Goal: Information Seeking & Learning: Learn about a topic

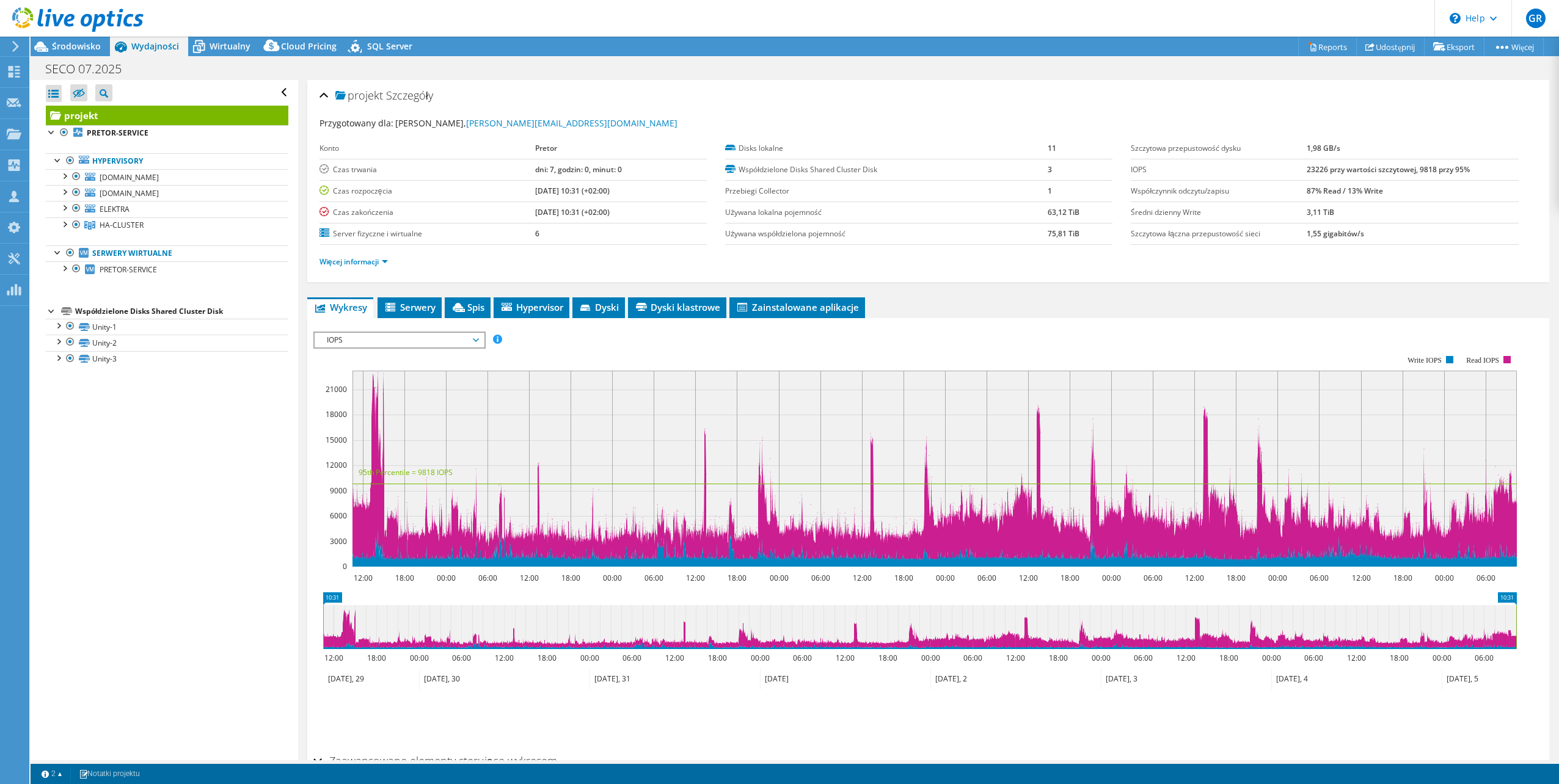
select select "USD"
click at [130, 220] on span "HA-CLUSTER" at bounding box center [122, 225] width 44 height 10
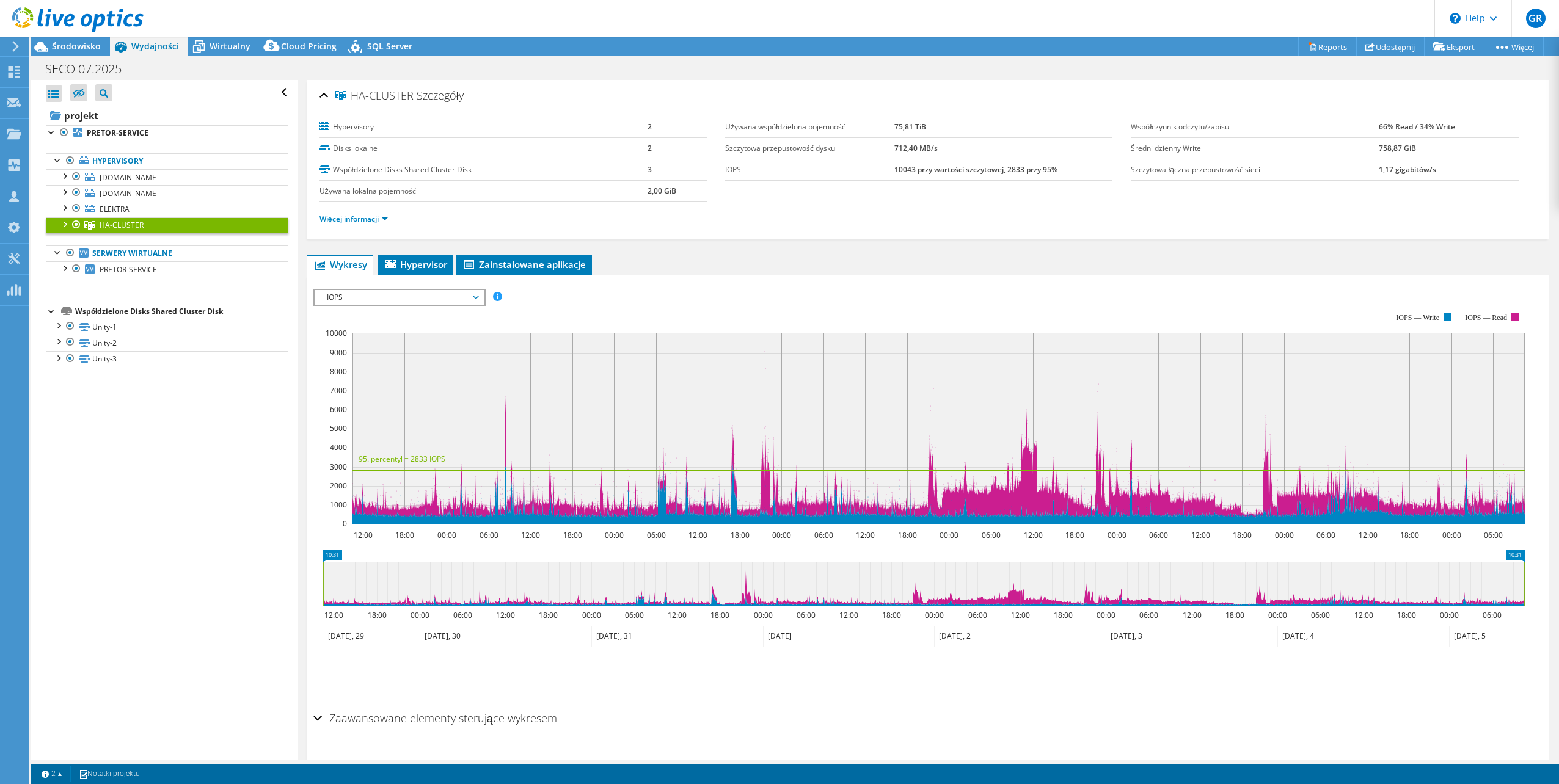
click at [411, 294] on span "IOPS" at bounding box center [400, 297] width 157 height 14
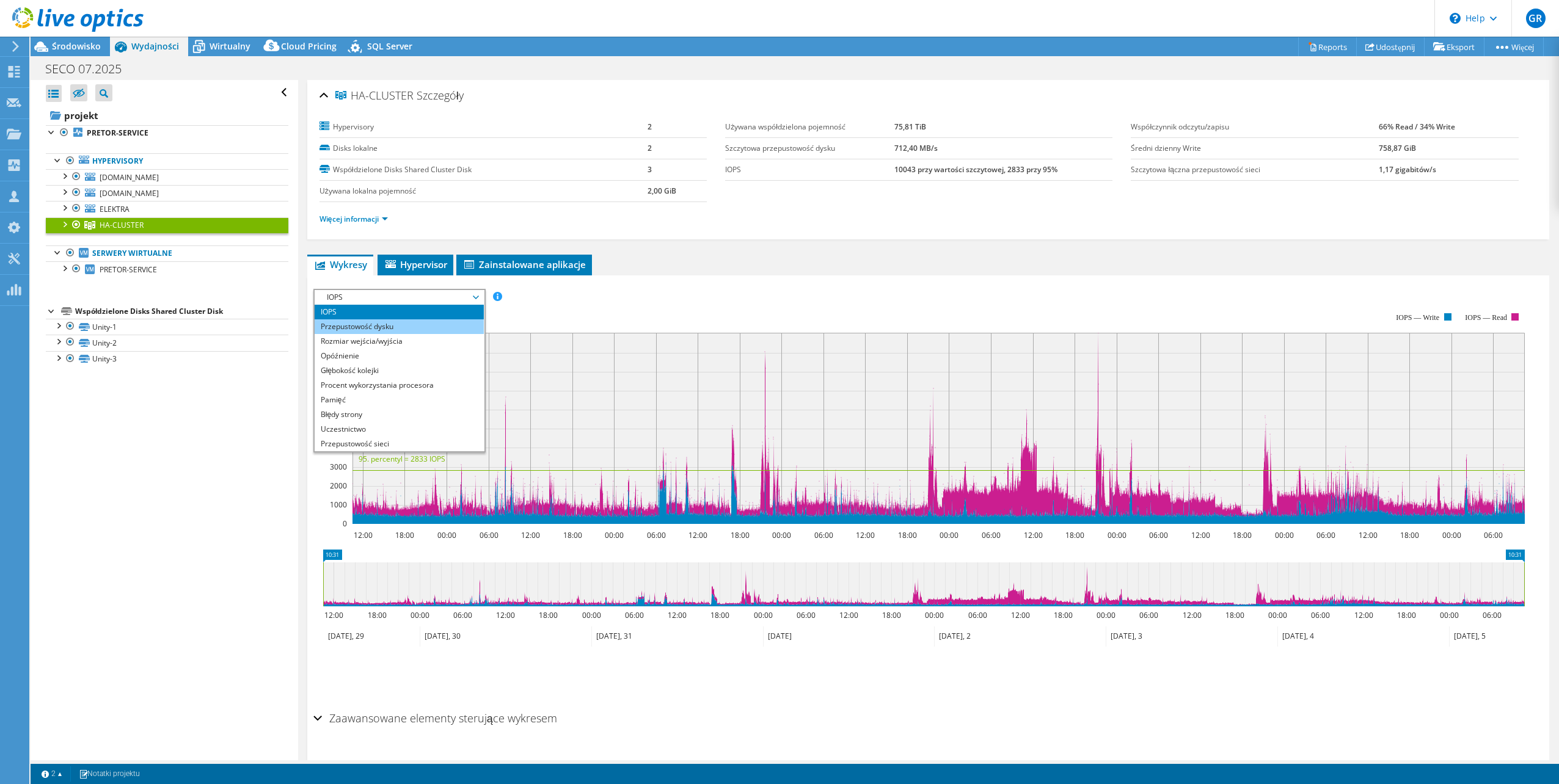
click at [413, 326] on li "Przepustowość dysku" at bounding box center [400, 326] width 169 height 14
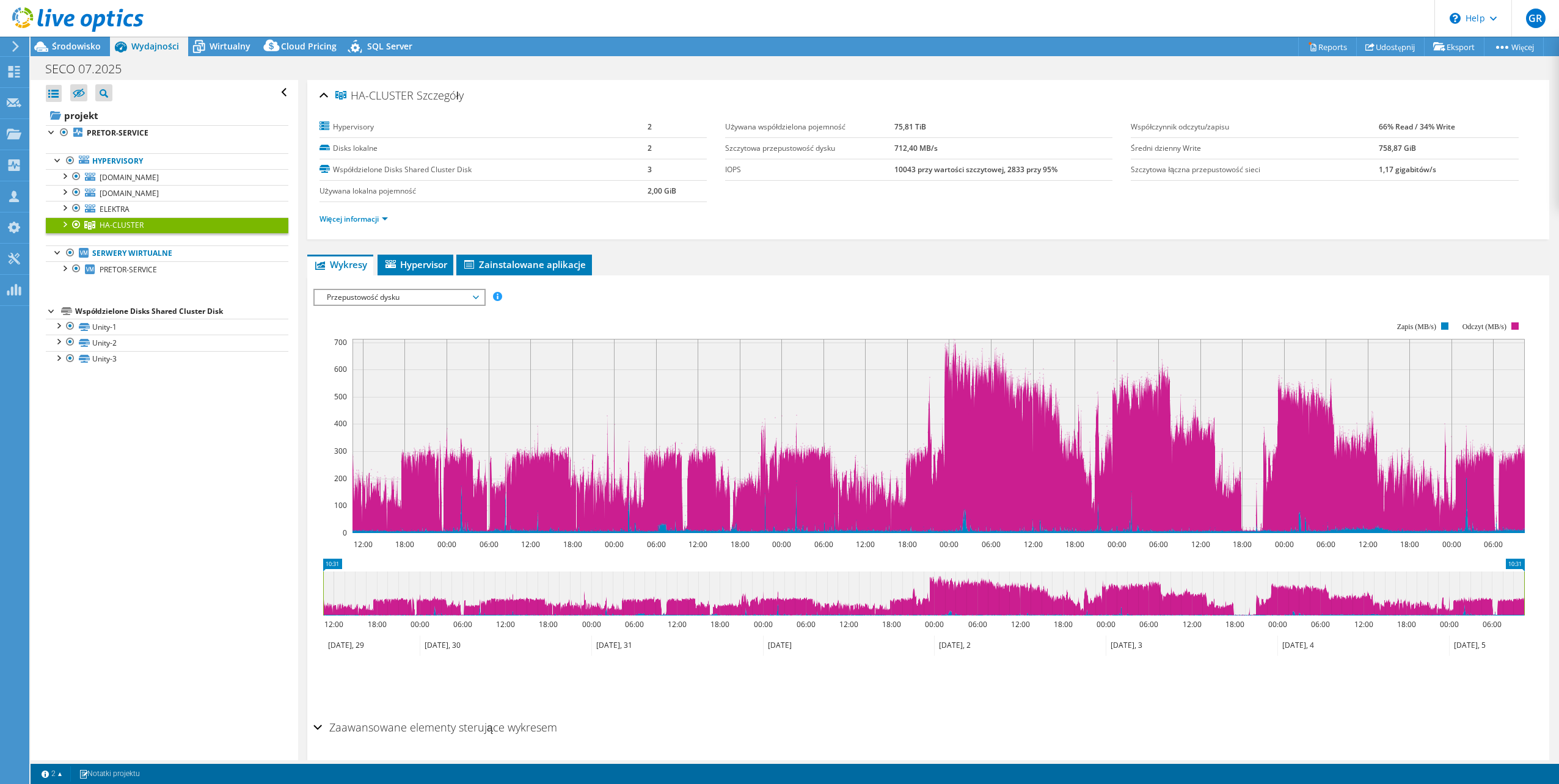
click at [1127, 248] on div "HA-CLUSTER Szczegóły Hypervisory 2 Disks lokalne 2 Współdzielone Disks Shared C…" at bounding box center [928, 440] width 1260 height 720
click at [372, 221] on link "Więcej informacji" at bounding box center [354, 219] width 68 height 10
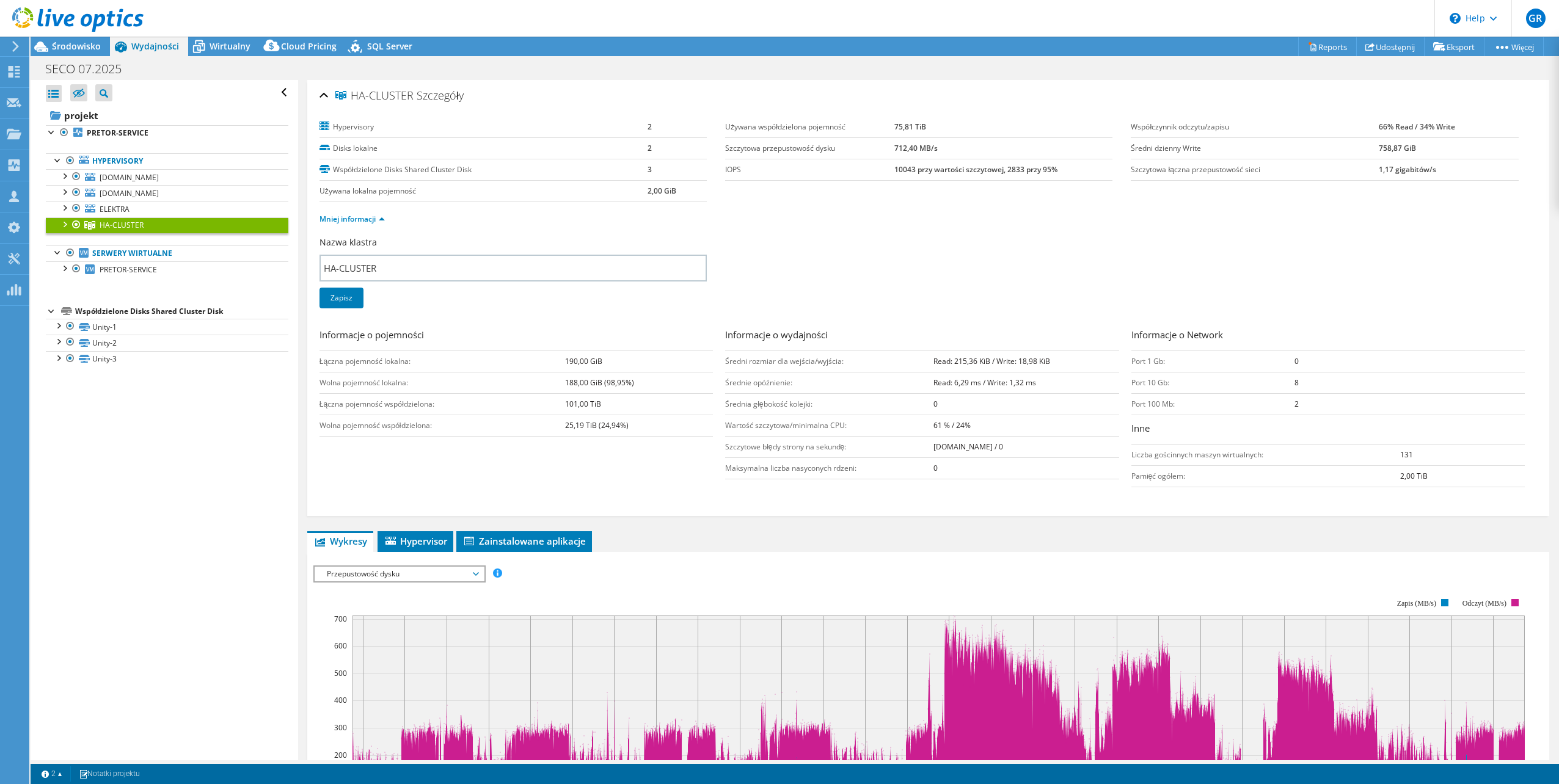
drag, startPoint x: 954, startPoint y: 150, endPoint x: 887, endPoint y: 141, distance: 67.6
click at [887, 141] on tr "Szczytowa przepustowość dysku 712,40 MB/s" at bounding box center [919, 148] width 387 height 21
copy tr "Szczytowa przepustowość dysku 712,40 MB/s"
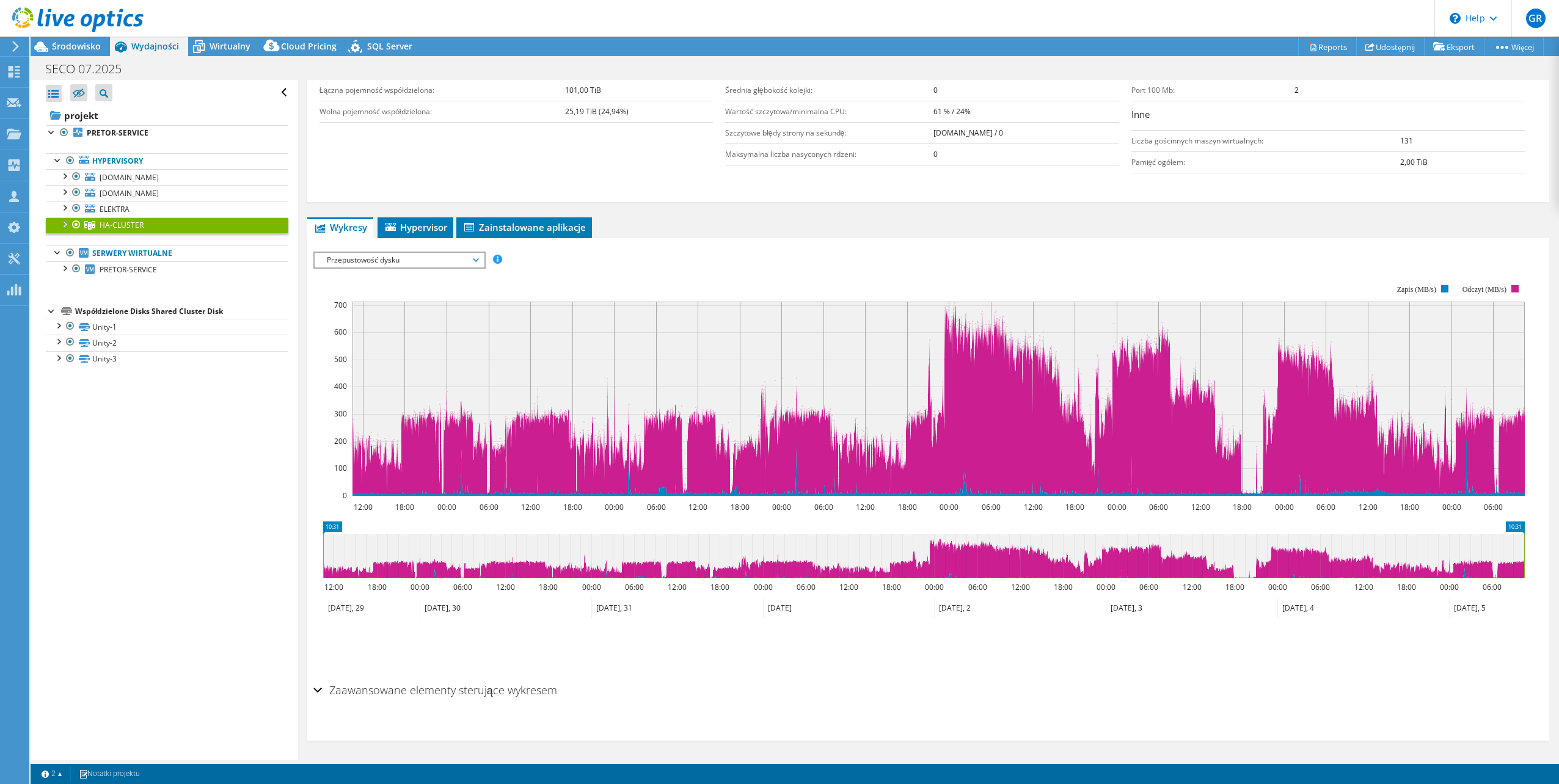
scroll to position [316, 0]
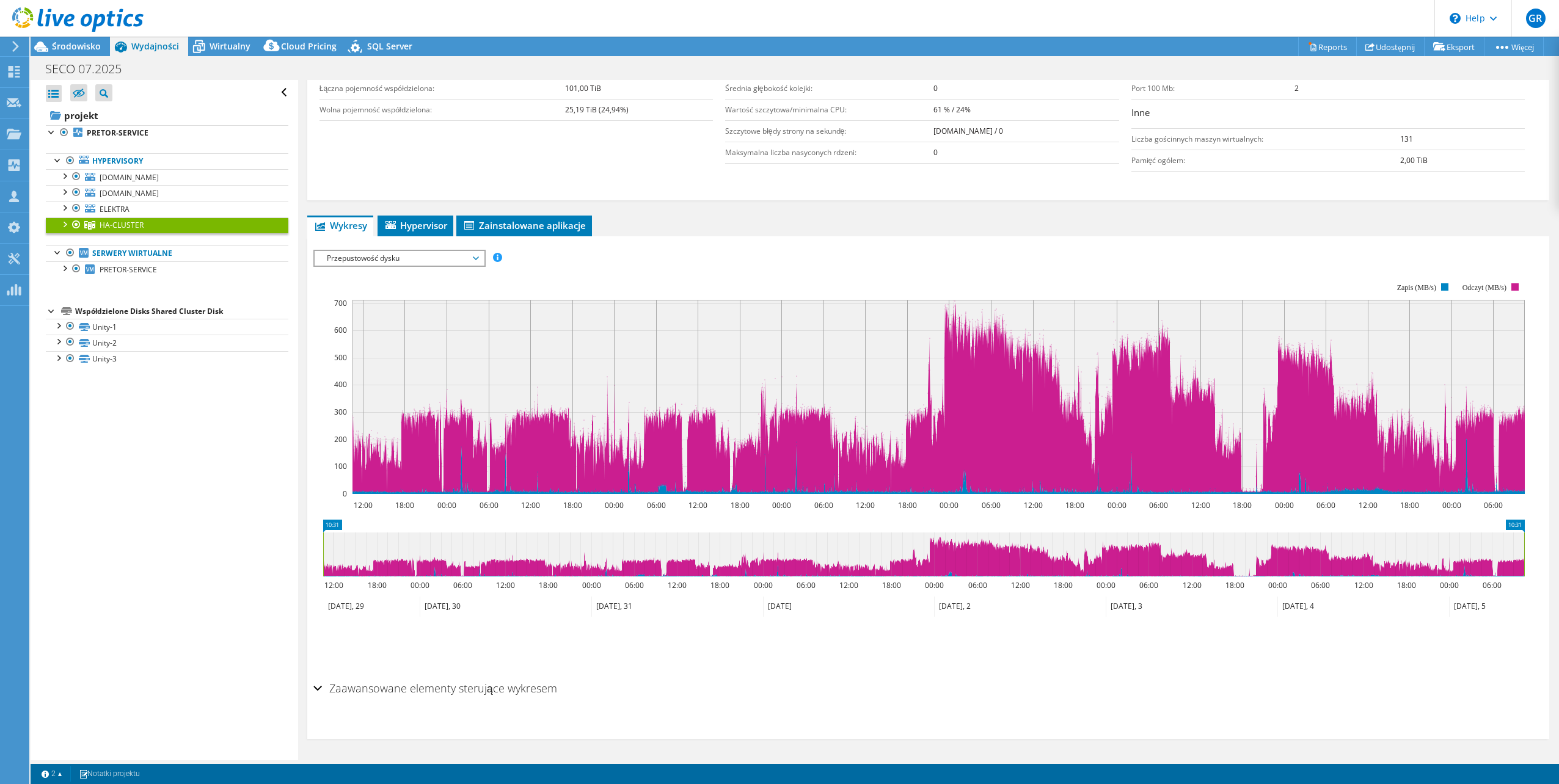
click at [424, 263] on span "Przepustowość dysku" at bounding box center [400, 258] width 157 height 14
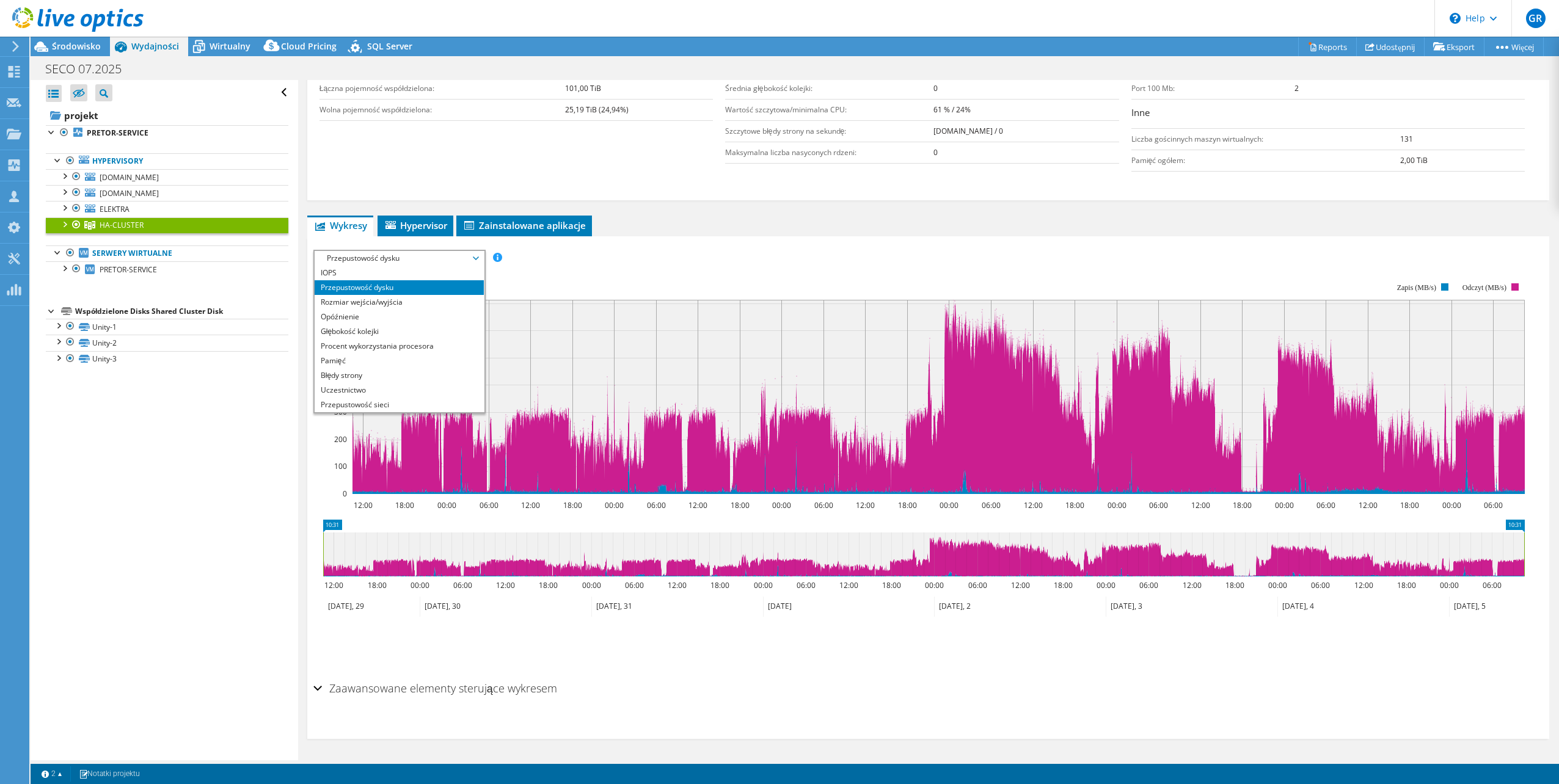
drag, startPoint x: 726, startPoint y: 294, endPoint x: 700, endPoint y: 286, distance: 27.2
click at [726, 293] on rect at bounding box center [920, 389] width 1212 height 244
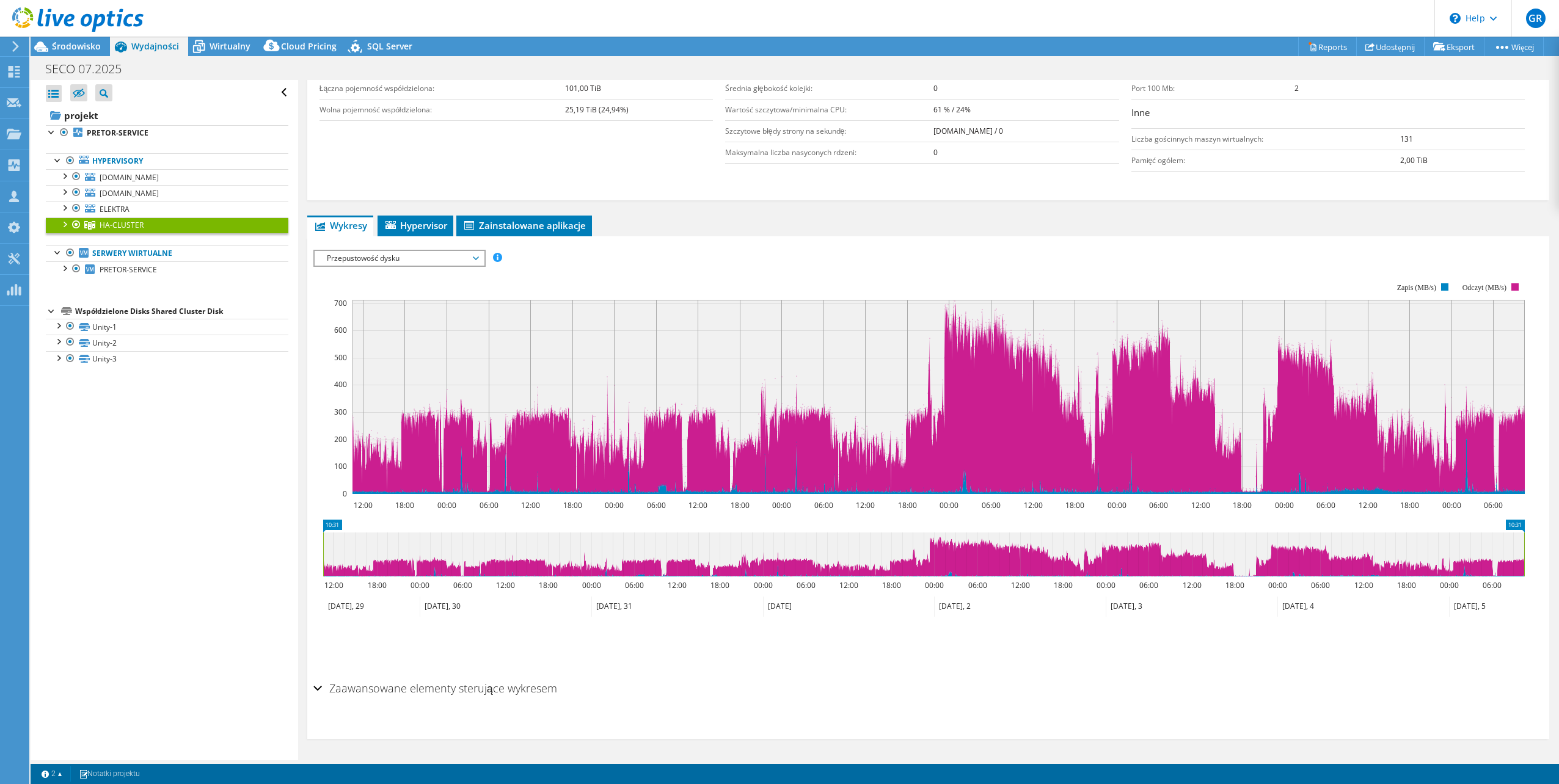
click at [362, 255] on span "Przepustowość dysku" at bounding box center [400, 258] width 157 height 14
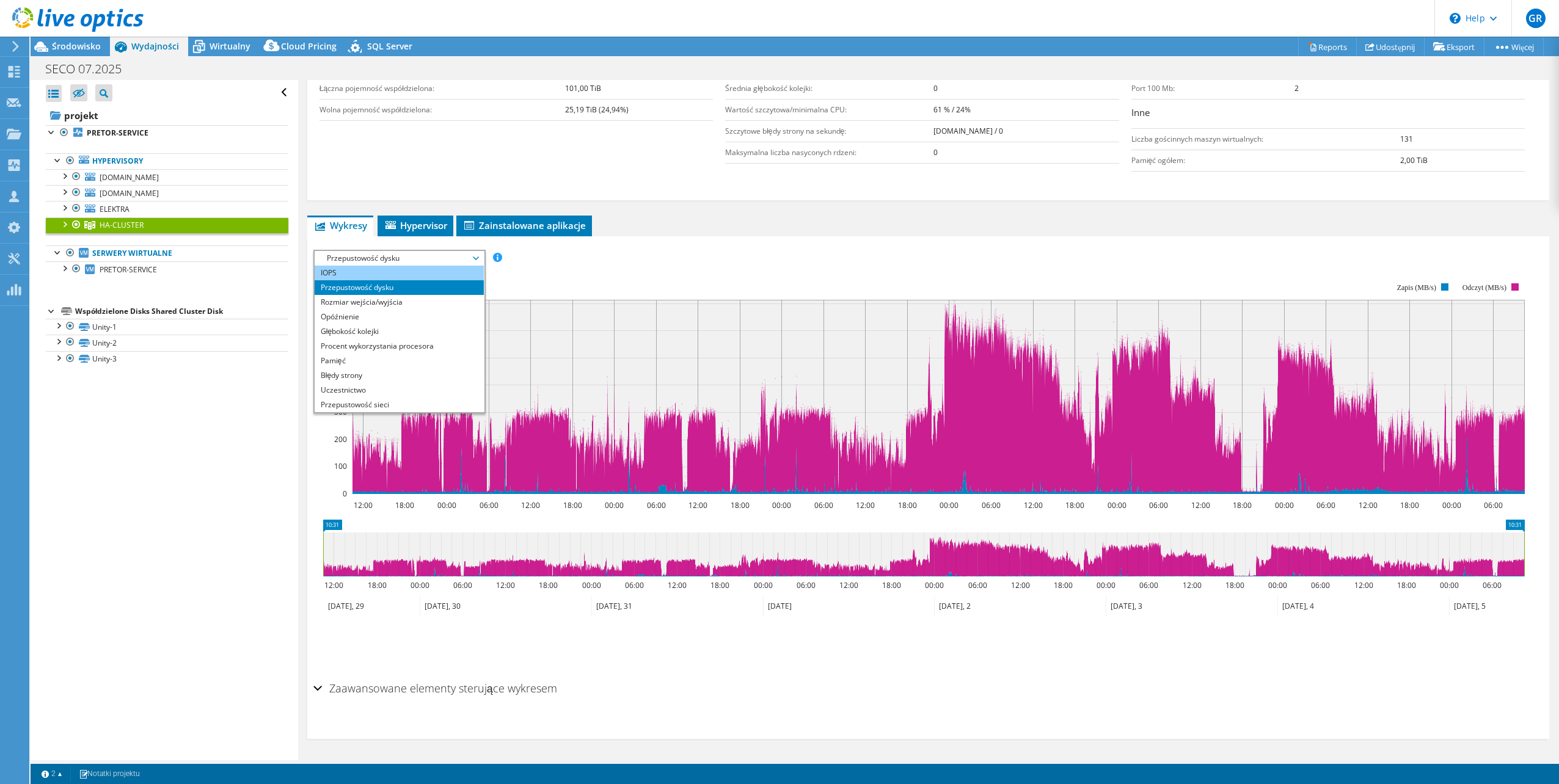
click at [342, 272] on li "IOPS" at bounding box center [400, 272] width 169 height 14
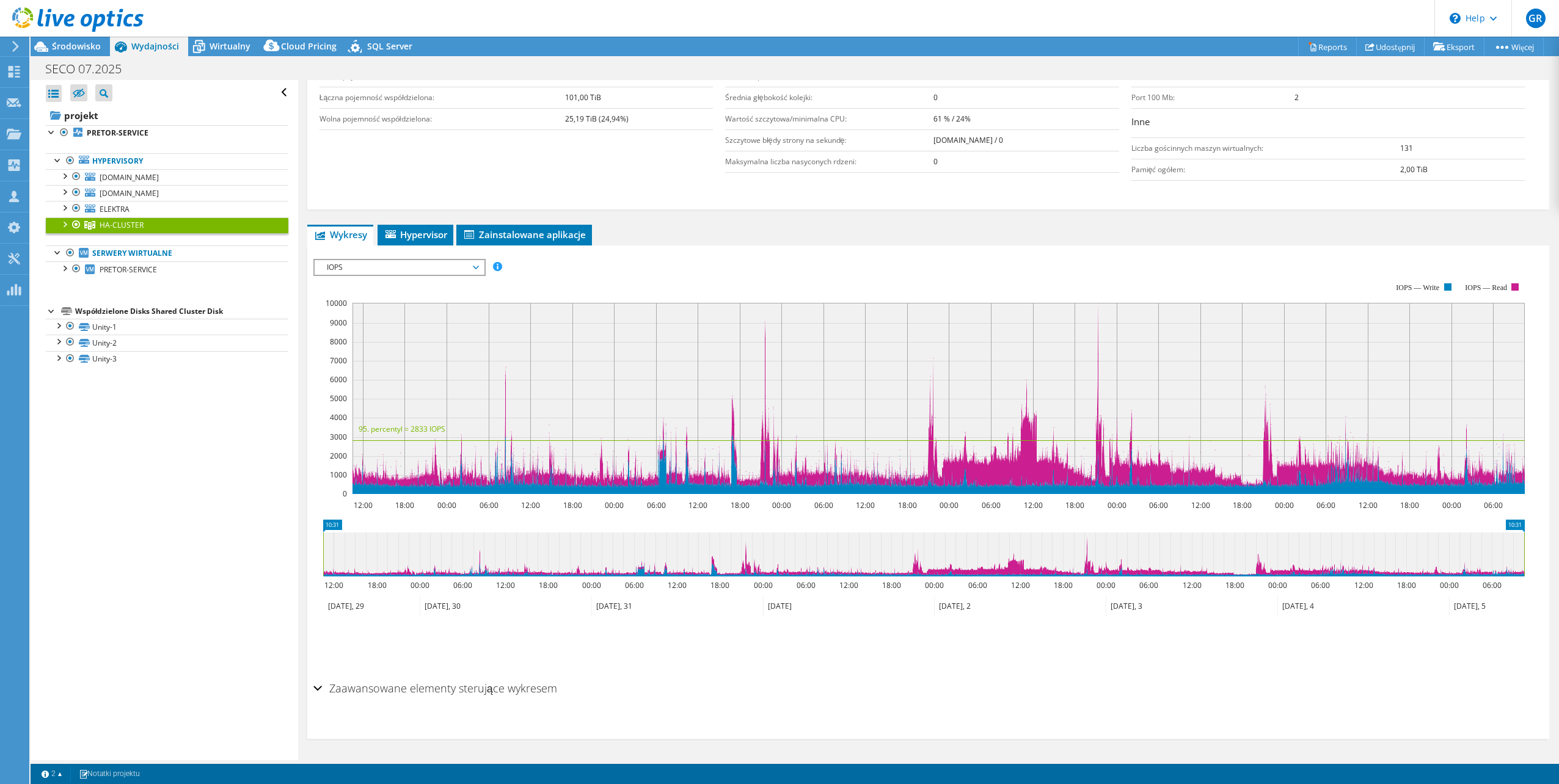
scroll to position [307, 0]
click at [472, 269] on span "IOPS" at bounding box center [400, 267] width 157 height 14
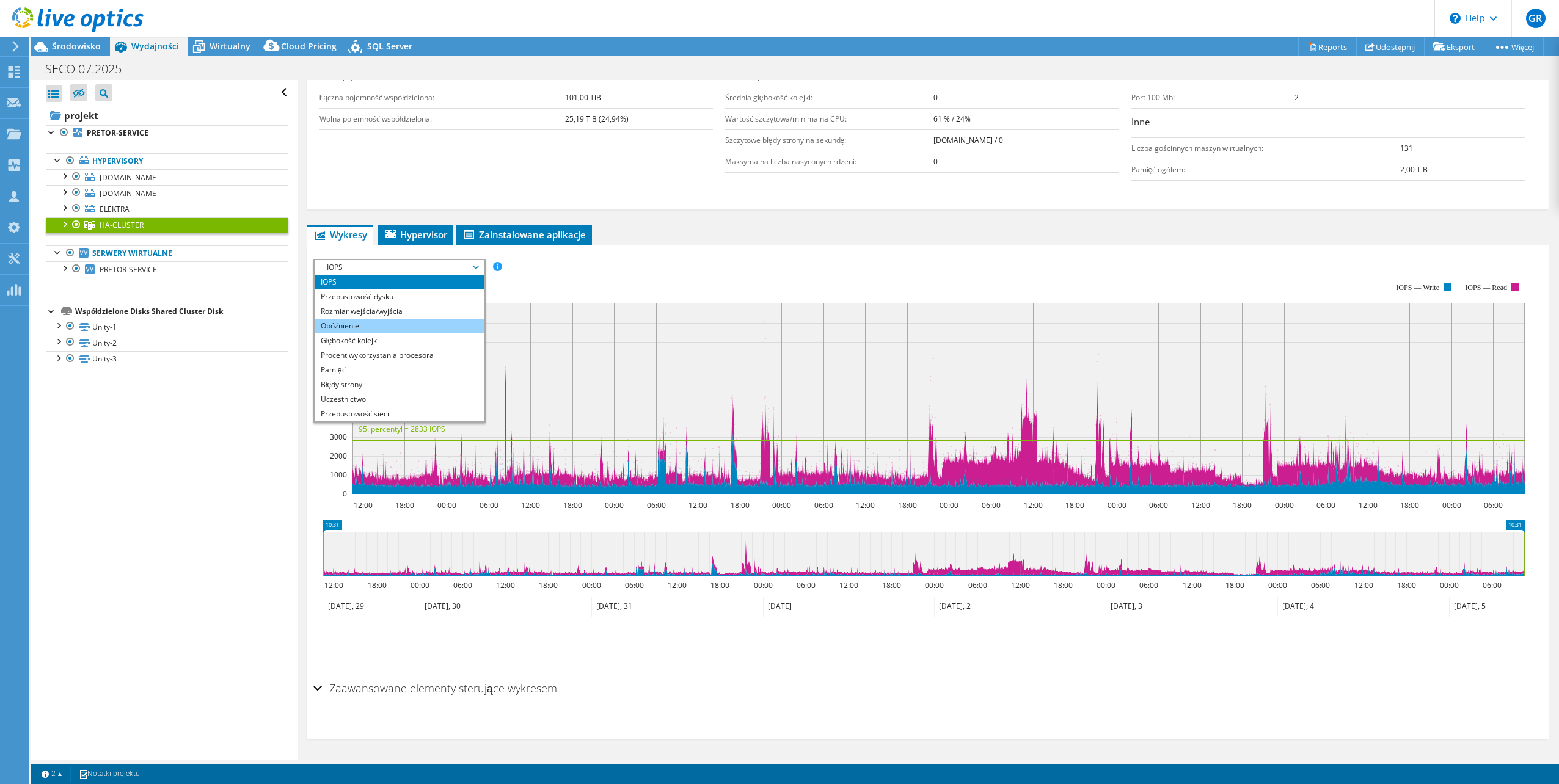
click at [417, 324] on li "Opóźnienie" at bounding box center [400, 326] width 169 height 14
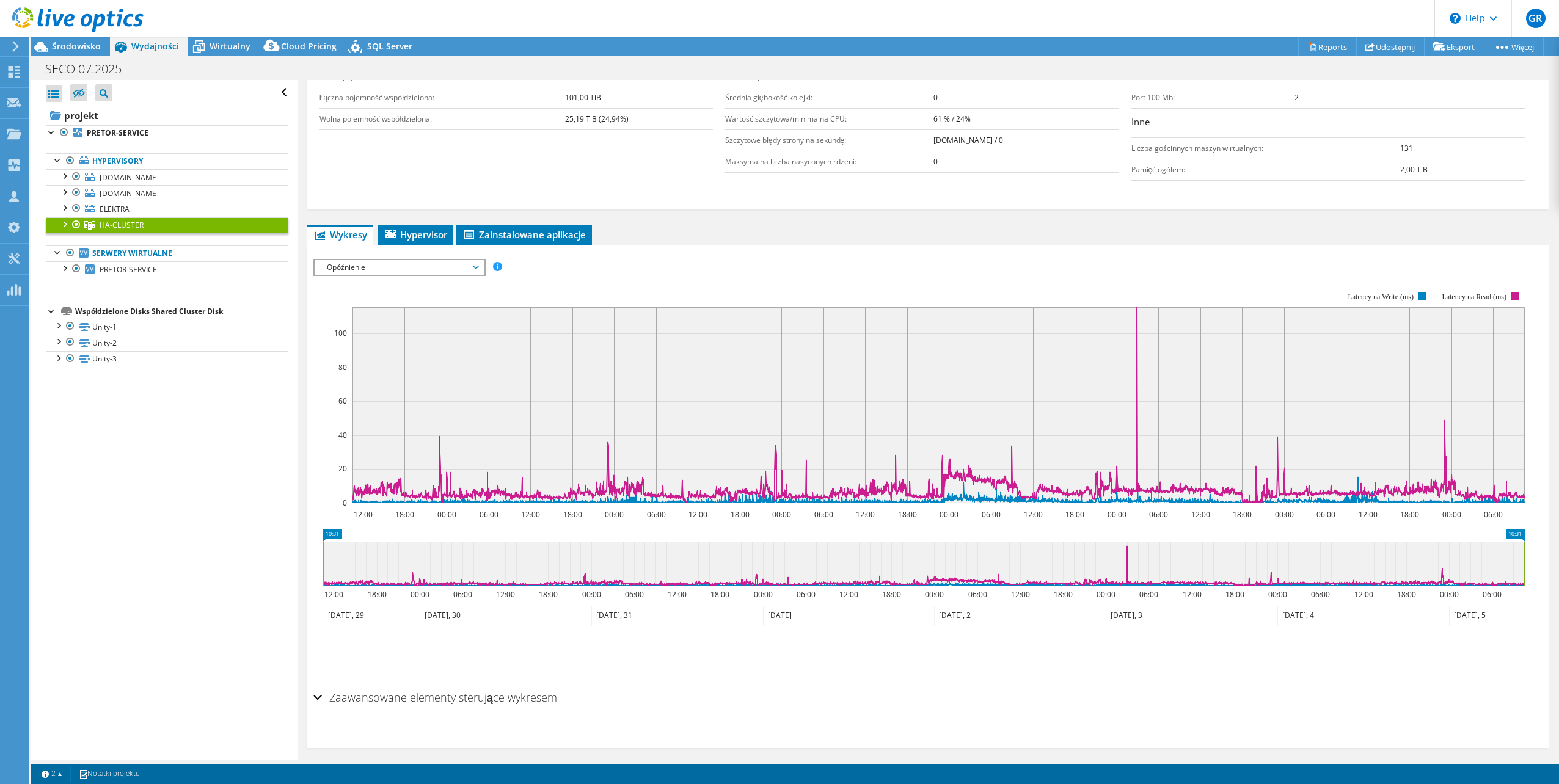
drag, startPoint x: 434, startPoint y: 258, endPoint x: 460, endPoint y: 318, distance: 65.4
click at [434, 259] on div "Opóźnienie IOPS Przepustowość dysku Rozmiar wejścia/wyjścia Opóźnienie Głębokoś…" at bounding box center [400, 267] width 172 height 17
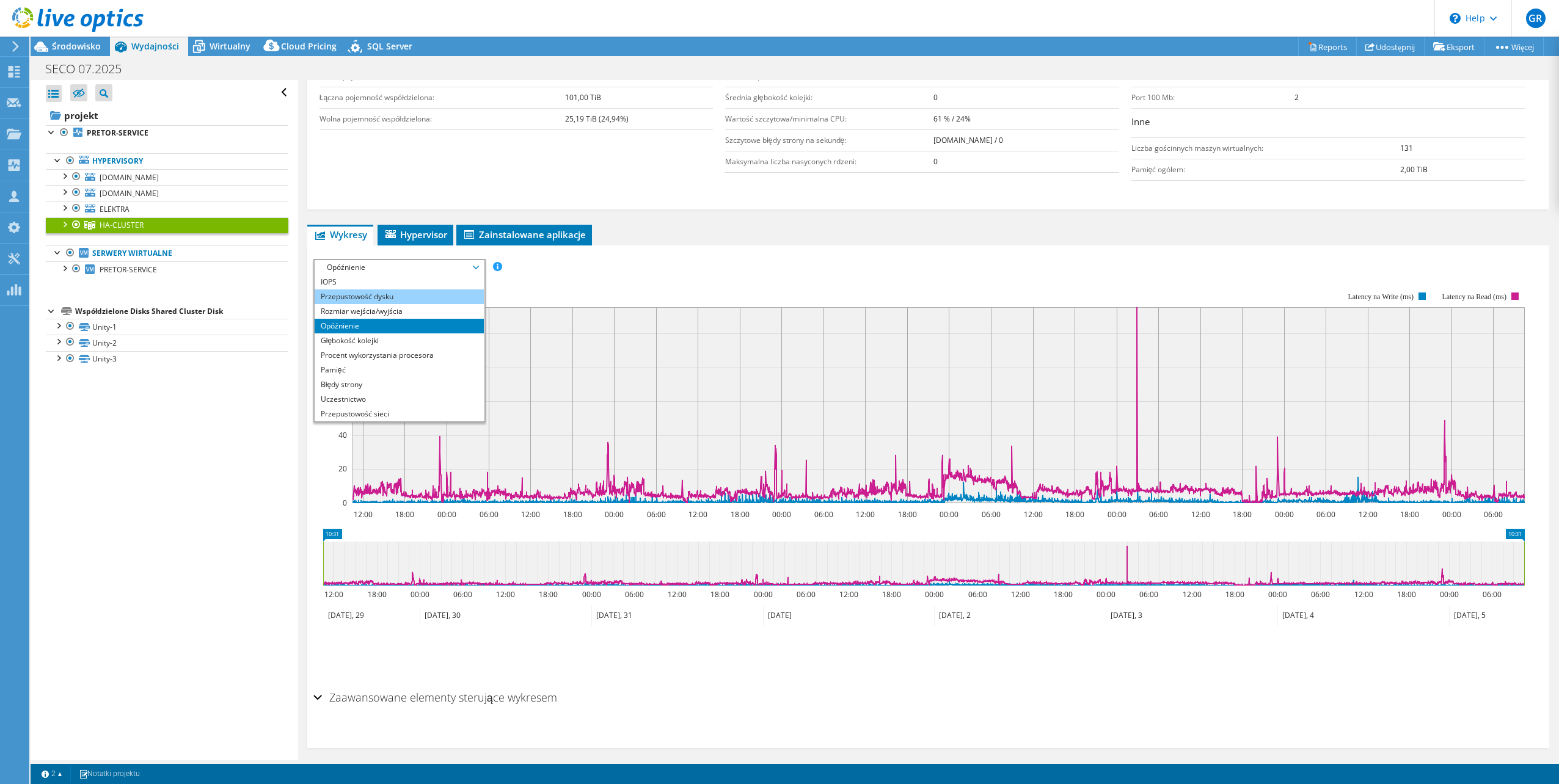
click at [402, 296] on li "Przepustowość dysku" at bounding box center [400, 296] width 169 height 14
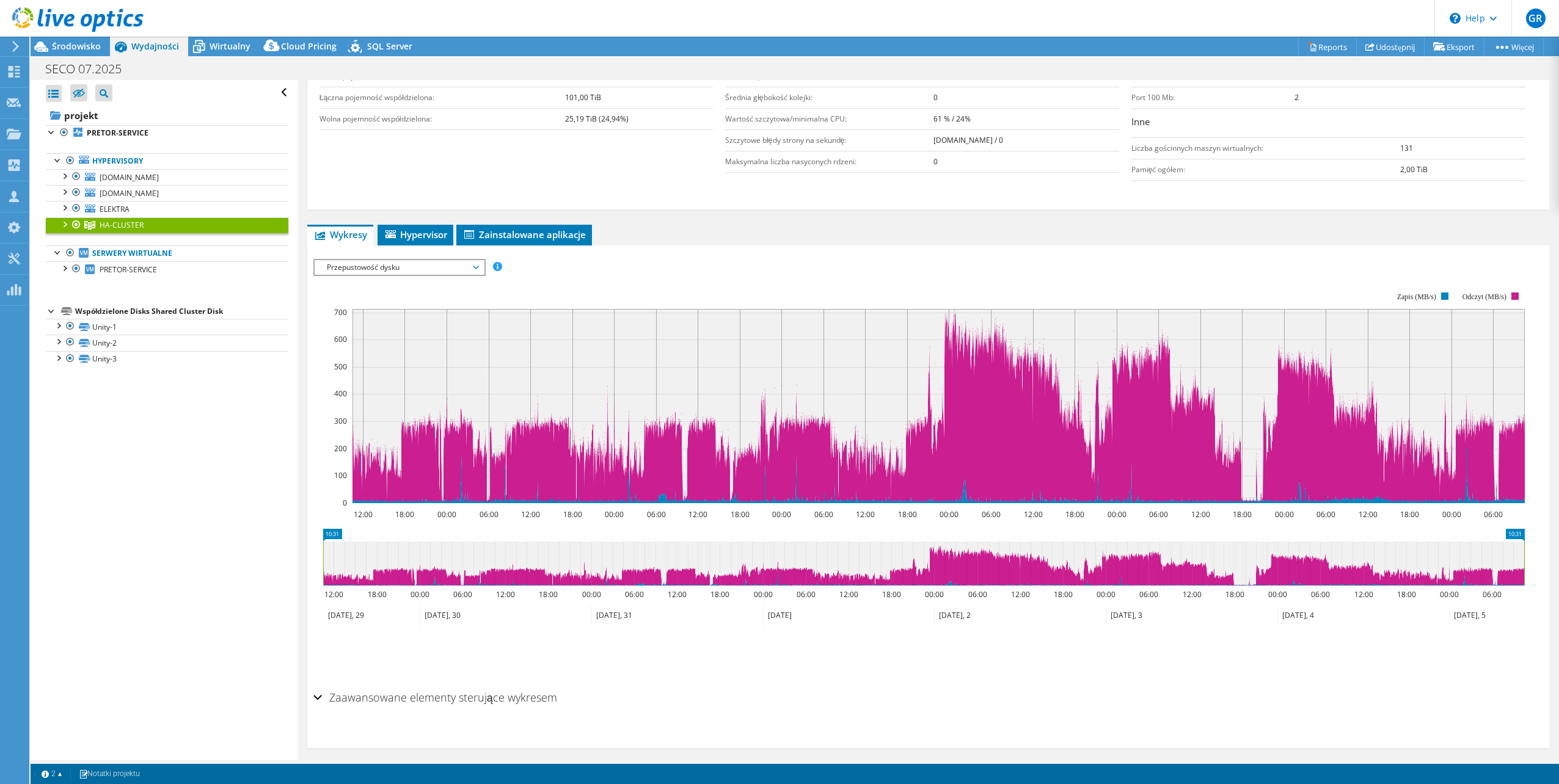
click at [439, 271] on span "Przepustowość dysku" at bounding box center [400, 267] width 157 height 14
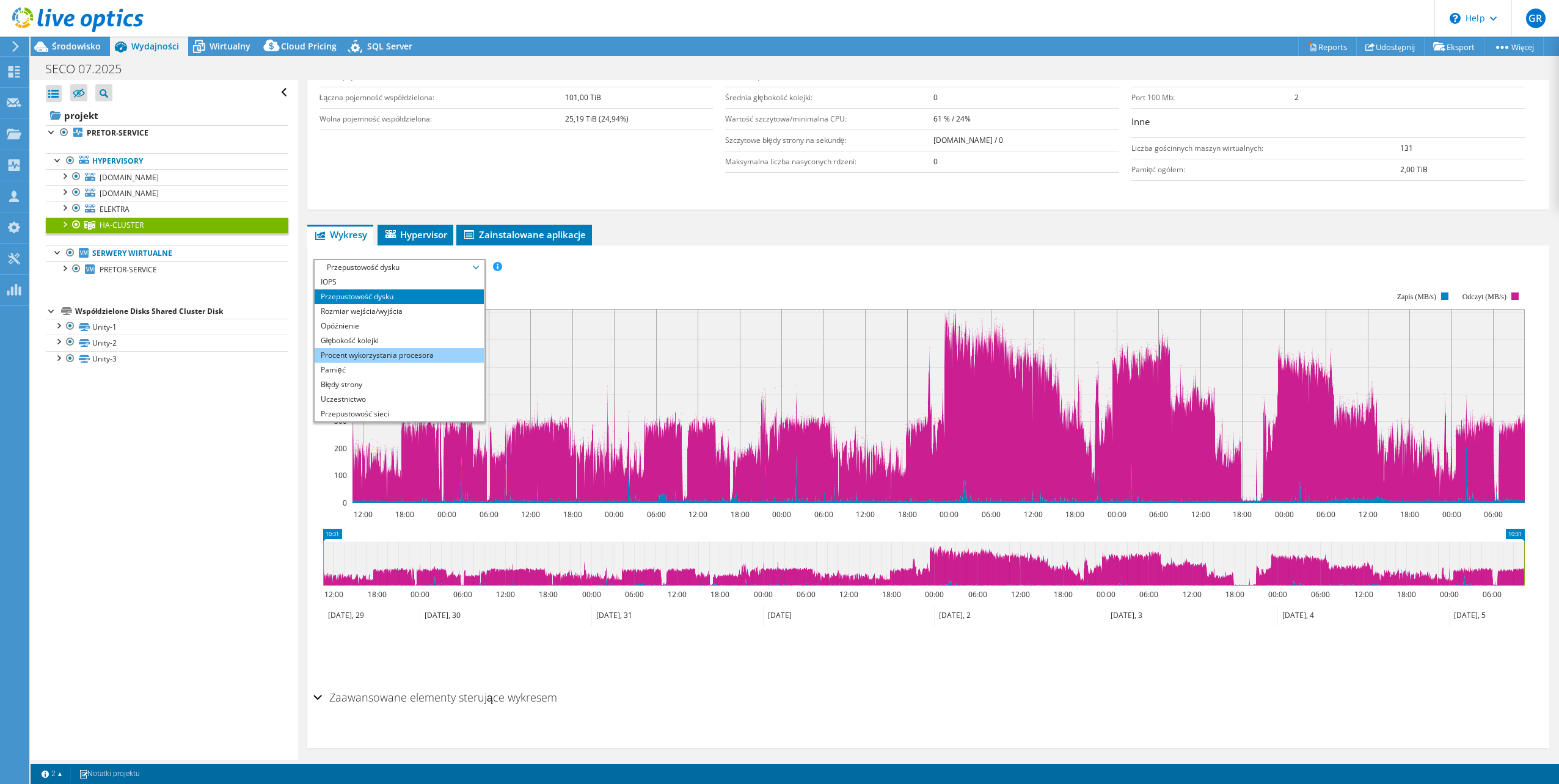
click at [419, 350] on li "Procent wykorzystania procesora" at bounding box center [400, 355] width 169 height 14
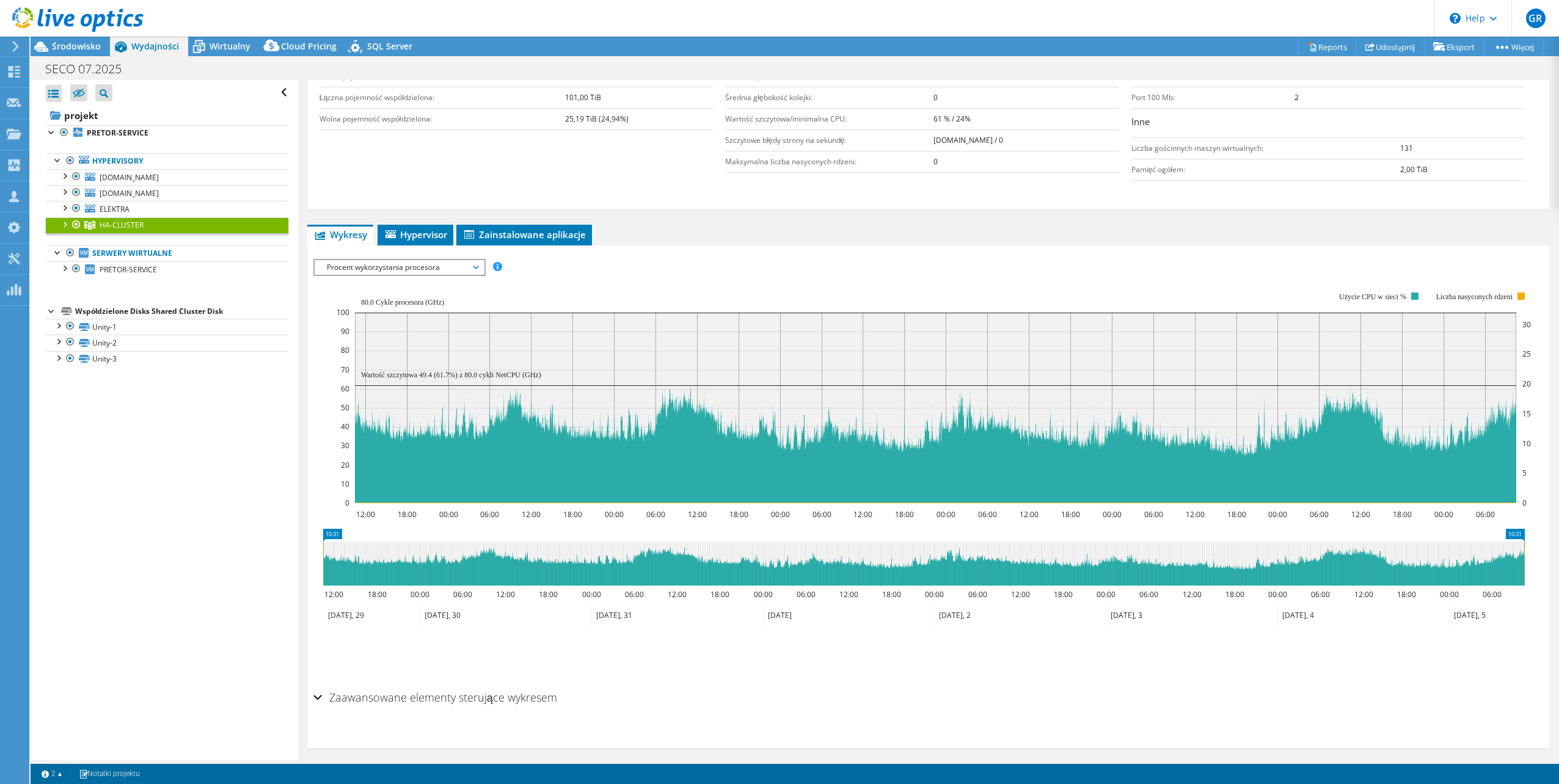
click at [462, 265] on span "Procent wykorzystania procesora" at bounding box center [400, 267] width 157 height 14
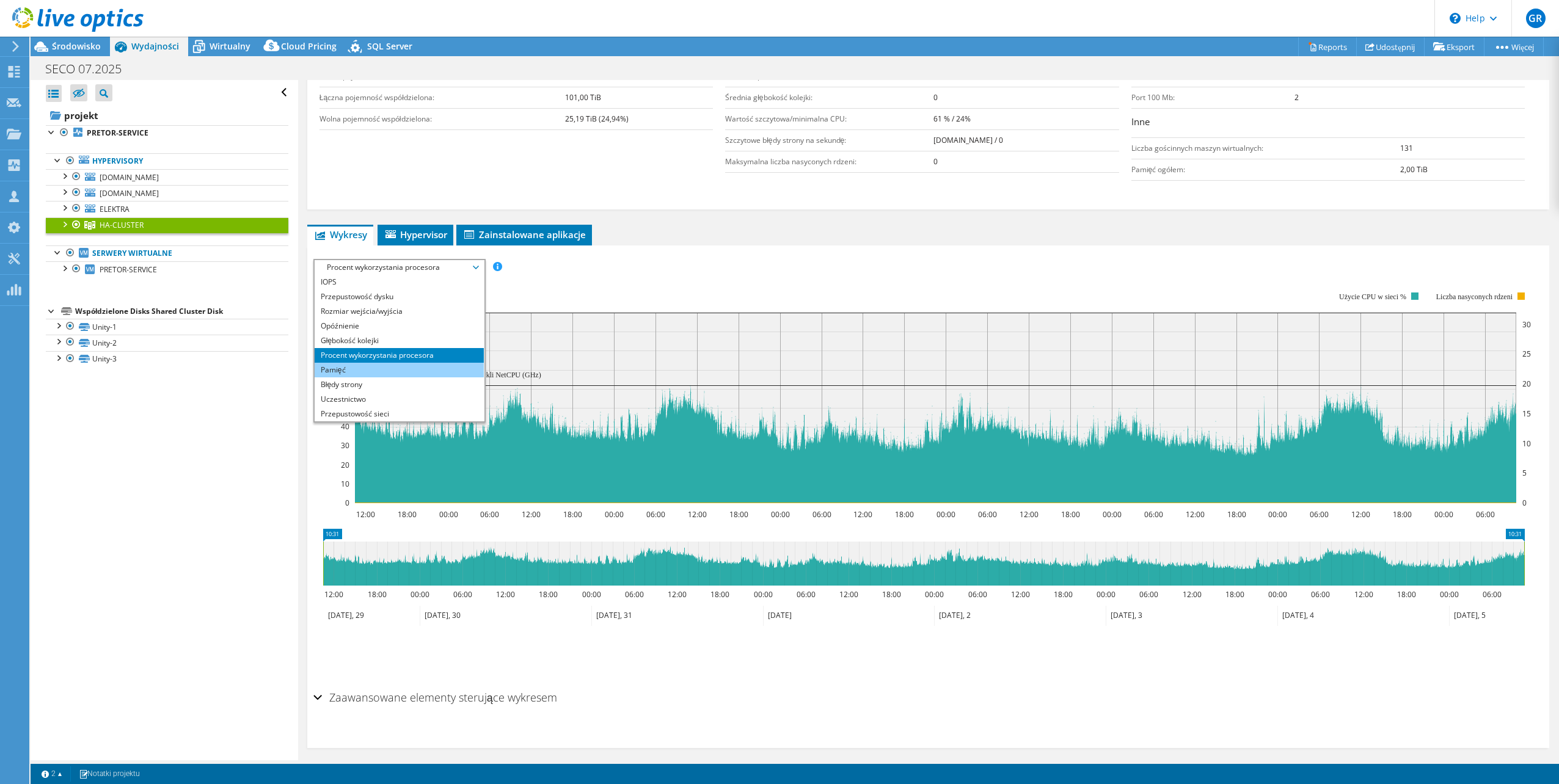
click at [448, 366] on li "Pamięć" at bounding box center [400, 369] width 169 height 14
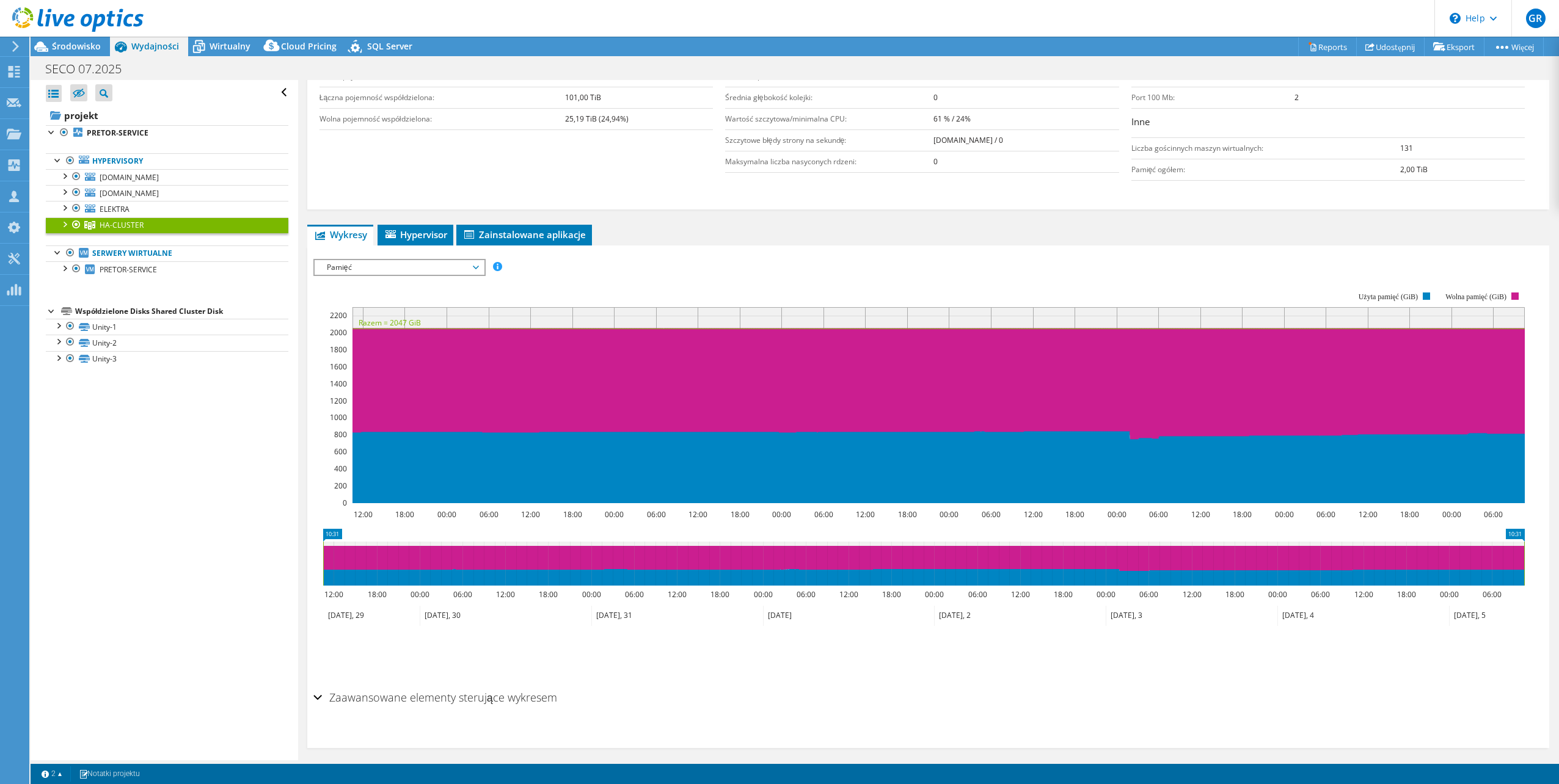
click at [435, 268] on span "Pamięć" at bounding box center [400, 267] width 157 height 14
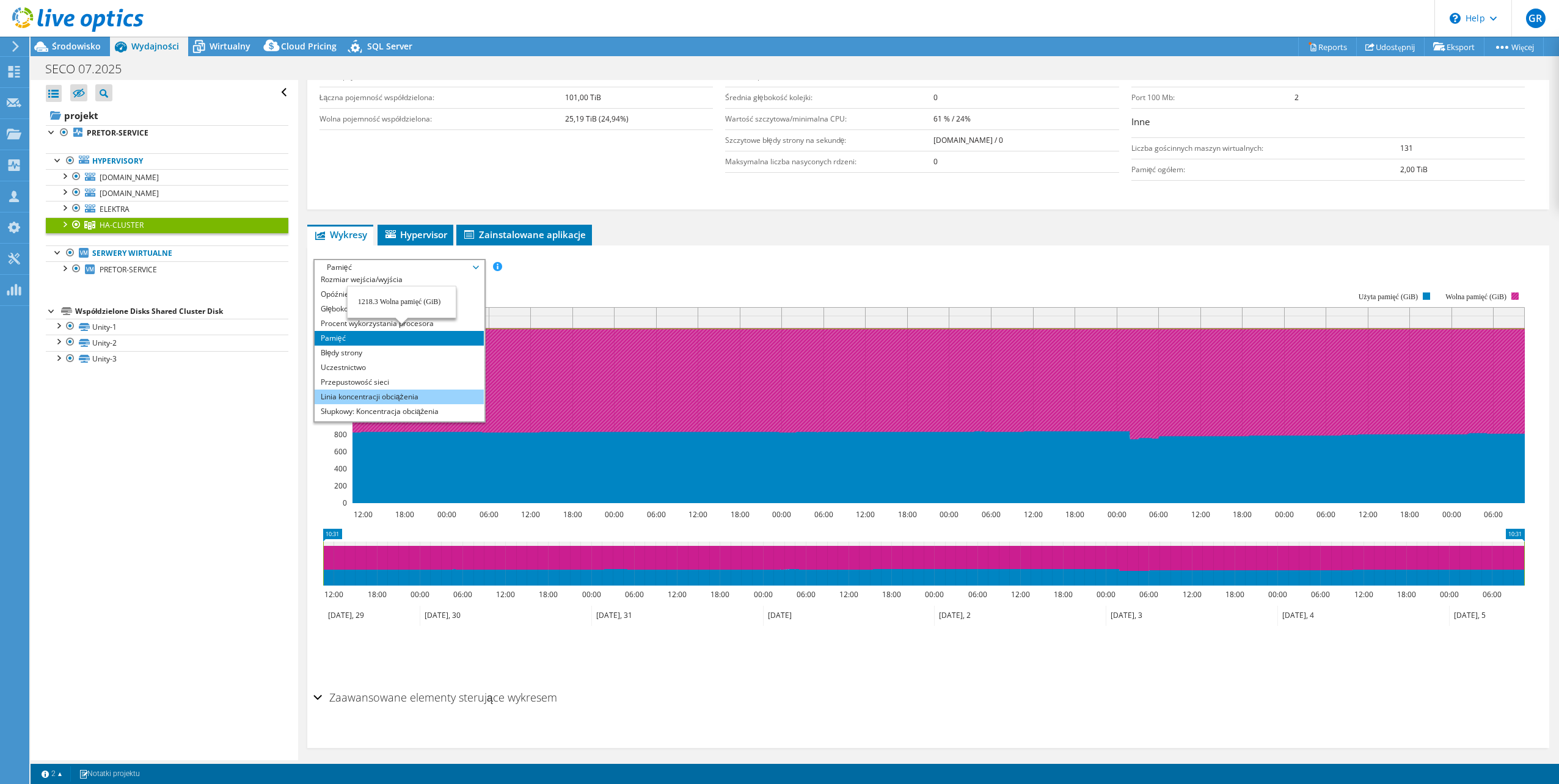
scroll to position [44, 0]
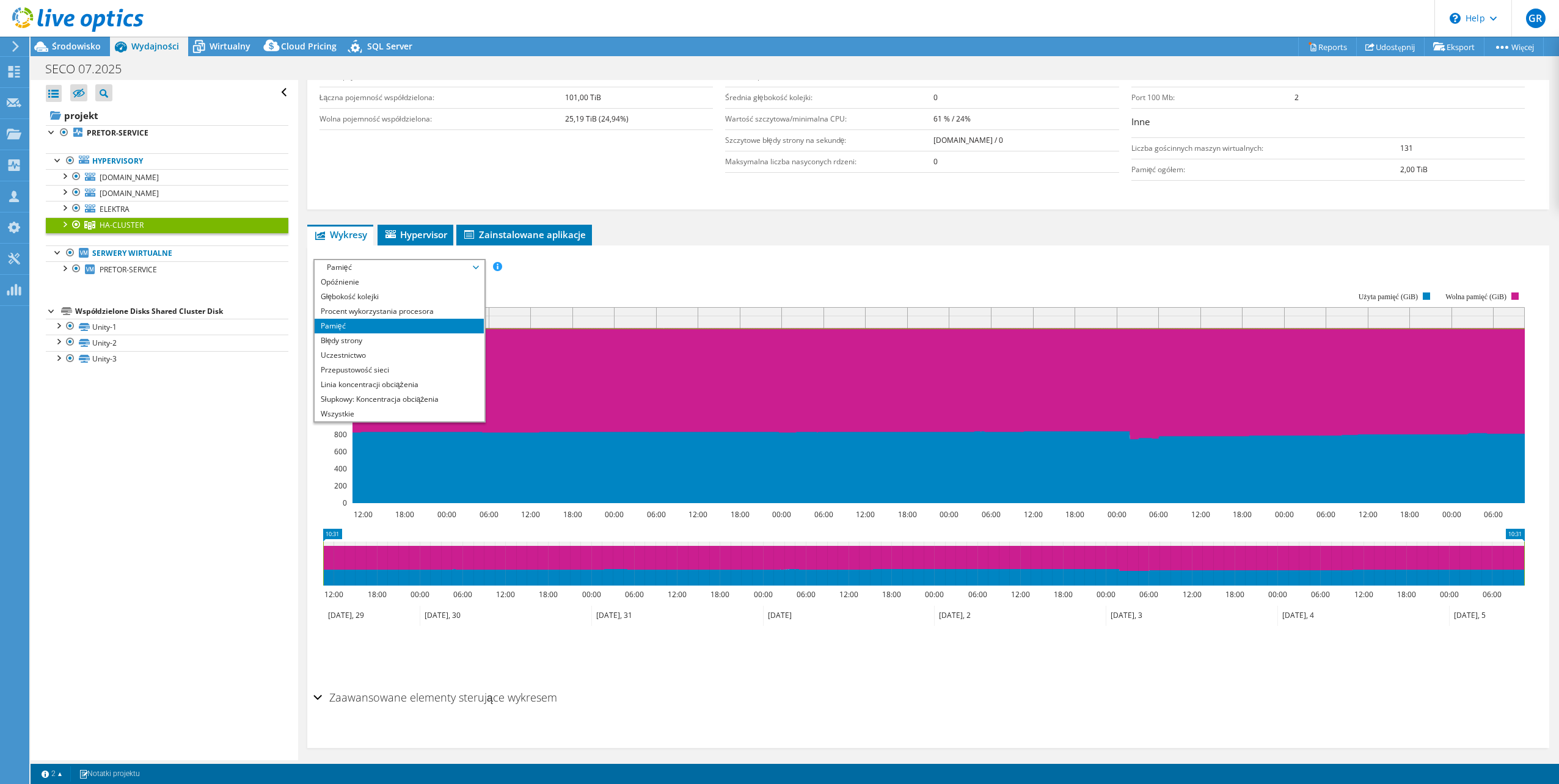
click at [889, 225] on ul "Wykresy Serwery Spis Hypervisor Dyski Dyski klastrowe Zainstalowane aplikacje" at bounding box center [928, 235] width 1242 height 20
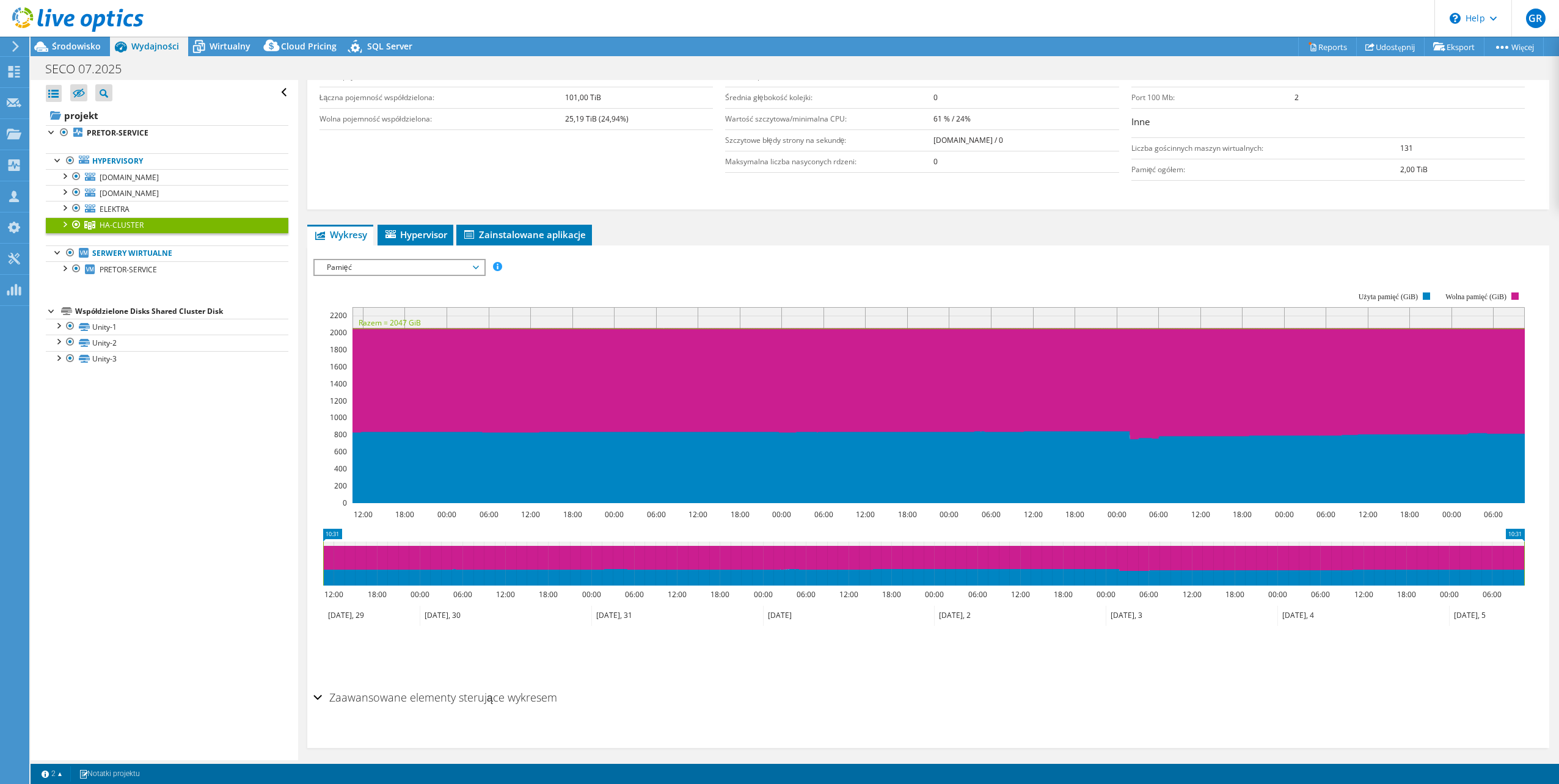
click at [440, 257] on div "IOPS Przepustowość dysku Rozmiar wejścia/wyjścia Opóźnienie Głębokość kolejki P…" at bounding box center [928, 468] width 1230 height 432
drag, startPoint x: 439, startPoint y: 264, endPoint x: 441, endPoint y: 305, distance: 41.0
click at [439, 265] on span "Pamięć" at bounding box center [400, 267] width 157 height 14
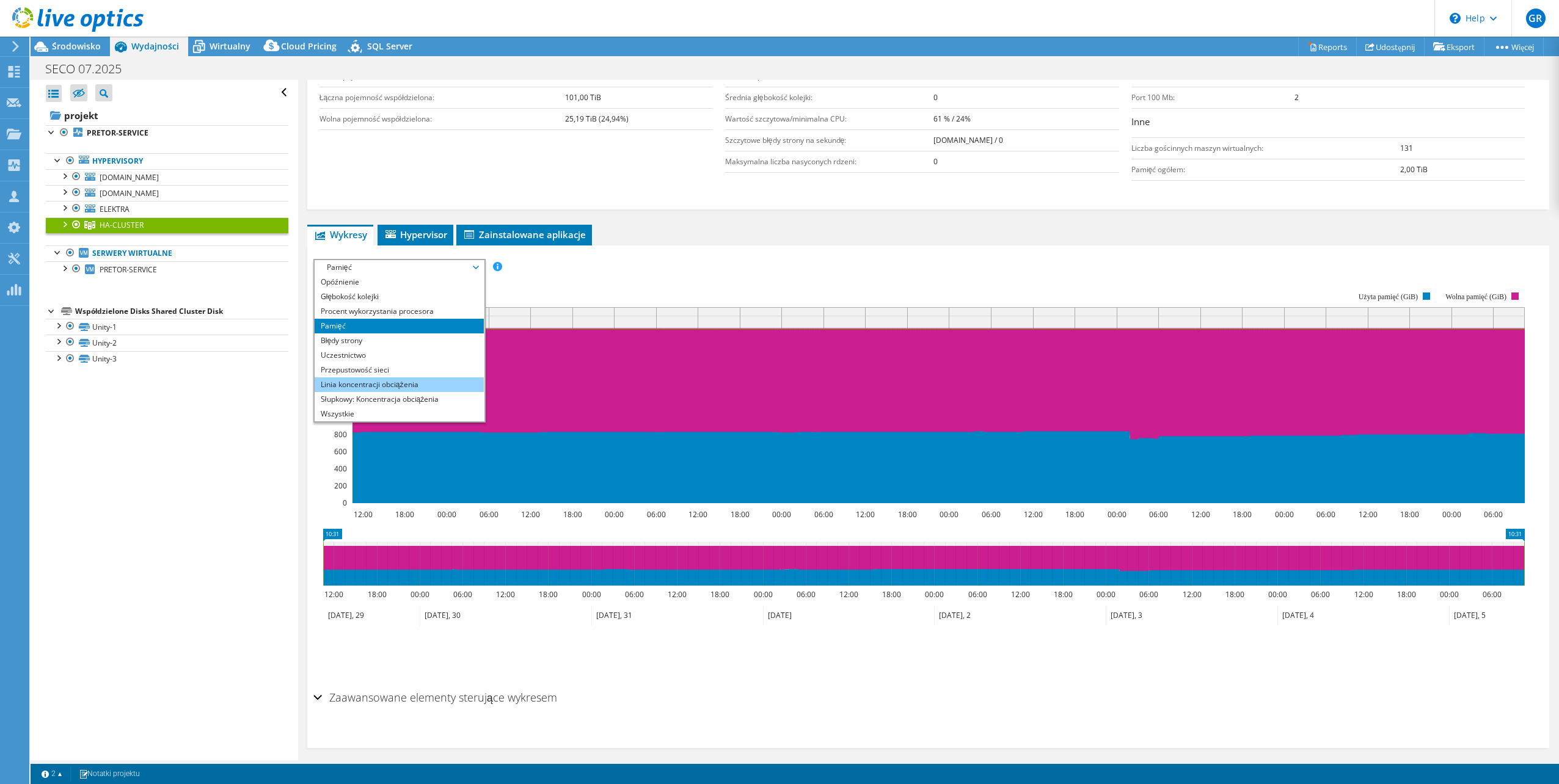
click at [414, 391] on li "Linia koncentracji obciążenia" at bounding box center [400, 384] width 169 height 14
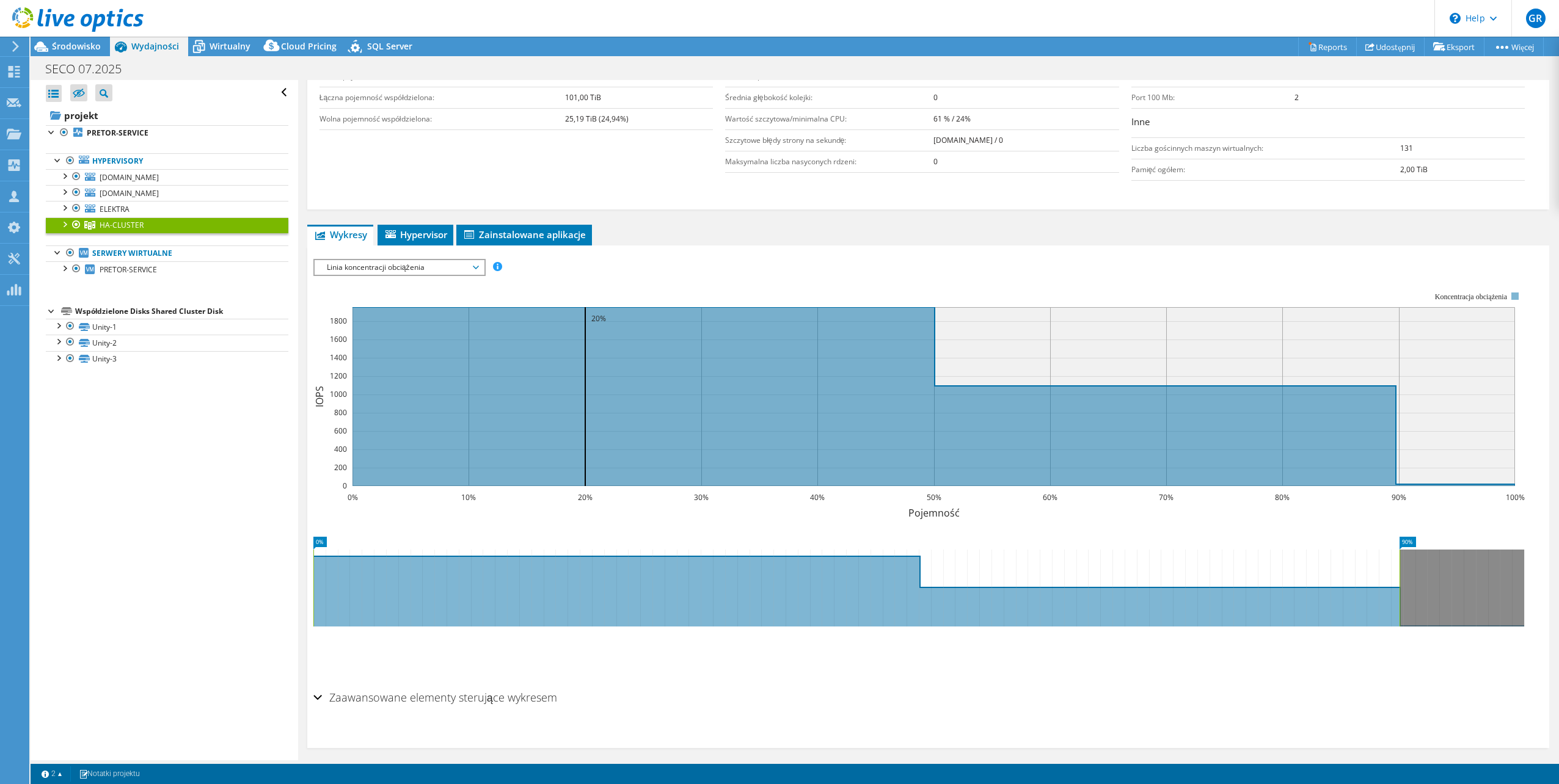
drag, startPoint x: 1507, startPoint y: 539, endPoint x: 1382, endPoint y: 529, distance: 125.4
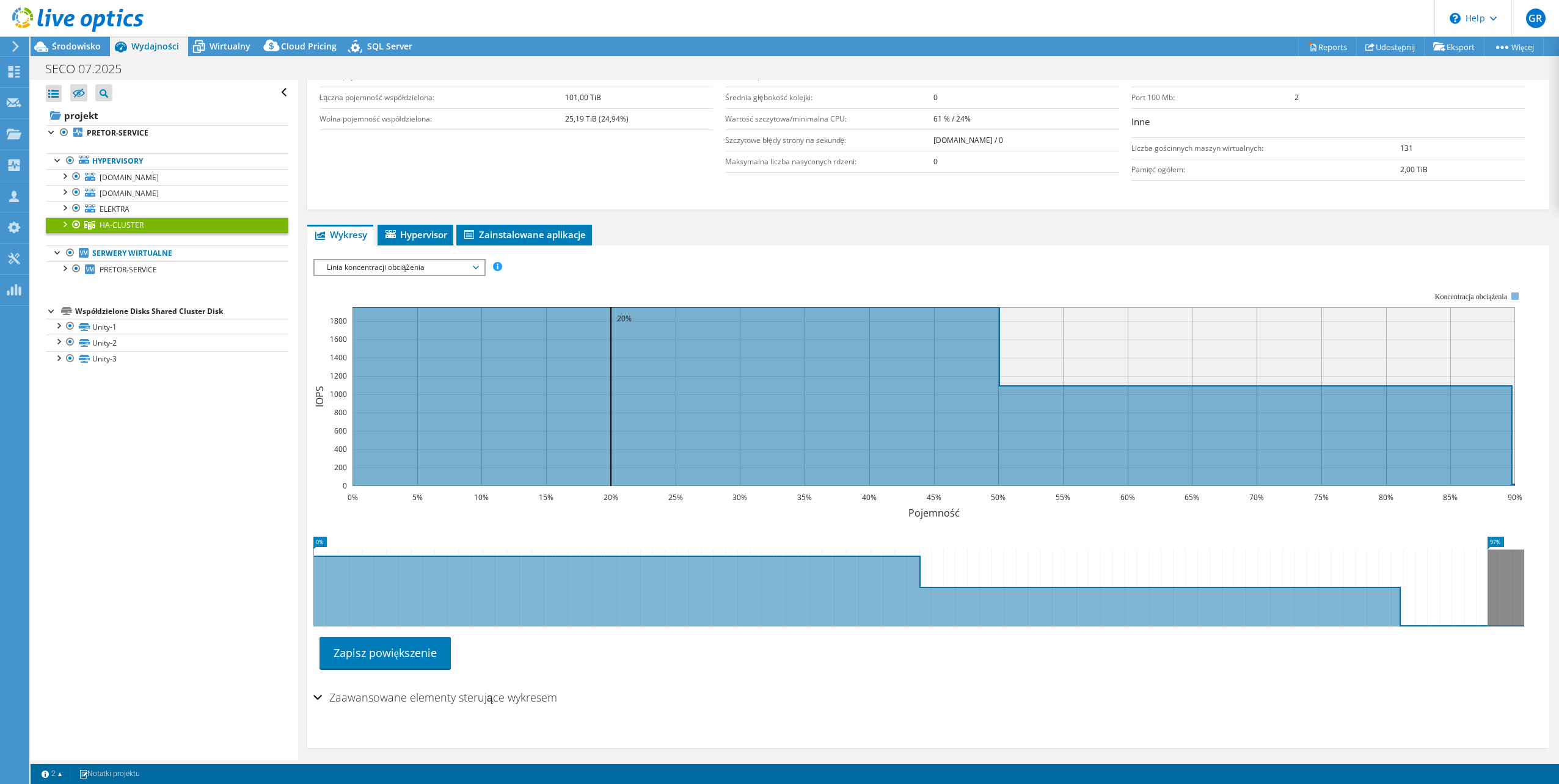
drag, startPoint x: 1416, startPoint y: 541, endPoint x: 1929, endPoint y: 546, distance: 513.0
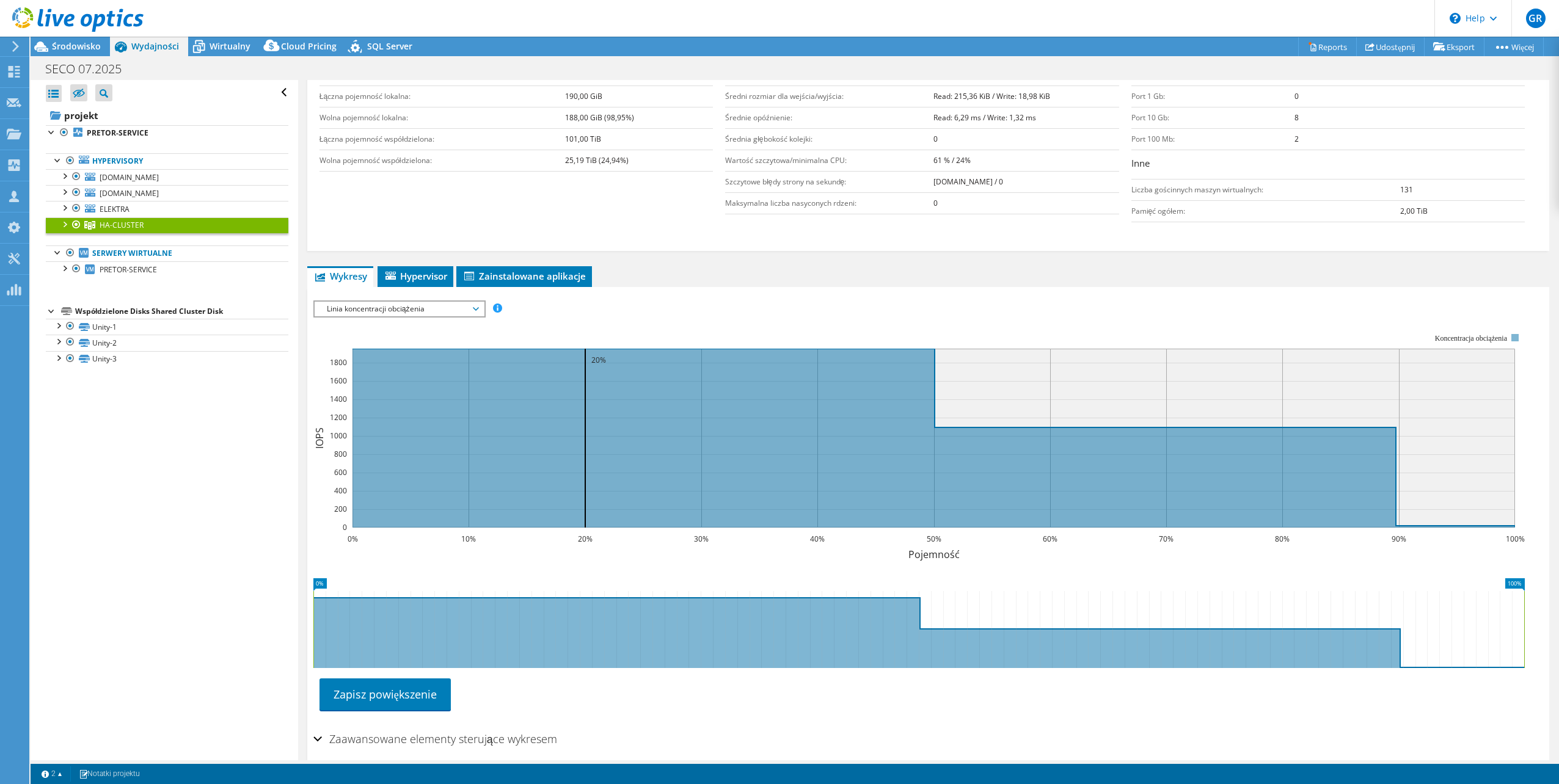
scroll to position [244, 0]
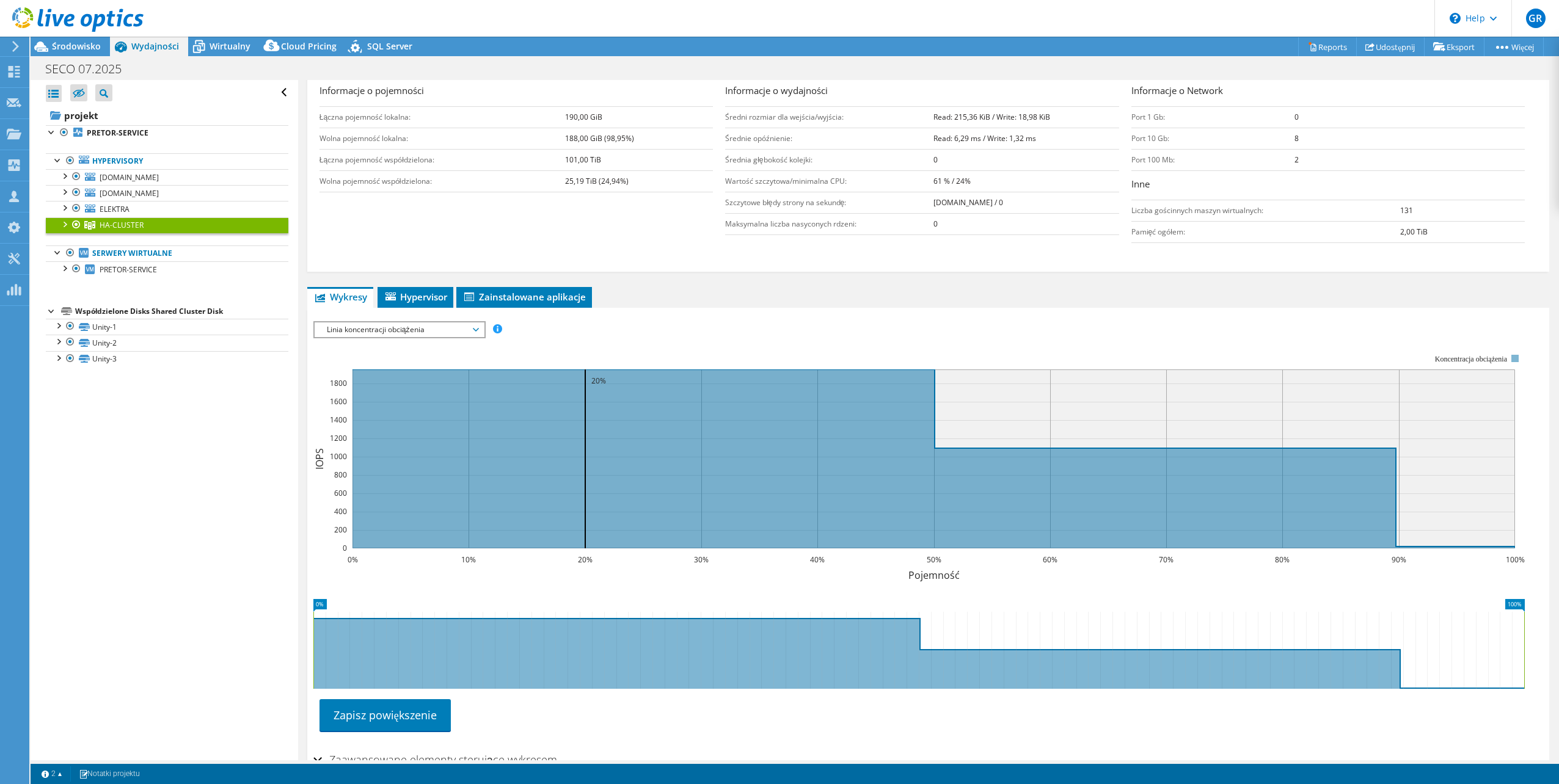
click at [66, 223] on div at bounding box center [64, 223] width 12 height 12
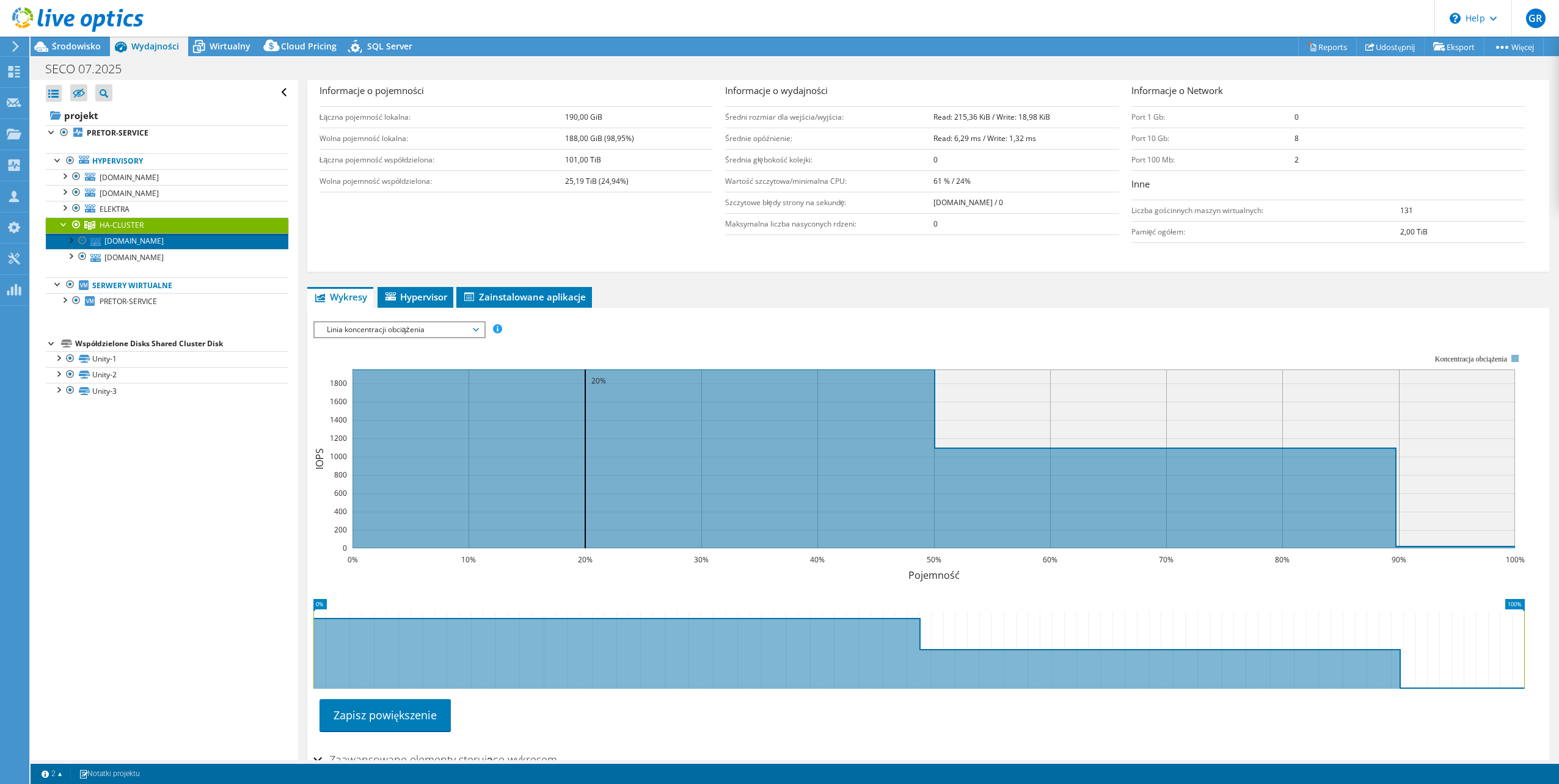
click at [138, 246] on link "[DOMAIN_NAME]" at bounding box center [167, 241] width 243 height 16
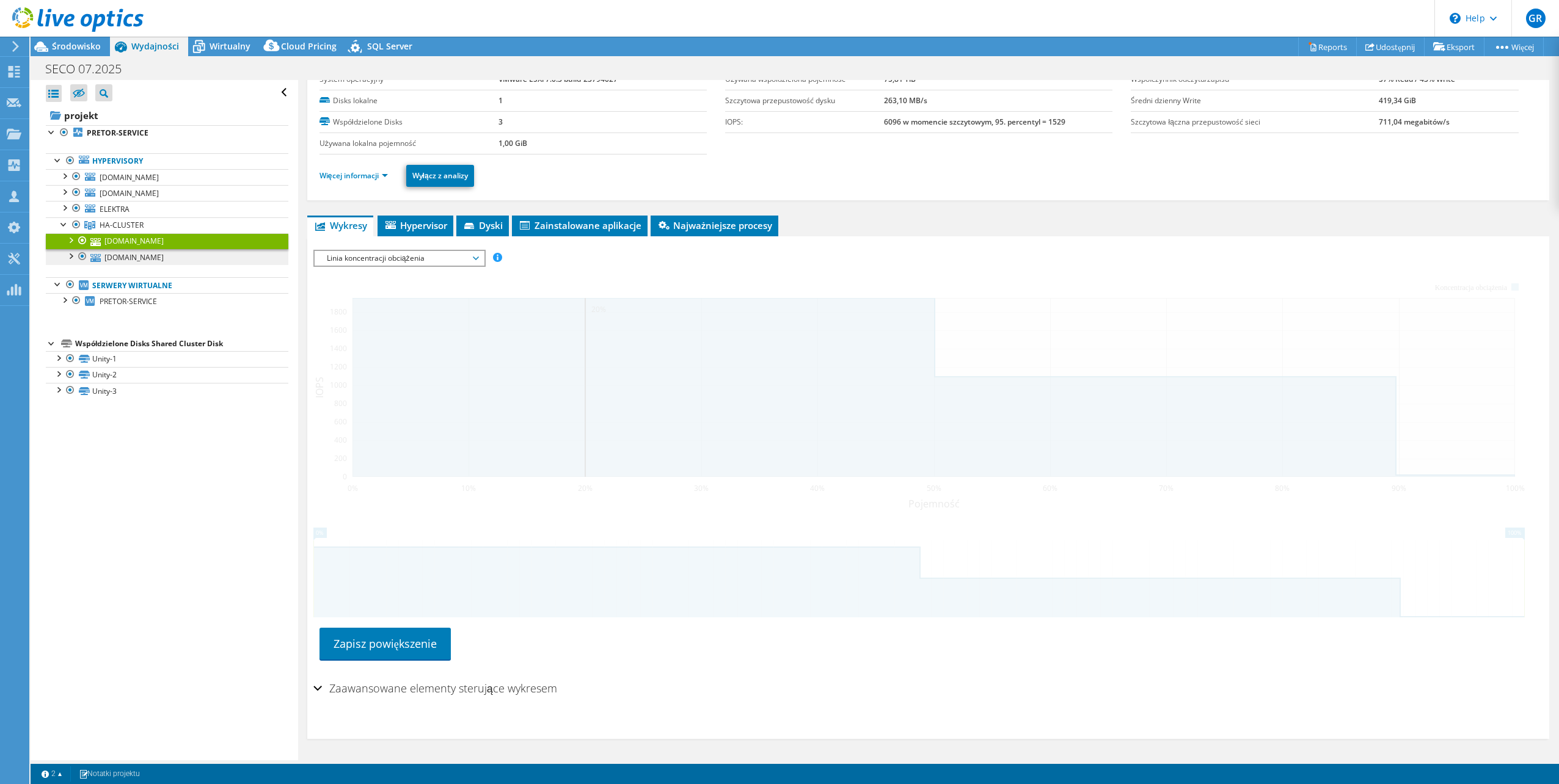
scroll to position [0, 0]
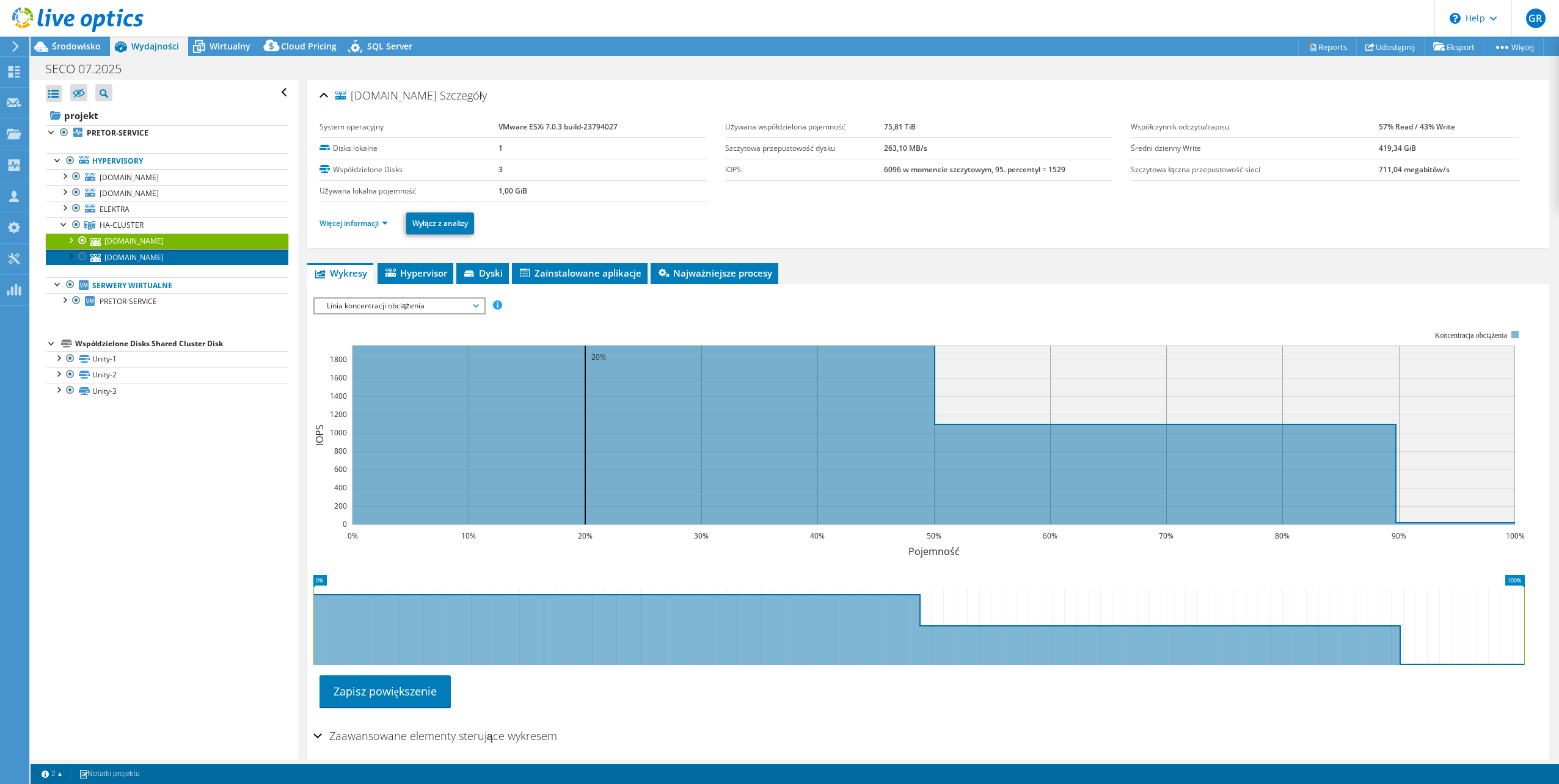
click at [139, 256] on link "[DOMAIN_NAME]" at bounding box center [167, 257] width 243 height 16
click at [72, 242] on div at bounding box center [70, 240] width 12 height 12
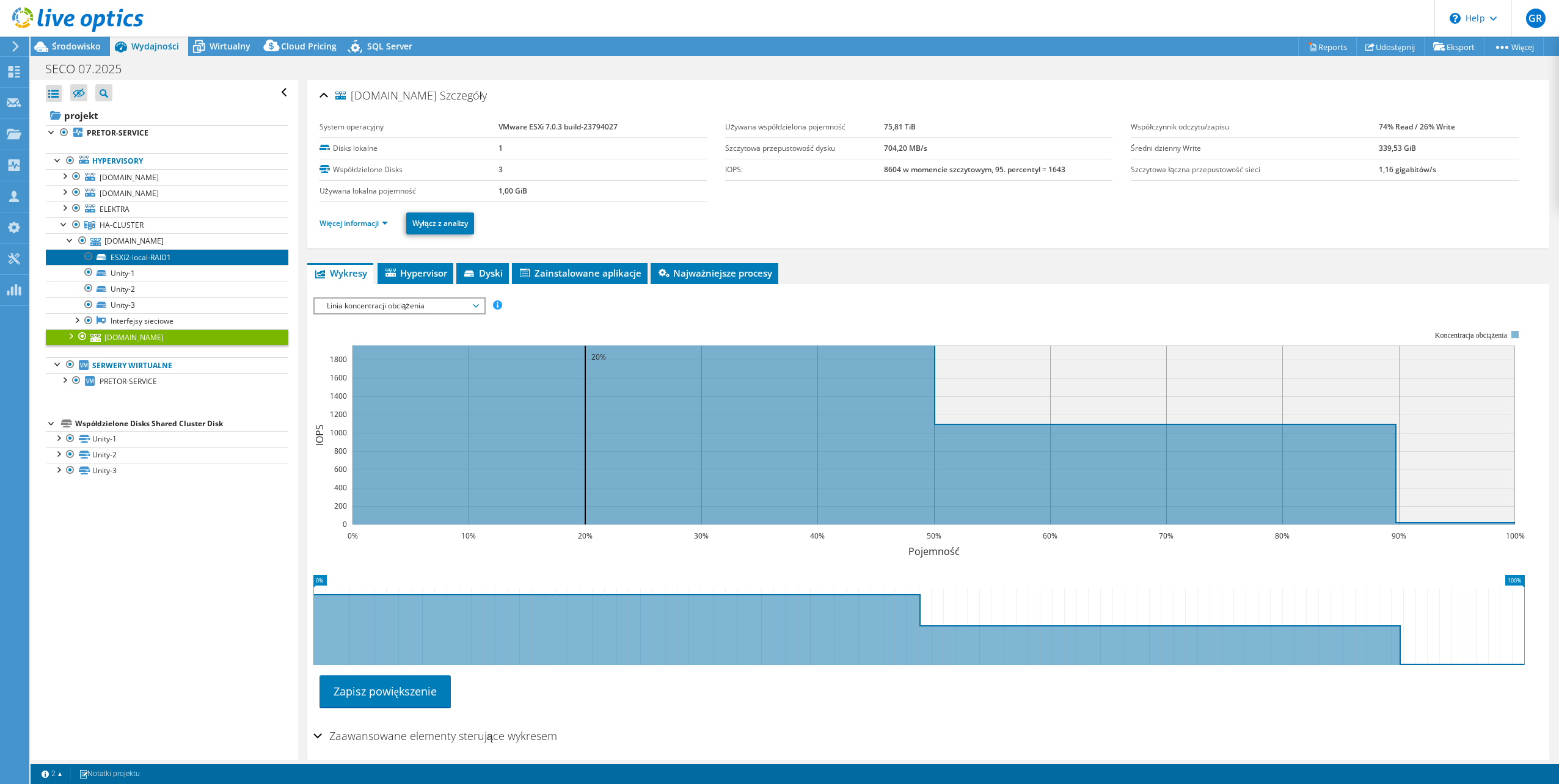
click at [146, 262] on link "ESXi2-local-RAID1" at bounding box center [167, 257] width 243 height 16
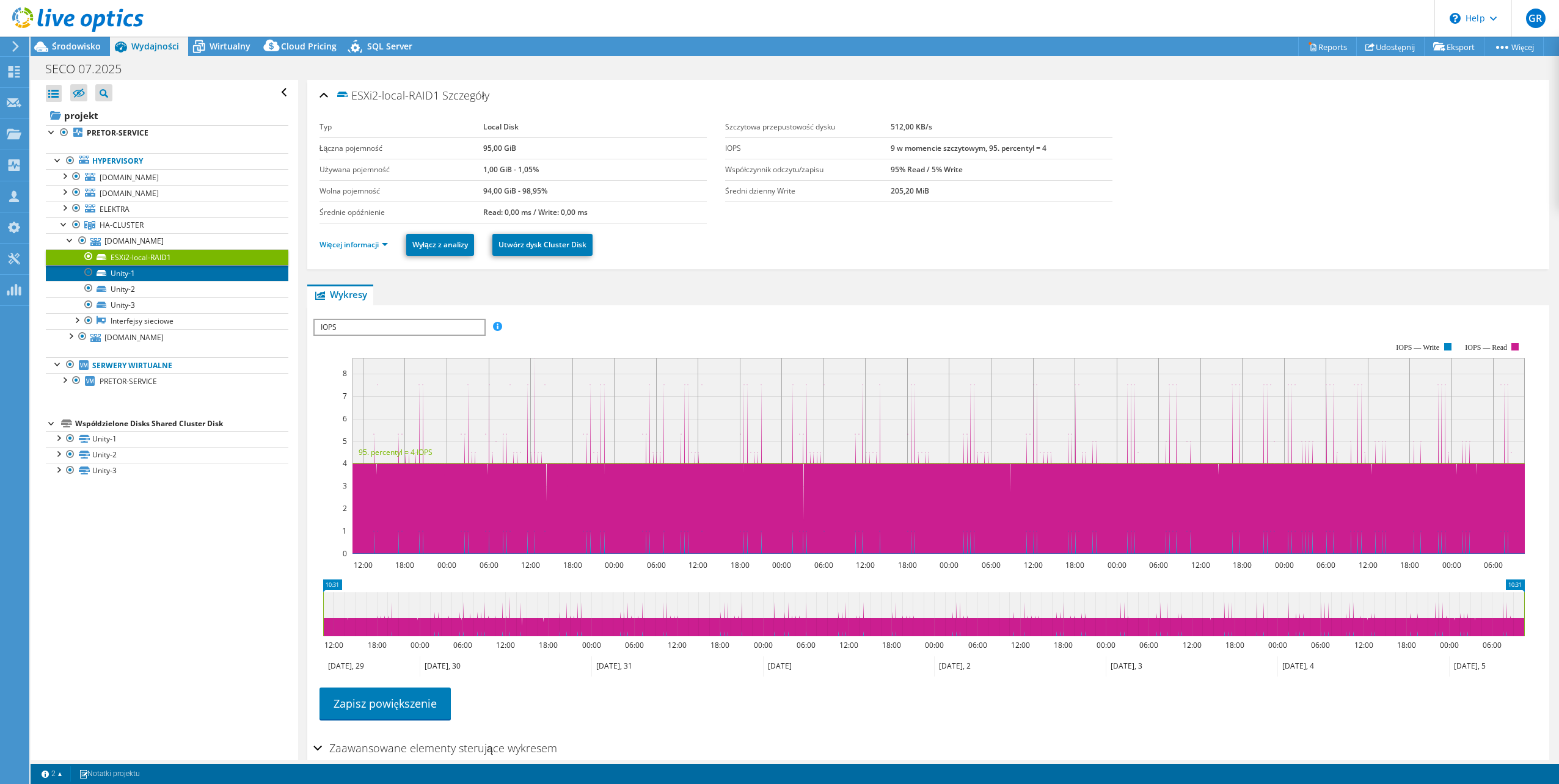
click at [142, 270] on link "Unity-1" at bounding box center [167, 272] width 243 height 16
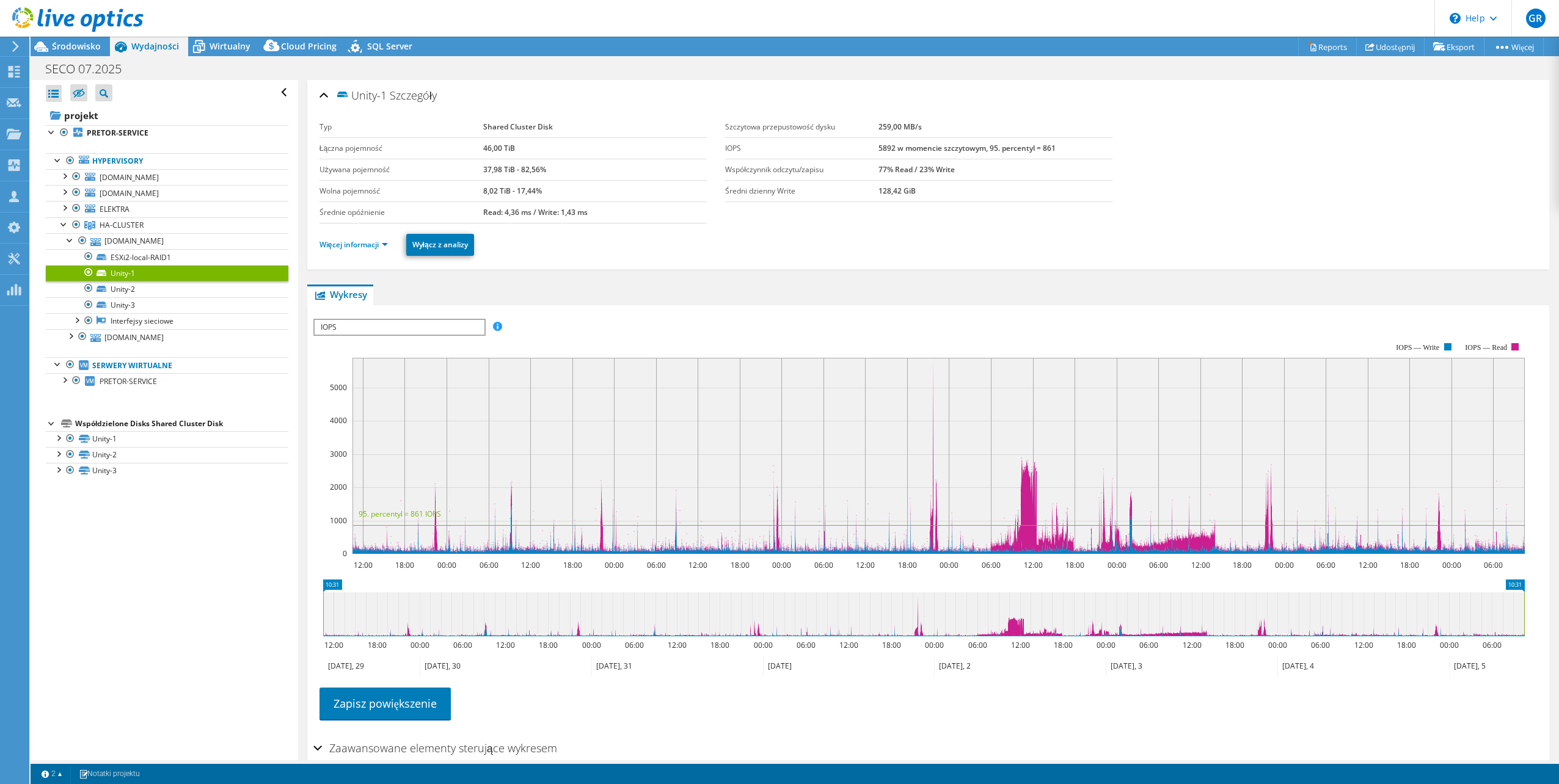
click at [425, 325] on span "IOPS" at bounding box center [400, 327] width 169 height 14
click at [431, 387] on li "Opóźnienie" at bounding box center [400, 386] width 169 height 14
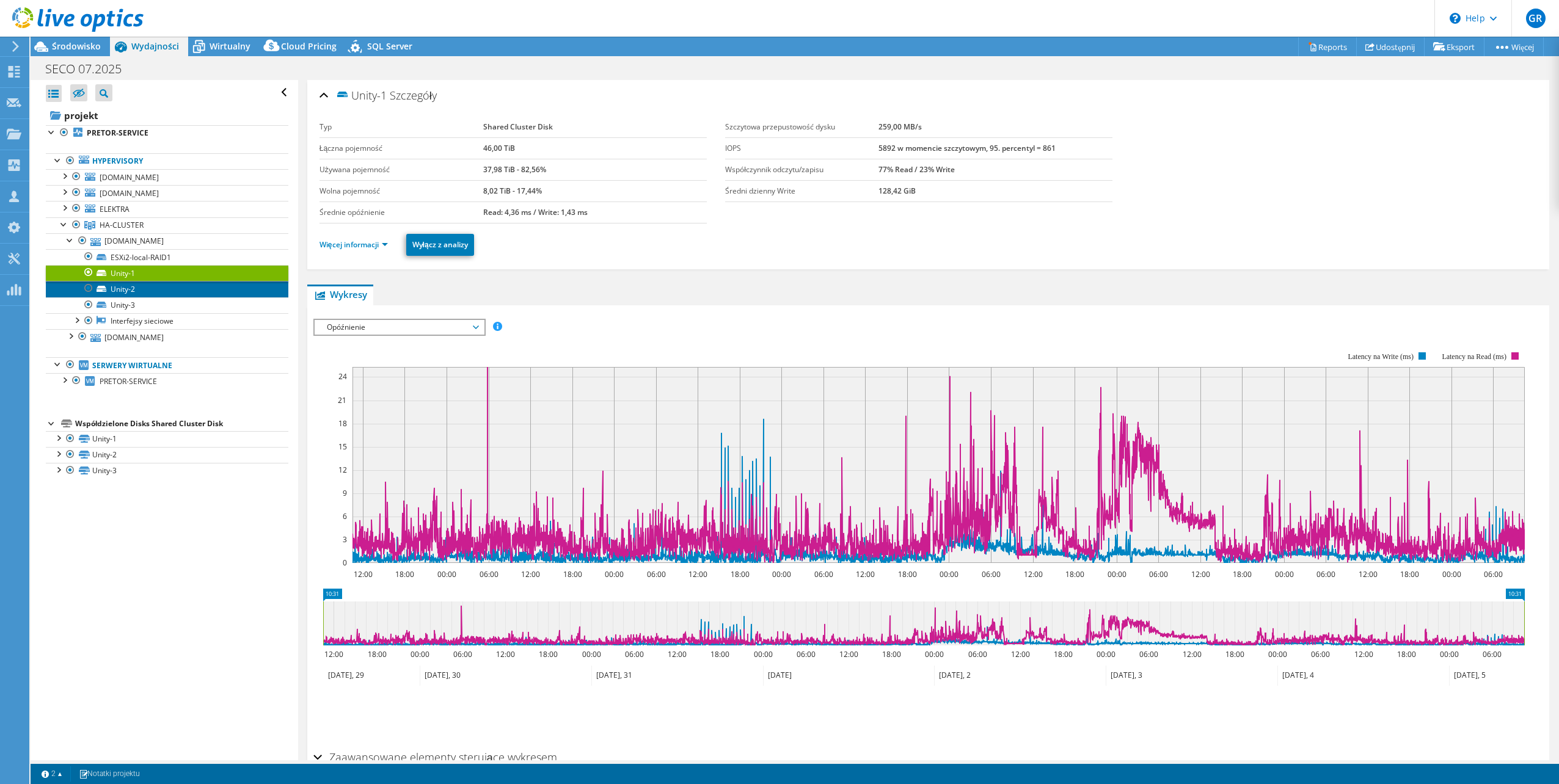
click at [151, 286] on link "Unity-2" at bounding box center [167, 288] width 243 height 16
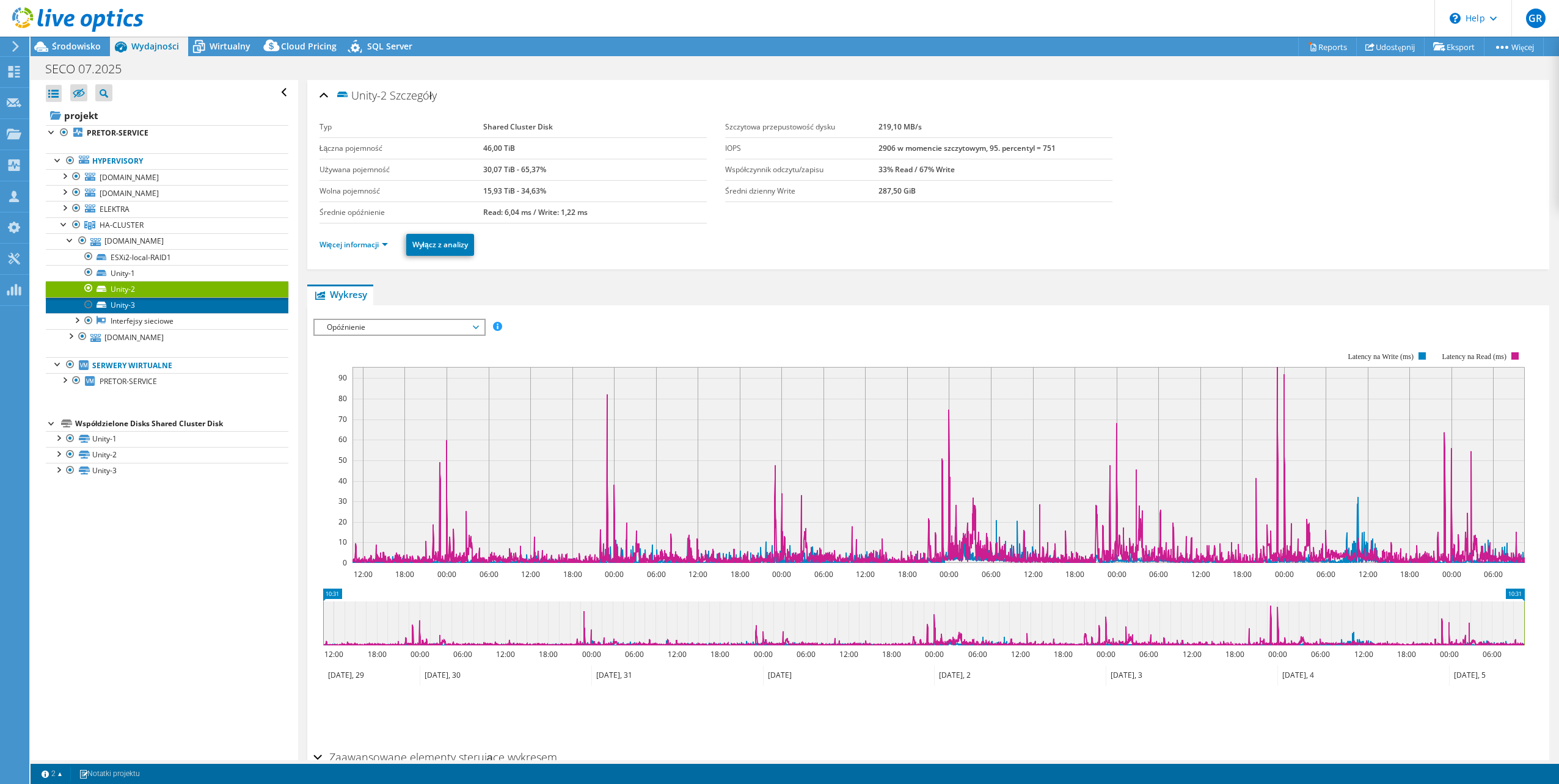
click at [151, 305] on link "Unity-3" at bounding box center [167, 305] width 243 height 16
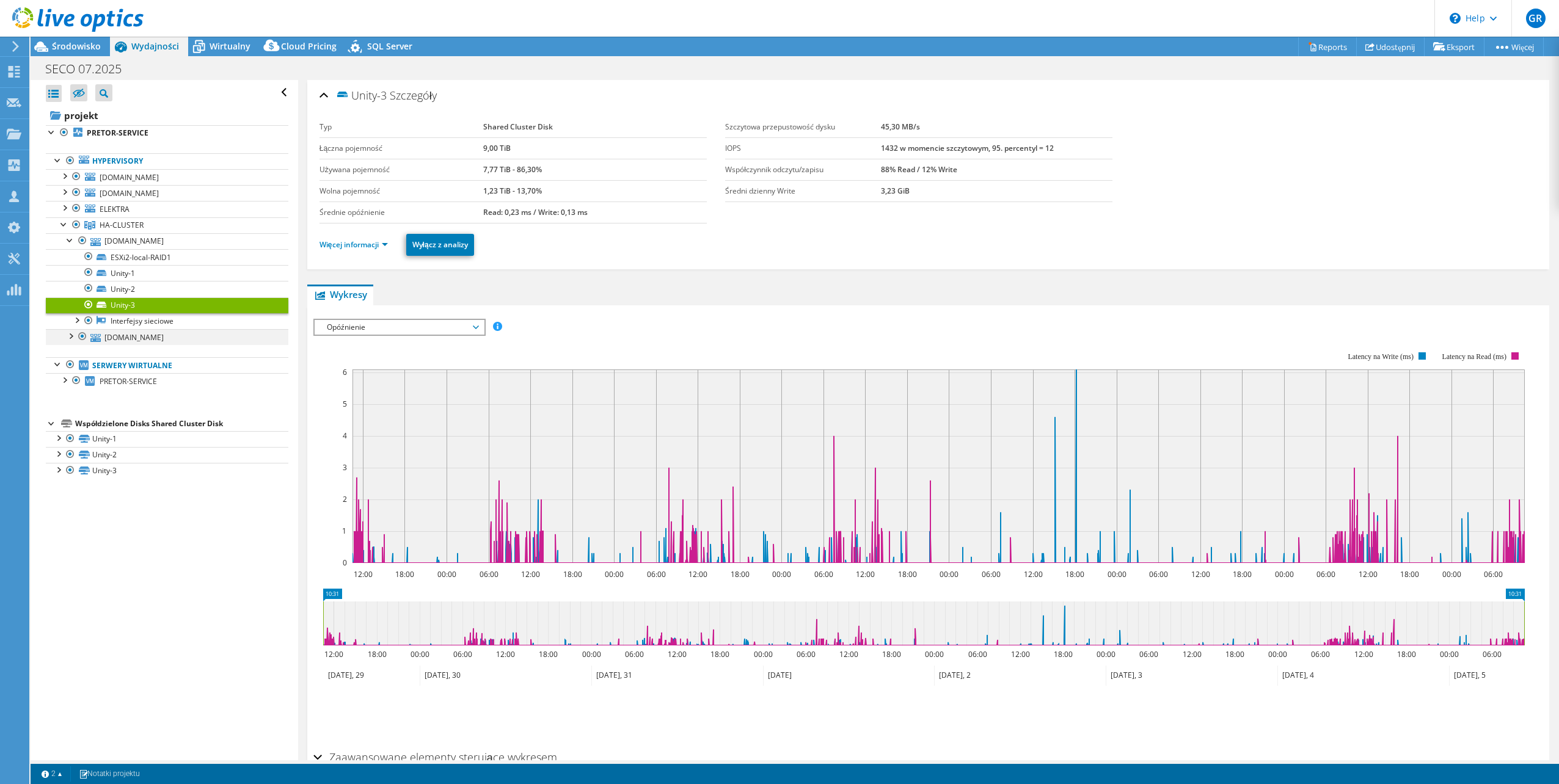
click at [64, 333] on div at bounding box center [70, 335] width 12 height 12
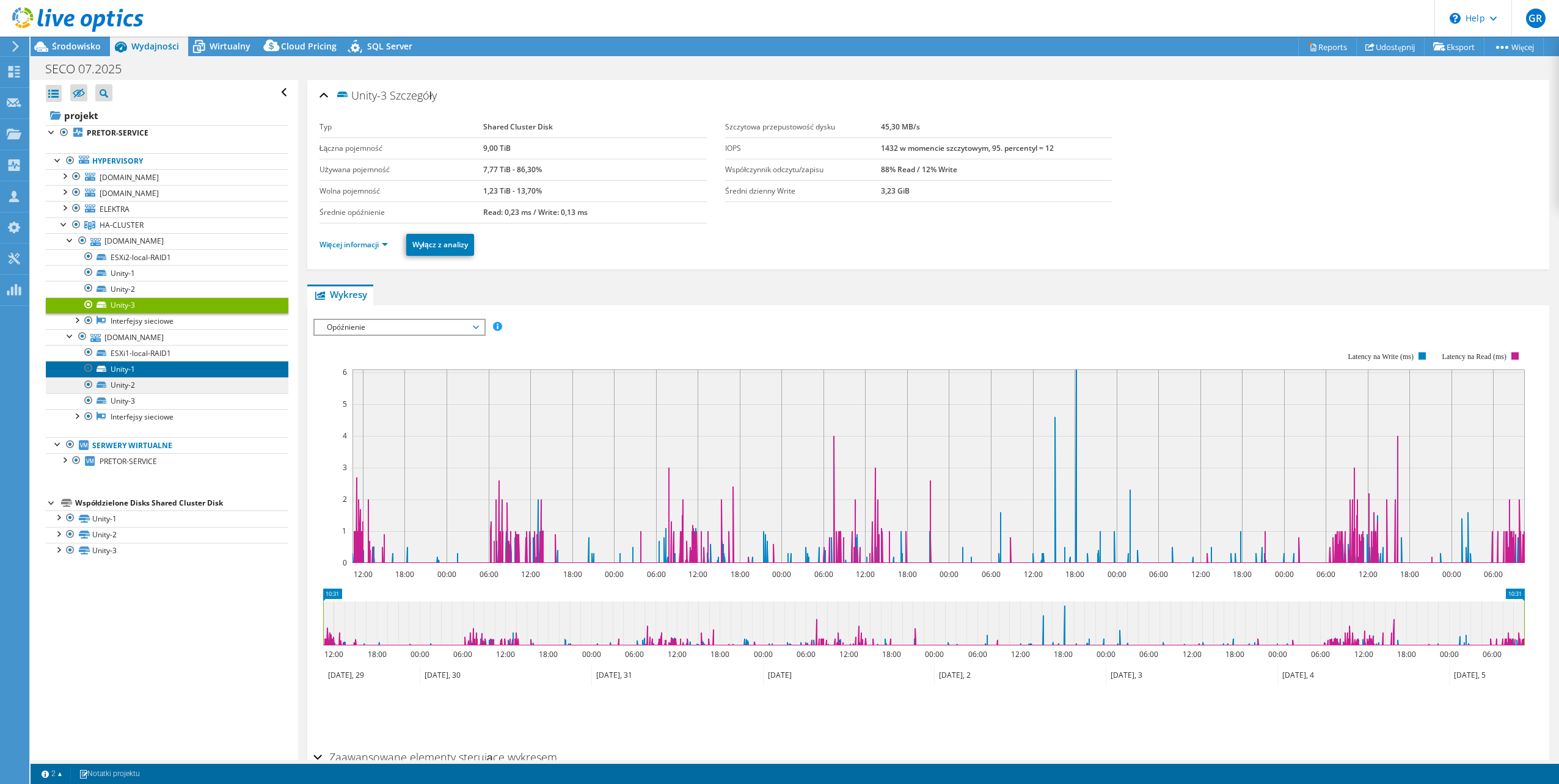
drag, startPoint x: 115, startPoint y: 369, endPoint x: 131, endPoint y: 379, distance: 18.9
click at [116, 369] on link "Unity-1" at bounding box center [167, 369] width 243 height 16
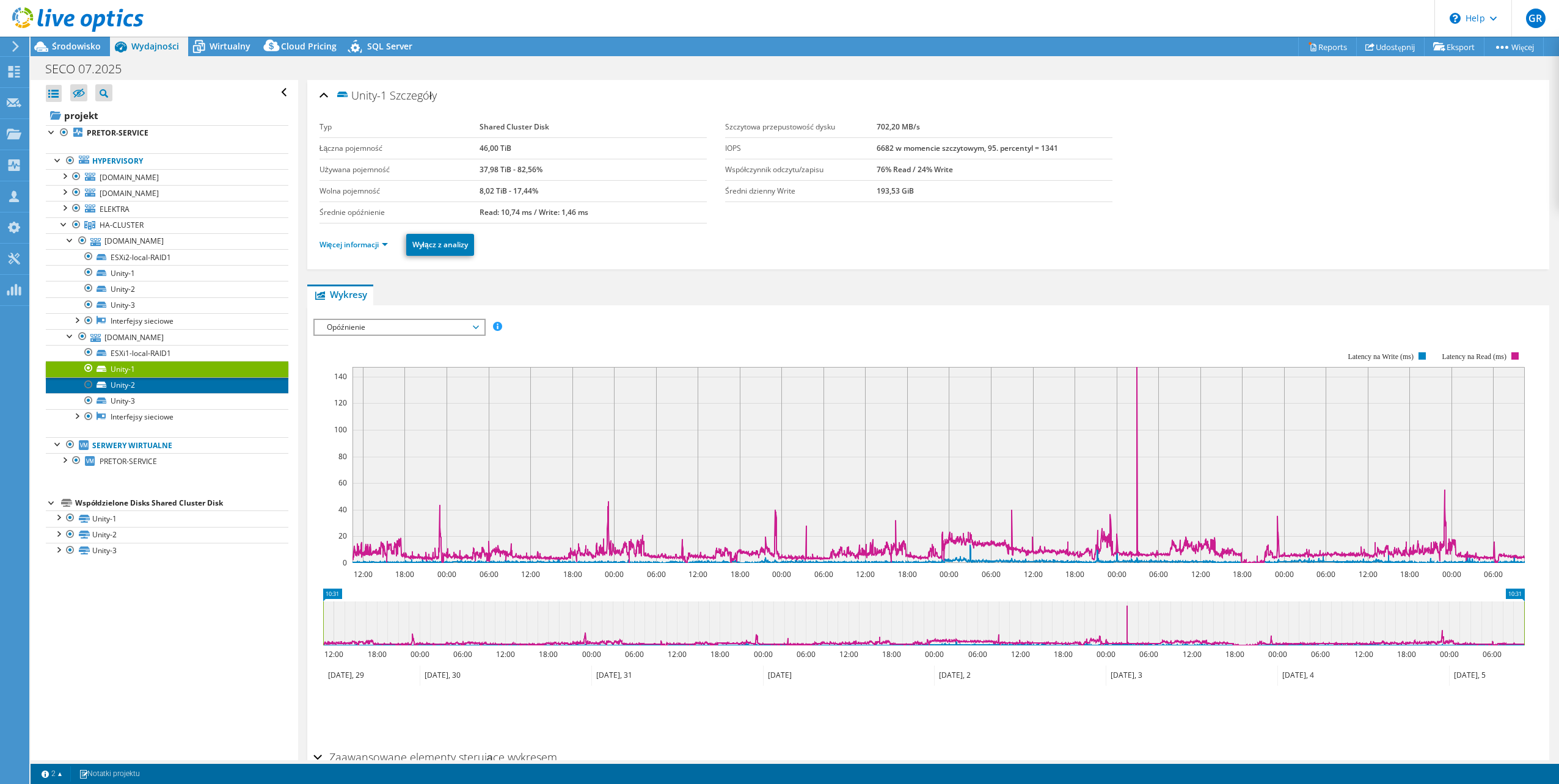
click at [145, 389] on link "Unity-2" at bounding box center [167, 385] width 243 height 16
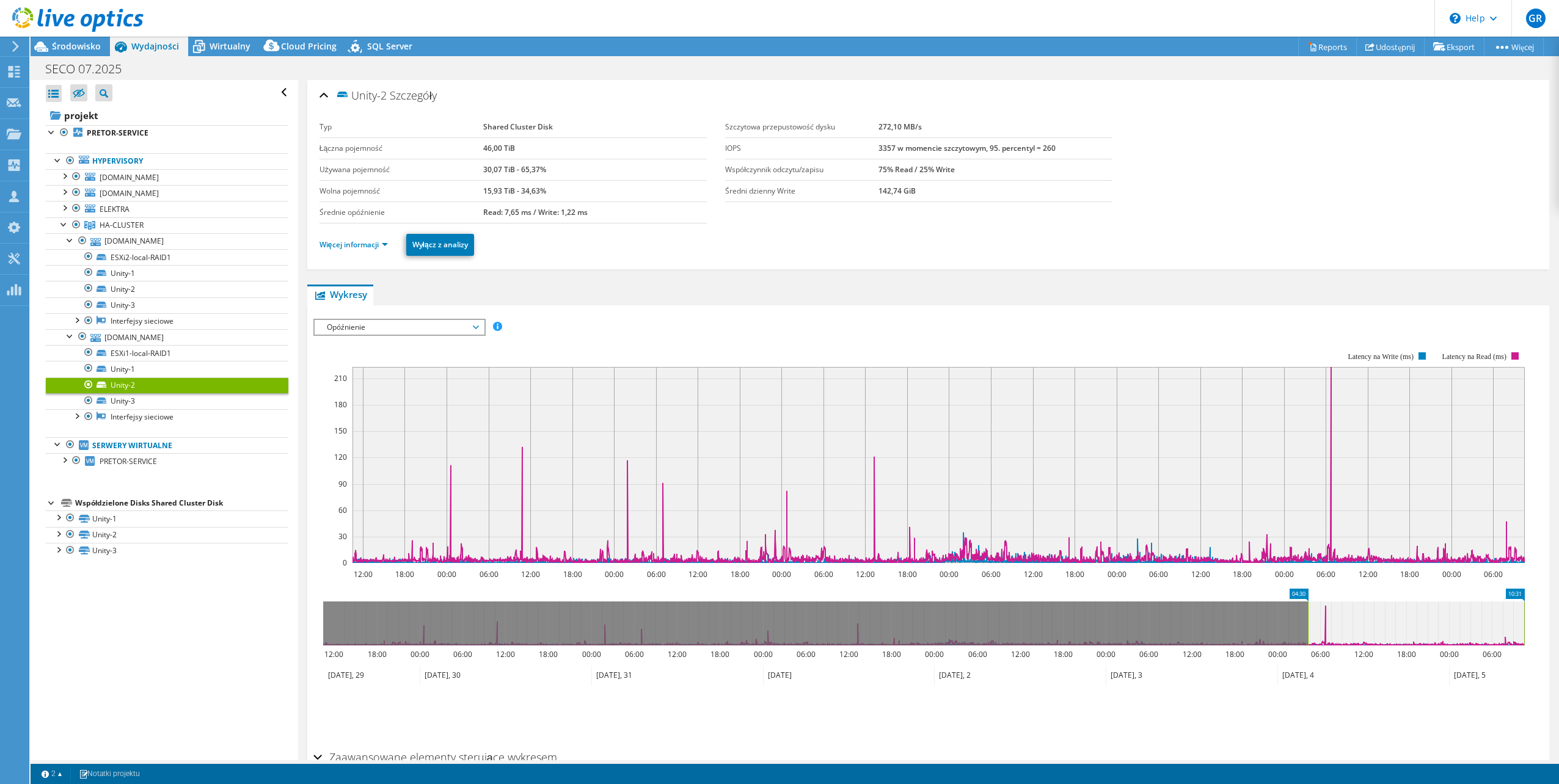
drag, startPoint x: 346, startPoint y: 594, endPoint x: 1487, endPoint y: 589, distance: 1141.0
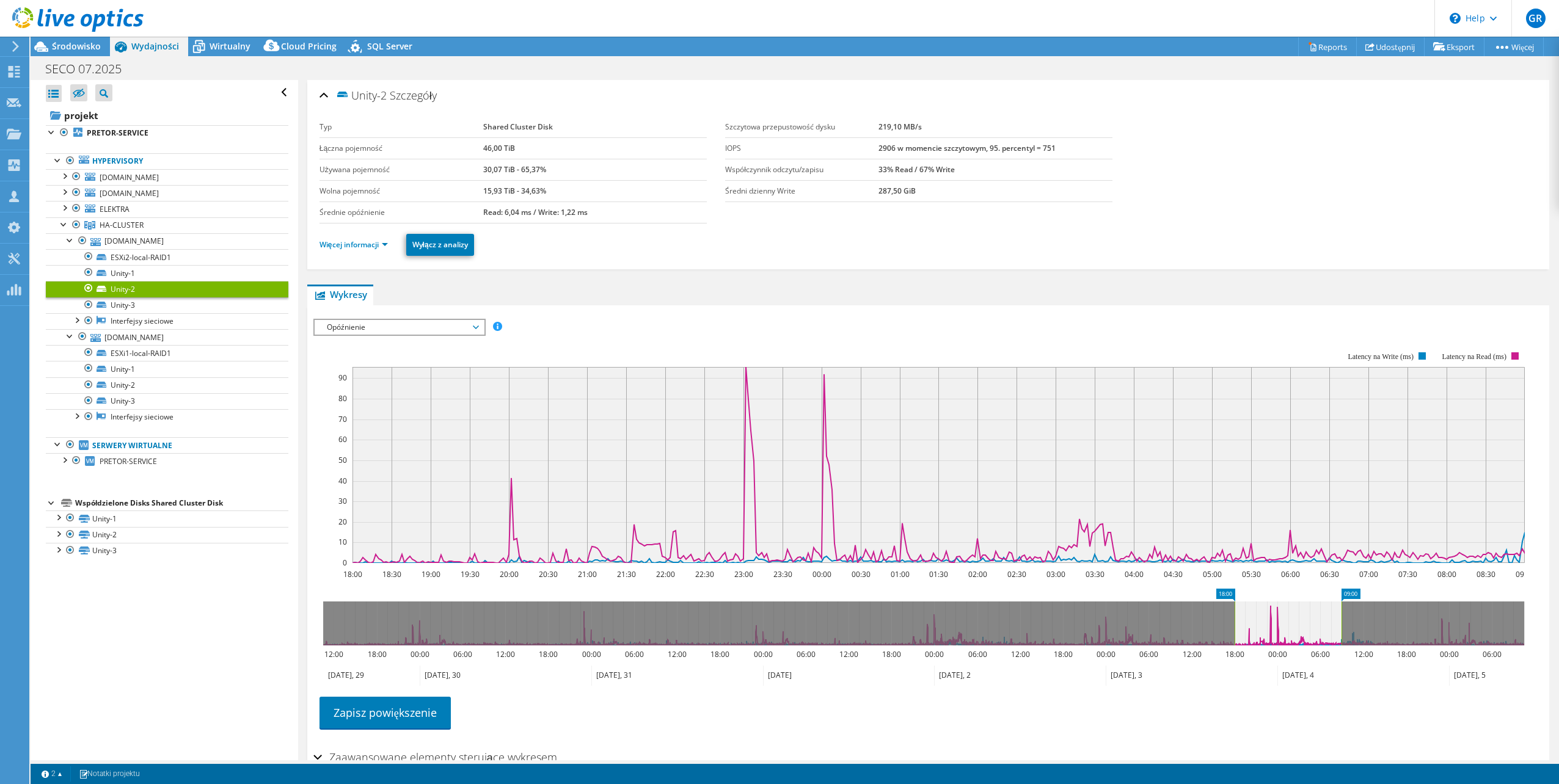
select select "USD"
drag, startPoint x: 1217, startPoint y: 593, endPoint x: 1297, endPoint y: 598, distance: 80.2
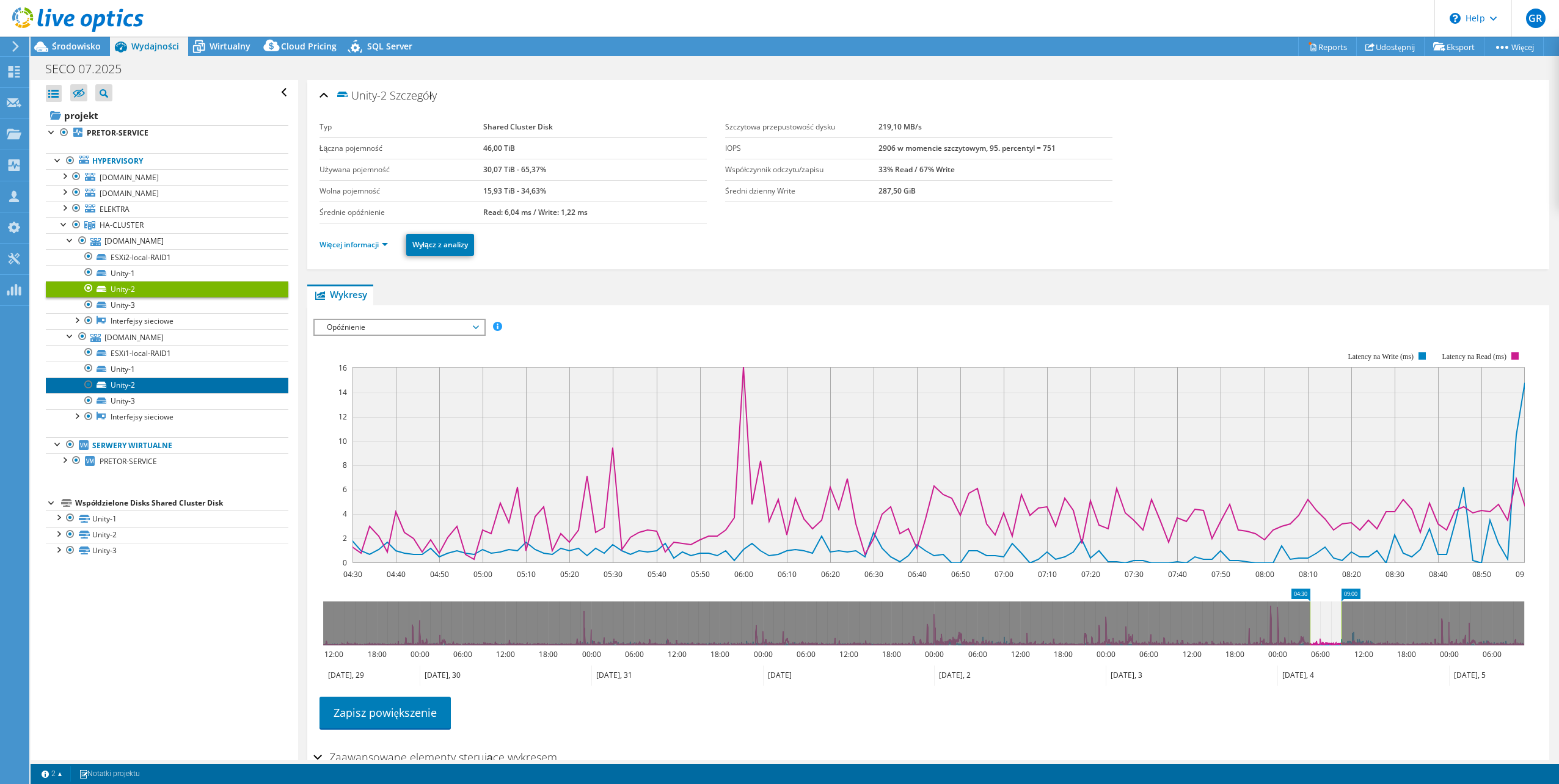
drag, startPoint x: 134, startPoint y: 379, endPoint x: 489, endPoint y: 428, distance: 358.4
click at [134, 379] on link "Unity-2" at bounding box center [167, 385] width 243 height 16
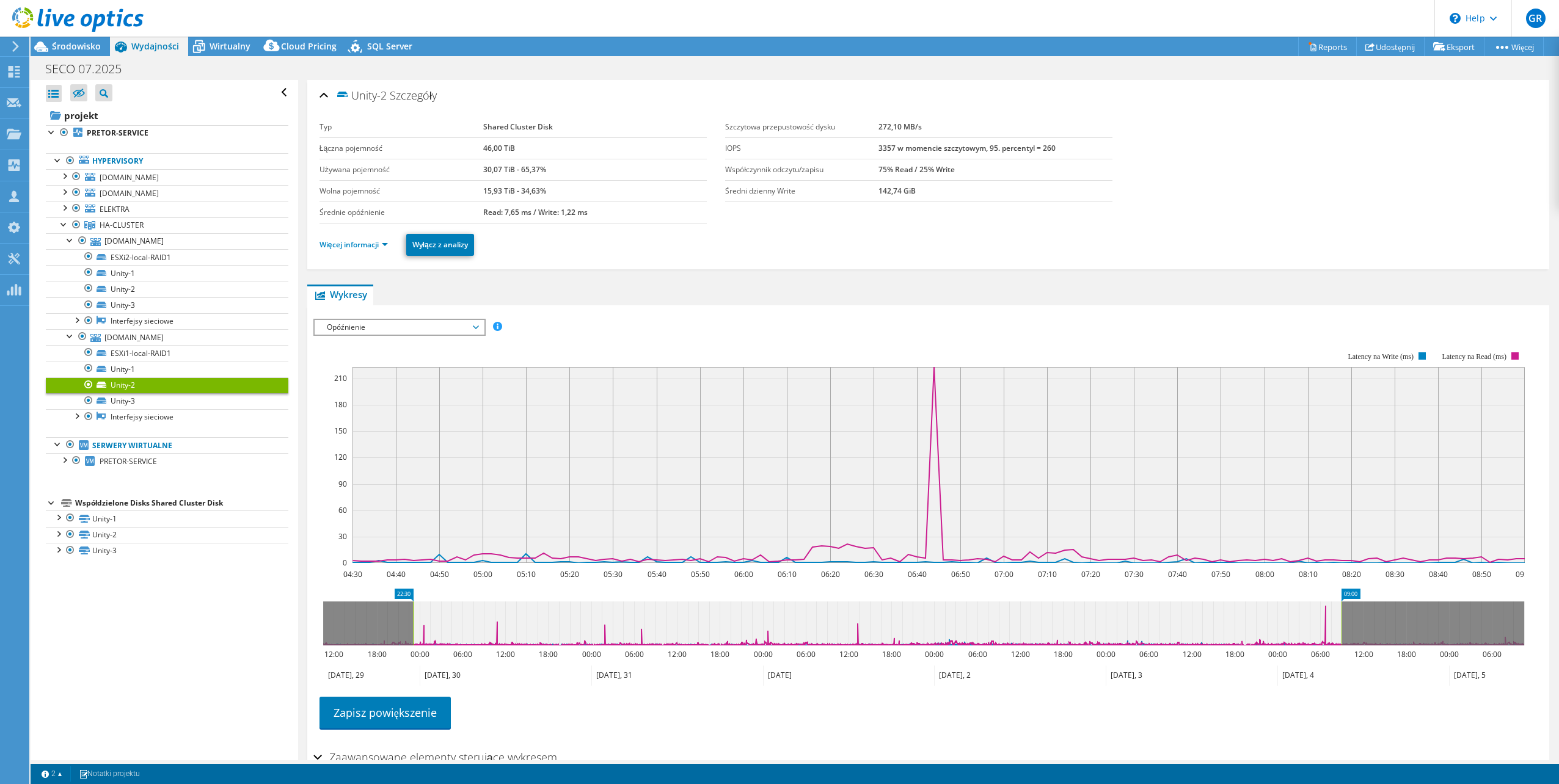
drag, startPoint x: 1286, startPoint y: 589, endPoint x: 396, endPoint y: 544, distance: 891.1
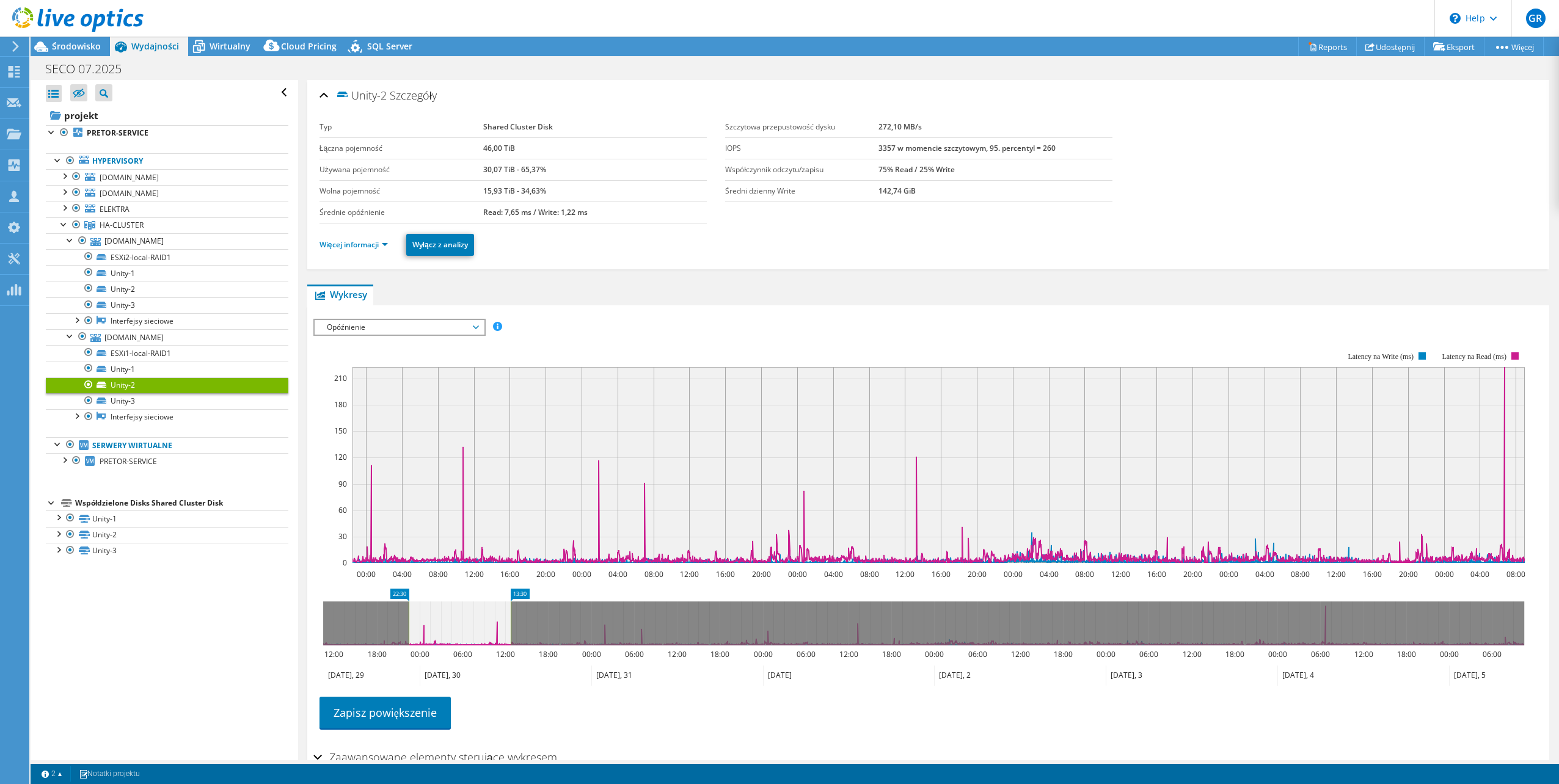
drag, startPoint x: 1354, startPoint y: 593, endPoint x: 523, endPoint y: 587, distance: 831.0
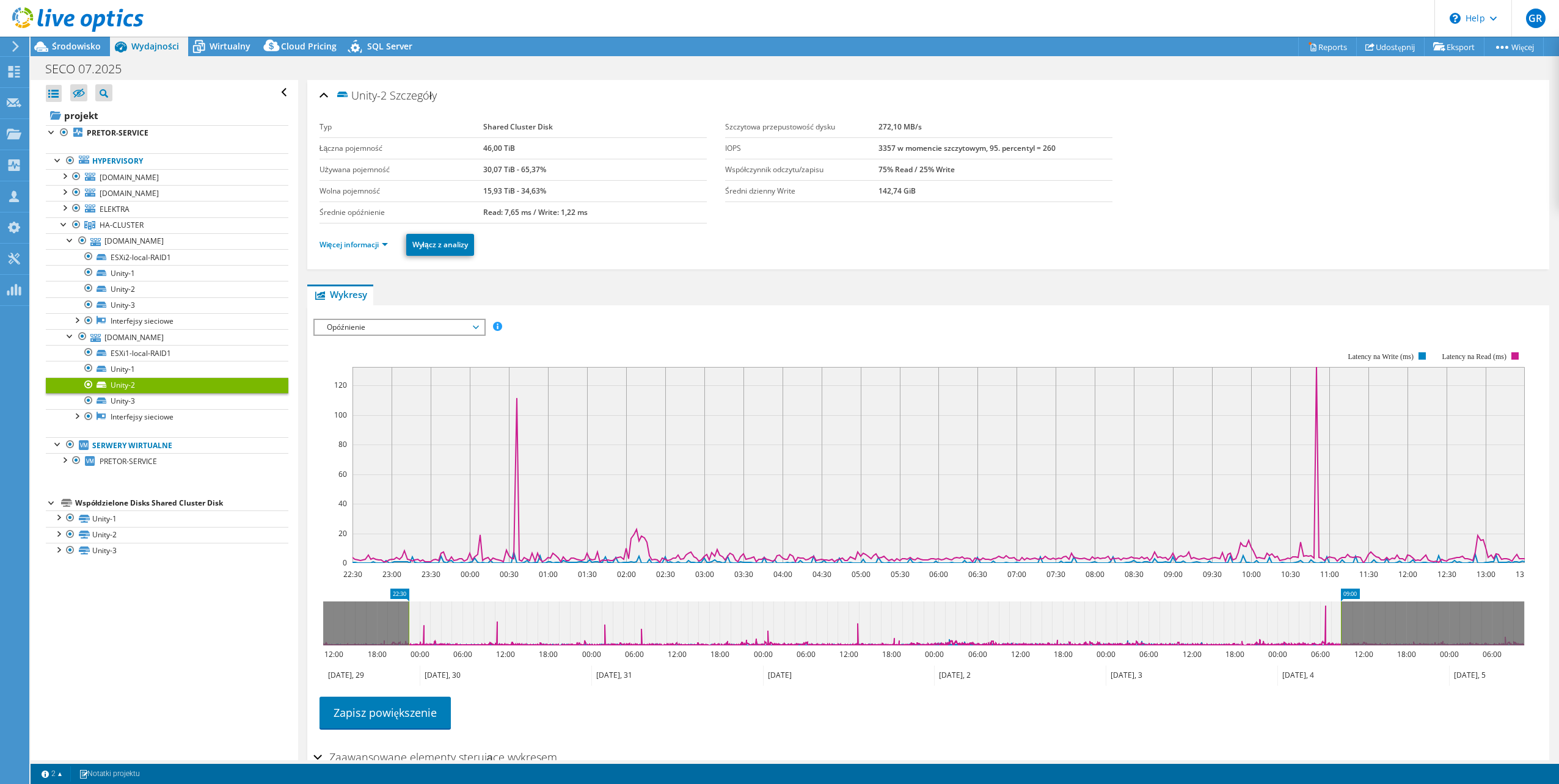
drag, startPoint x: 523, startPoint y: 591, endPoint x: 1349, endPoint y: 643, distance: 827.6
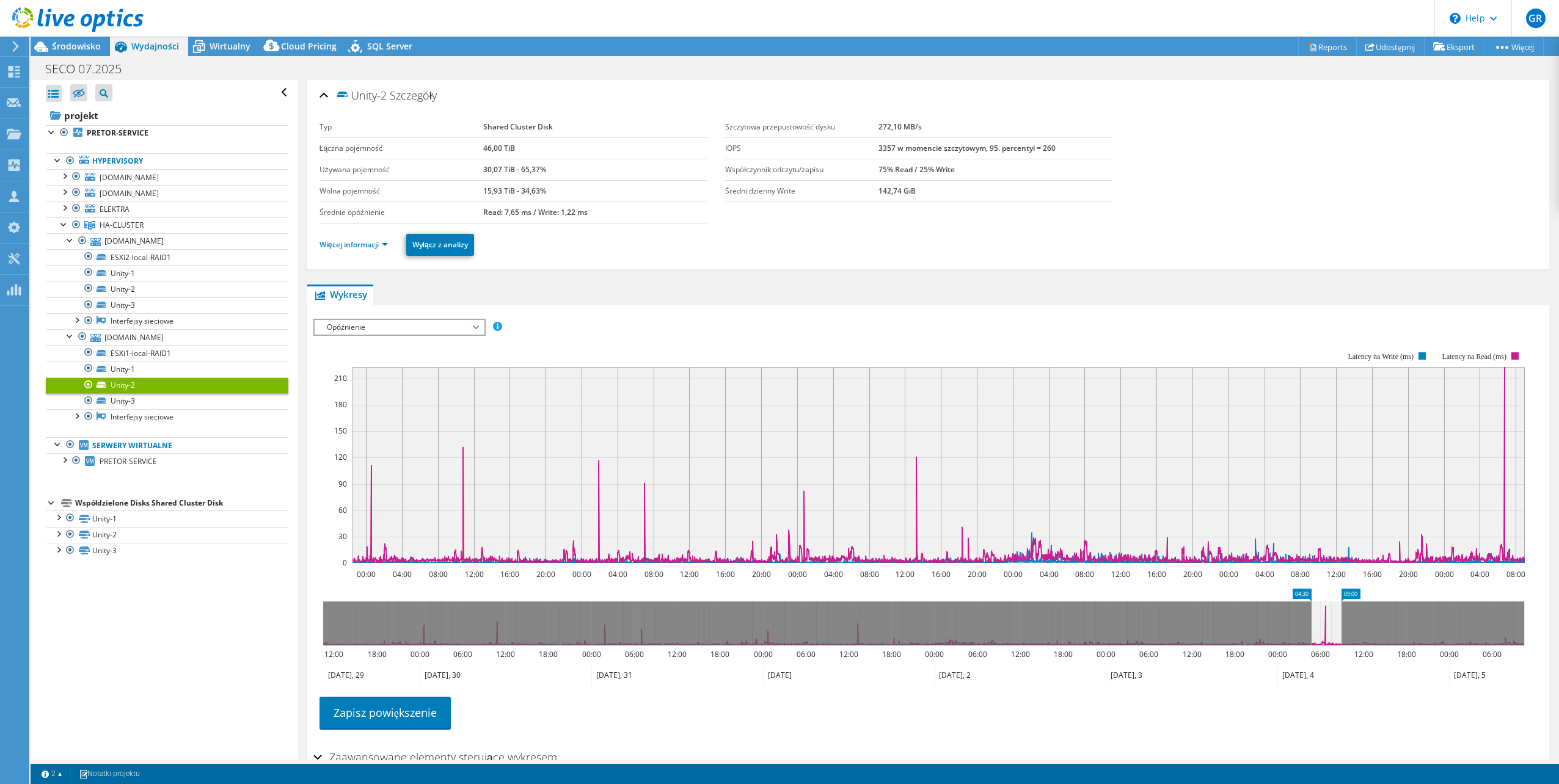
drag, startPoint x: 400, startPoint y: 596, endPoint x: 1303, endPoint y: 624, distance: 903.4
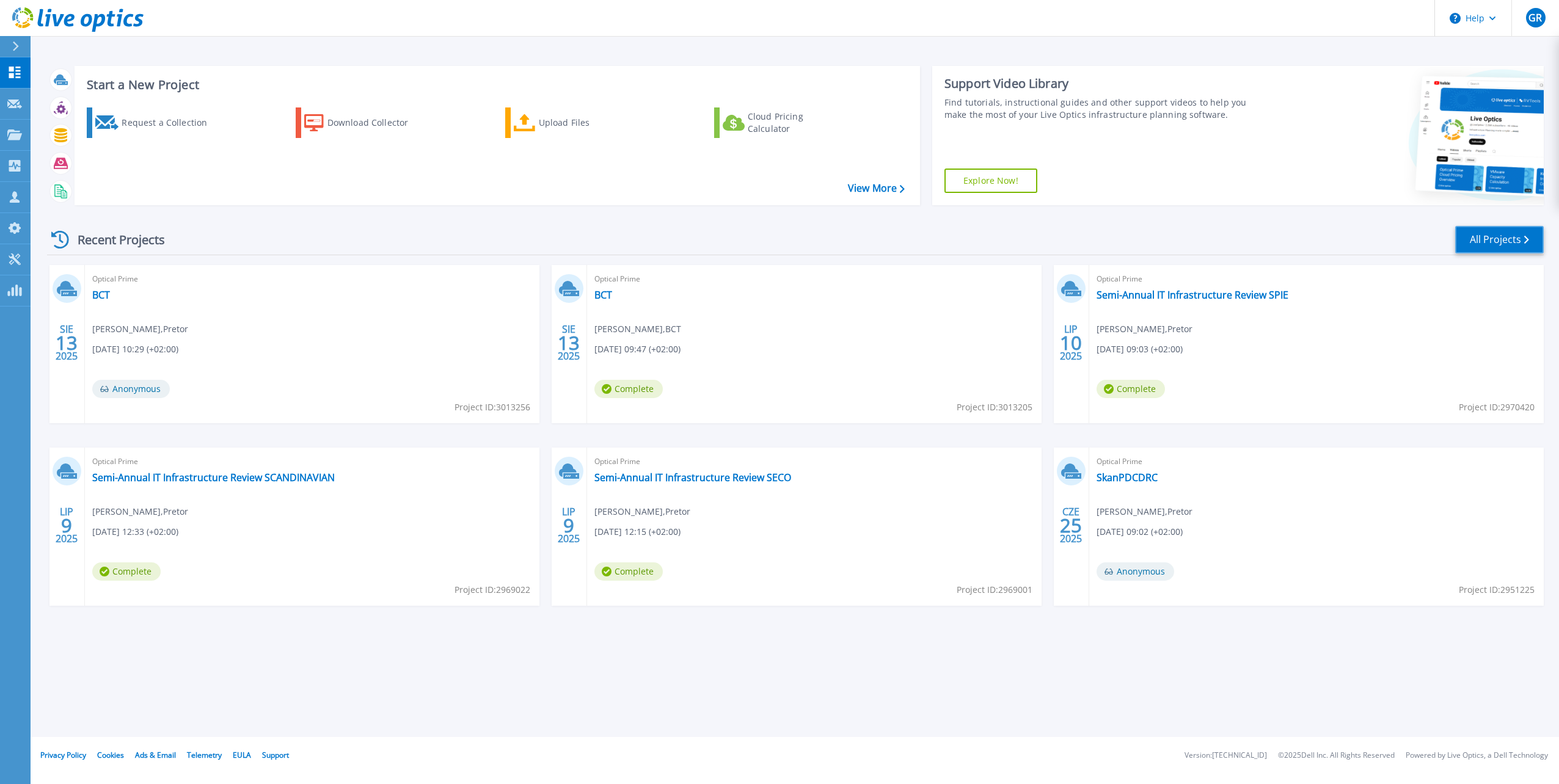
click at [1502, 241] on link "All Projects" at bounding box center [1500, 240] width 89 height 27
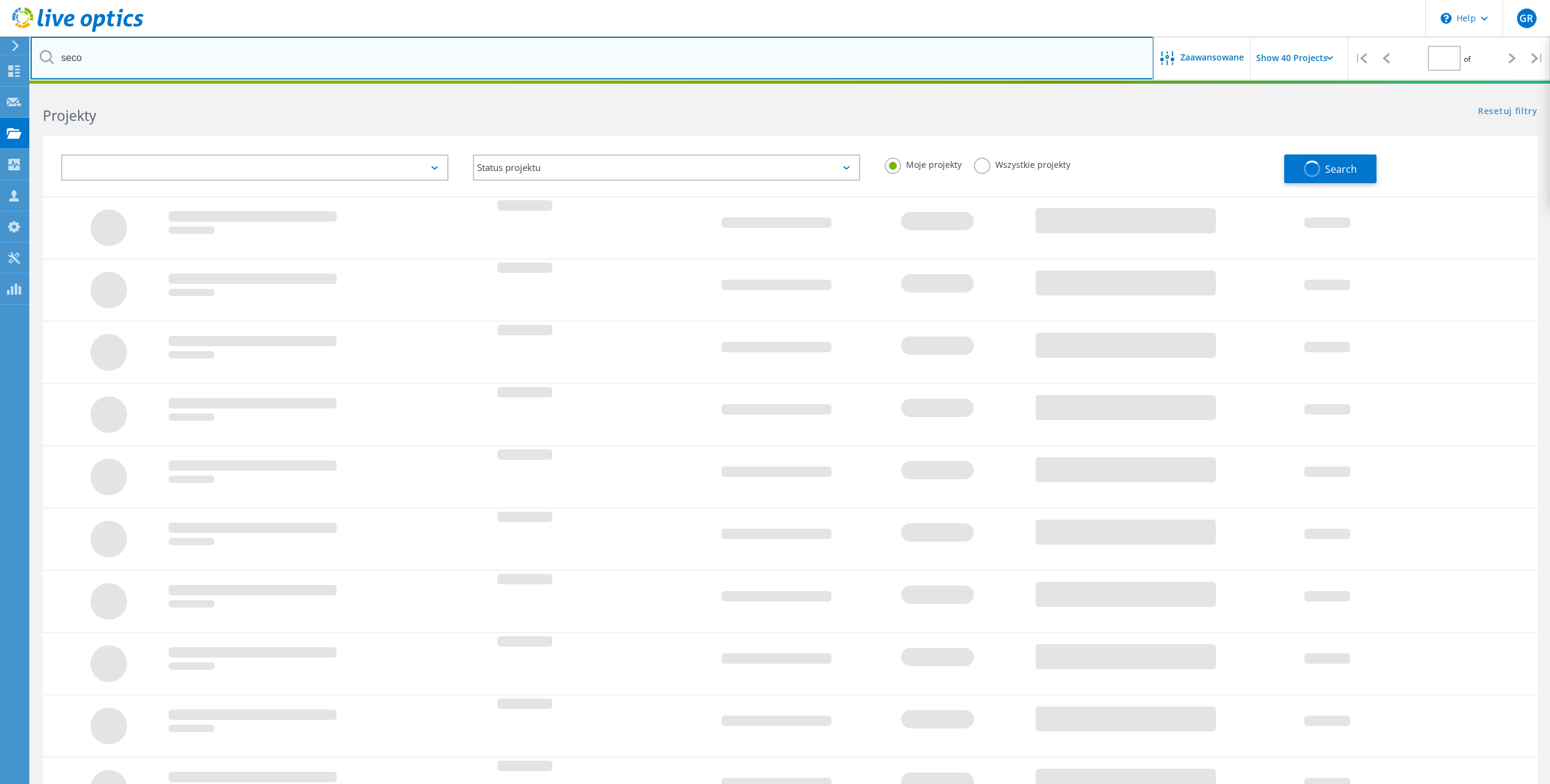
click at [374, 57] on input "seco" at bounding box center [592, 58] width 1123 height 43
type input "1"
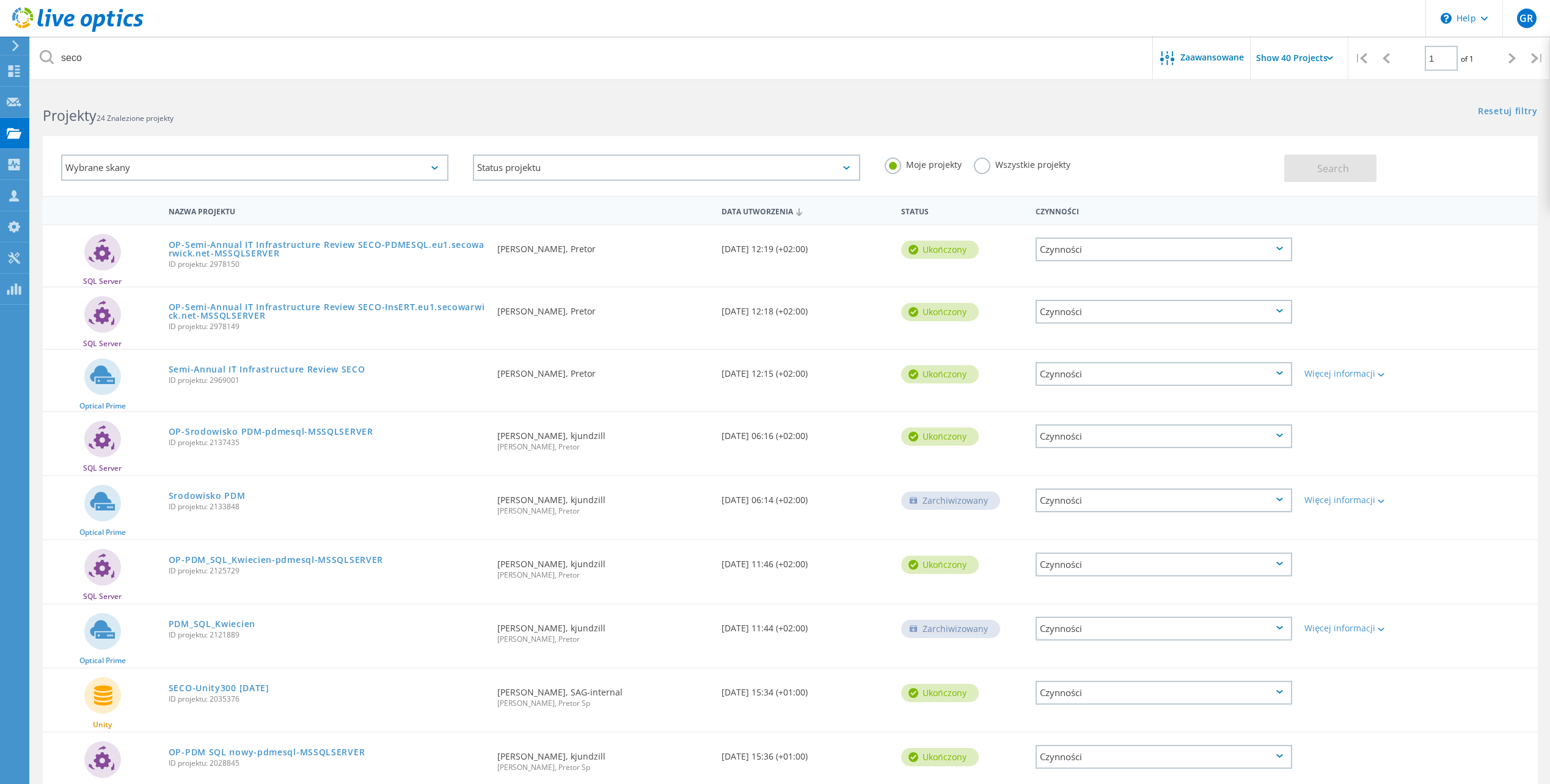
drag, startPoint x: 276, startPoint y: 368, endPoint x: 1051, endPoint y: 164, distance: 801.4
click at [986, 162] on label "Wszystkie projekty" at bounding box center [1022, 163] width 96 height 12
click at [0, 0] on input "Wszystkie projekty" at bounding box center [0, 0] width 0 height 0
click at [1336, 163] on span "Search" at bounding box center [1333, 169] width 32 height 14
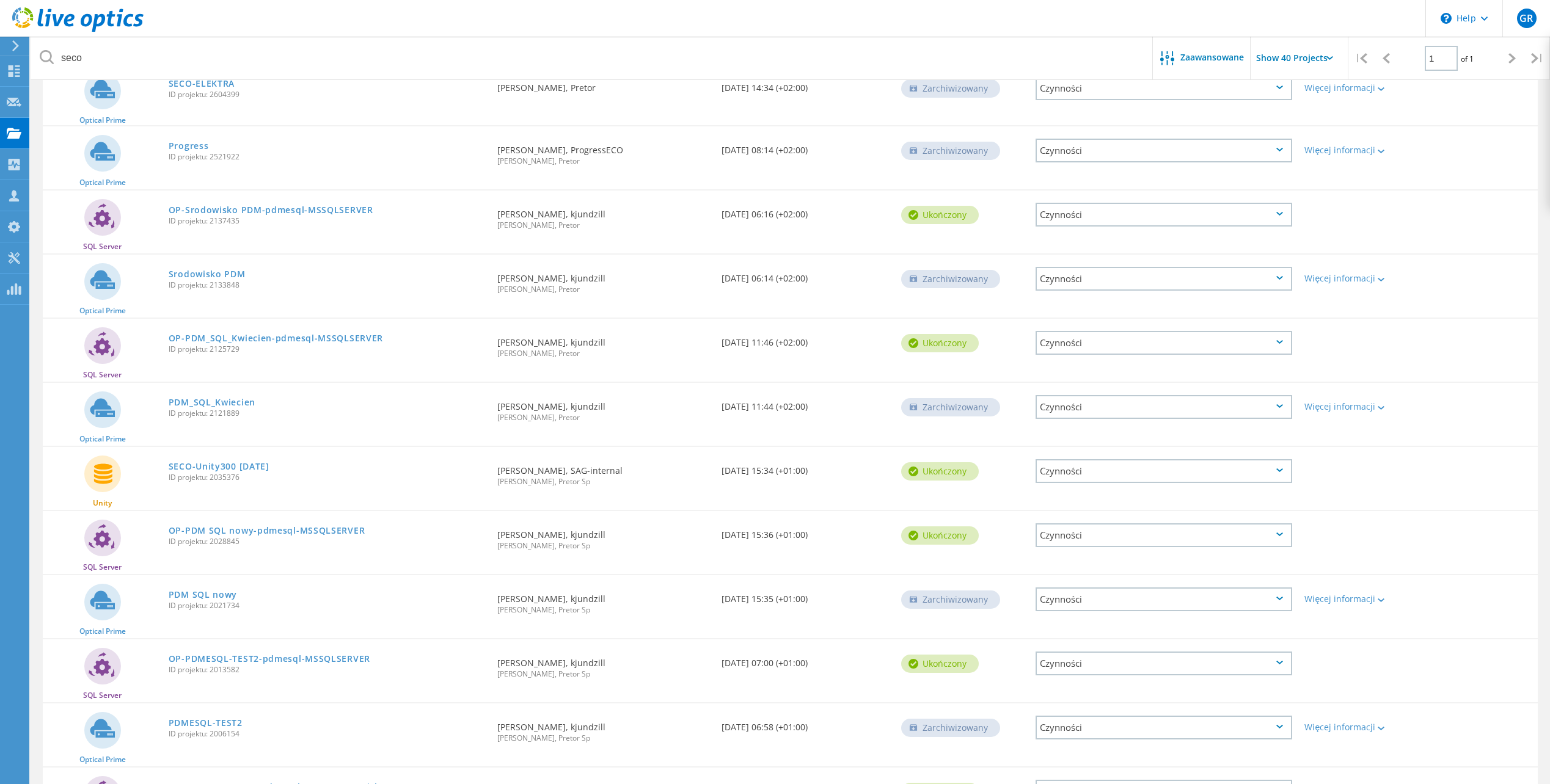
scroll to position [489, 0]
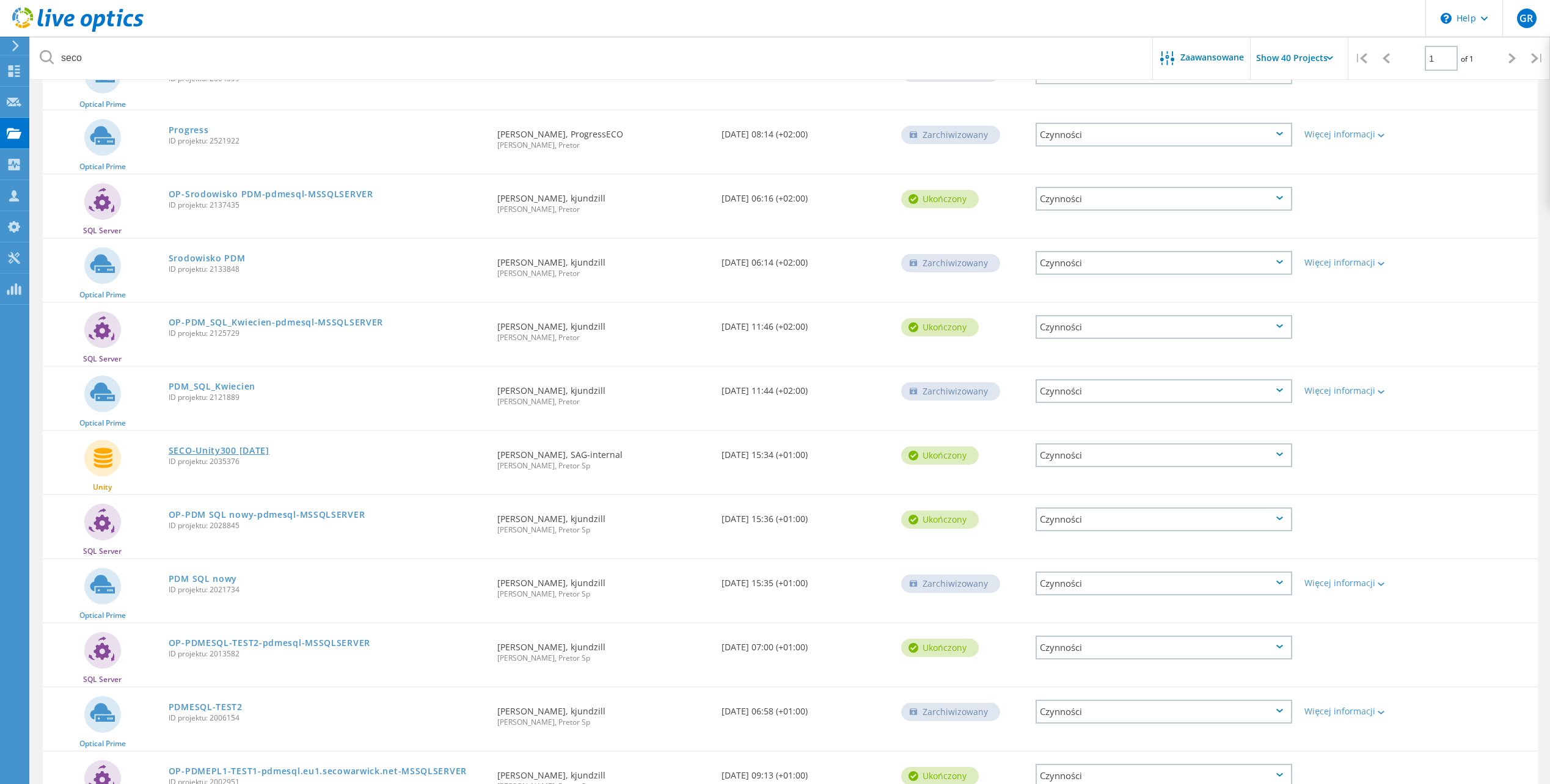
click at [243, 453] on link "SECO-Unity300 Feb 23" at bounding box center [219, 451] width 101 height 9
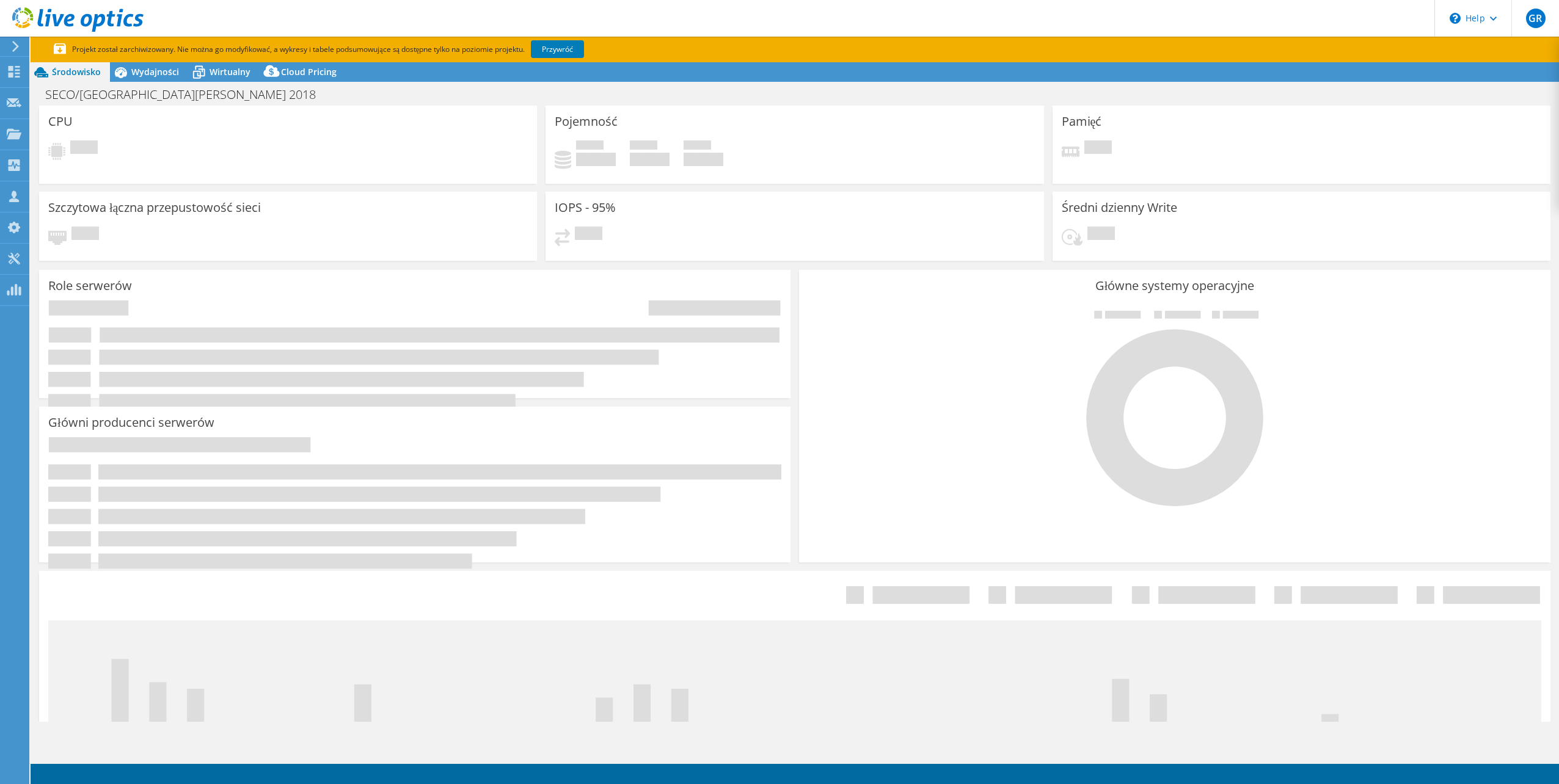
select select "USD"
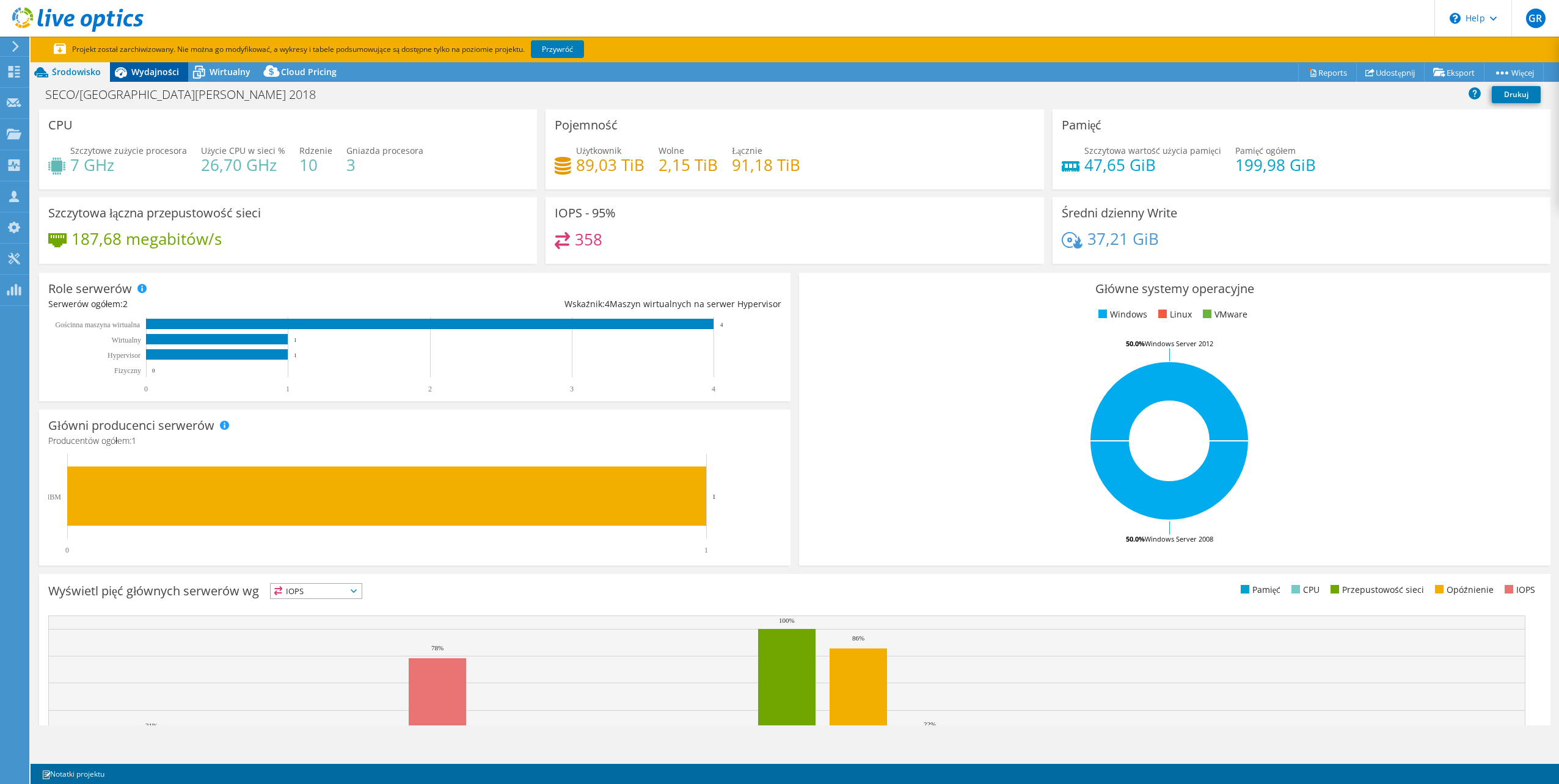
click at [148, 76] on span "Wydajności" at bounding box center [155, 72] width 48 height 12
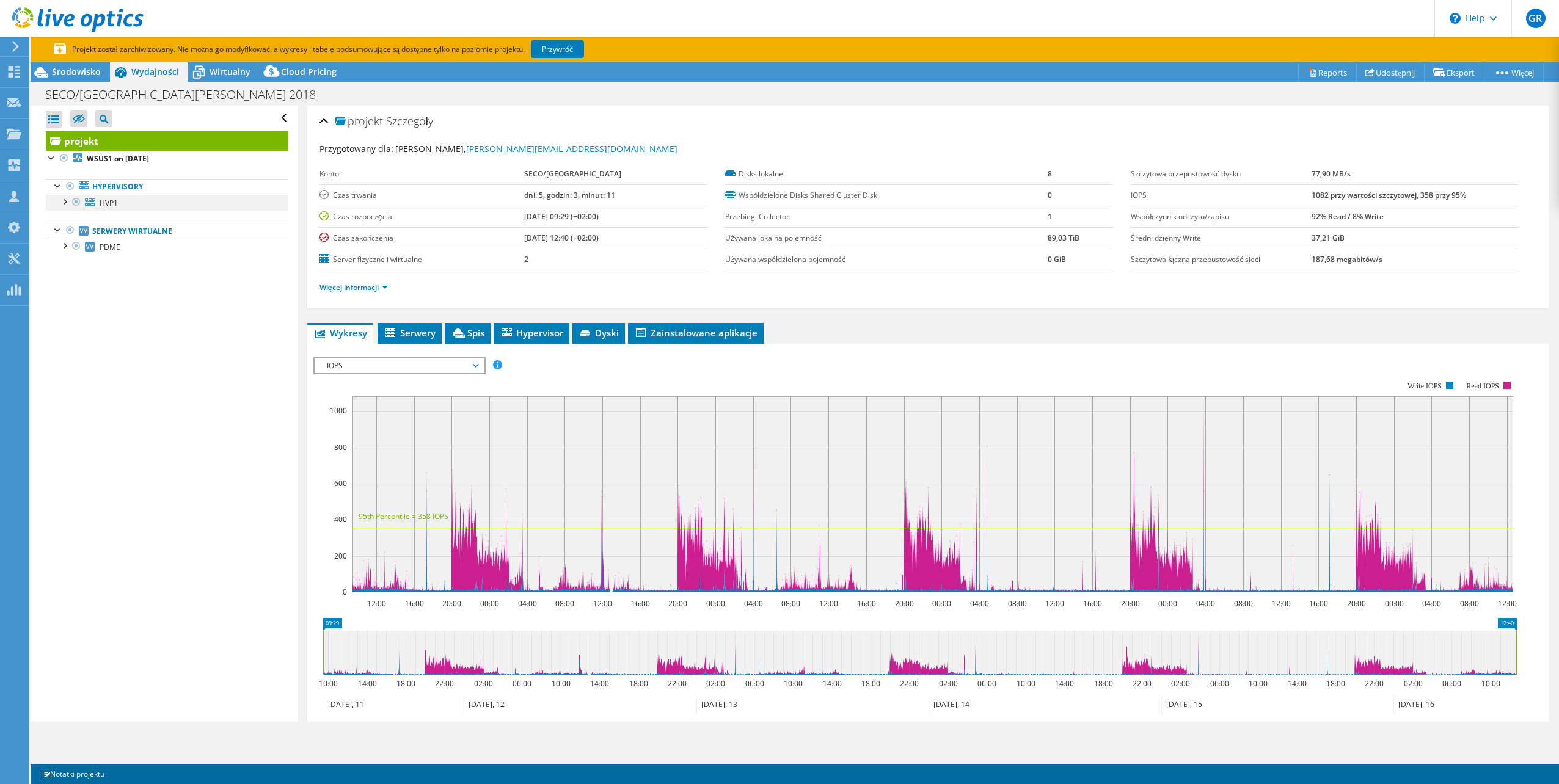
click at [61, 201] on div at bounding box center [64, 201] width 12 height 12
click at [67, 313] on div at bounding box center [64, 309] width 12 height 12
click at [456, 331] on icon at bounding box center [459, 333] width 12 height 9
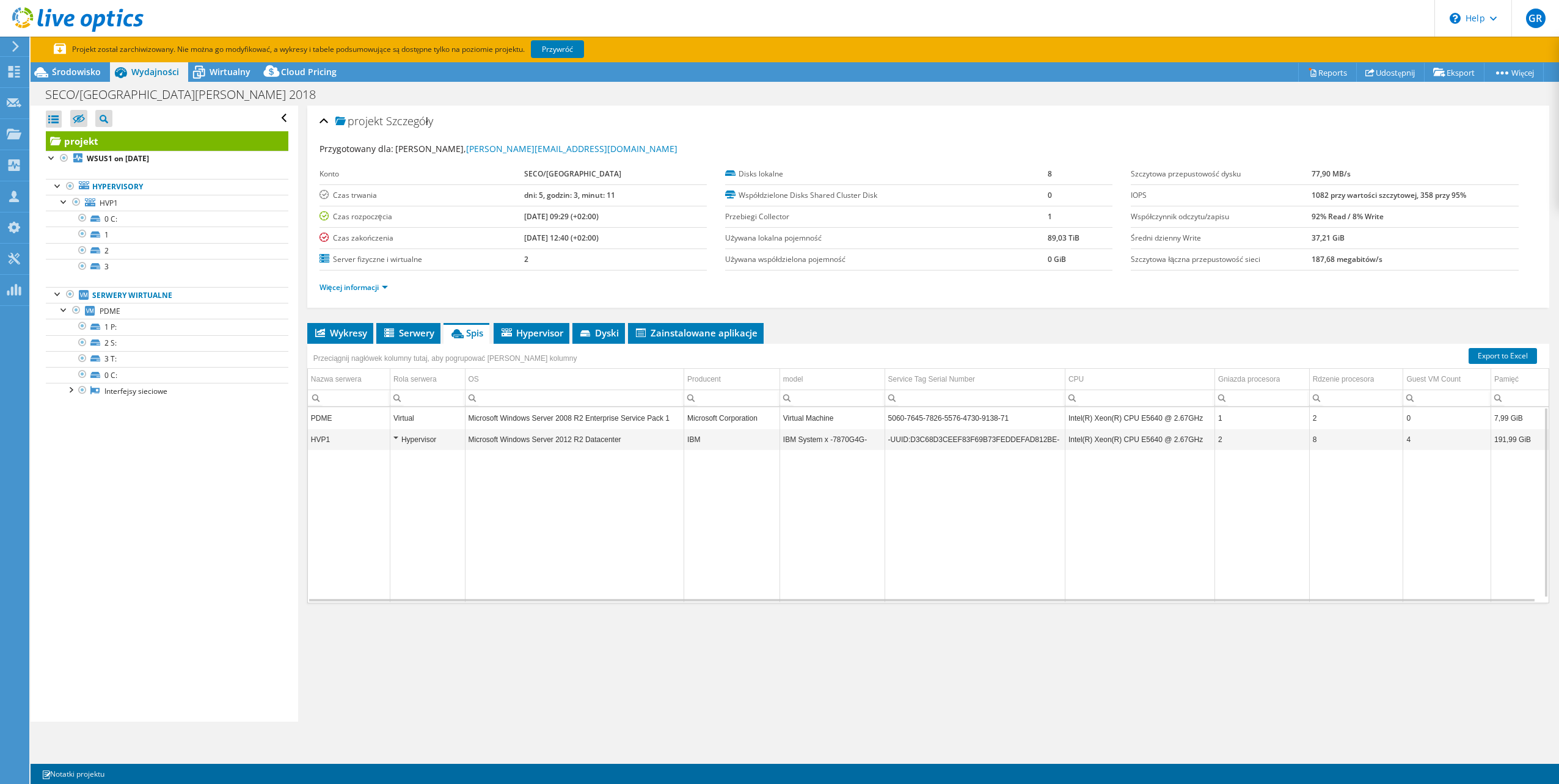
click at [402, 433] on div "Hypervisor" at bounding box center [428, 439] width 68 height 14
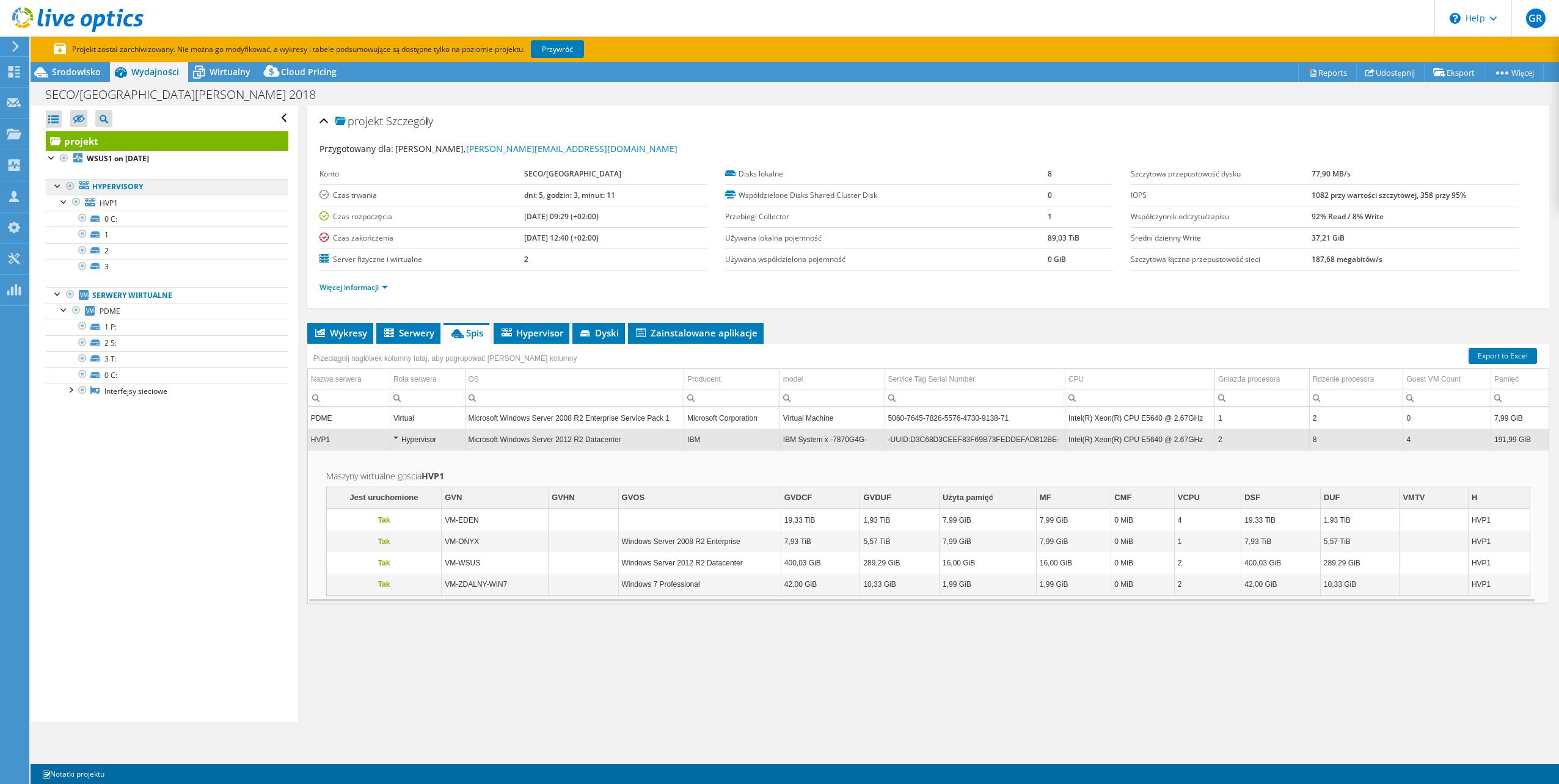
click at [153, 190] on link "Hypervisory" at bounding box center [167, 186] width 243 height 16
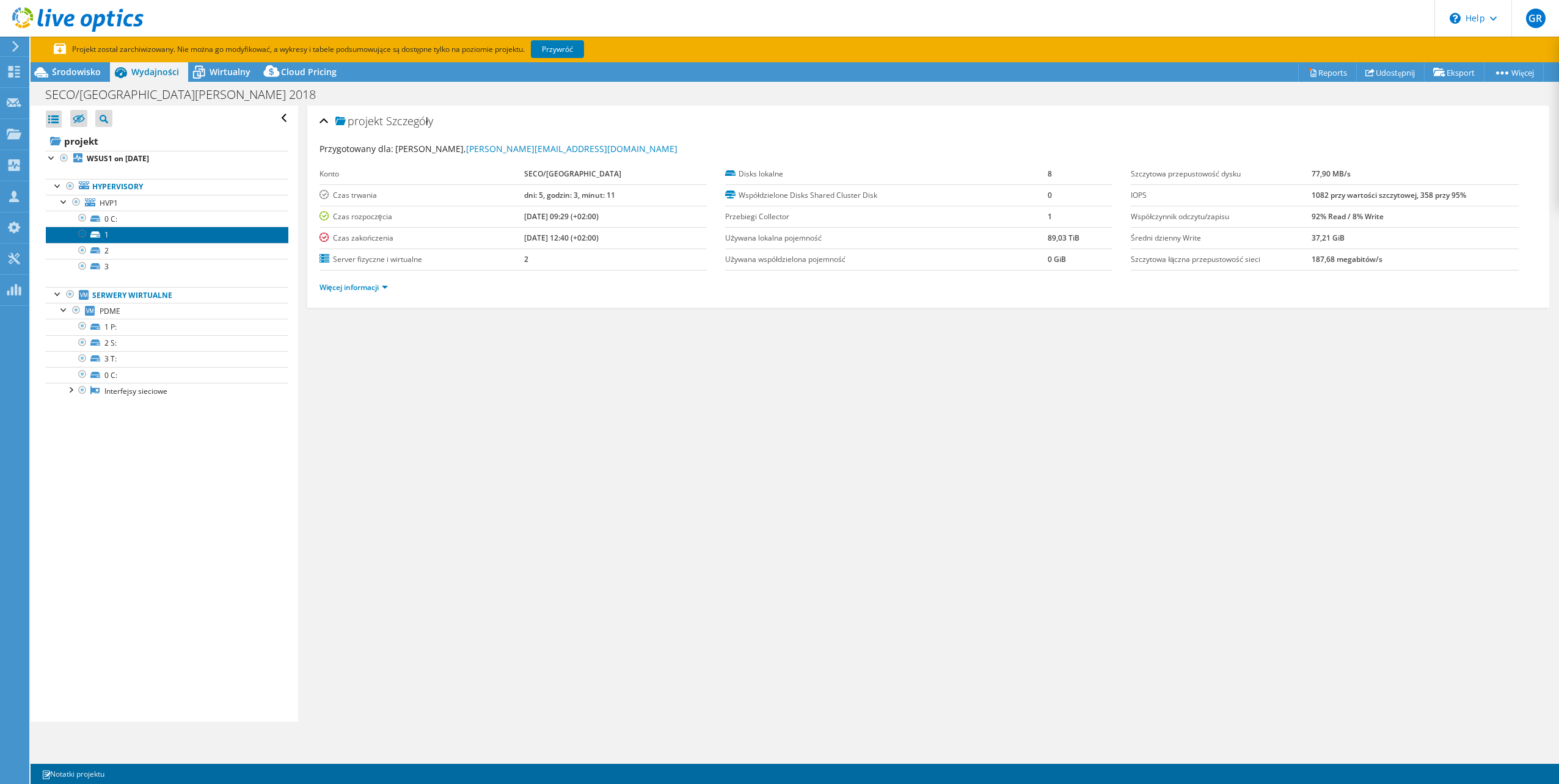
click at [193, 234] on link "1" at bounding box center [167, 234] width 243 height 16
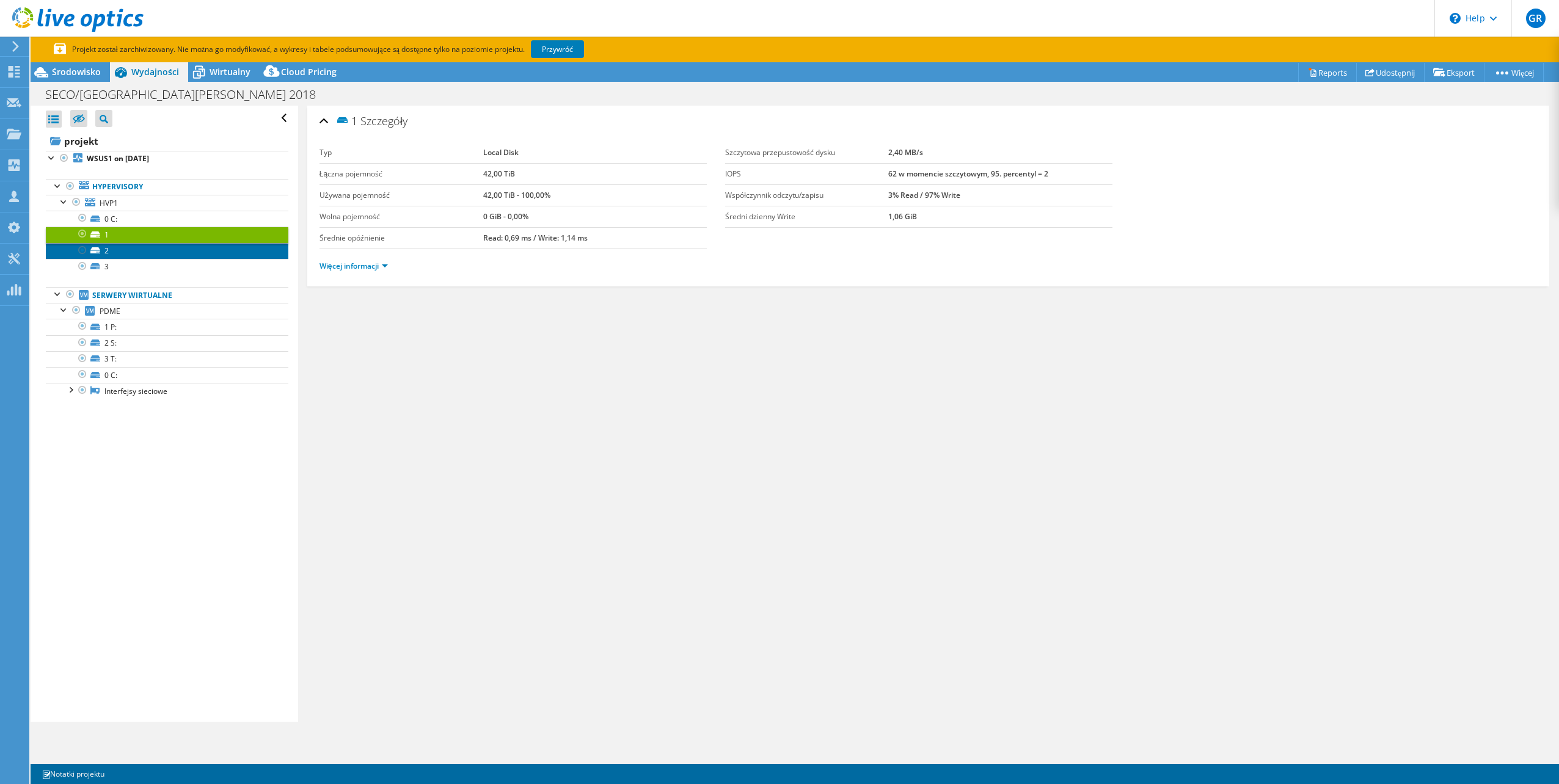
click at [202, 255] on link "2" at bounding box center [167, 251] width 243 height 16
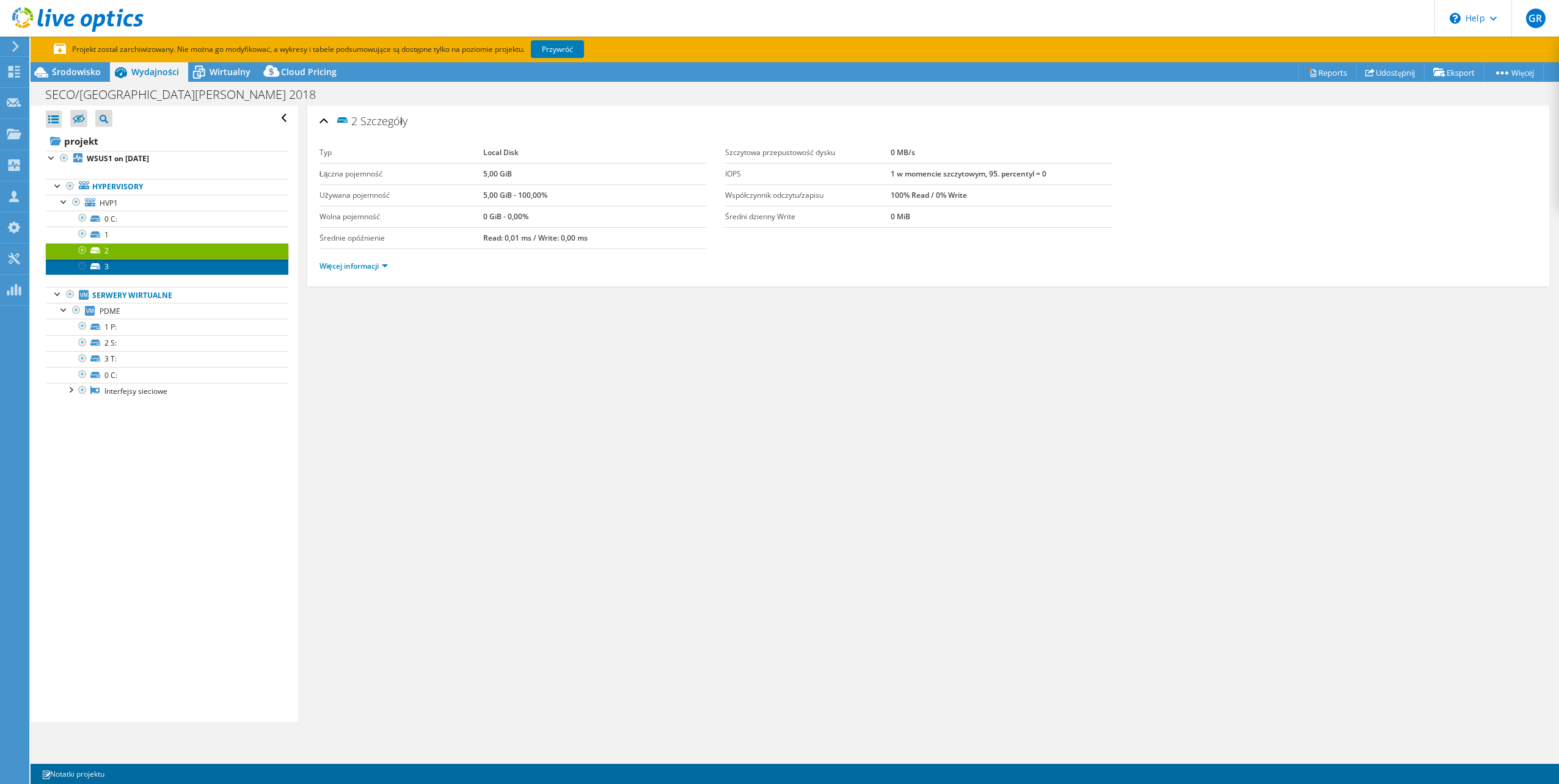
click at [198, 273] on link "3" at bounding box center [167, 266] width 243 height 16
click at [199, 262] on link "3" at bounding box center [167, 266] width 243 height 16
click at [149, 251] on link "2" at bounding box center [167, 251] width 243 height 16
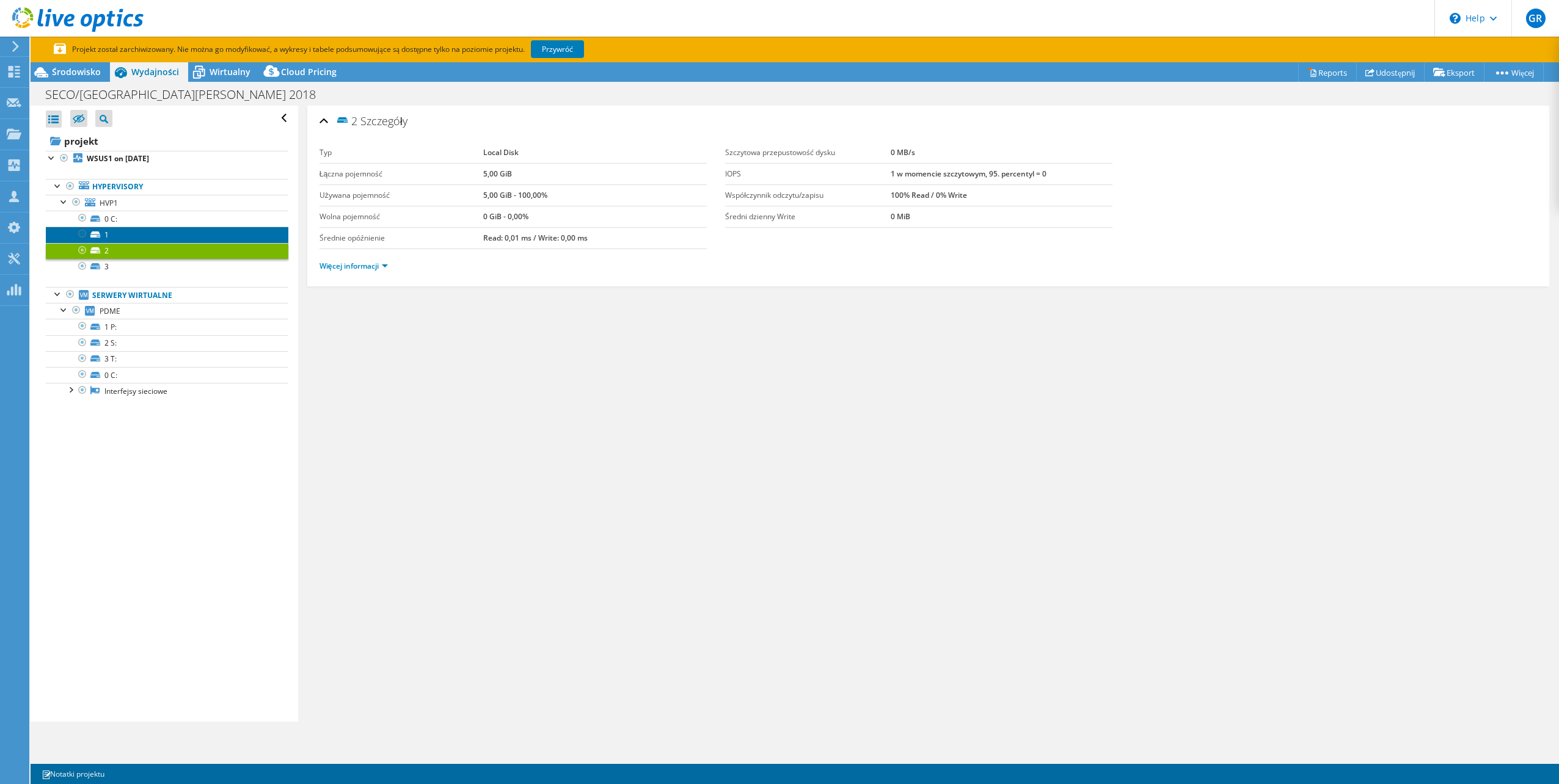
click at [156, 232] on link "1" at bounding box center [167, 234] width 243 height 16
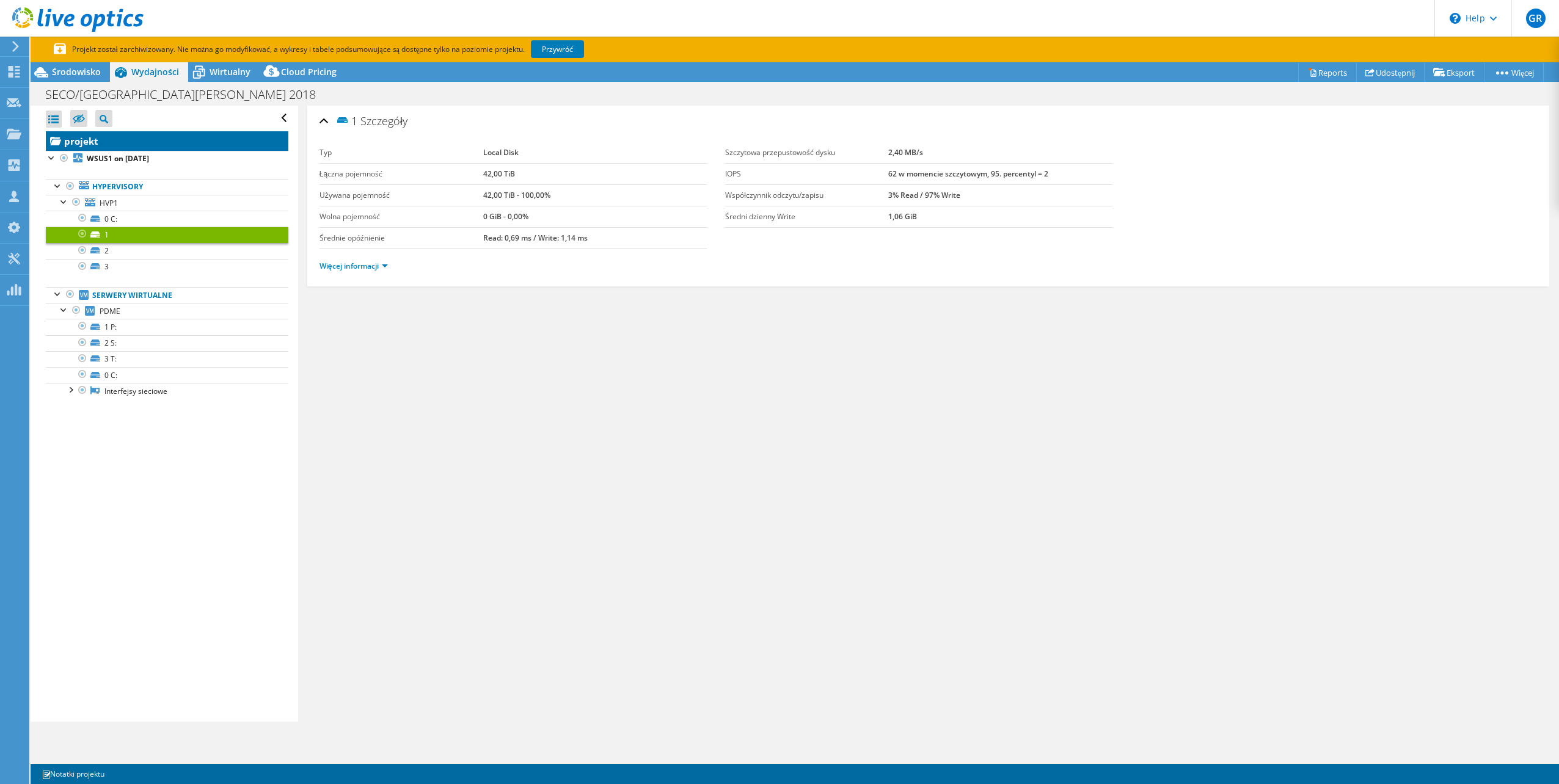
click at [124, 141] on link "projekt" at bounding box center [167, 141] width 243 height 20
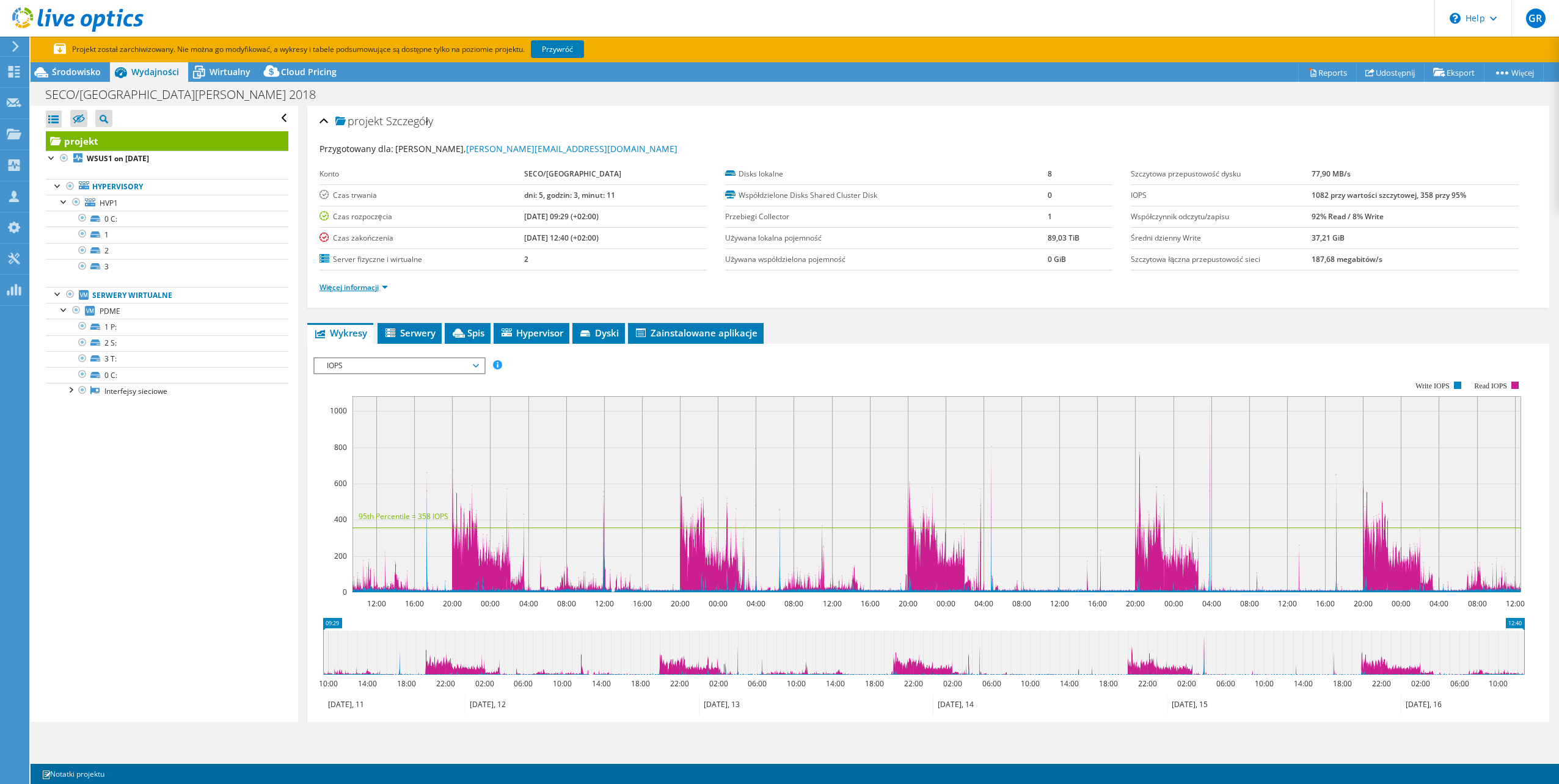
click at [350, 291] on link "Więcej informacji" at bounding box center [354, 287] width 68 height 10
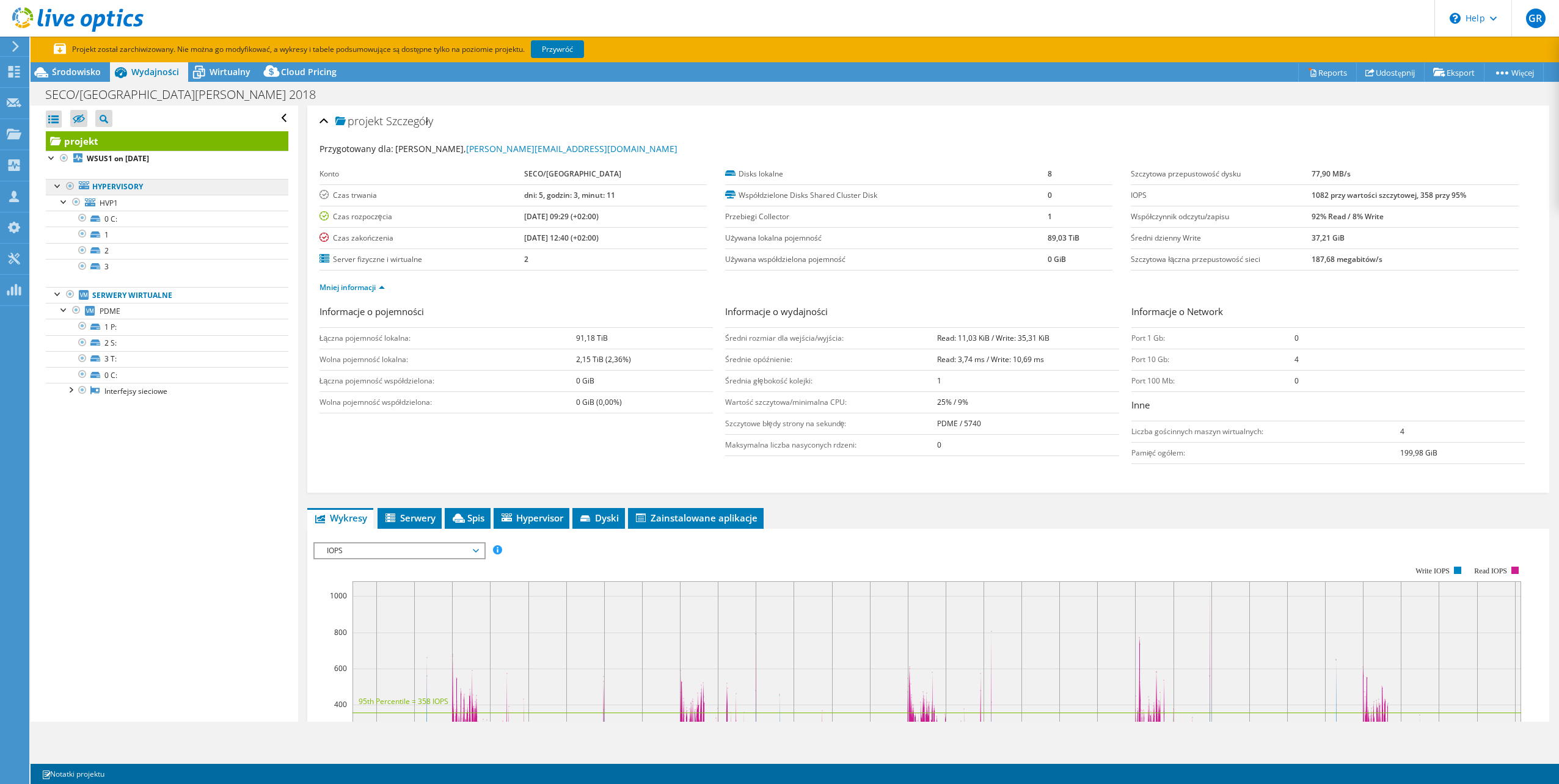
click at [130, 190] on link "Hypervisory" at bounding box center [167, 186] width 243 height 16
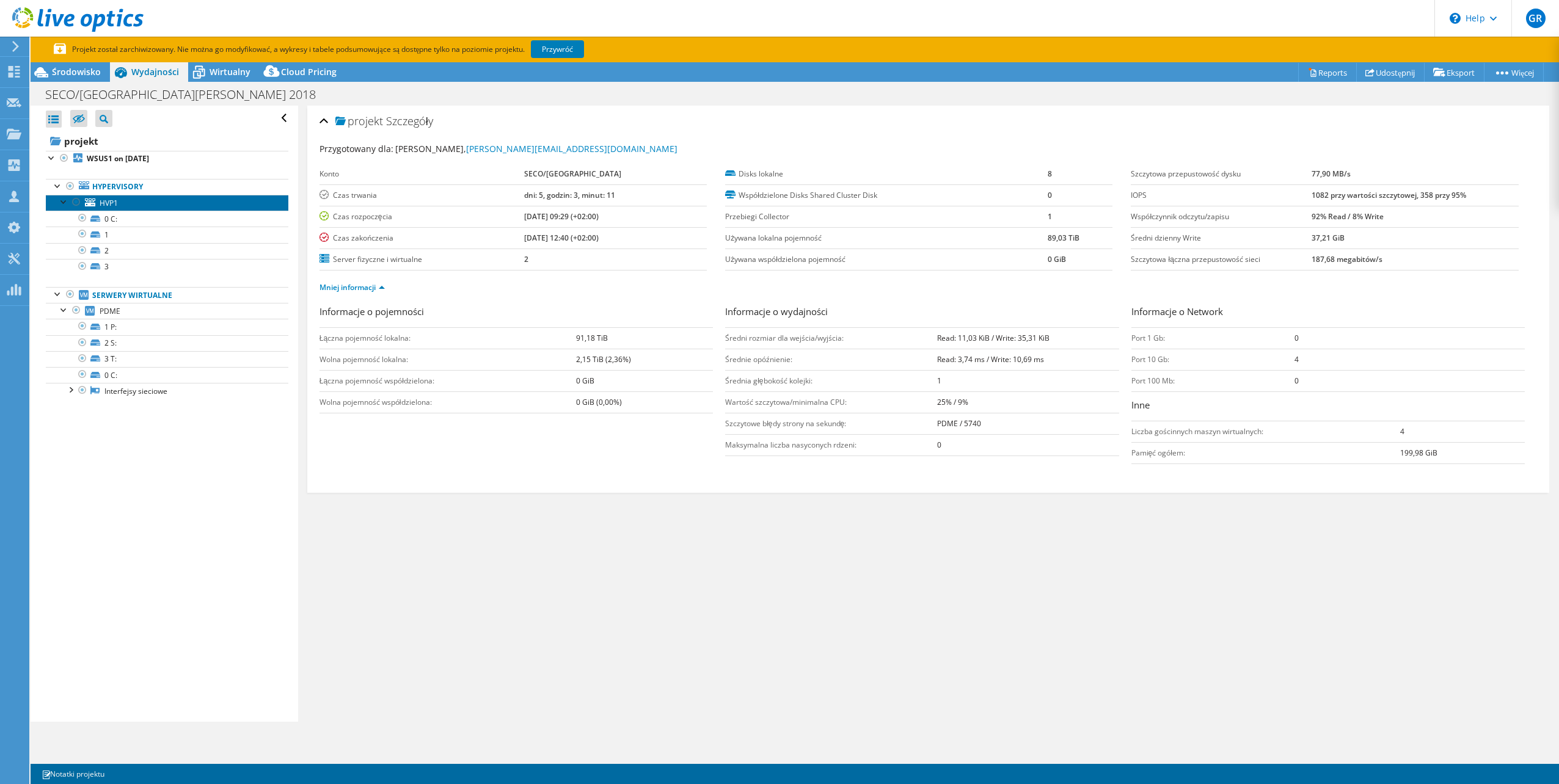
click at [115, 207] on span "HVP1" at bounding box center [109, 203] width 18 height 10
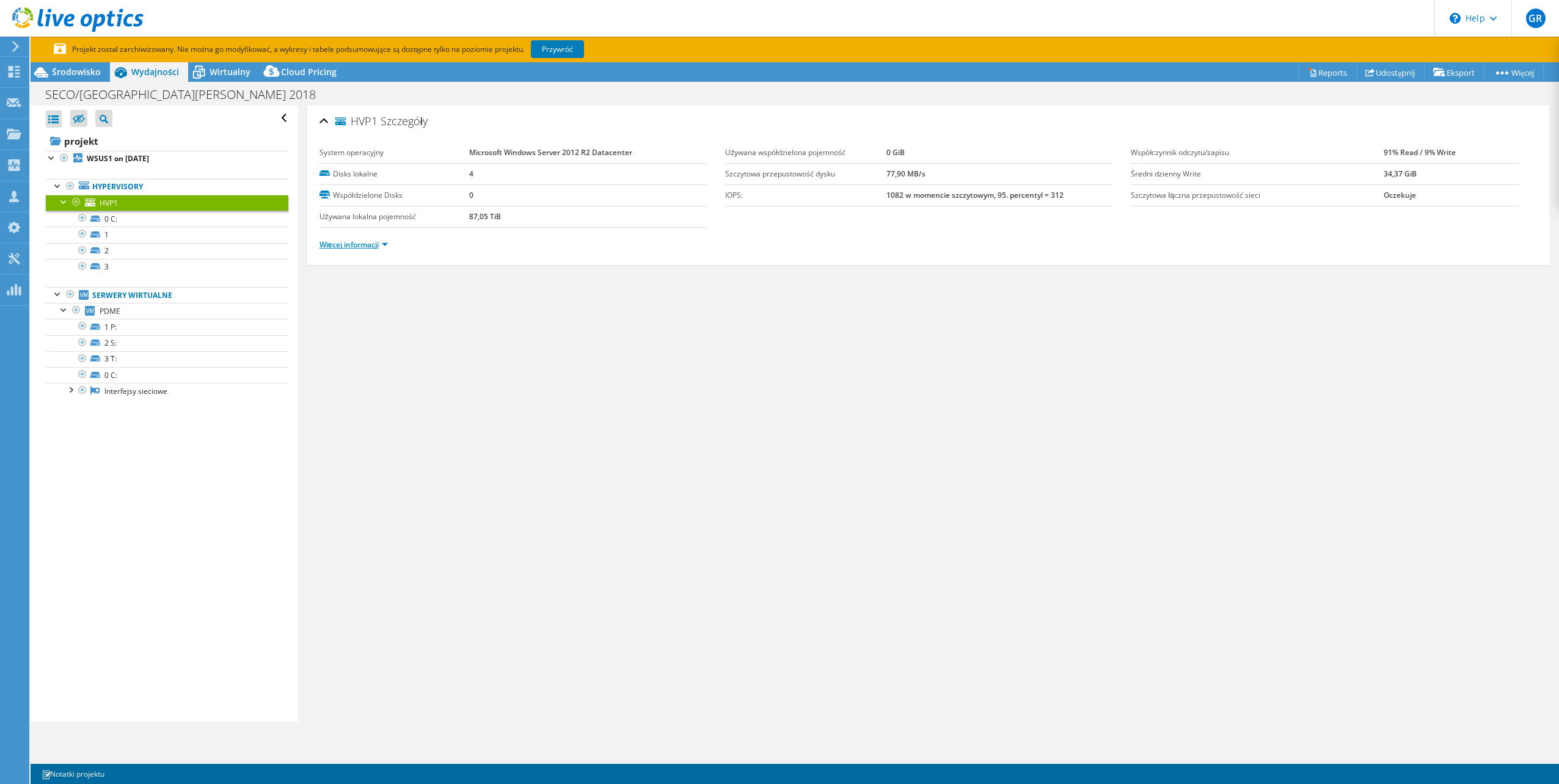
click at [370, 245] on link "Więcej informacji" at bounding box center [354, 244] width 68 height 10
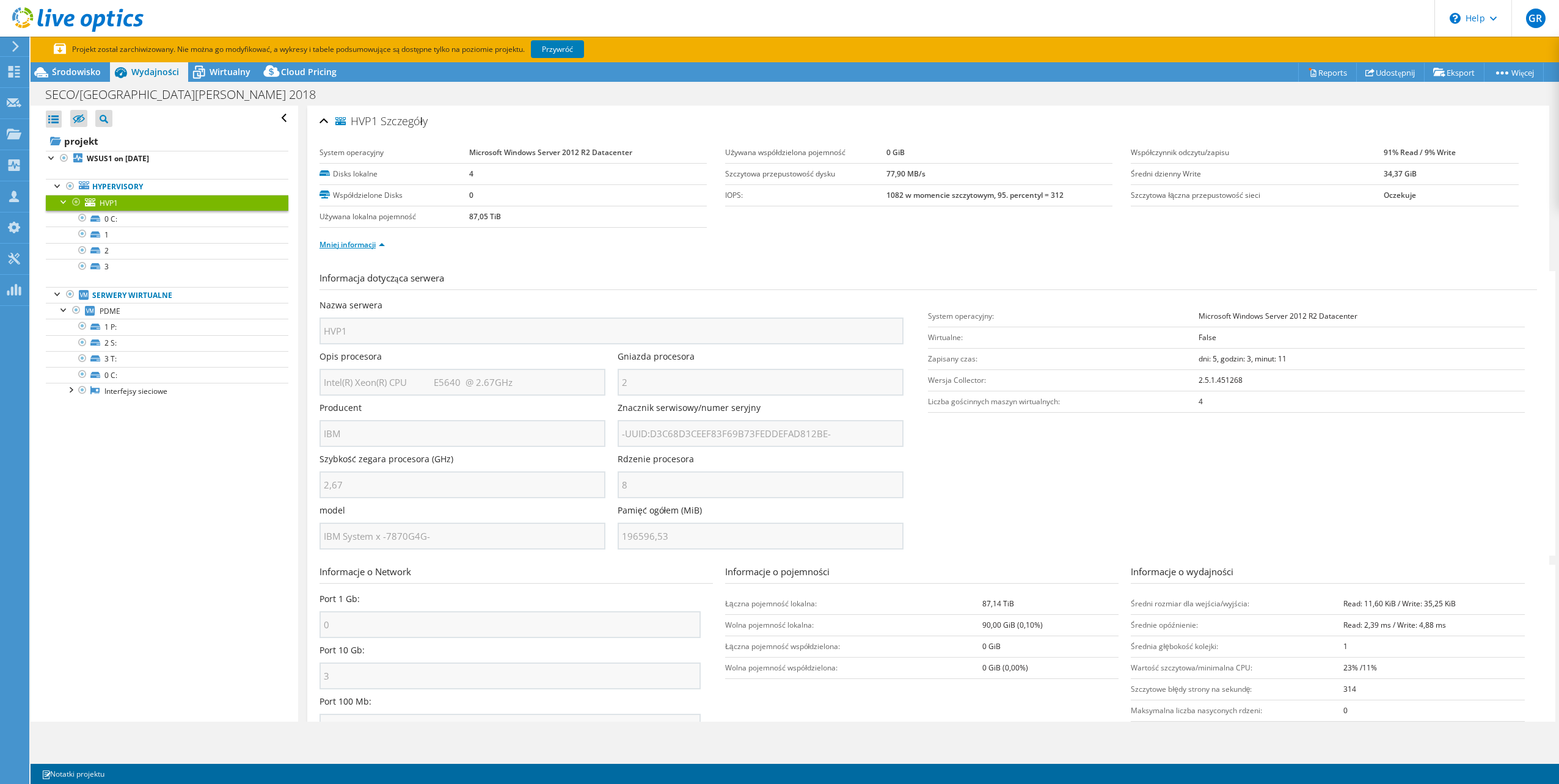
click at [370, 245] on link "Mniej informacji" at bounding box center [353, 244] width 66 height 10
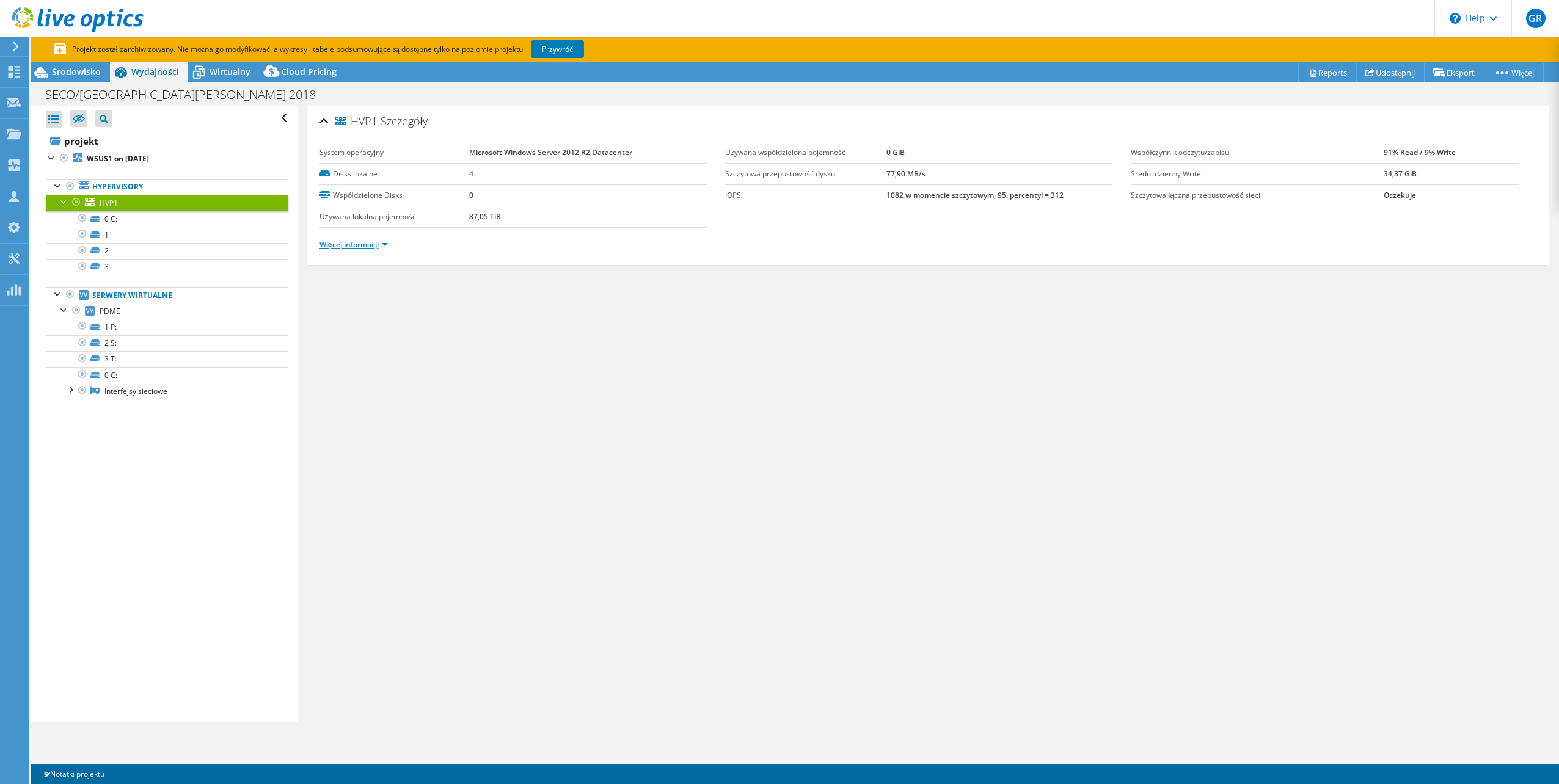
click at [370, 245] on link "Więcej informacji" at bounding box center [354, 244] width 68 height 10
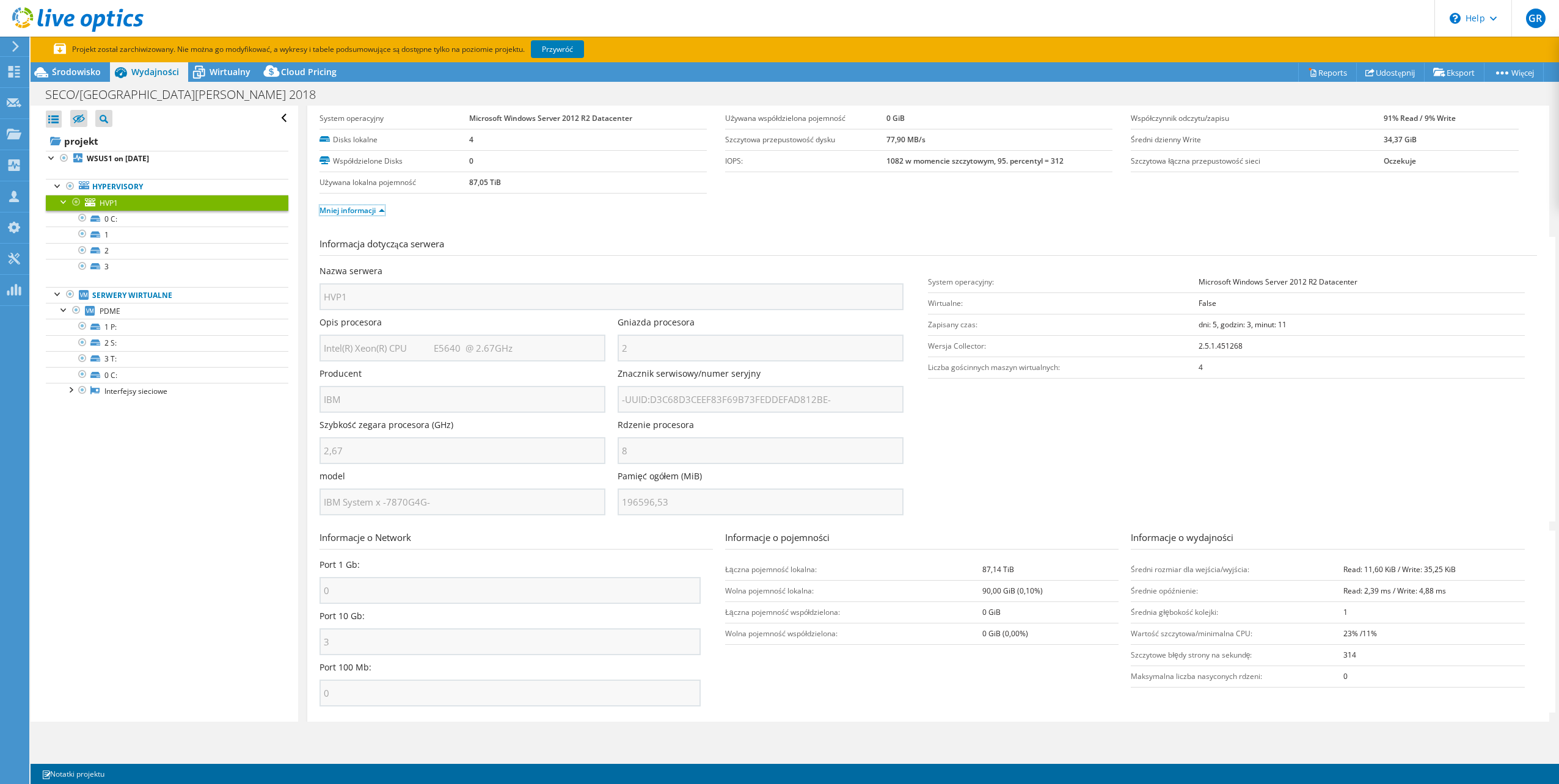
scroll to position [65, 0]
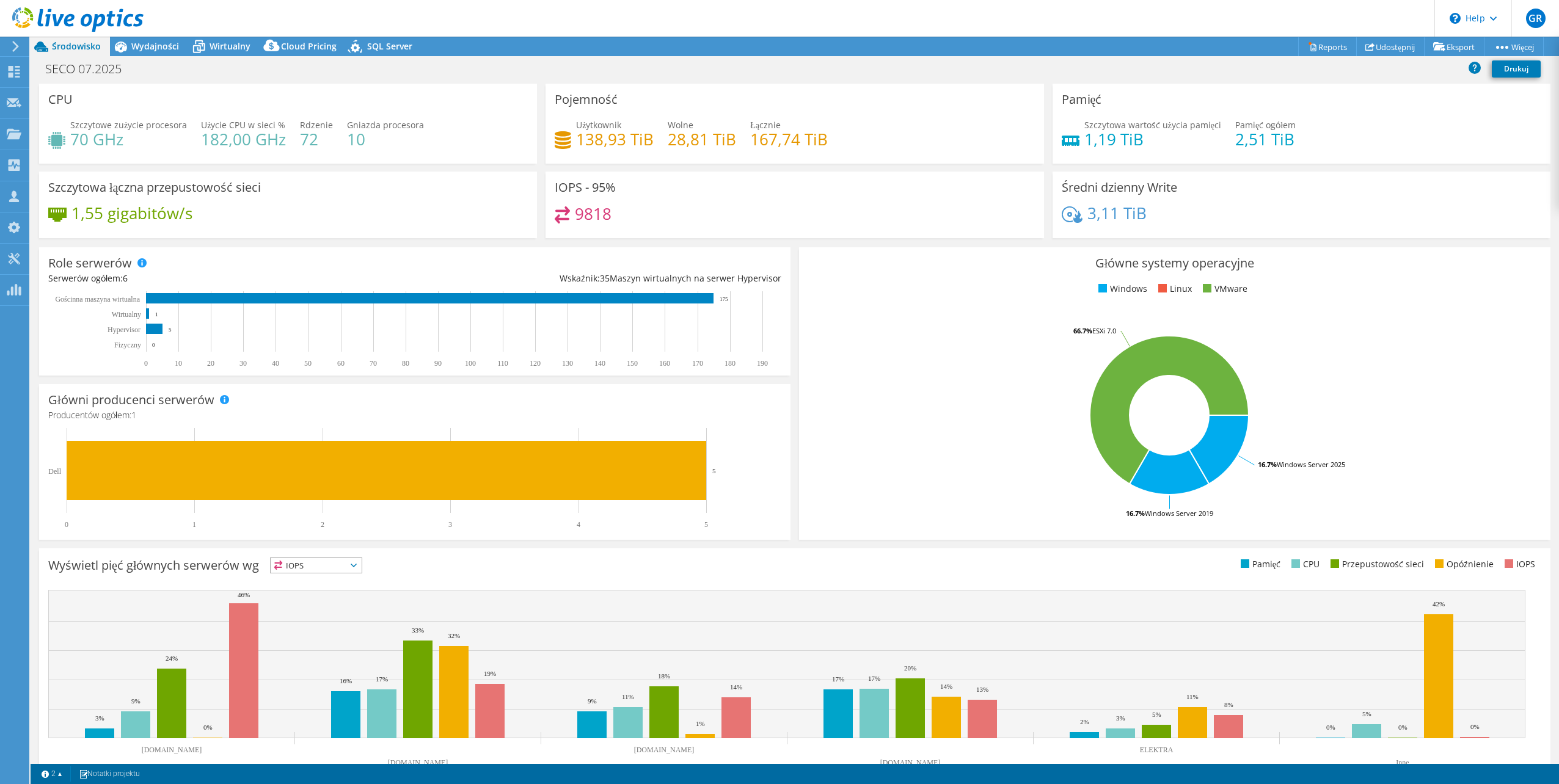
select select "USD"
click at [156, 49] on span "Wydajności" at bounding box center [155, 46] width 48 height 12
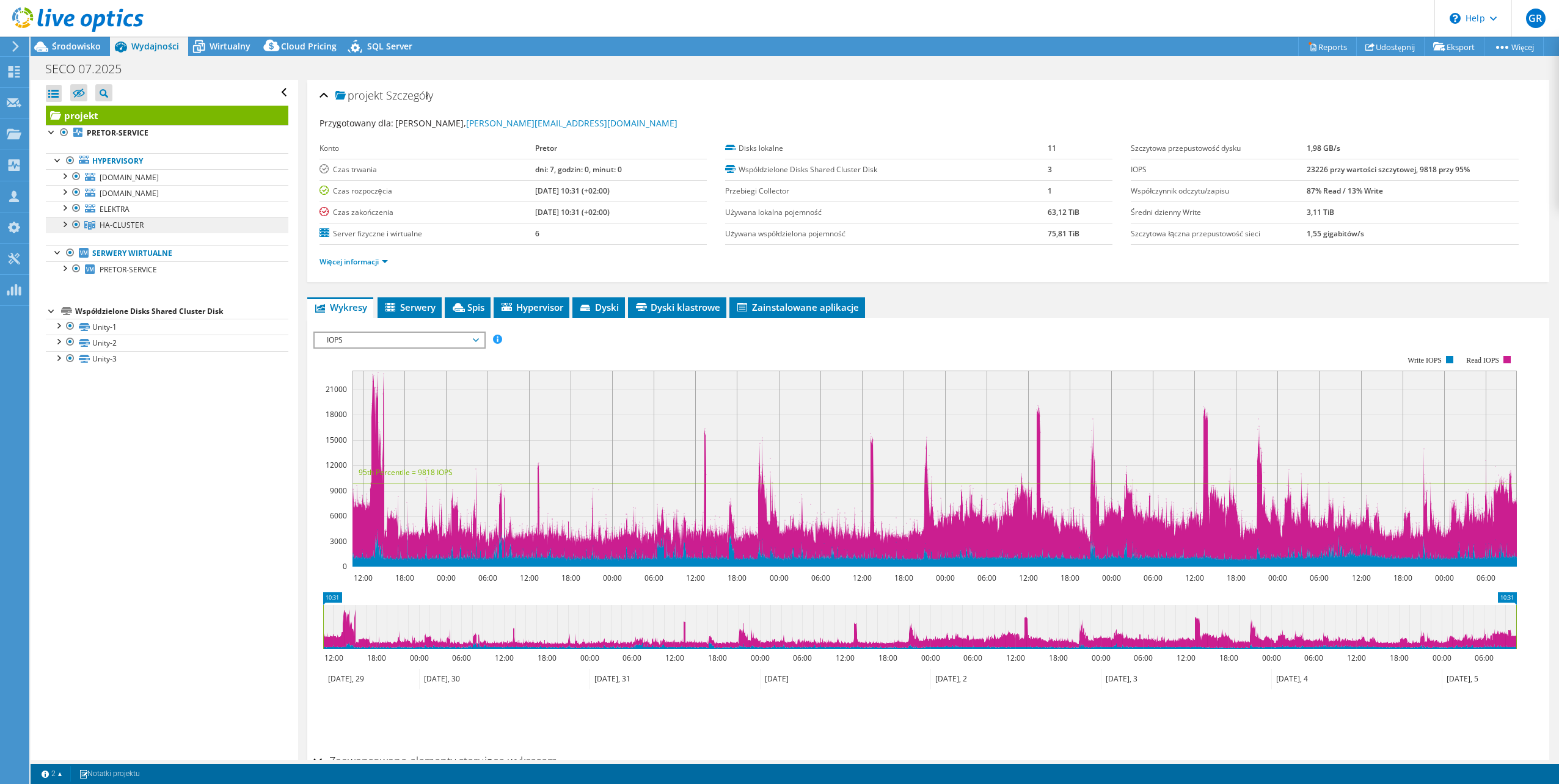
click at [117, 220] on span "HA-CLUSTER" at bounding box center [122, 225] width 44 height 10
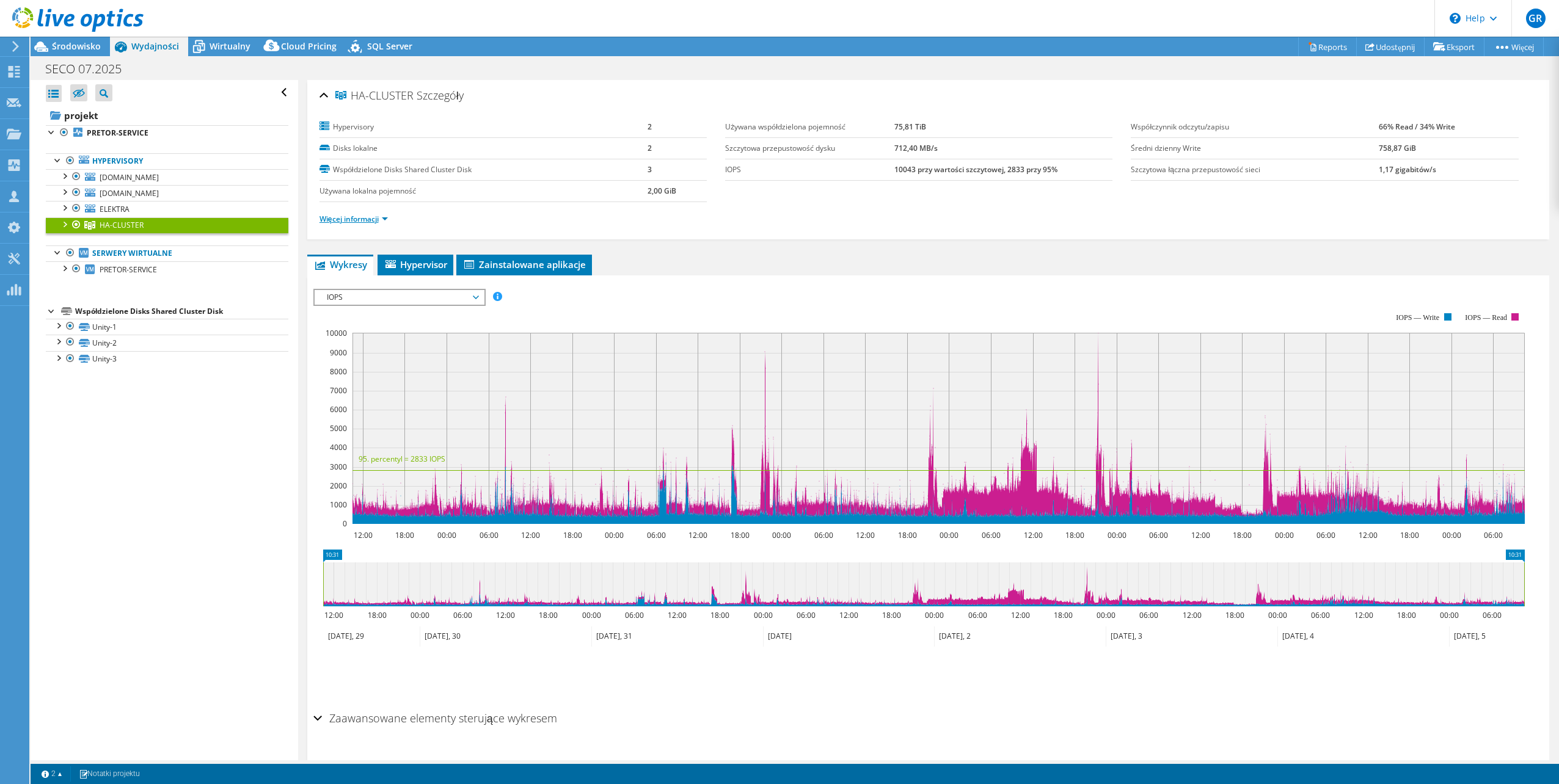
click at [381, 218] on link "Więcej informacji" at bounding box center [354, 219] width 68 height 10
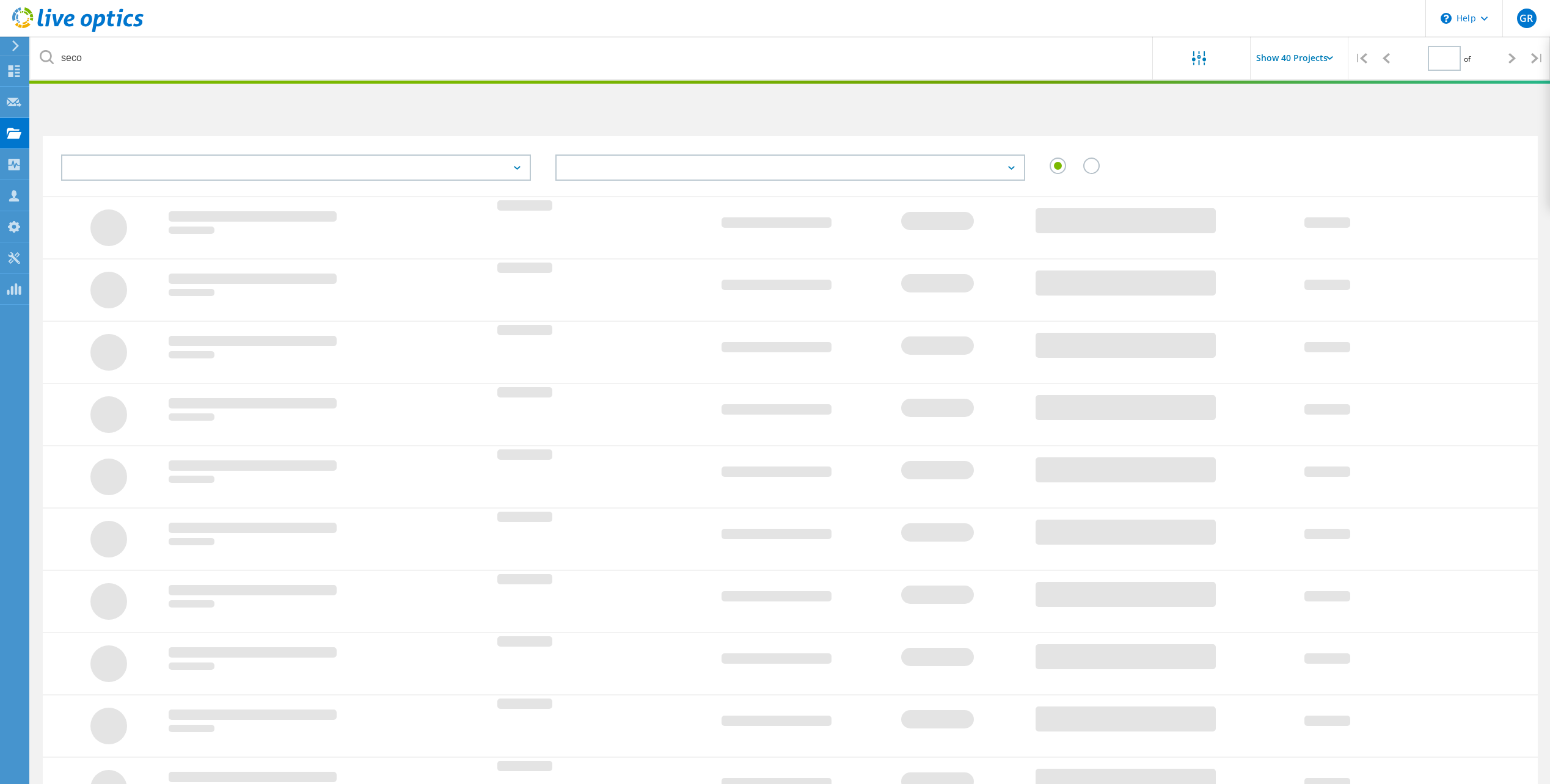
scroll to position [84, 0]
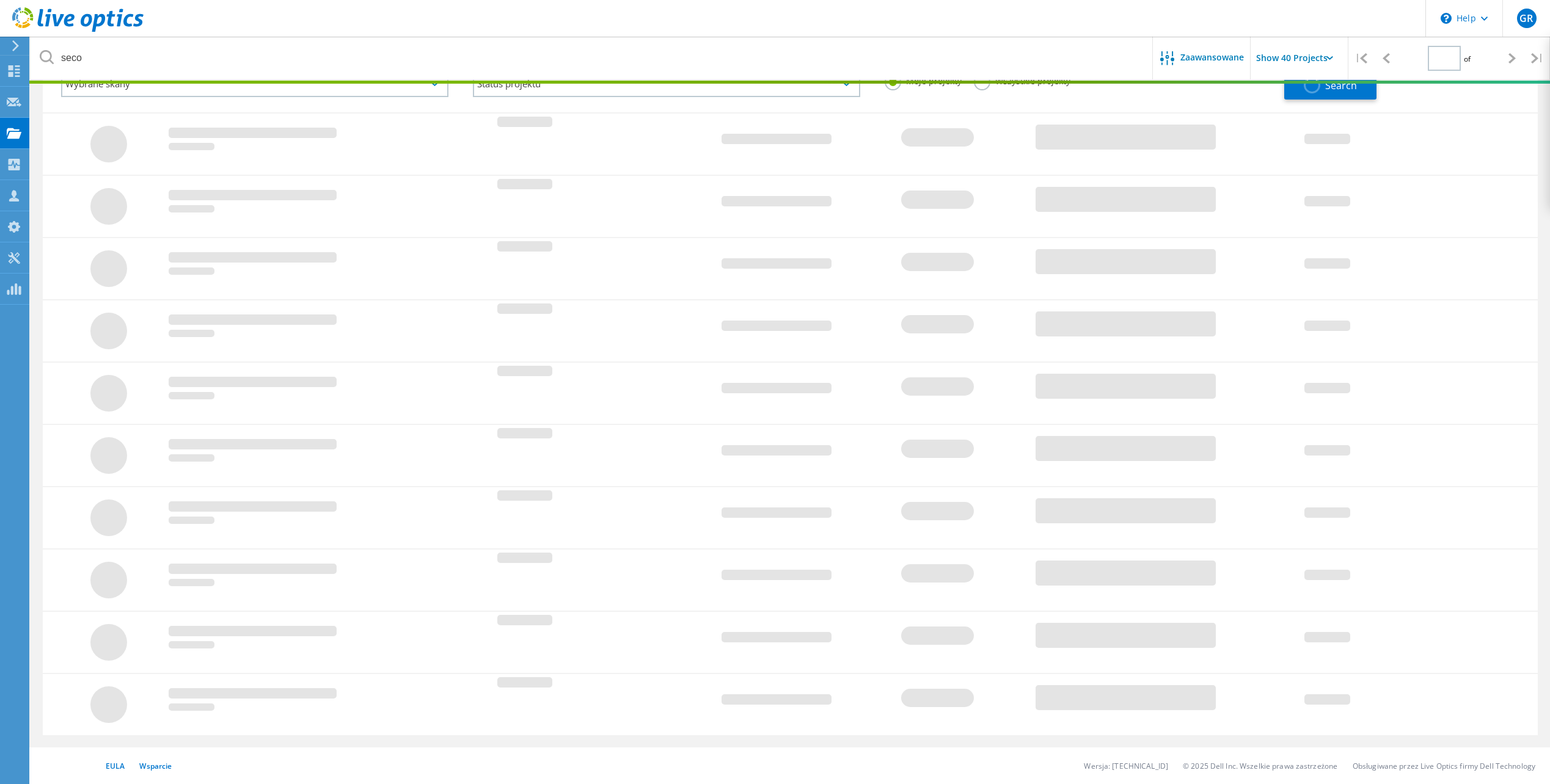
type input "1"
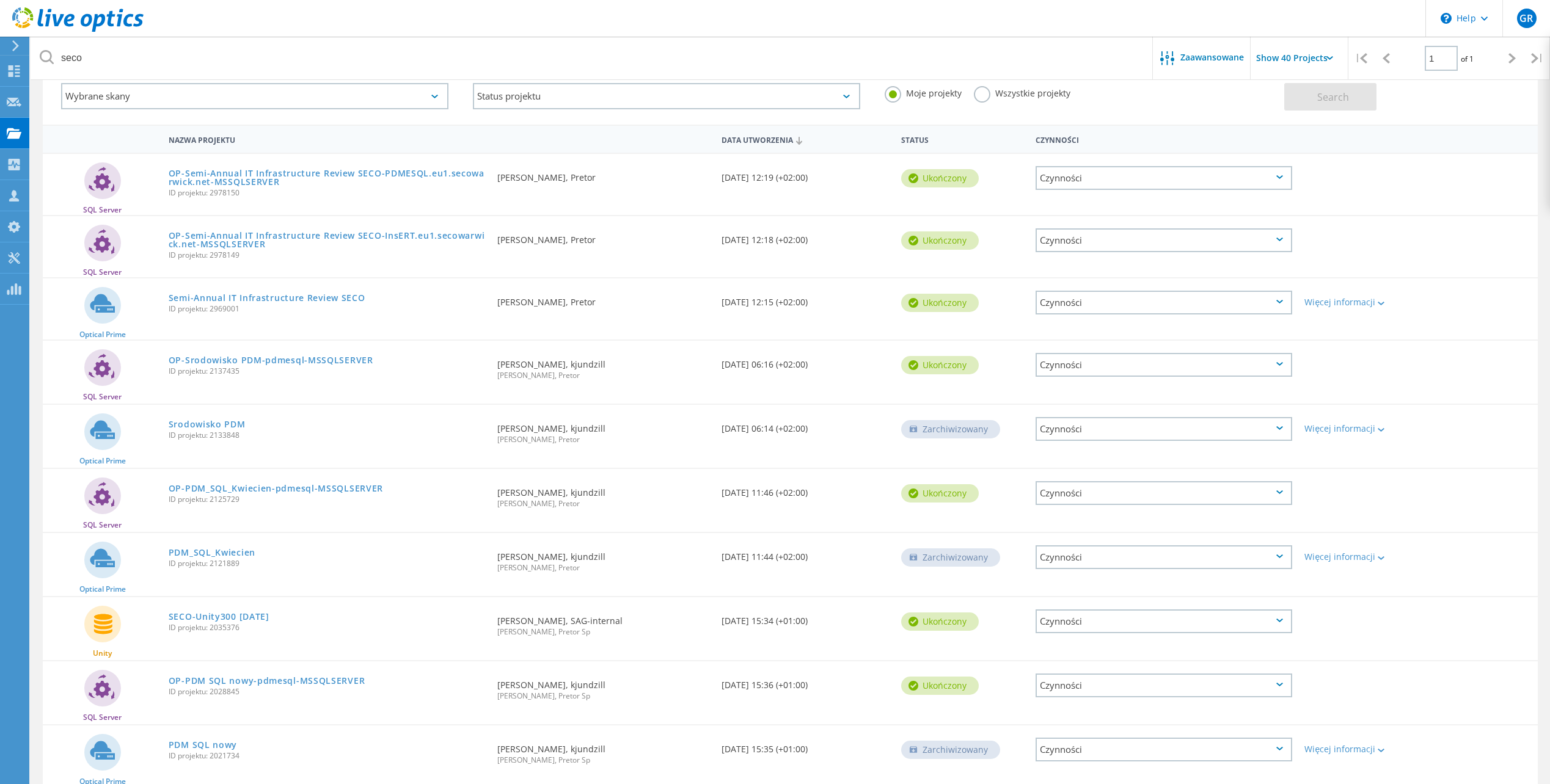
scroll to position [0, 0]
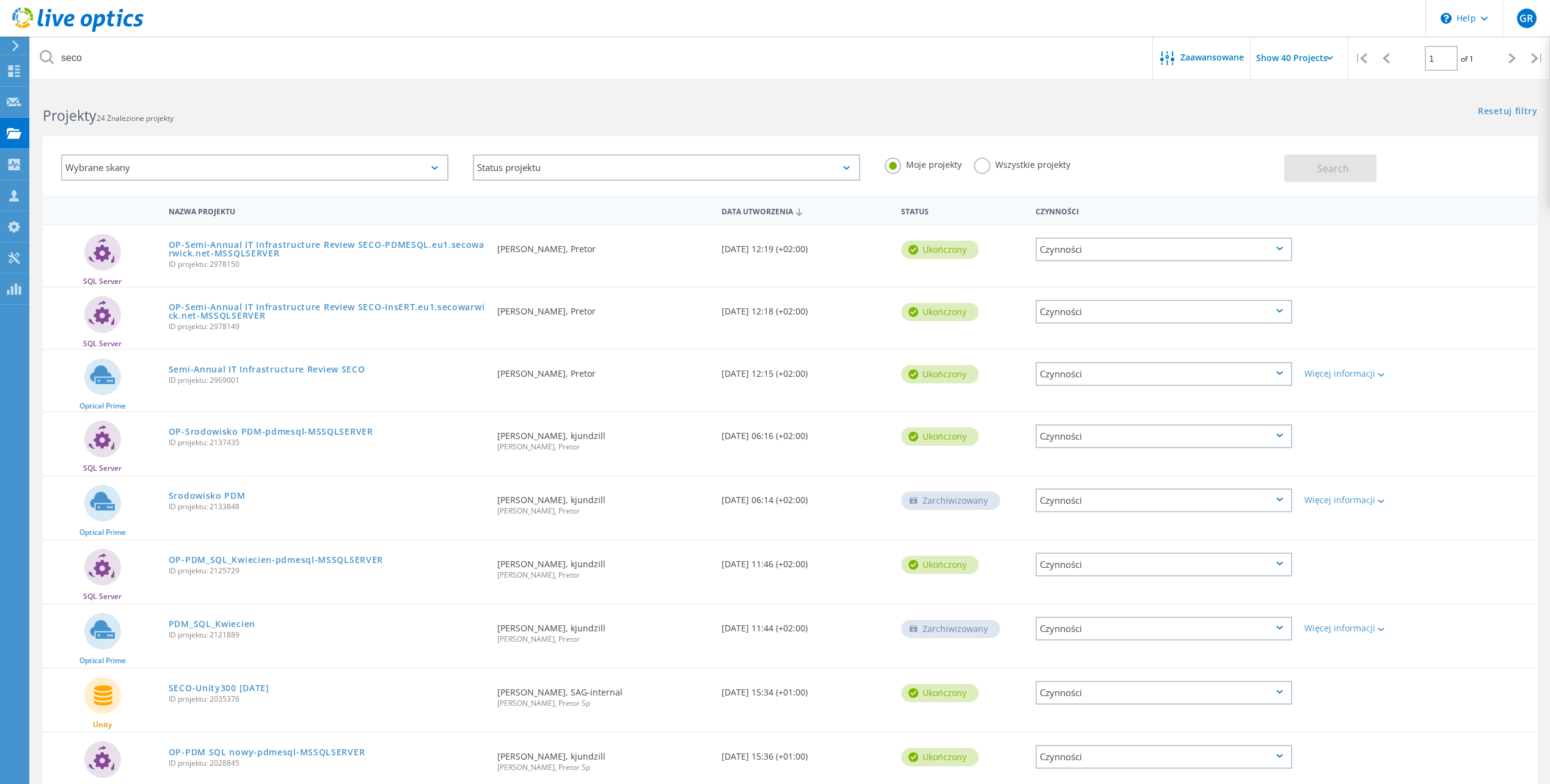
click at [978, 167] on label "Wszystkie projekty" at bounding box center [1022, 163] width 96 height 12
click at [0, 0] on input "Wszystkie projekty" at bounding box center [0, 0] width 0 height 0
click at [1373, 174] on button "Search" at bounding box center [1330, 168] width 92 height 27
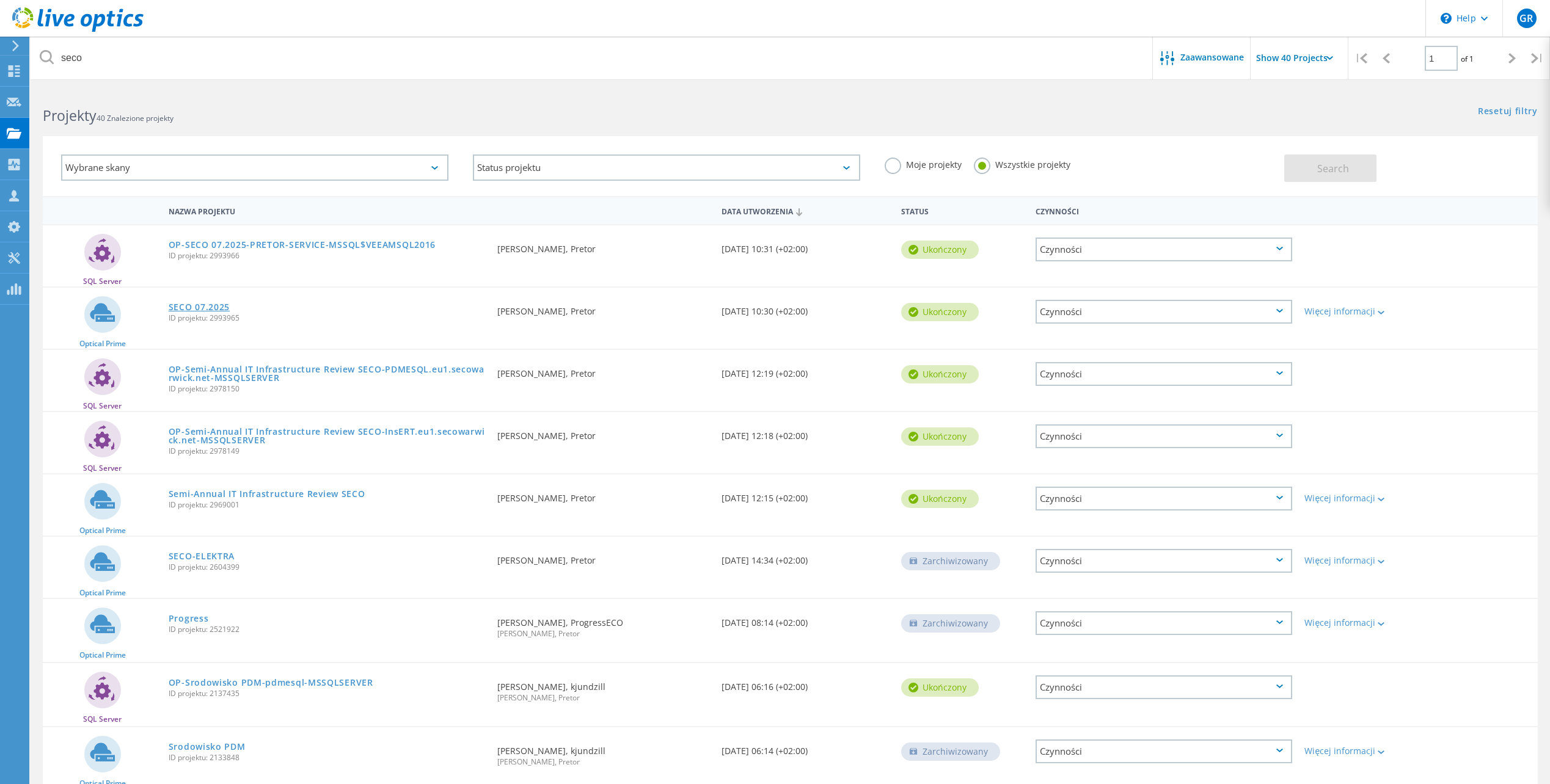
click at [223, 305] on link "SECO 07.2025" at bounding box center [199, 307] width 61 height 9
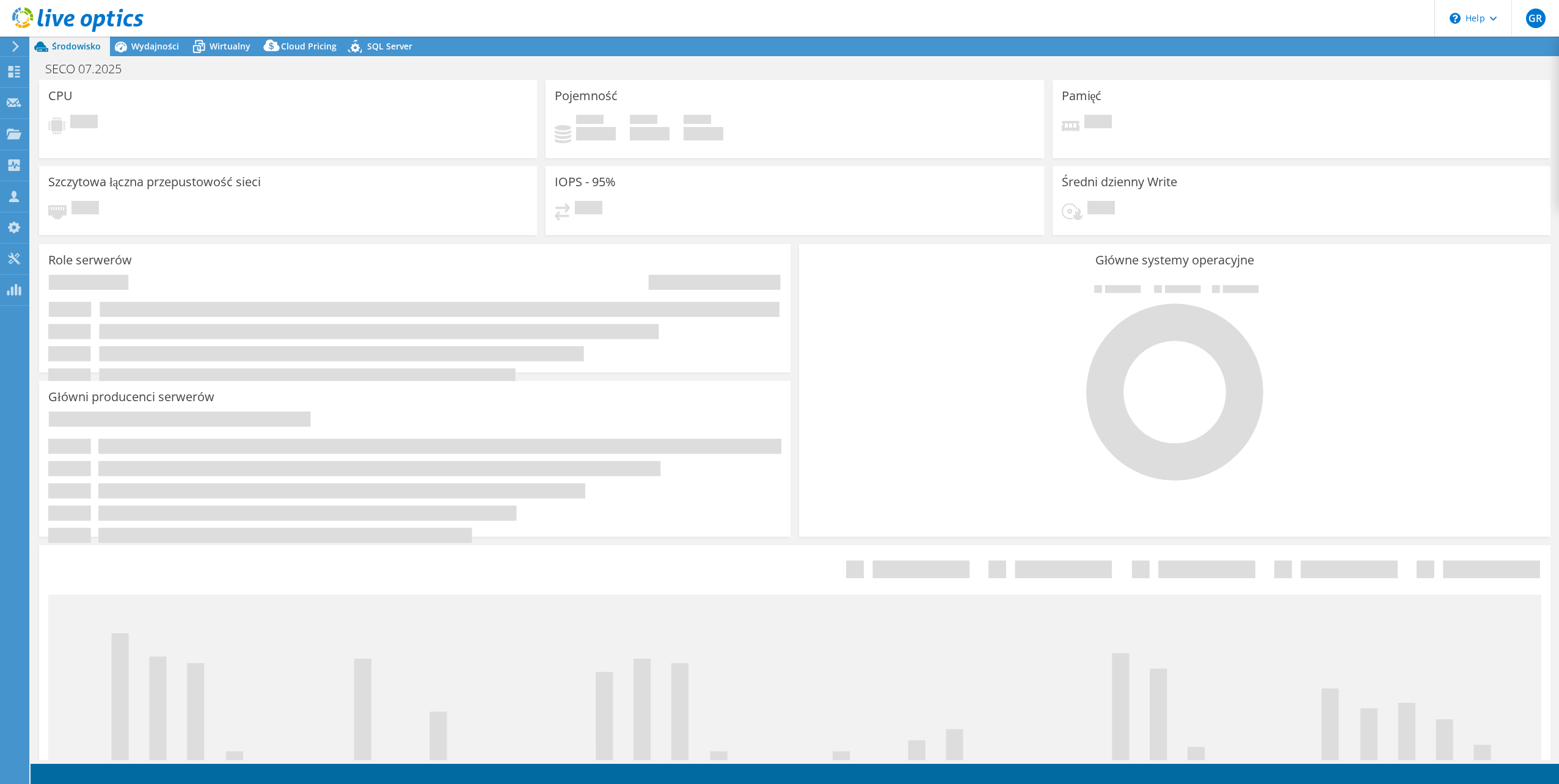
select select "USD"
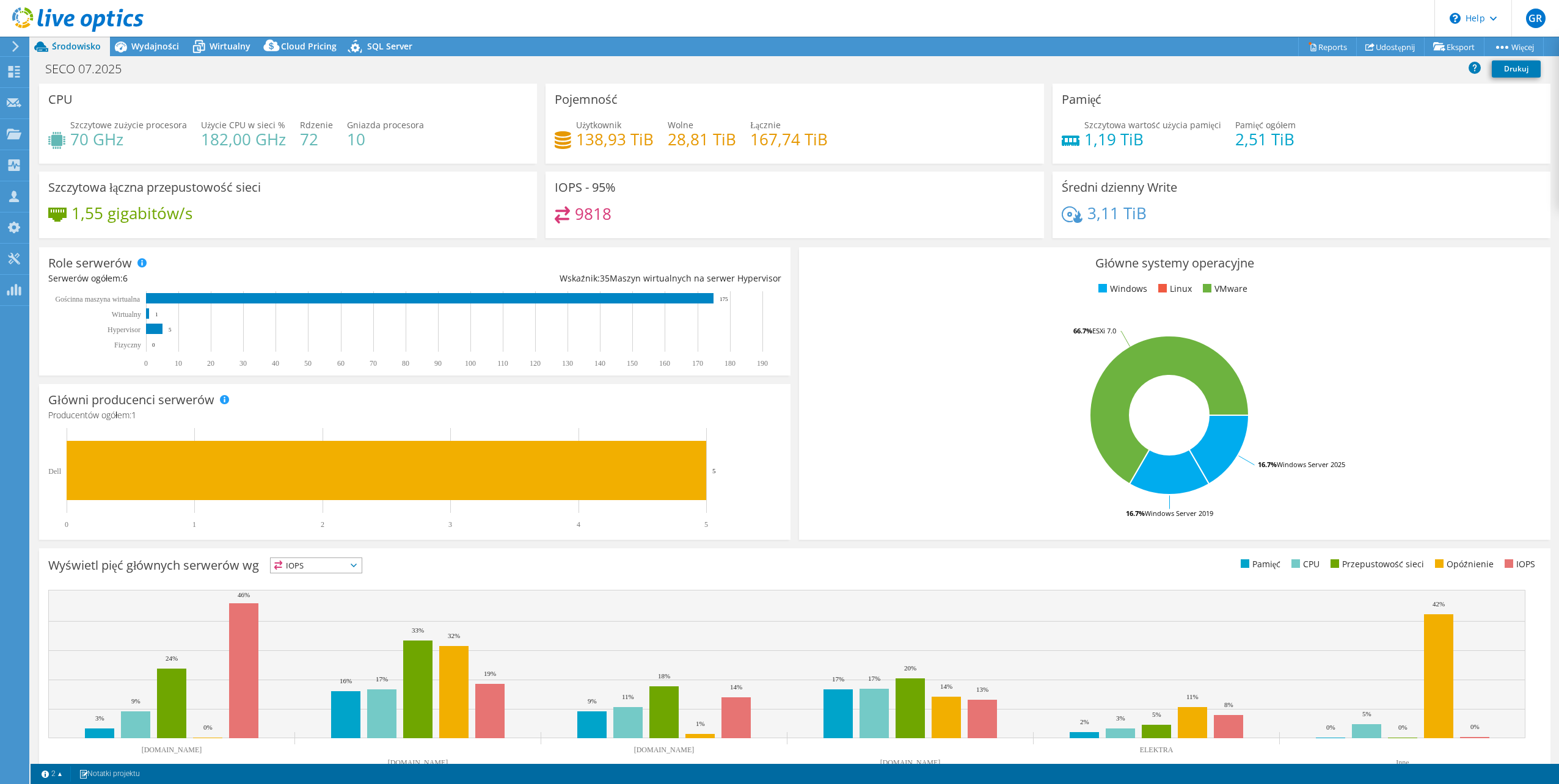
click at [165, 46] on span "Wydajności" at bounding box center [155, 46] width 48 height 12
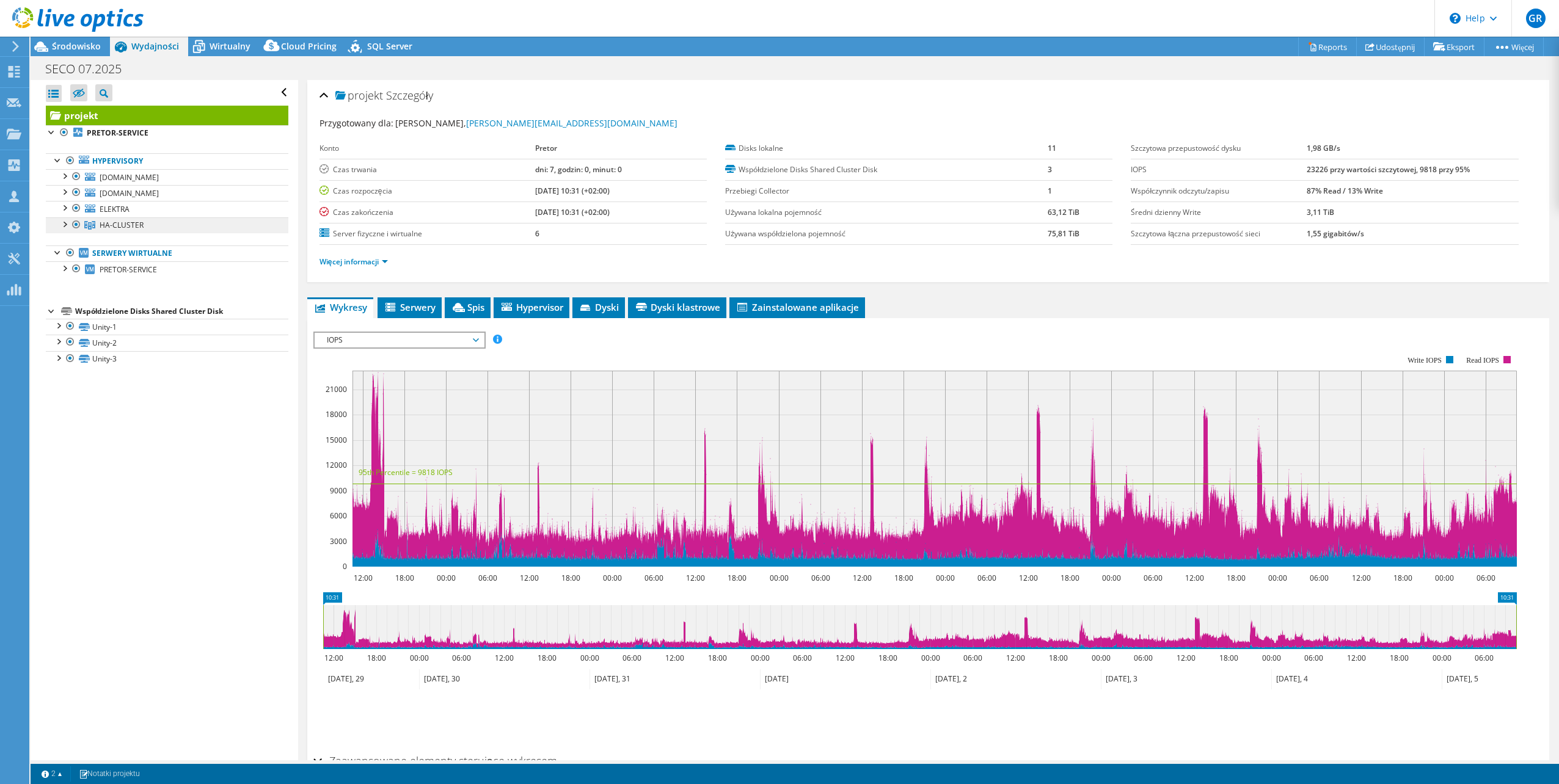
click at [115, 225] on span "HA-CLUSTER" at bounding box center [122, 225] width 44 height 10
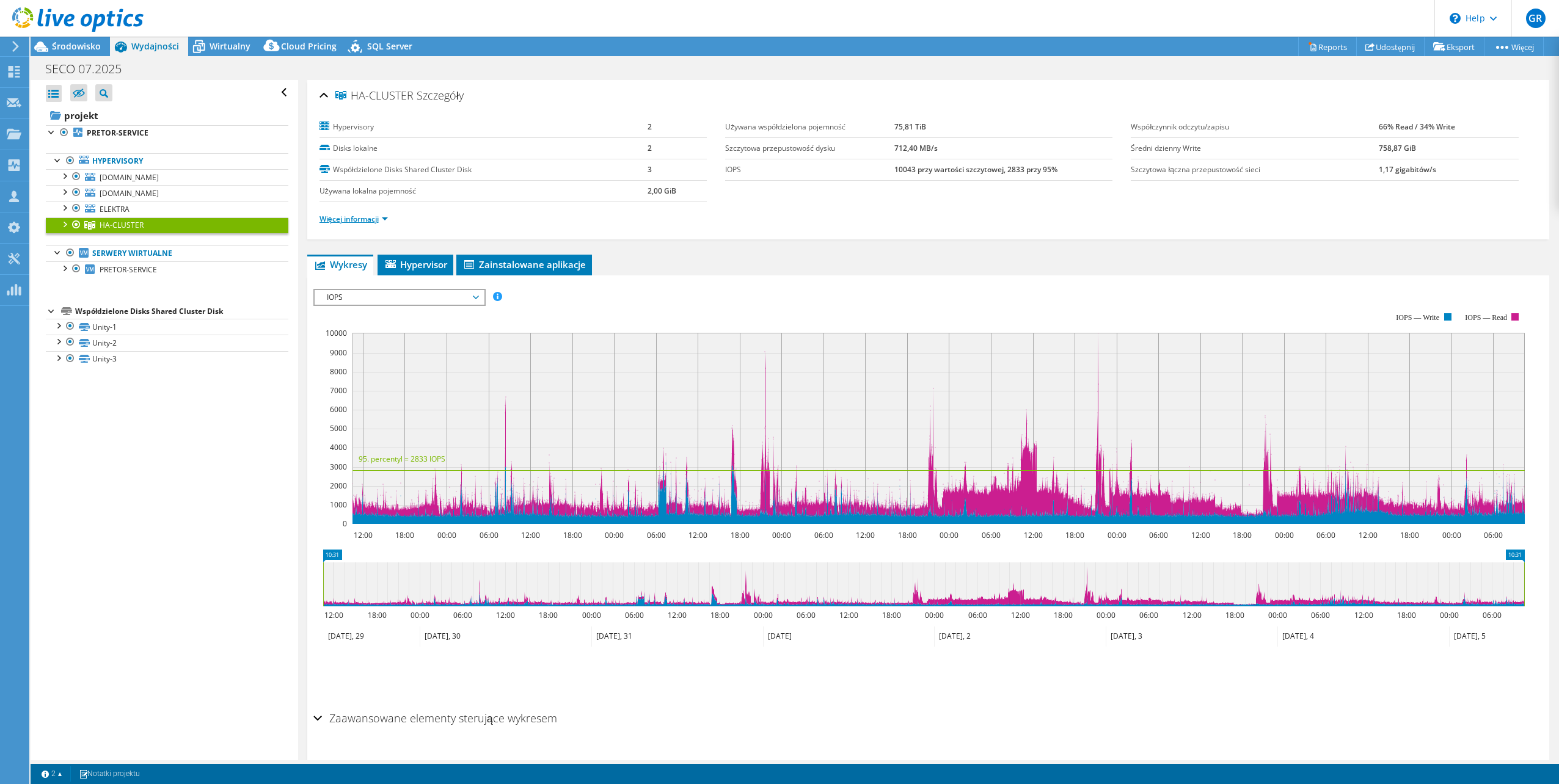
click at [376, 217] on link "Więcej informacji" at bounding box center [354, 219] width 68 height 10
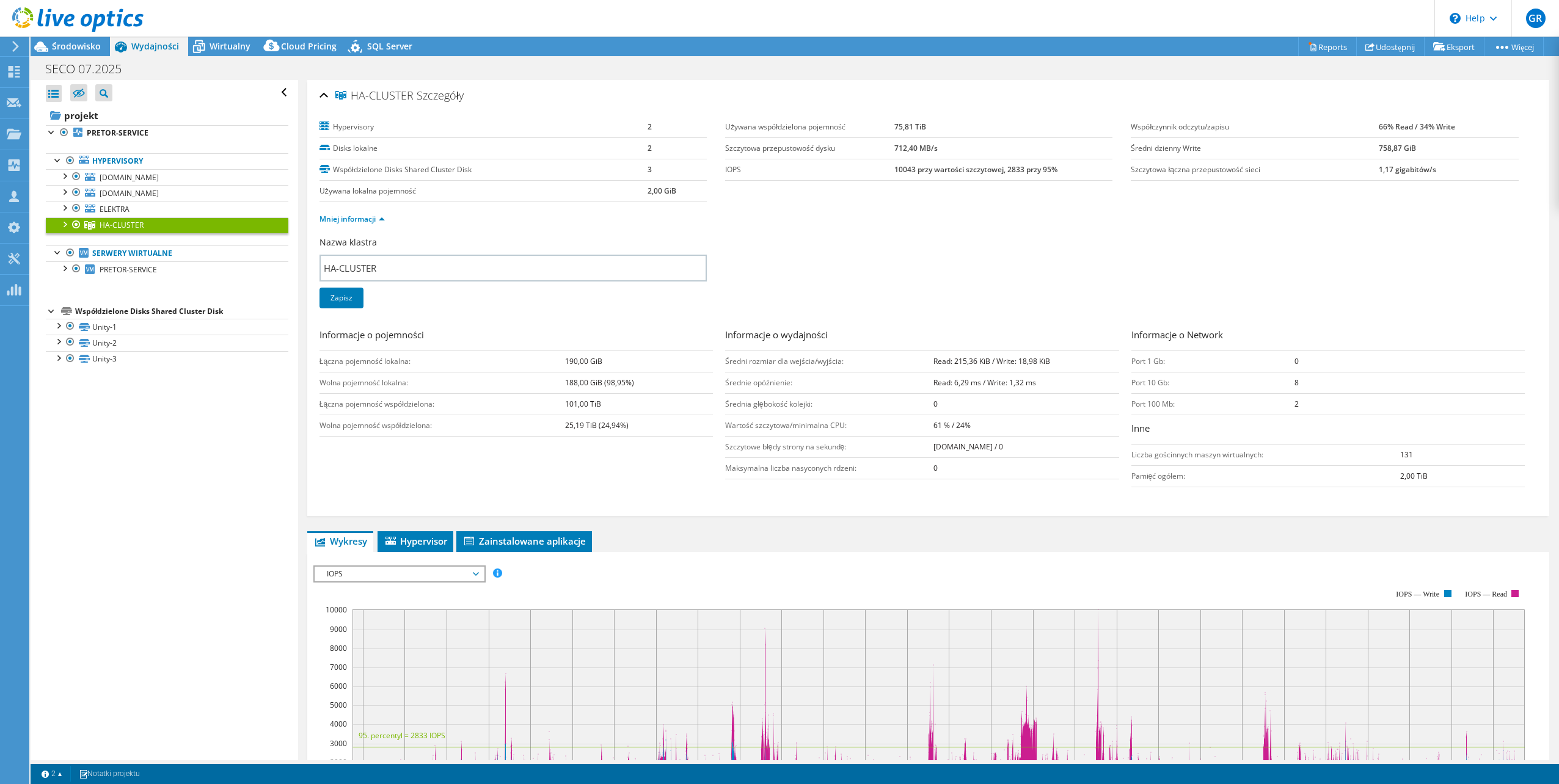
drag, startPoint x: 676, startPoint y: 122, endPoint x: 687, endPoint y: 121, distance: 11.0
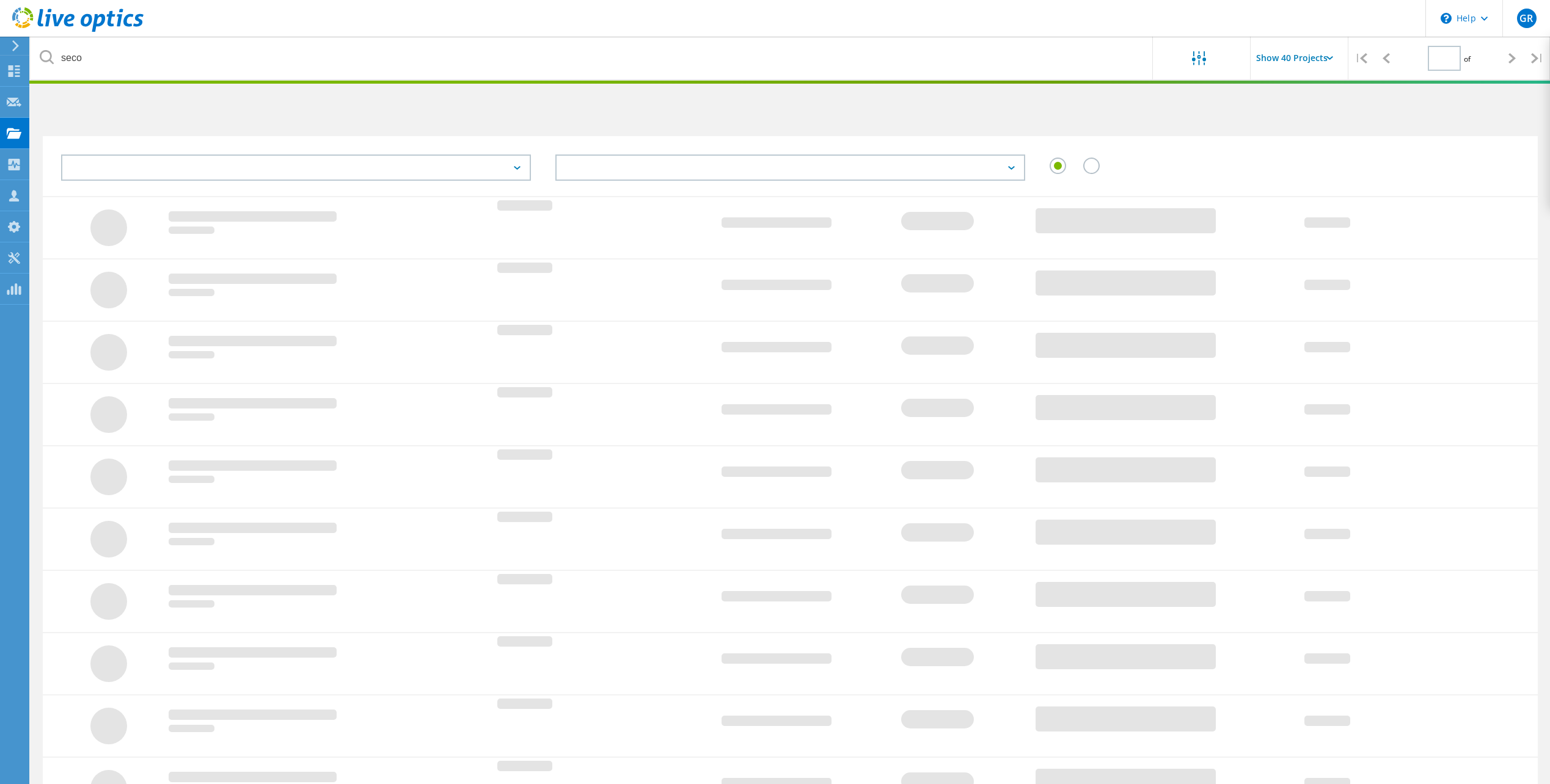
type input "1"
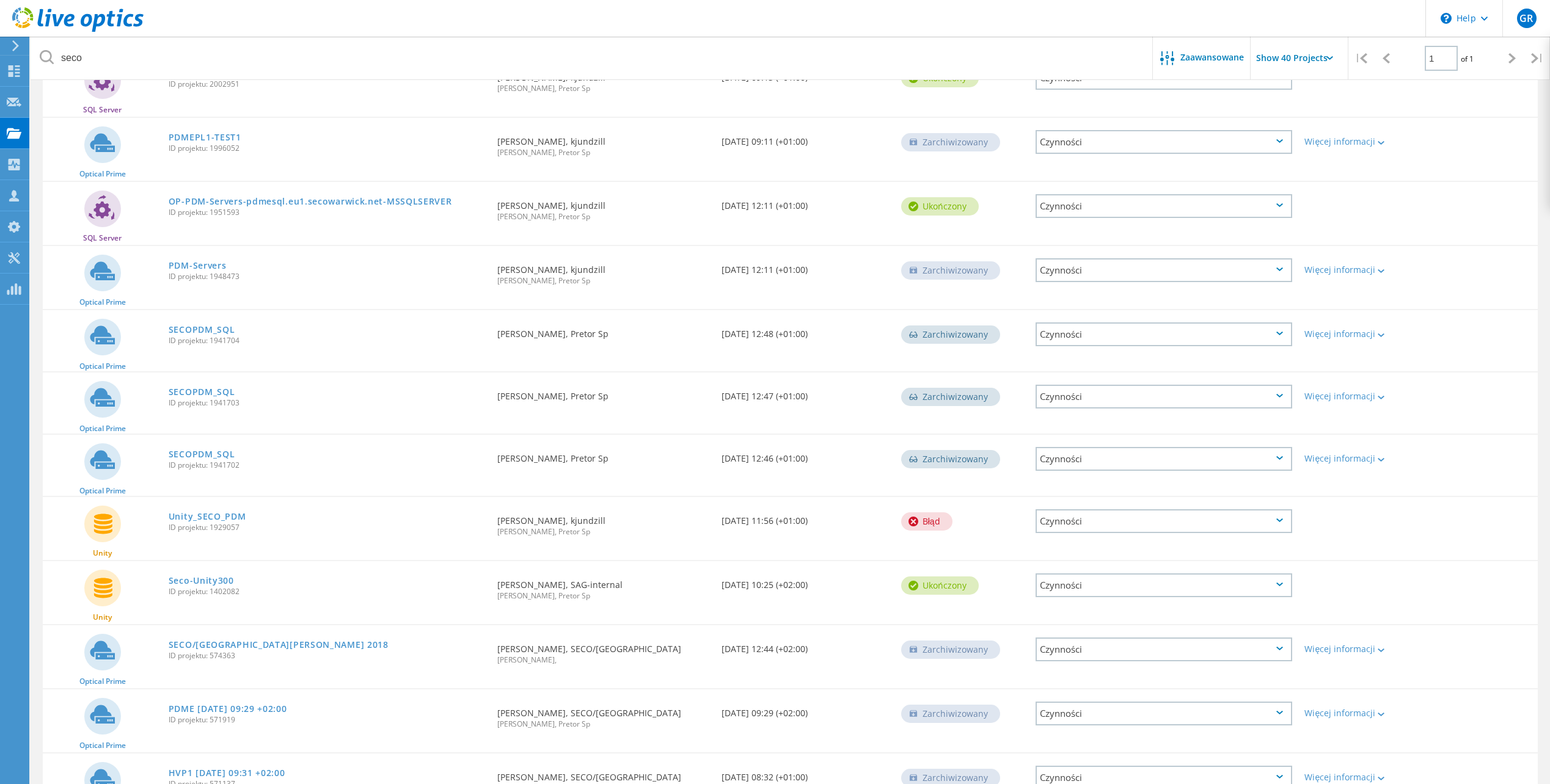
scroll to position [1017, 0]
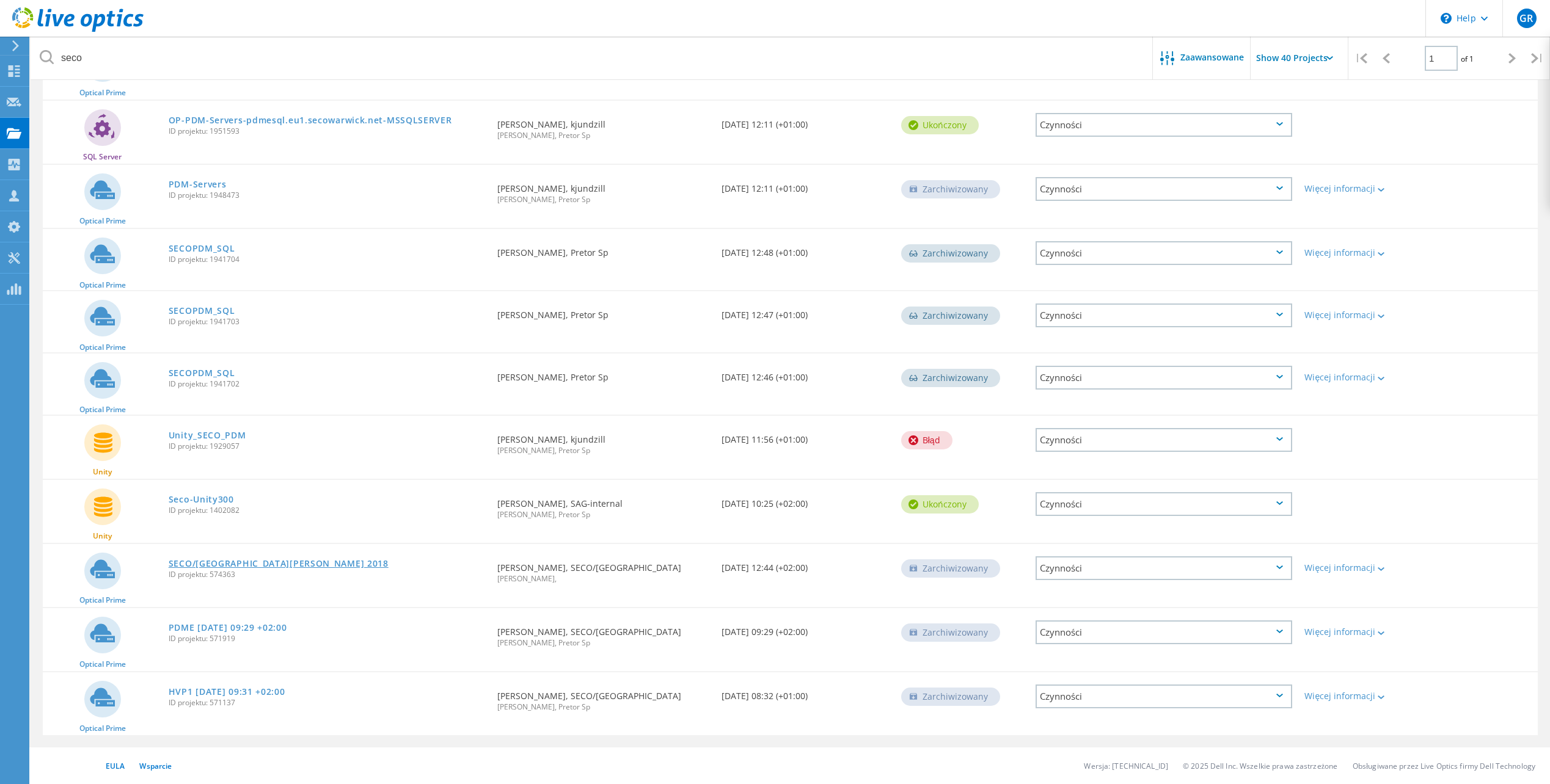
click at [292, 564] on link "SECO/[GEOGRAPHIC_DATA][PERSON_NAME] 2018" at bounding box center [279, 563] width 220 height 9
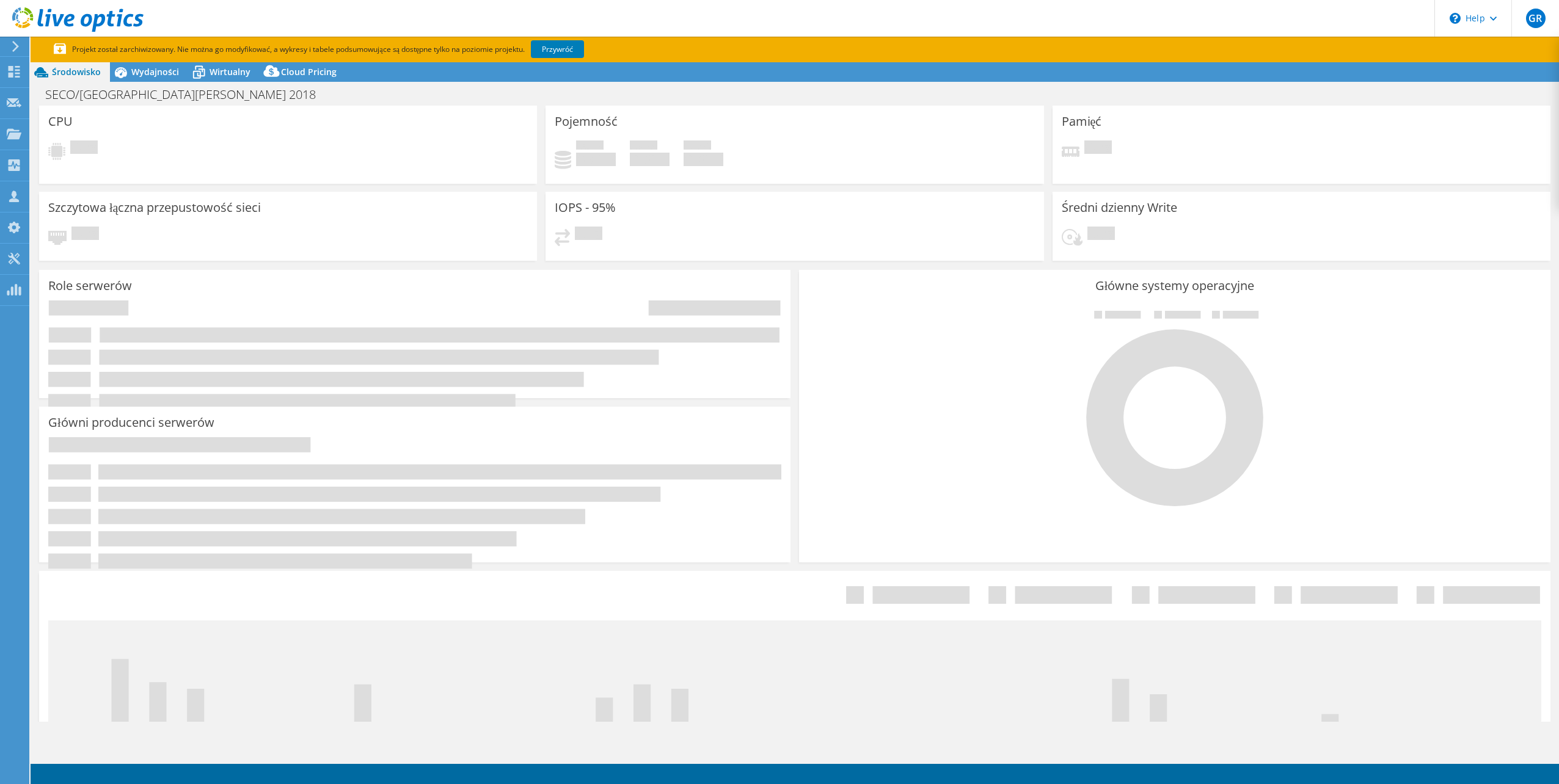
select select "USD"
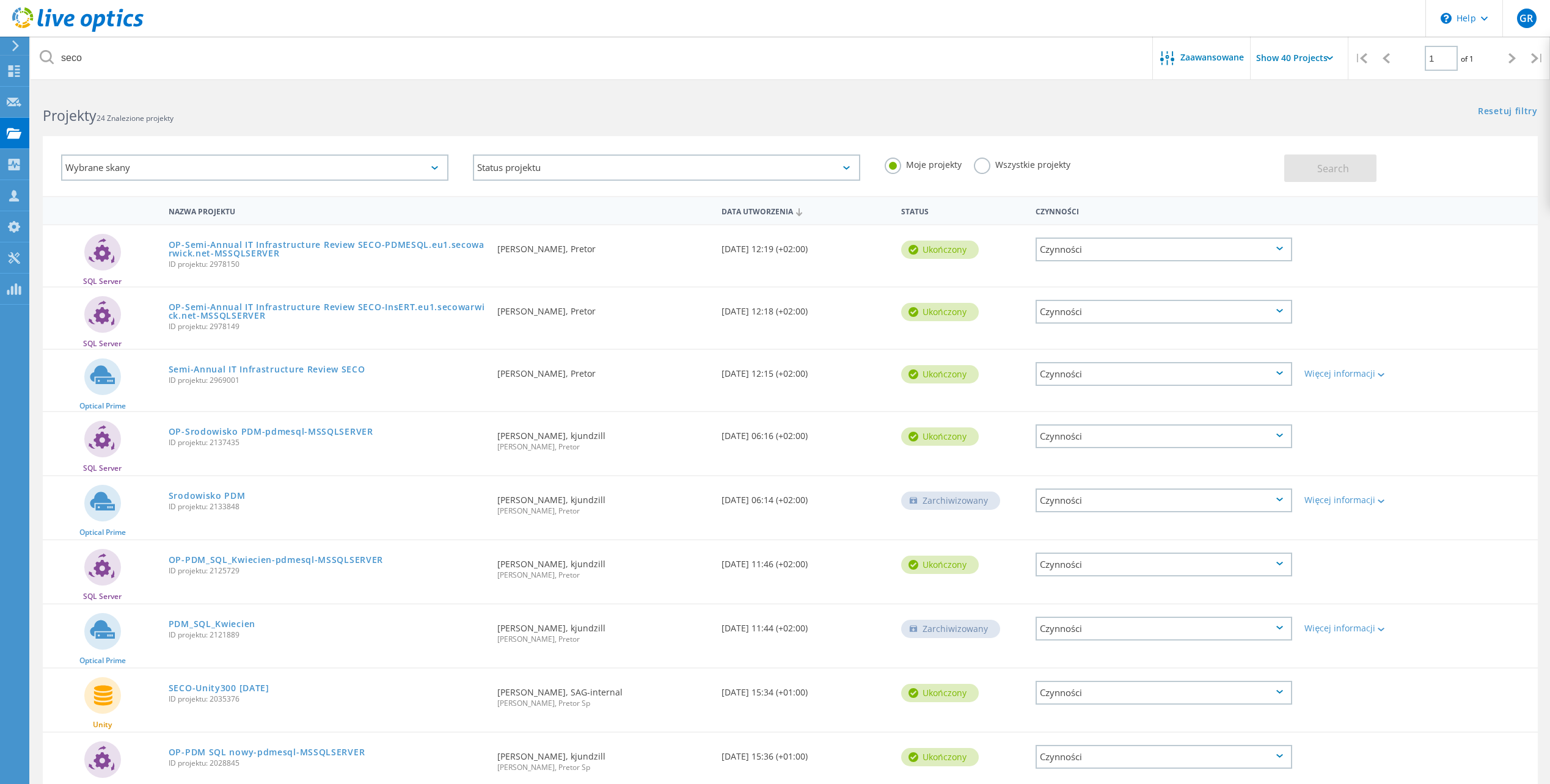
drag, startPoint x: 245, startPoint y: 370, endPoint x: 289, endPoint y: 337, distance: 55.0
click at [245, 370] on link "Semi-Annual IT Infrastructure Review SECO" at bounding box center [267, 369] width 197 height 9
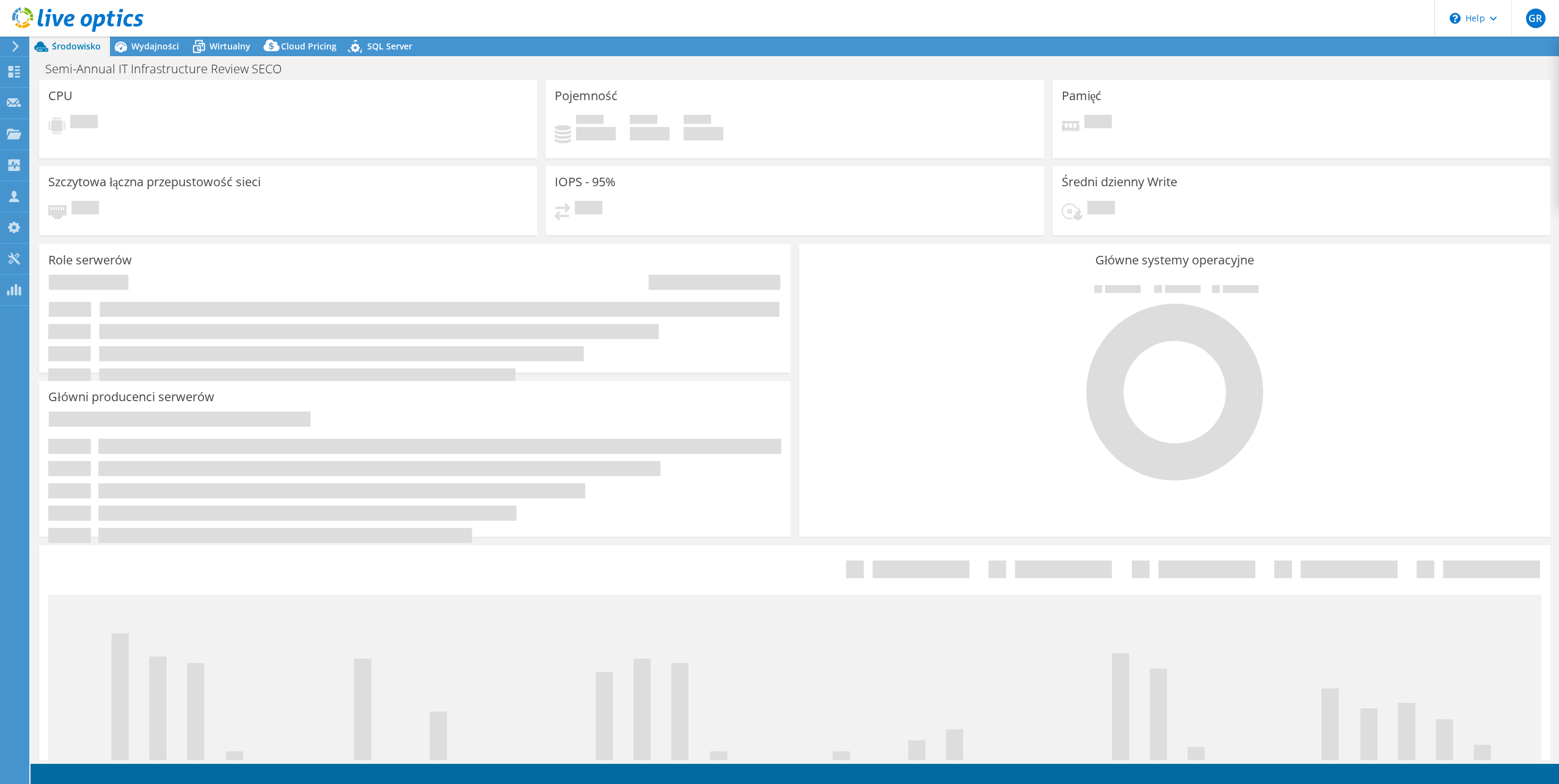
select select "USD"
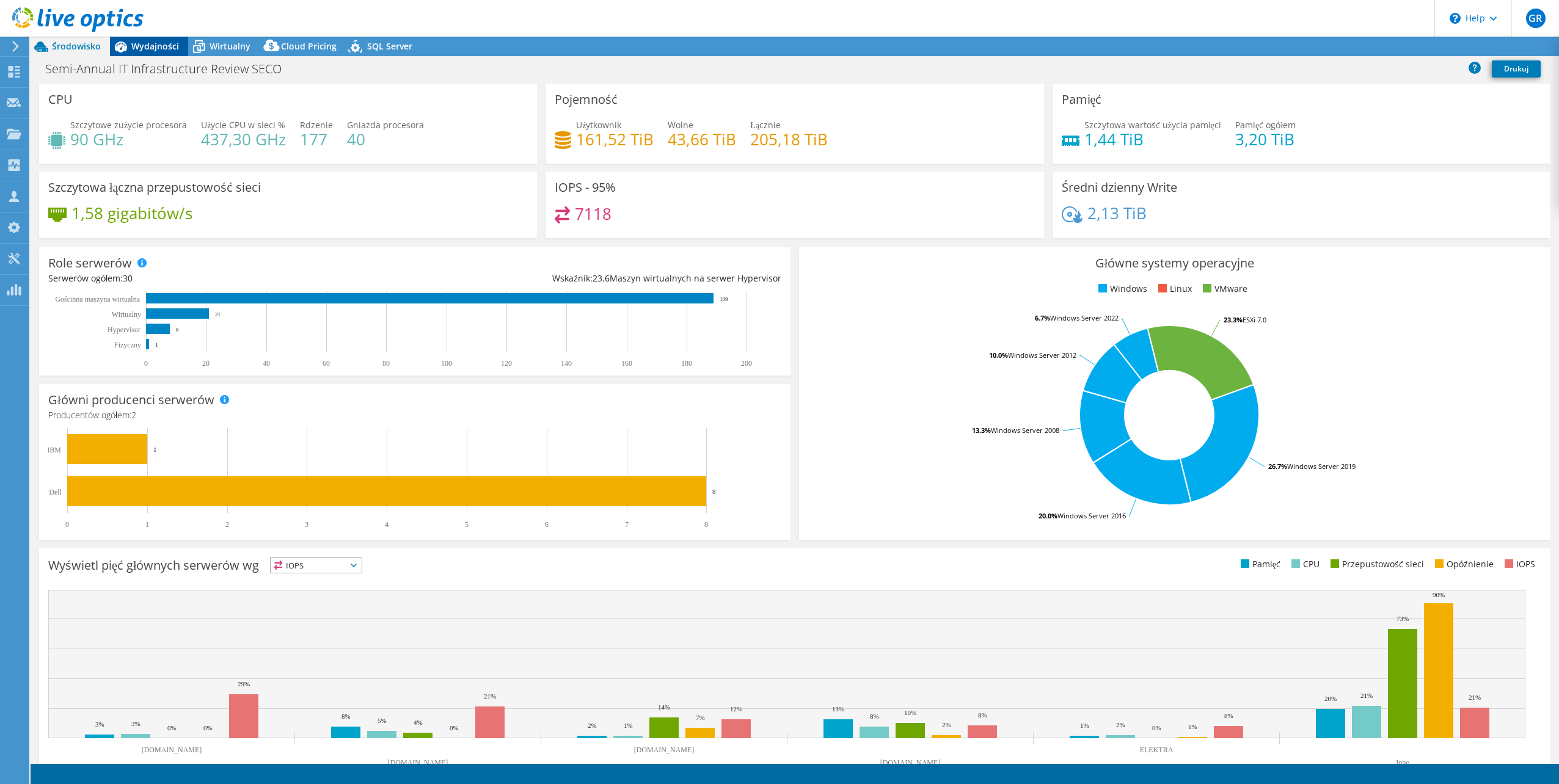
click at [141, 46] on span "Wydajności" at bounding box center [155, 46] width 48 height 12
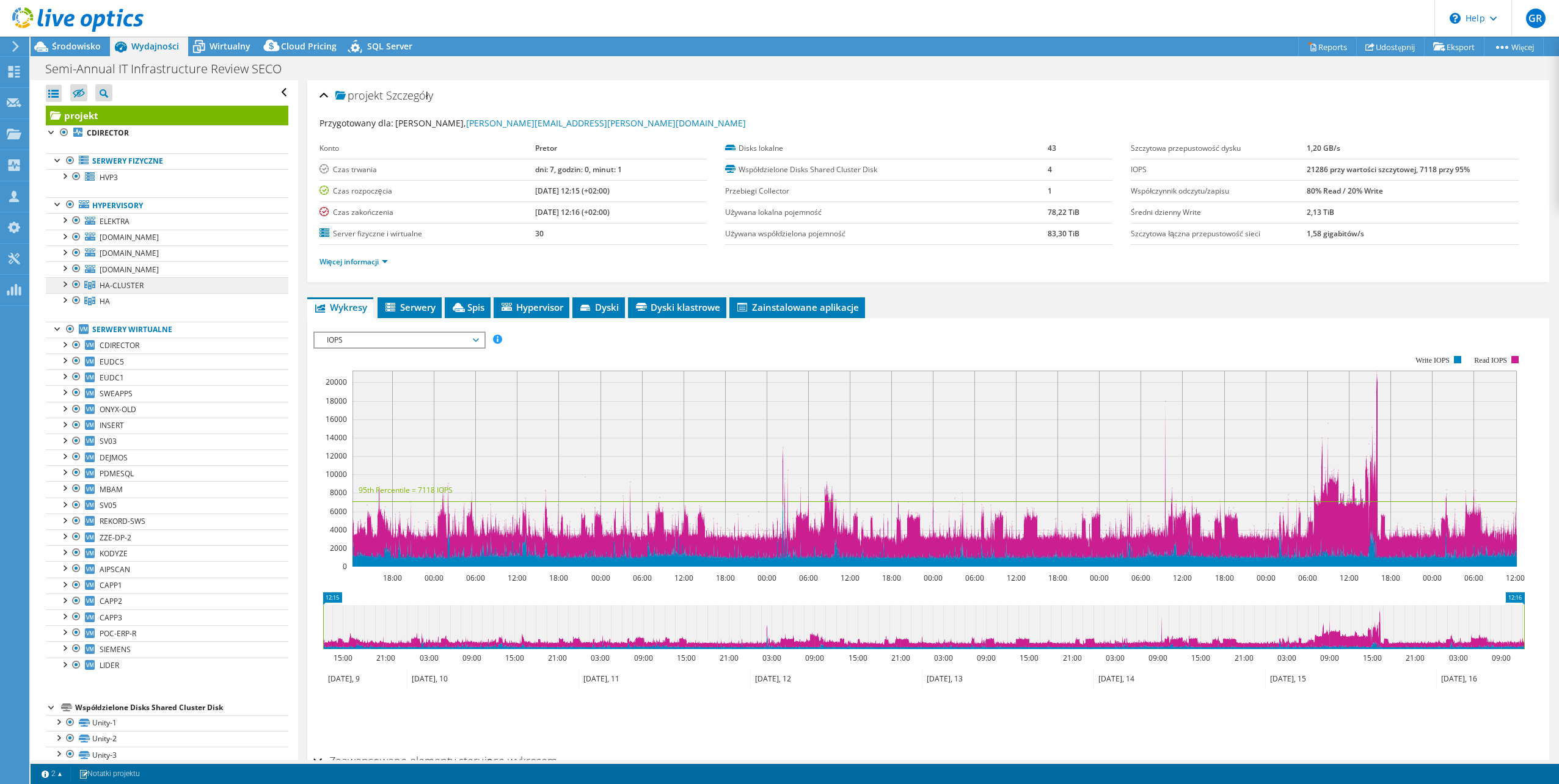
click at [143, 288] on link "HA-CLUSTER" at bounding box center [167, 285] width 243 height 16
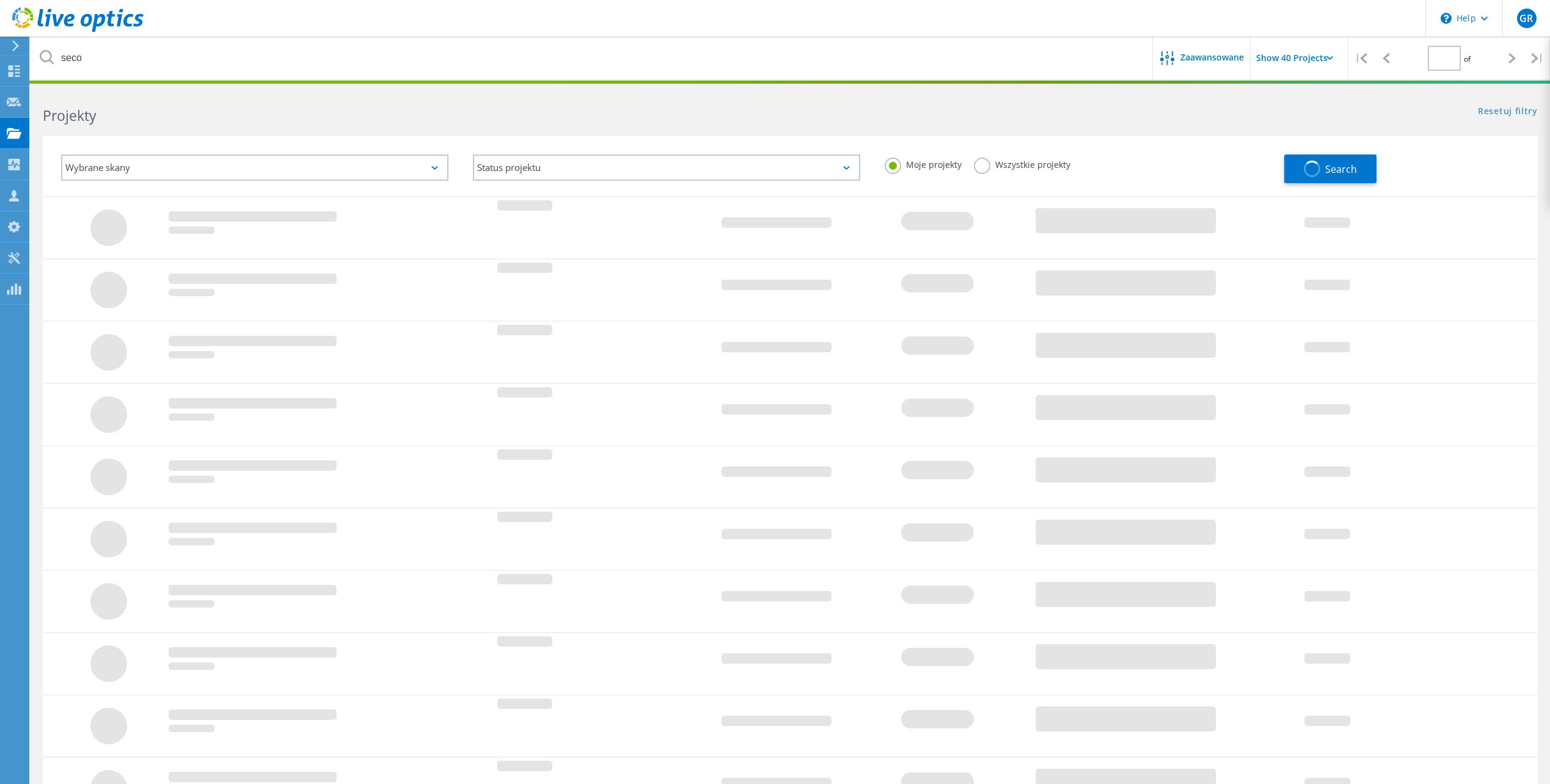
type input "1"
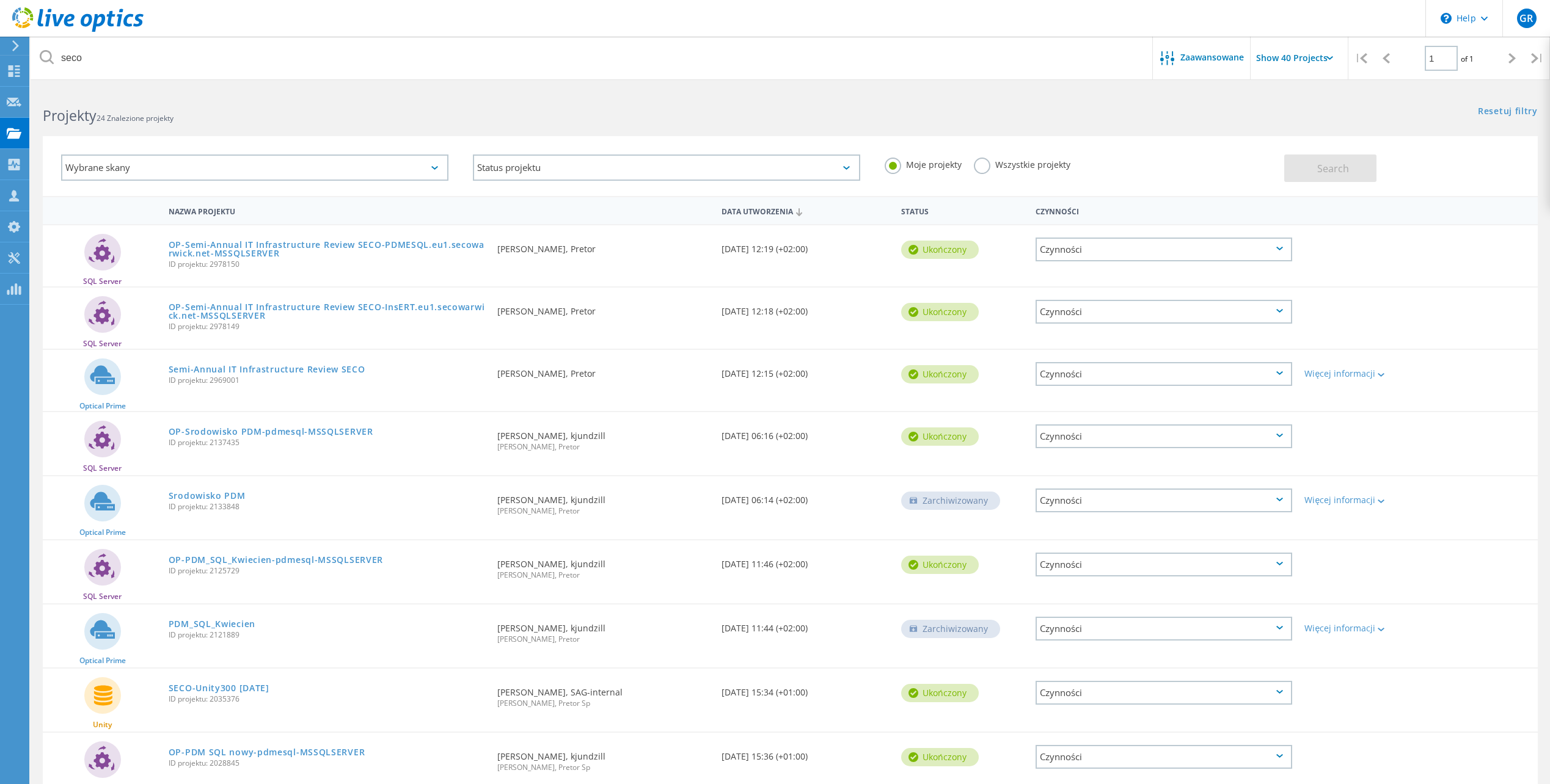
click at [1019, 163] on label "Wszystkie projekty" at bounding box center [1022, 163] width 96 height 12
click at [0, 0] on input "Wszystkie projekty" at bounding box center [0, 0] width 0 height 0
click at [1456, 168] on div "Search" at bounding box center [1407, 162] width 247 height 40
click at [1354, 163] on button "Search" at bounding box center [1330, 168] width 92 height 27
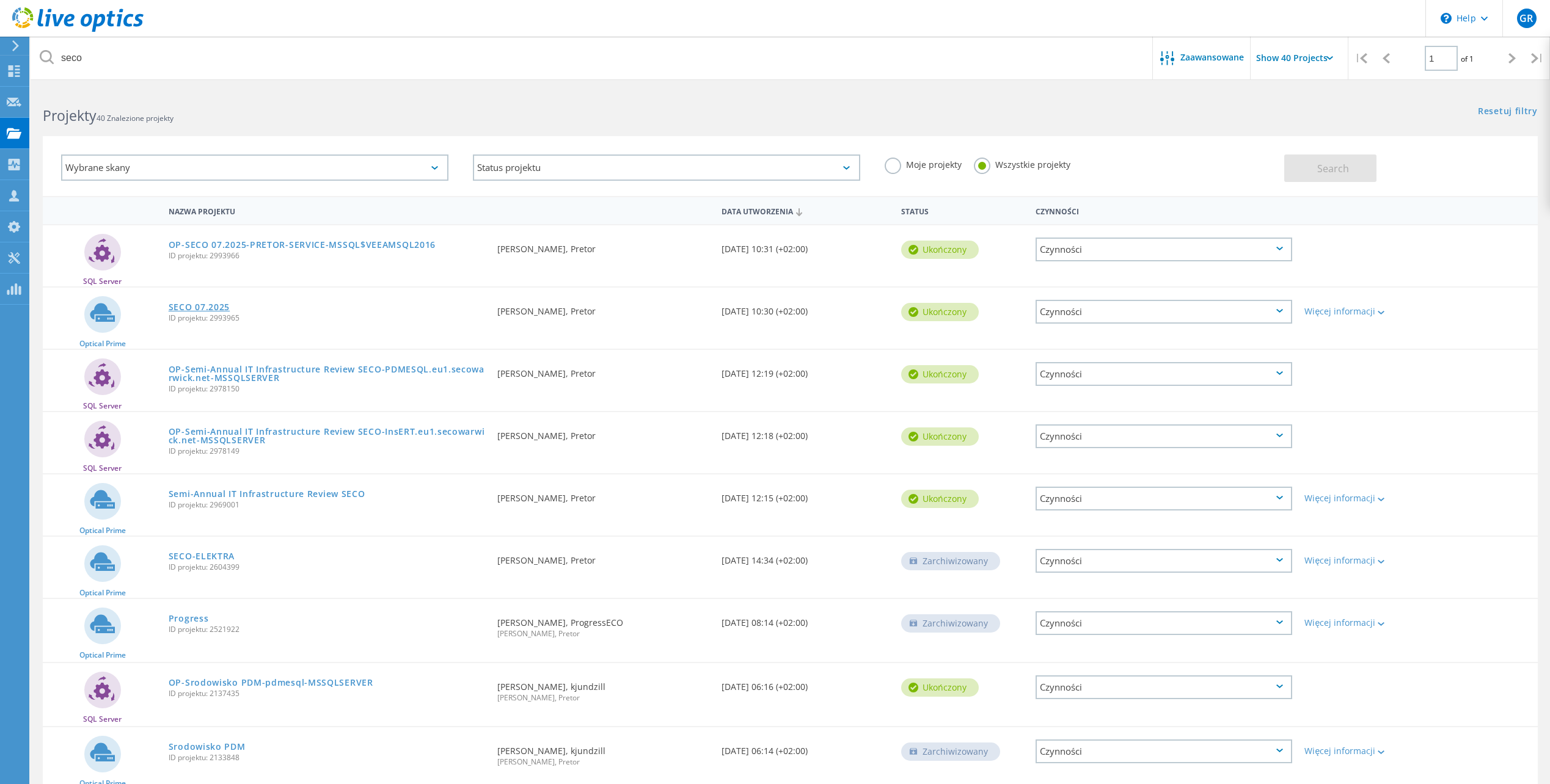
click at [214, 309] on link "SECO 07.2025" at bounding box center [199, 307] width 61 height 9
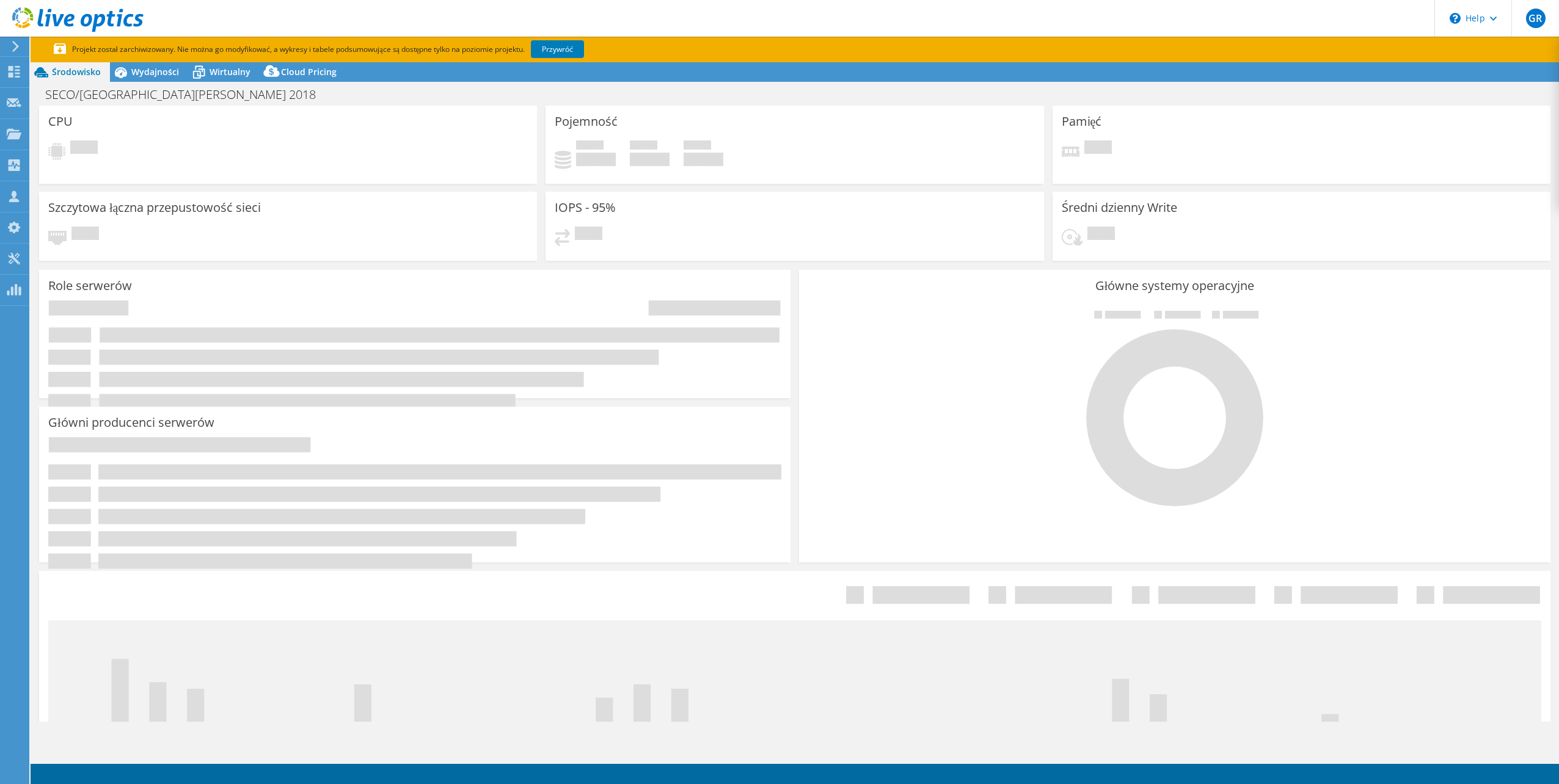
select select "USD"
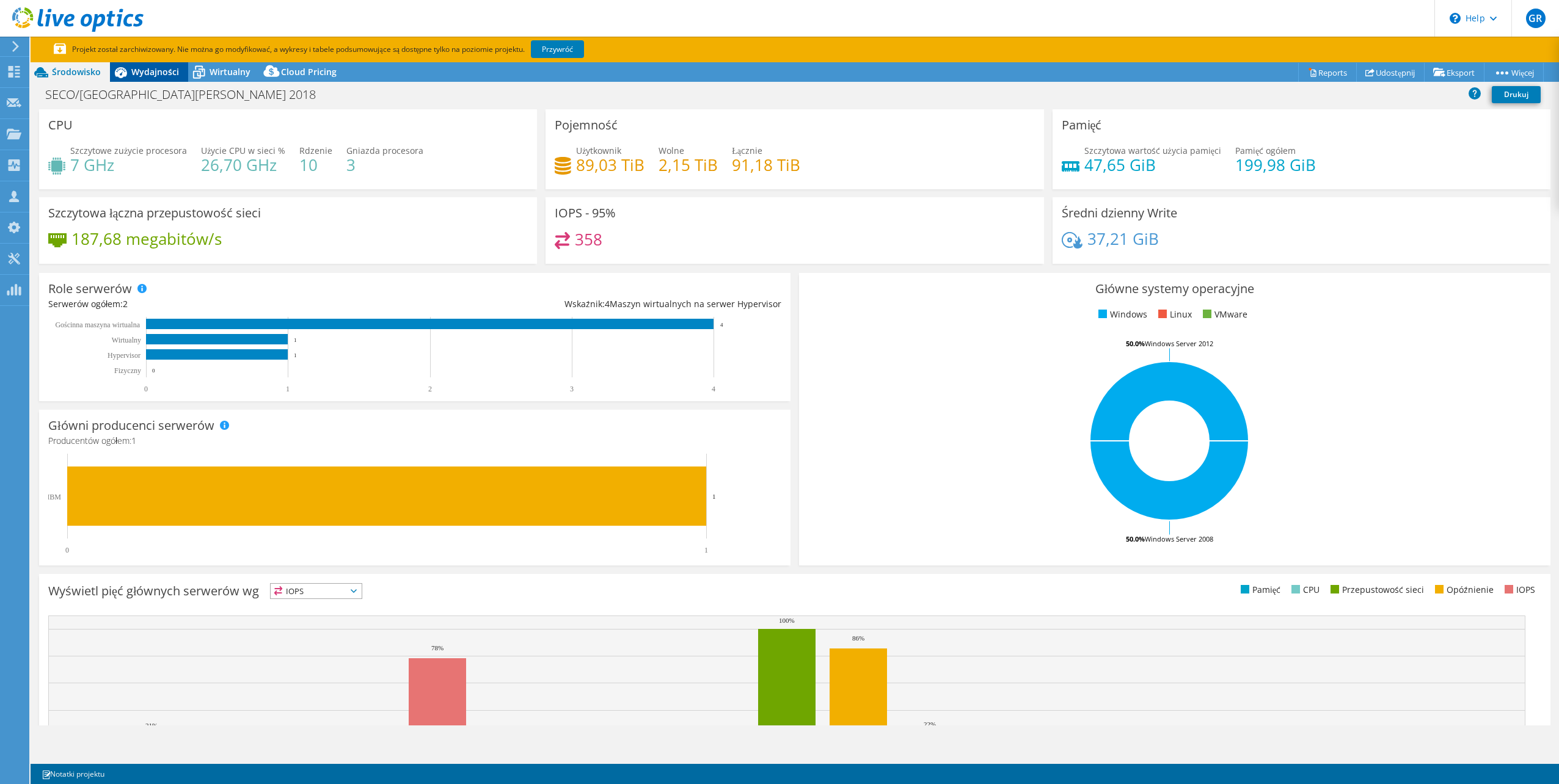
click at [134, 75] on span "Wydajności" at bounding box center [155, 72] width 48 height 12
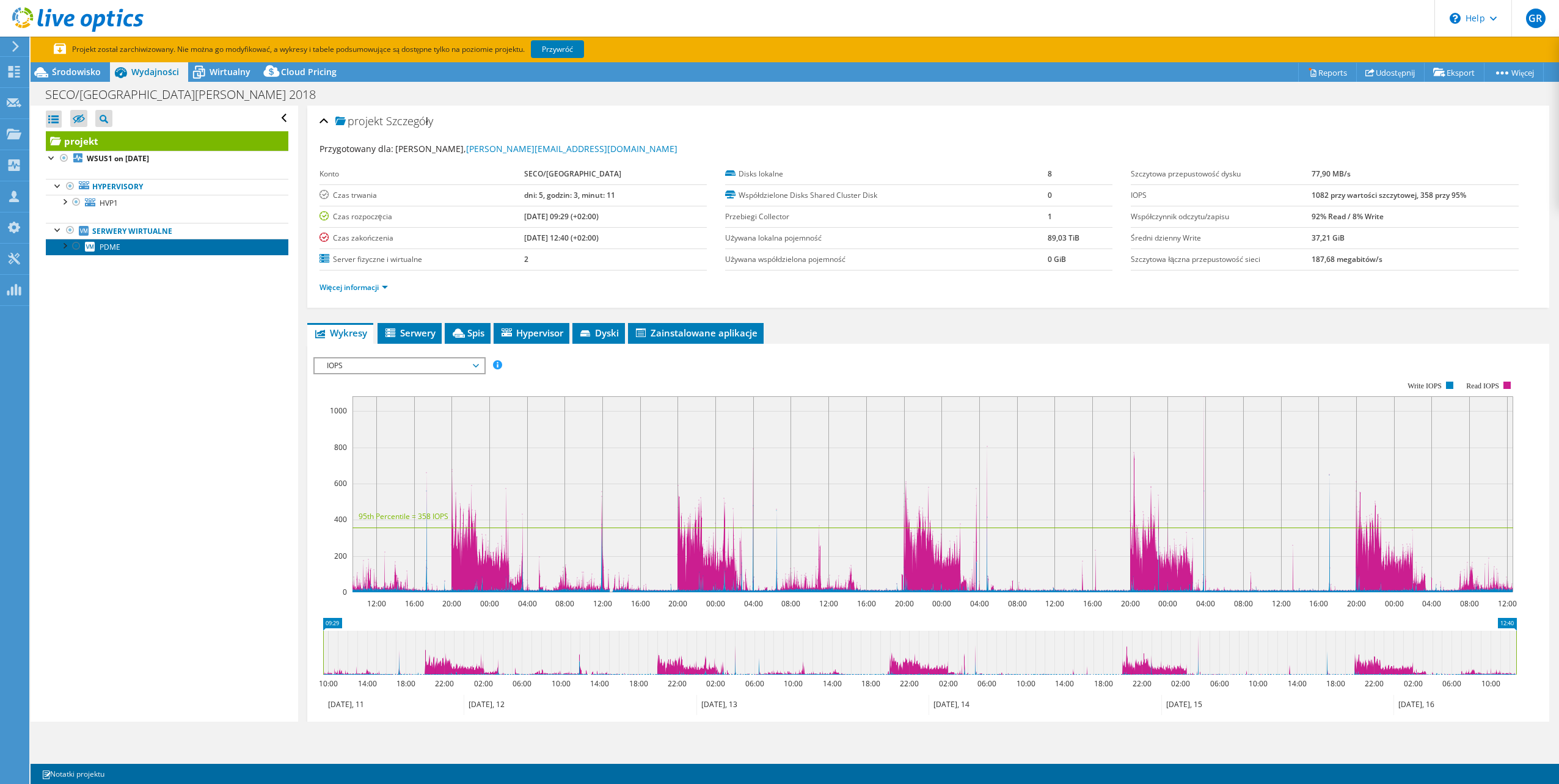
click at [124, 249] on link "PDME" at bounding box center [167, 247] width 243 height 16
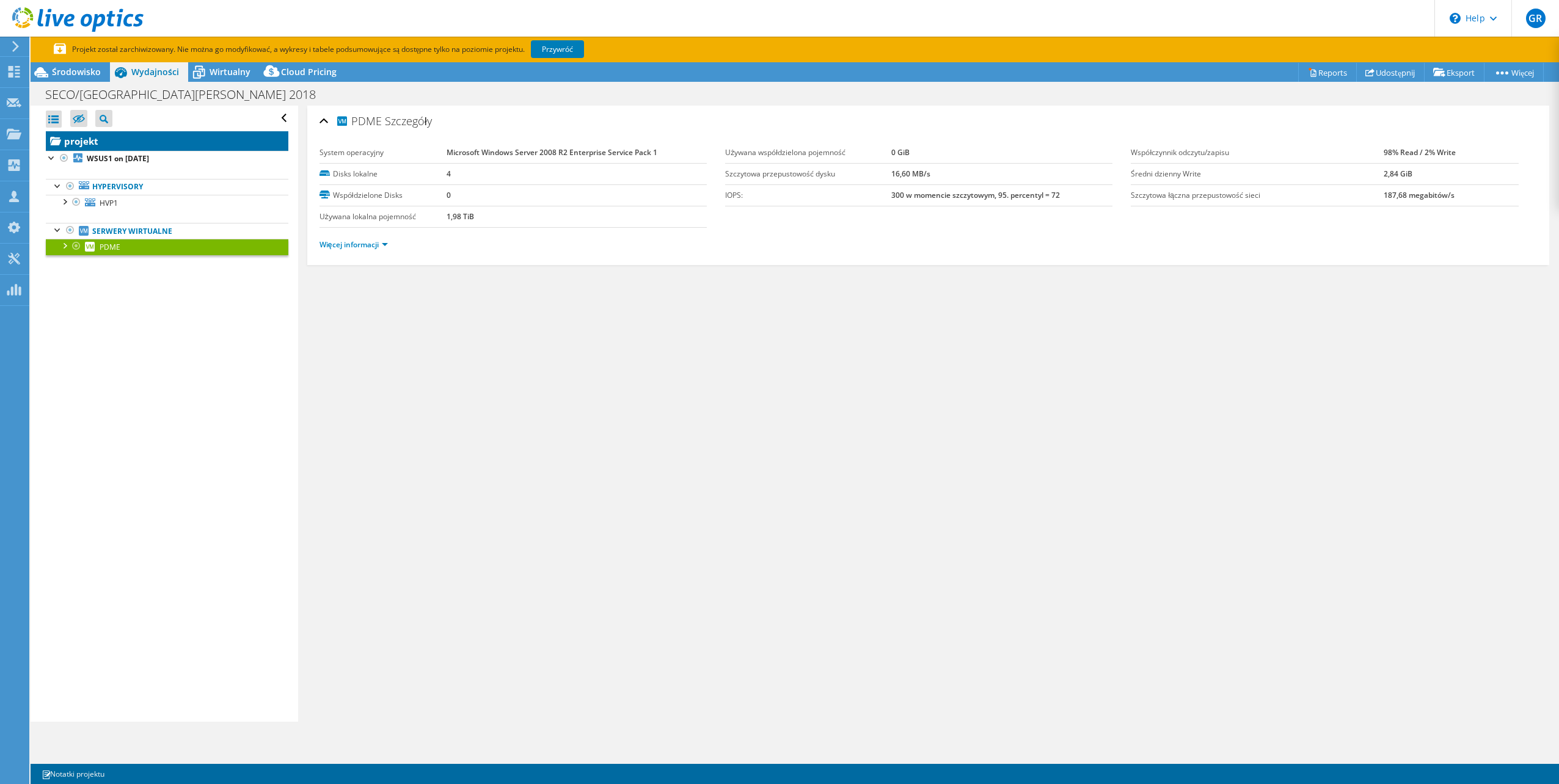
click at [122, 142] on link "projekt" at bounding box center [167, 141] width 243 height 20
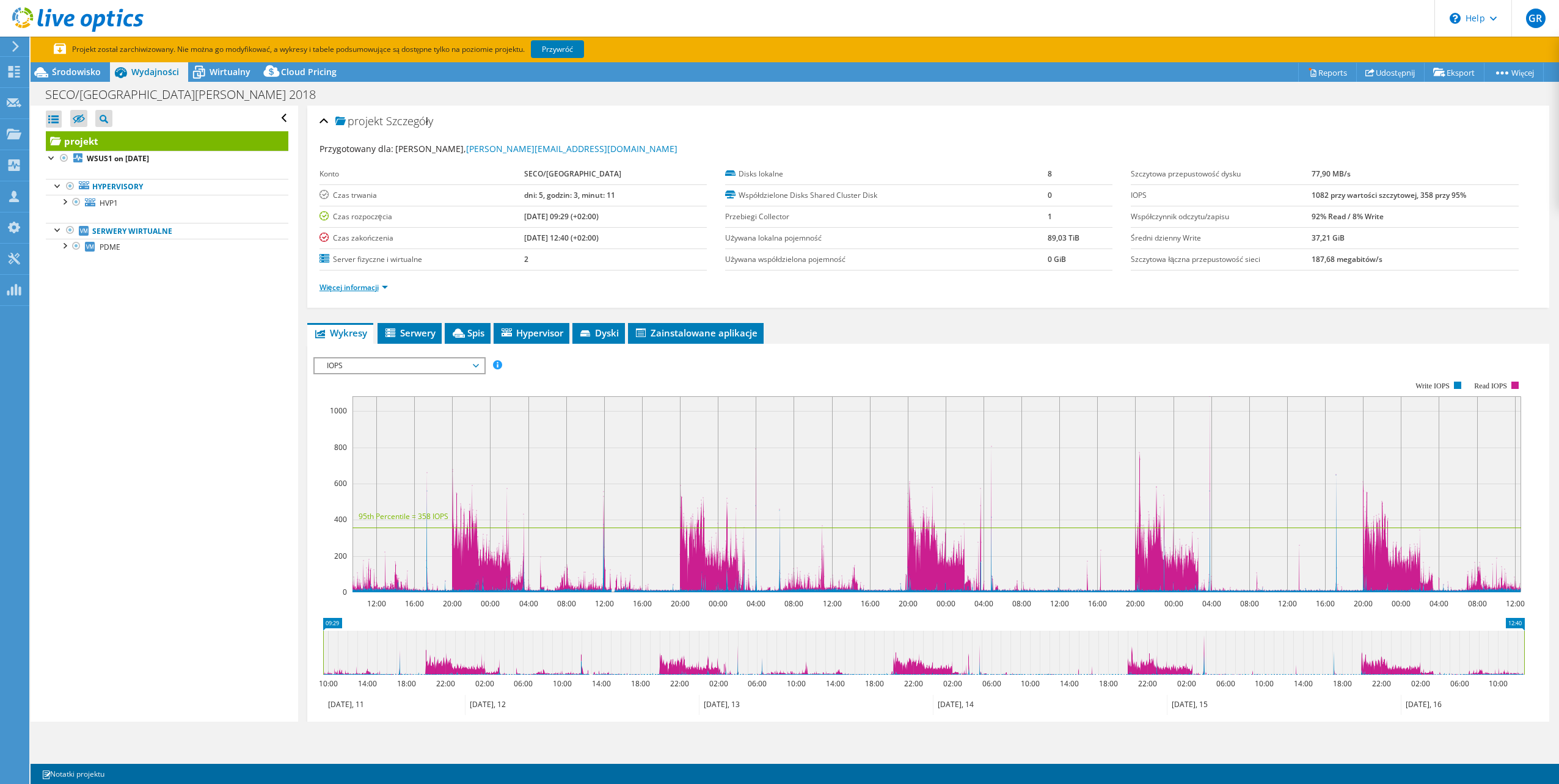
click at [341, 288] on link "Więcej informacji" at bounding box center [354, 287] width 68 height 10
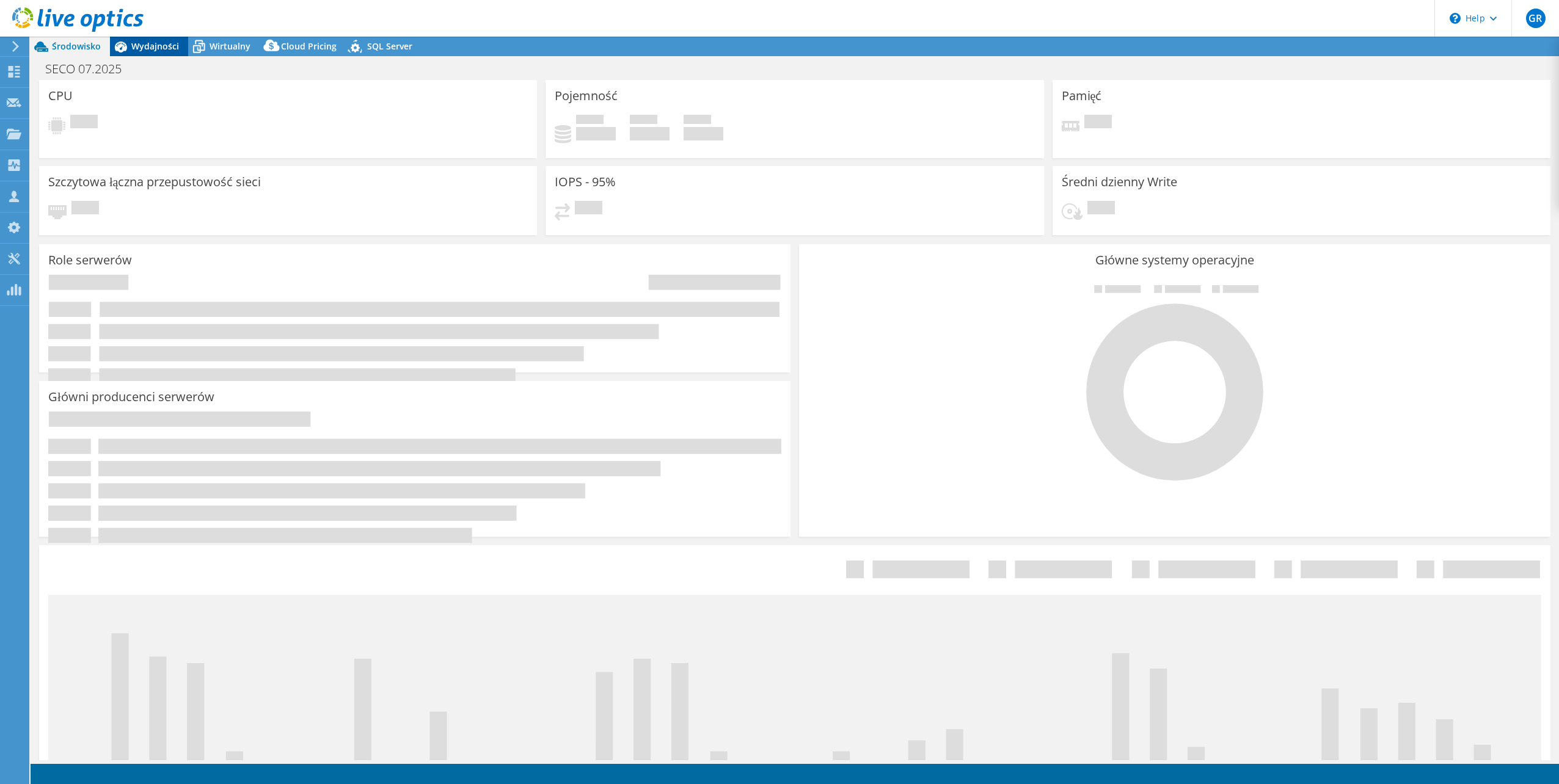
select select "USD"
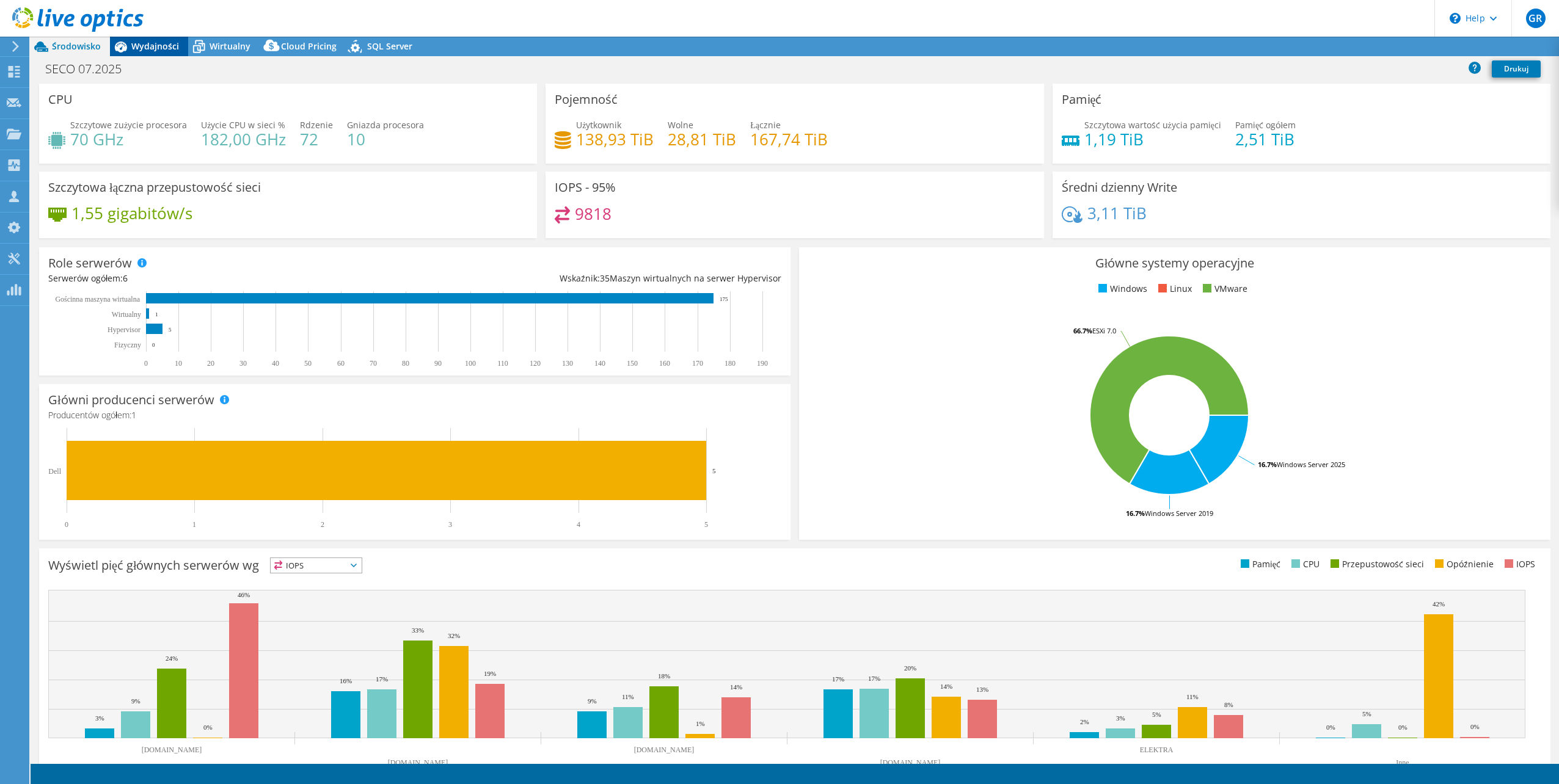
click at [164, 44] on span "Wydajności" at bounding box center [155, 46] width 48 height 12
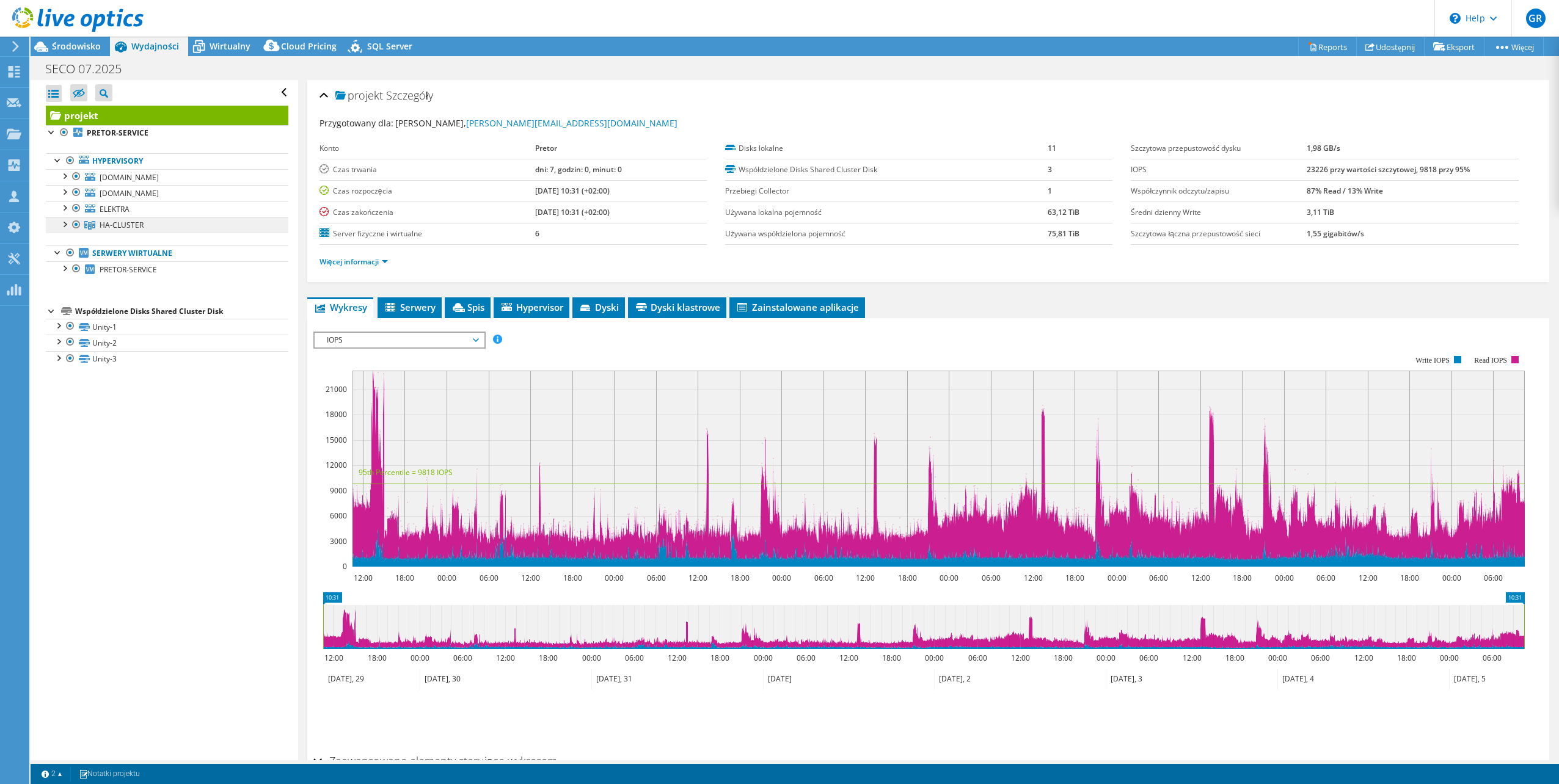
drag, startPoint x: 122, startPoint y: 225, endPoint x: 134, endPoint y: 227, distance: 12.2
click at [126, 226] on span "HA-CLUSTER" at bounding box center [122, 225] width 44 height 10
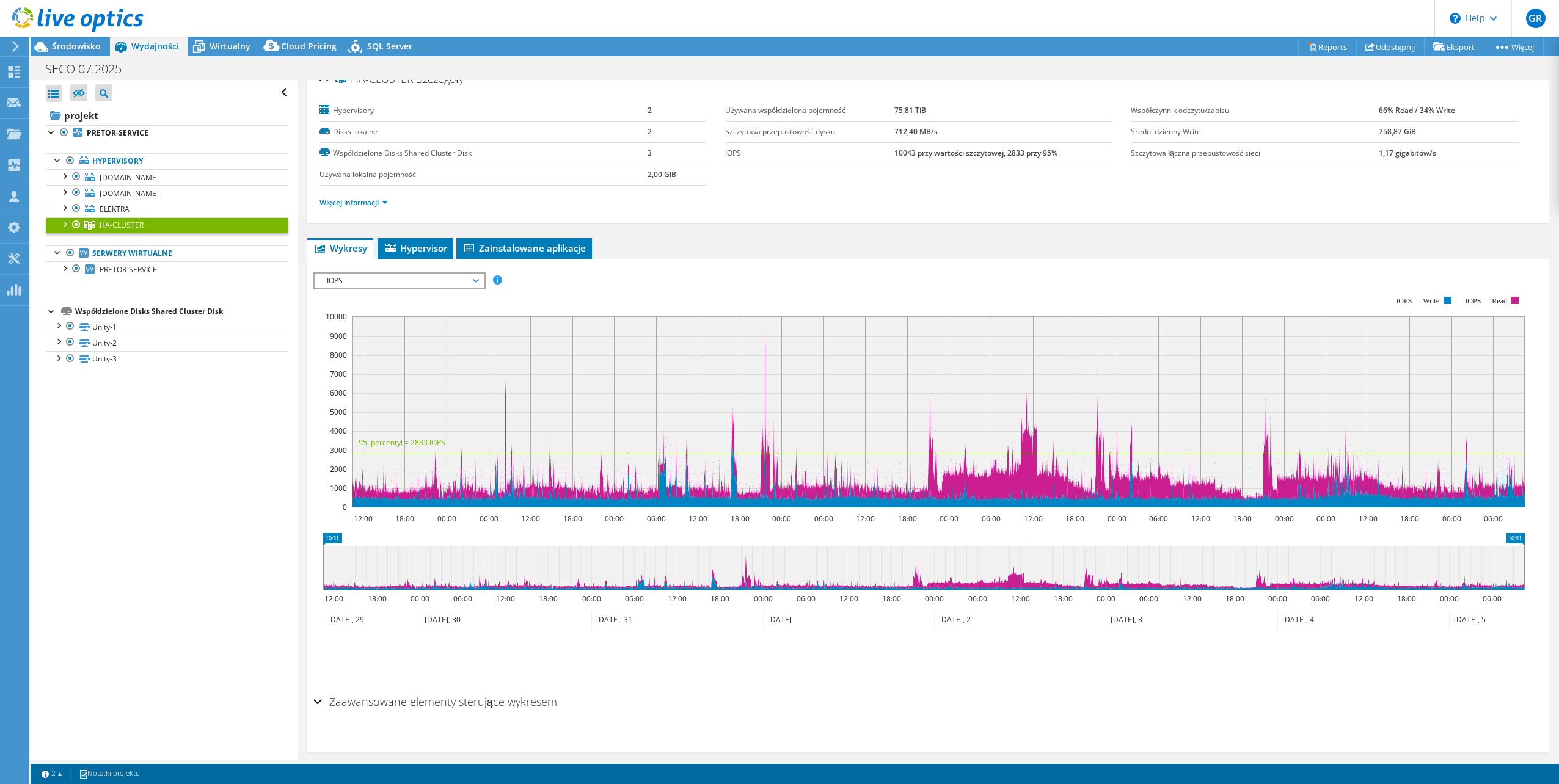
scroll to position [30, 0]
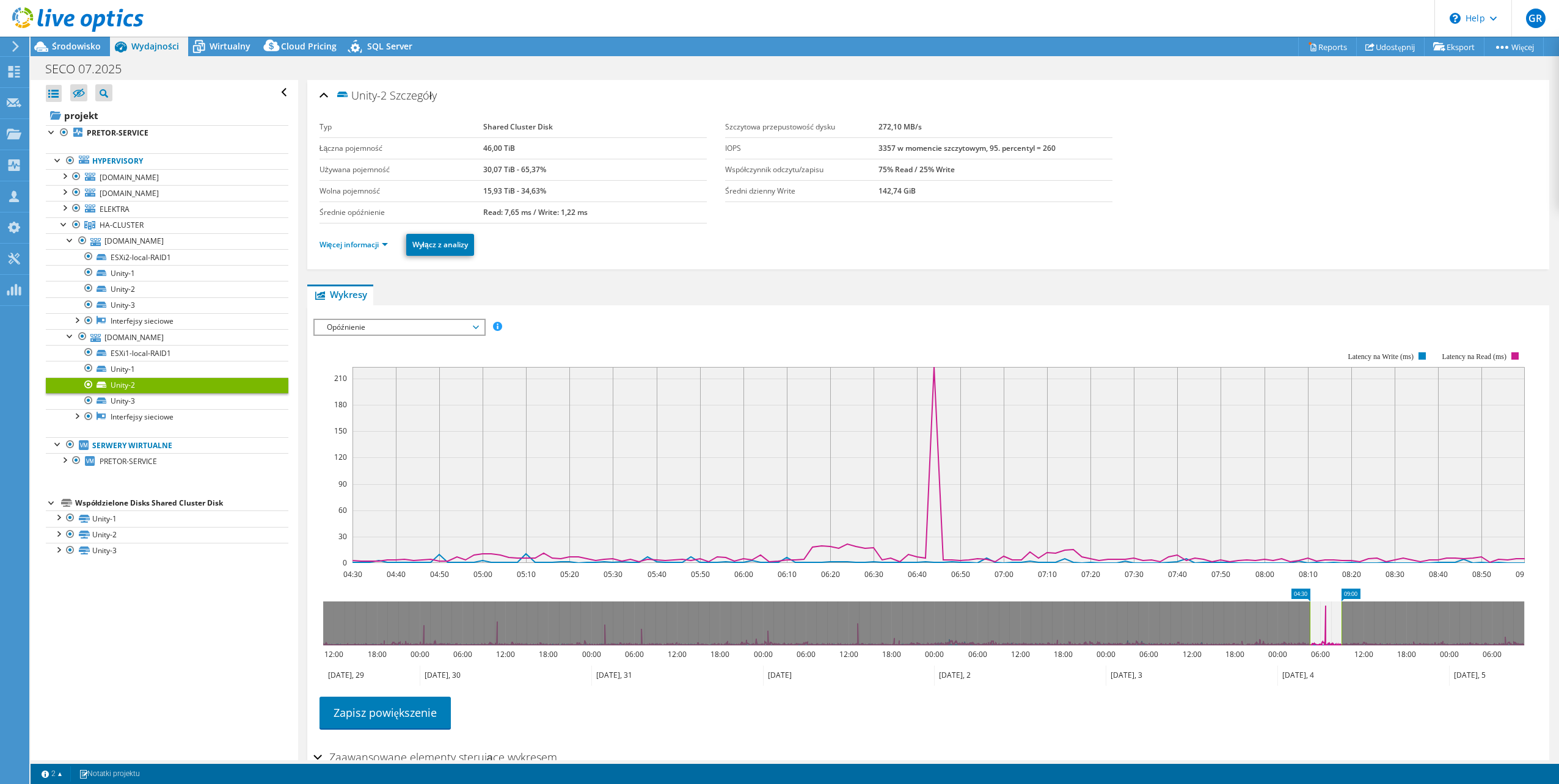
select select "USD"
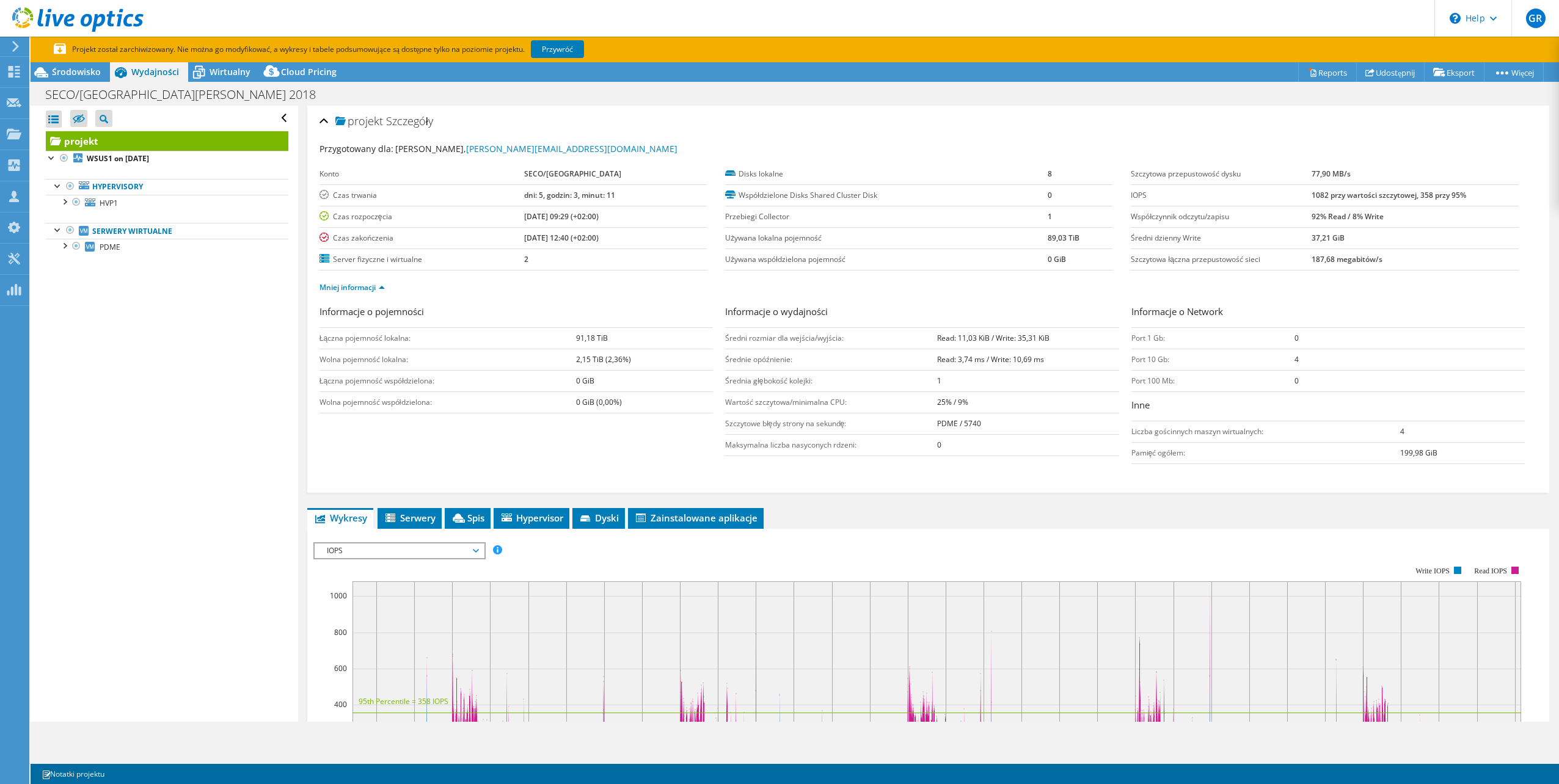
select select "USD"
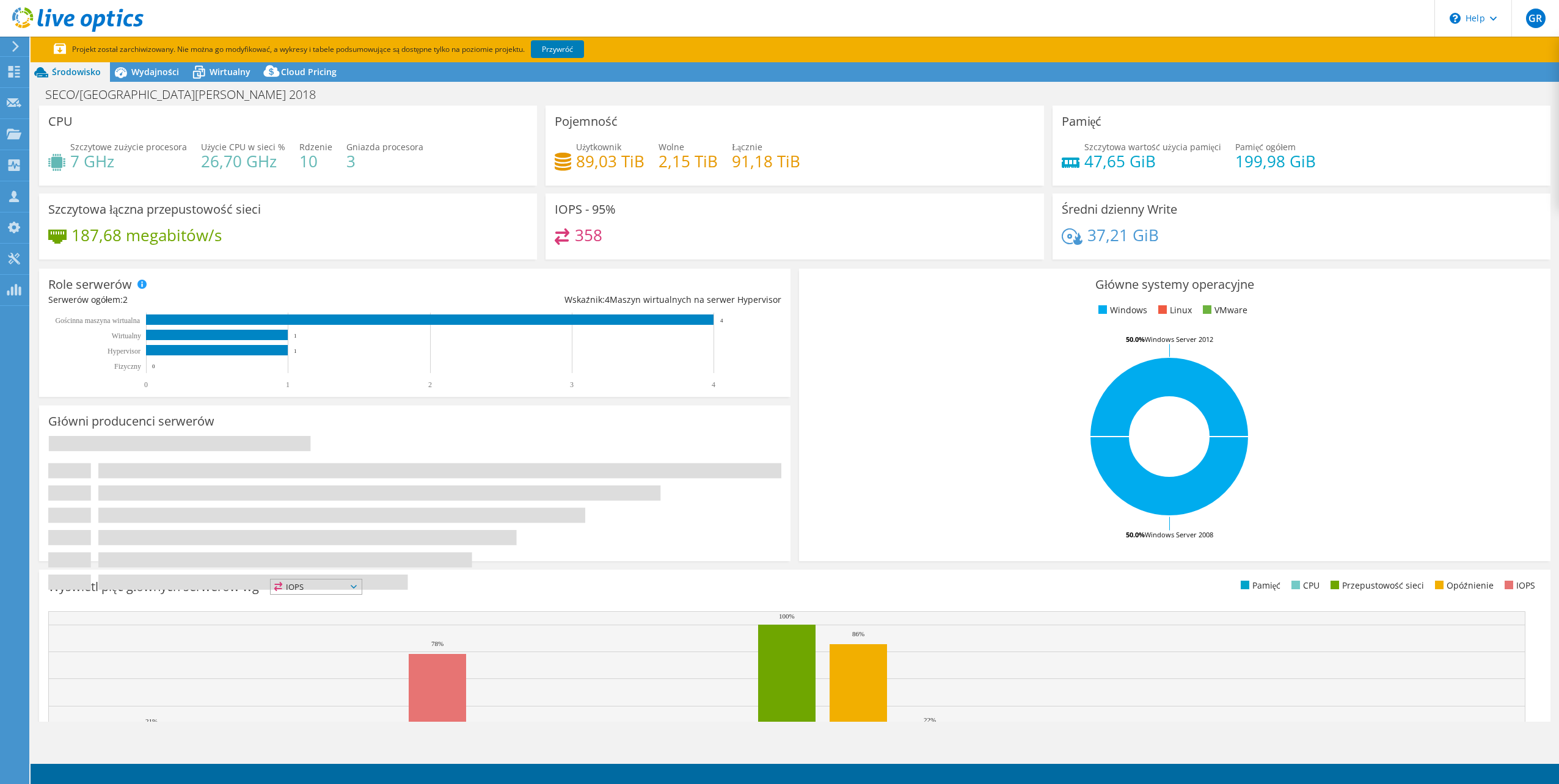
click at [74, 19] on icon at bounding box center [78, 20] width 131 height 25
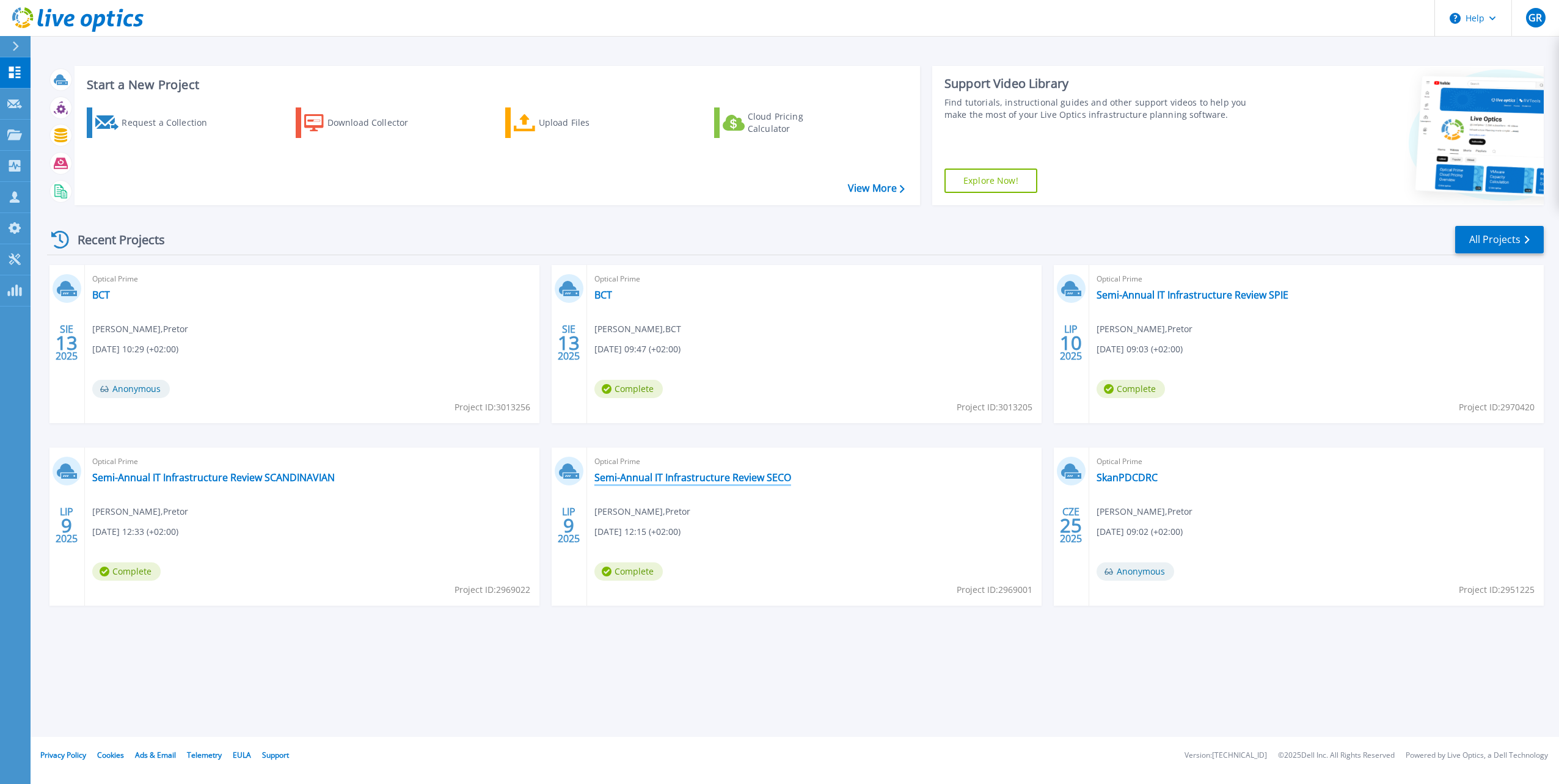
click at [749, 475] on link "Semi-Annual IT Infrastructure Review SECO" at bounding box center [693, 477] width 197 height 12
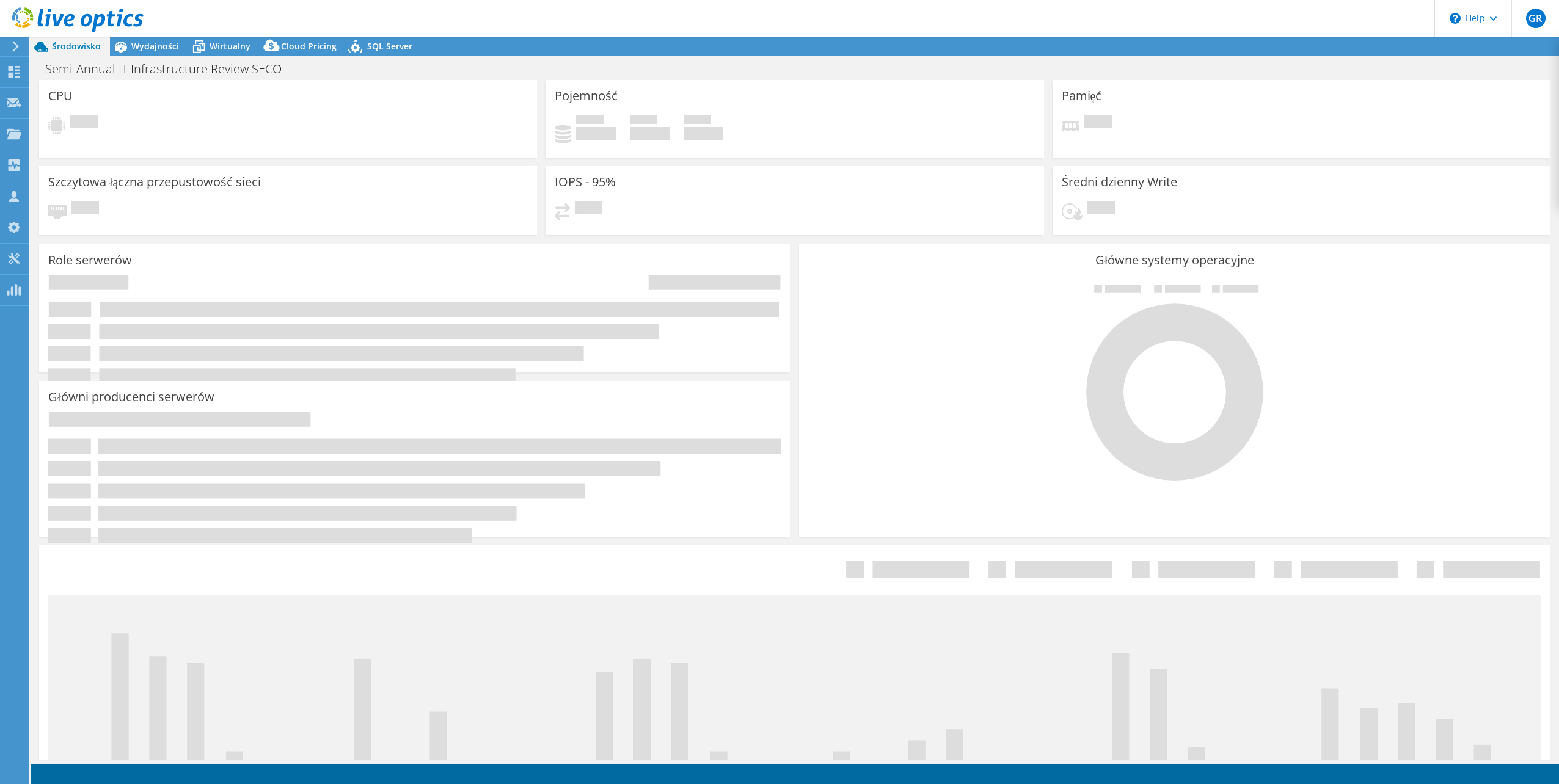
select select "USD"
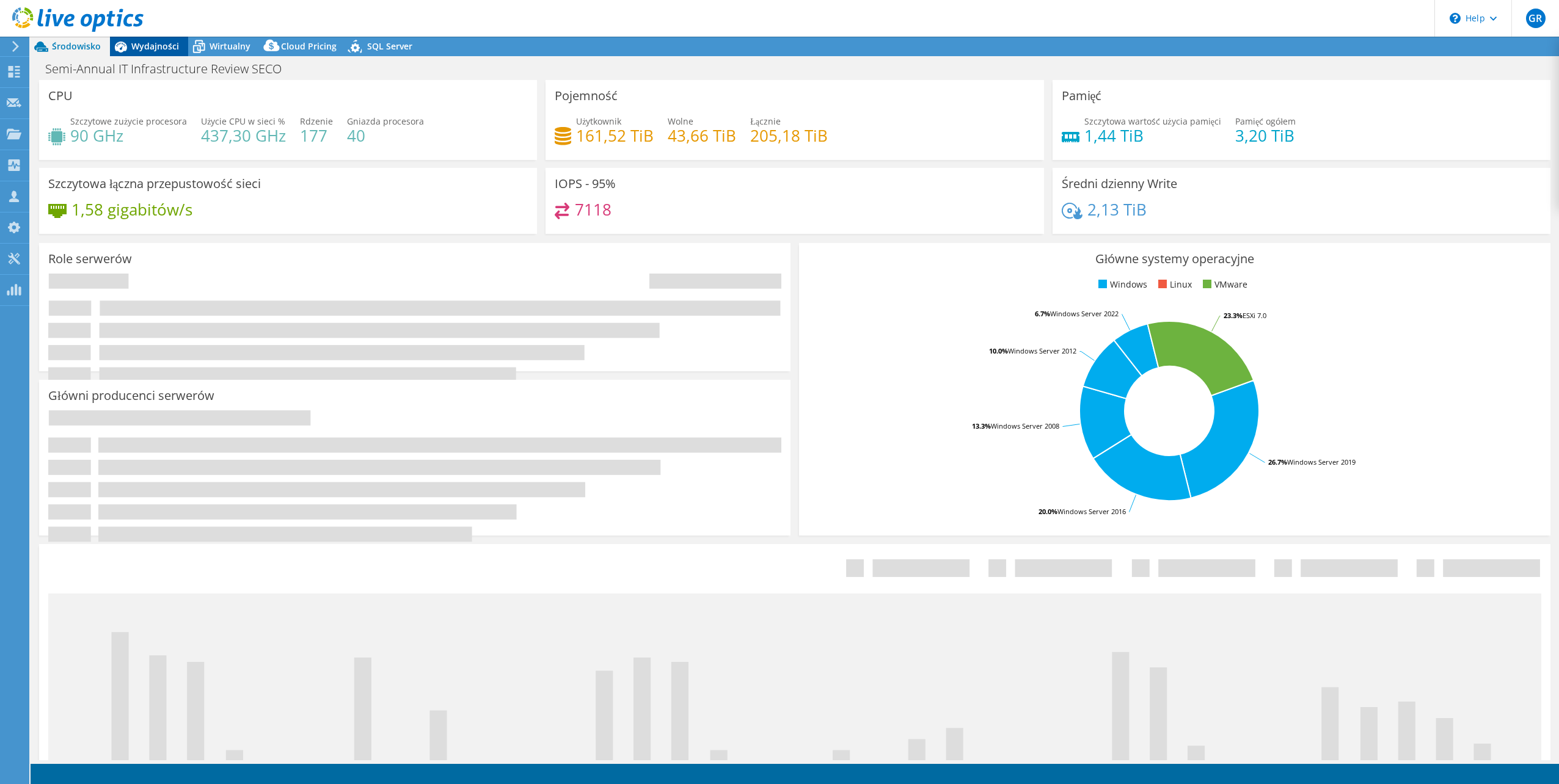
click at [146, 40] on div "Wydajności" at bounding box center [149, 46] width 78 height 20
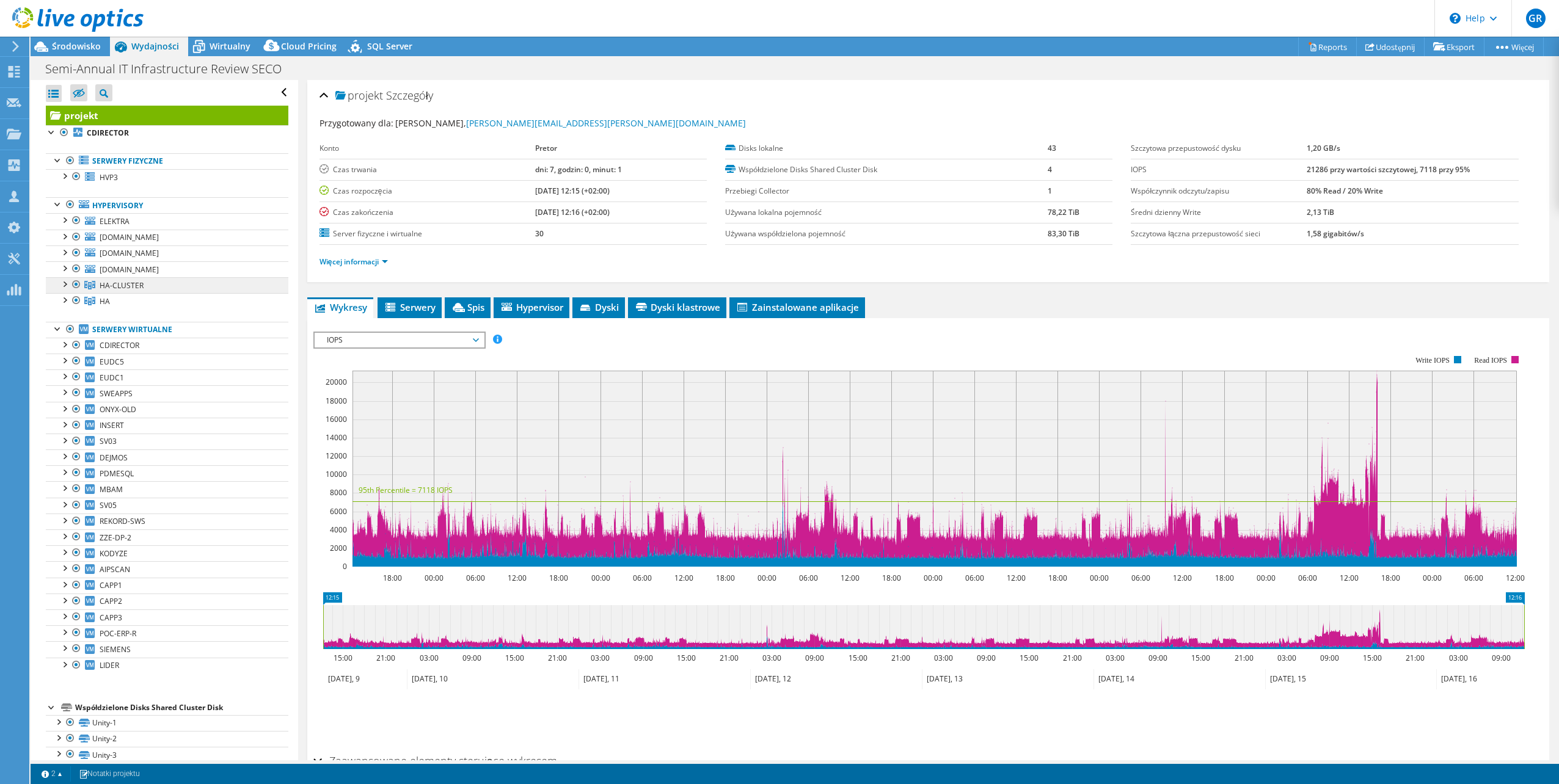
click at [126, 287] on span "HA-CLUSTER" at bounding box center [122, 285] width 44 height 10
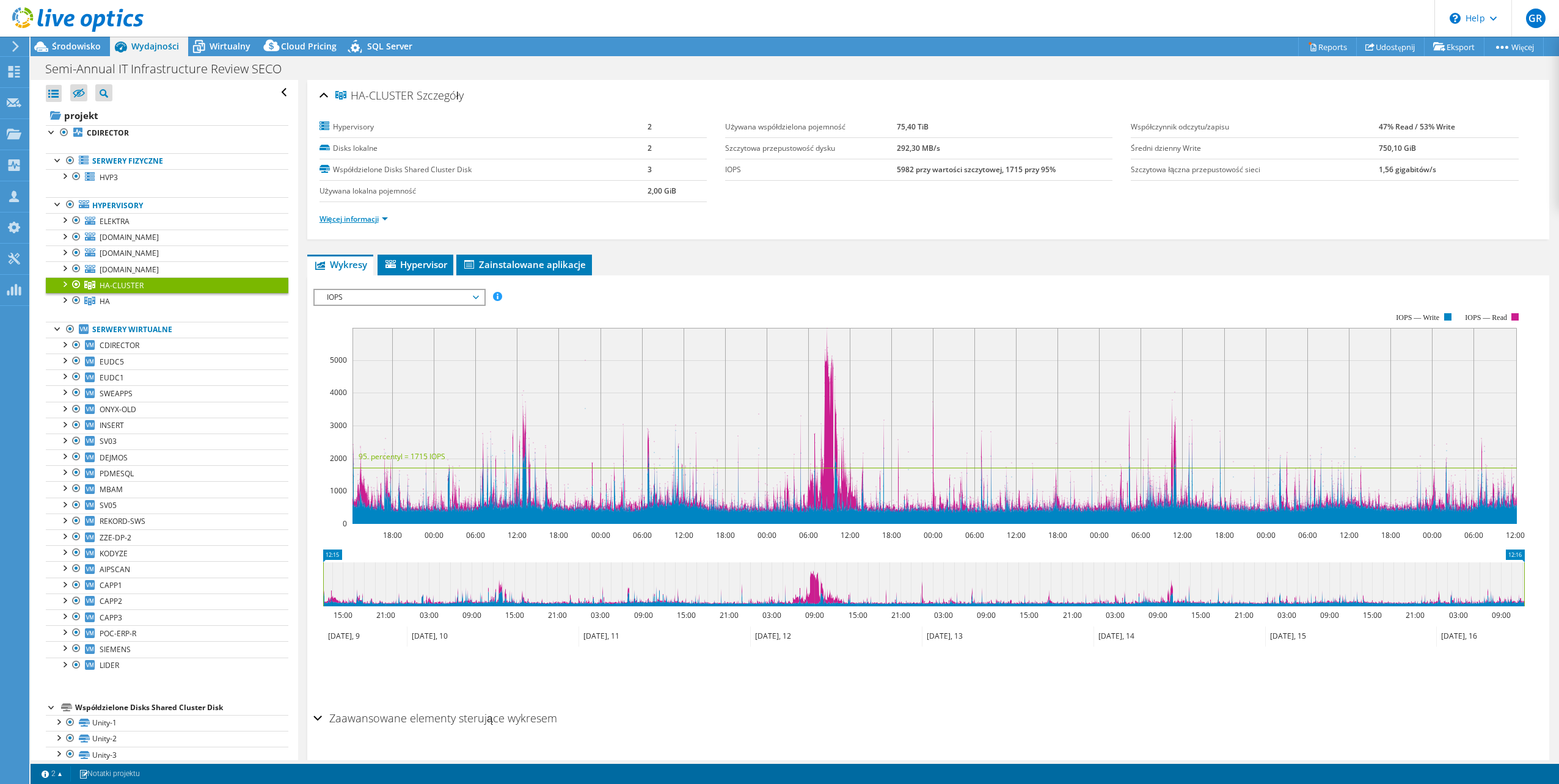
click at [371, 220] on link "Więcej informacji" at bounding box center [354, 219] width 68 height 10
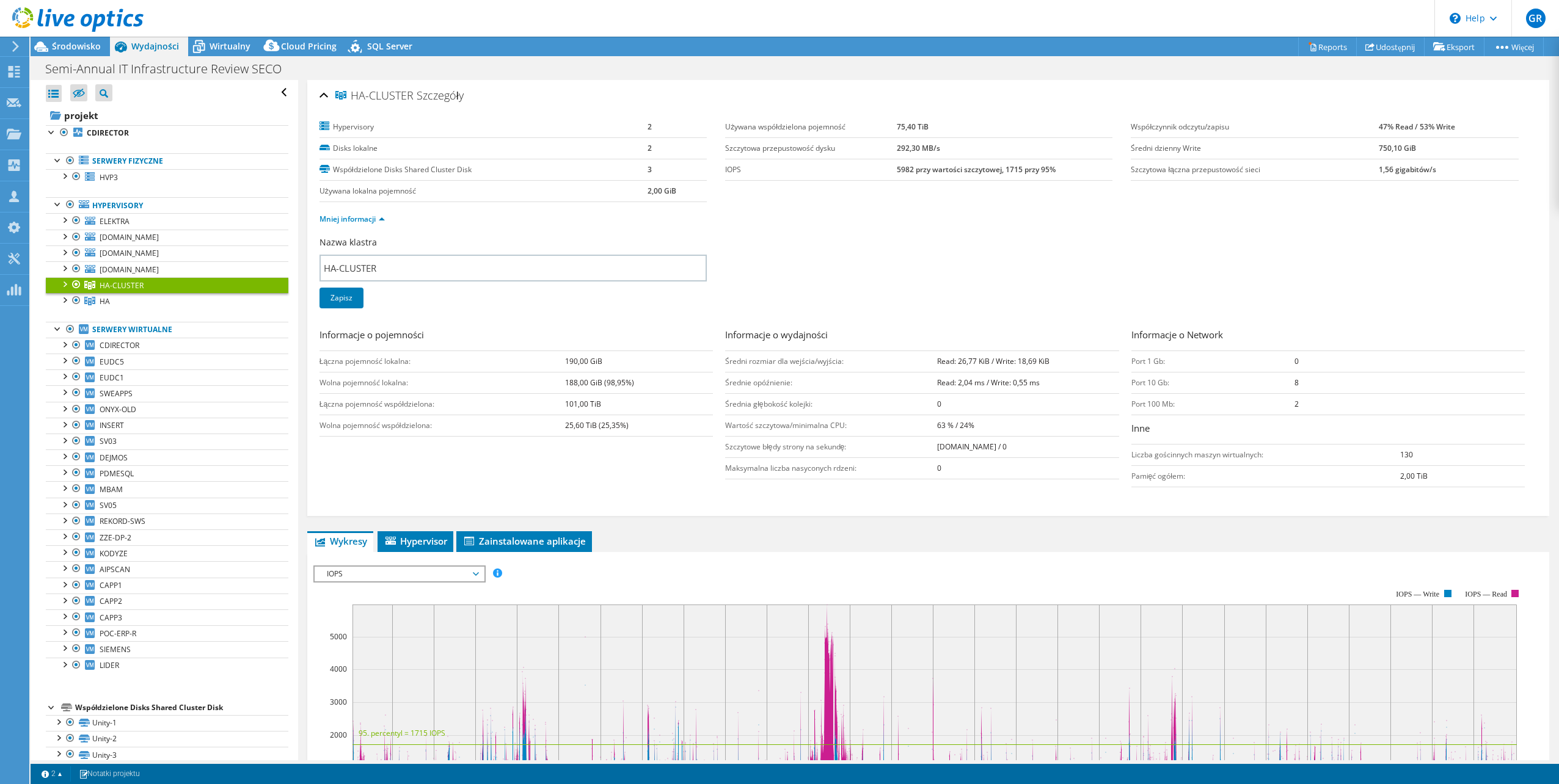
drag, startPoint x: 904, startPoint y: 126, endPoint x: 887, endPoint y: 130, distance: 17.5
click at [887, 130] on tr "Używana współdzielona pojemność 75,40 TiB" at bounding box center [919, 127] width 387 height 21
drag, startPoint x: 191, startPoint y: 269, endPoint x: 275, endPoint y: 281, distance: 84.9
click at [191, 269] on link "[DOMAIN_NAME]" at bounding box center [167, 269] width 243 height 16
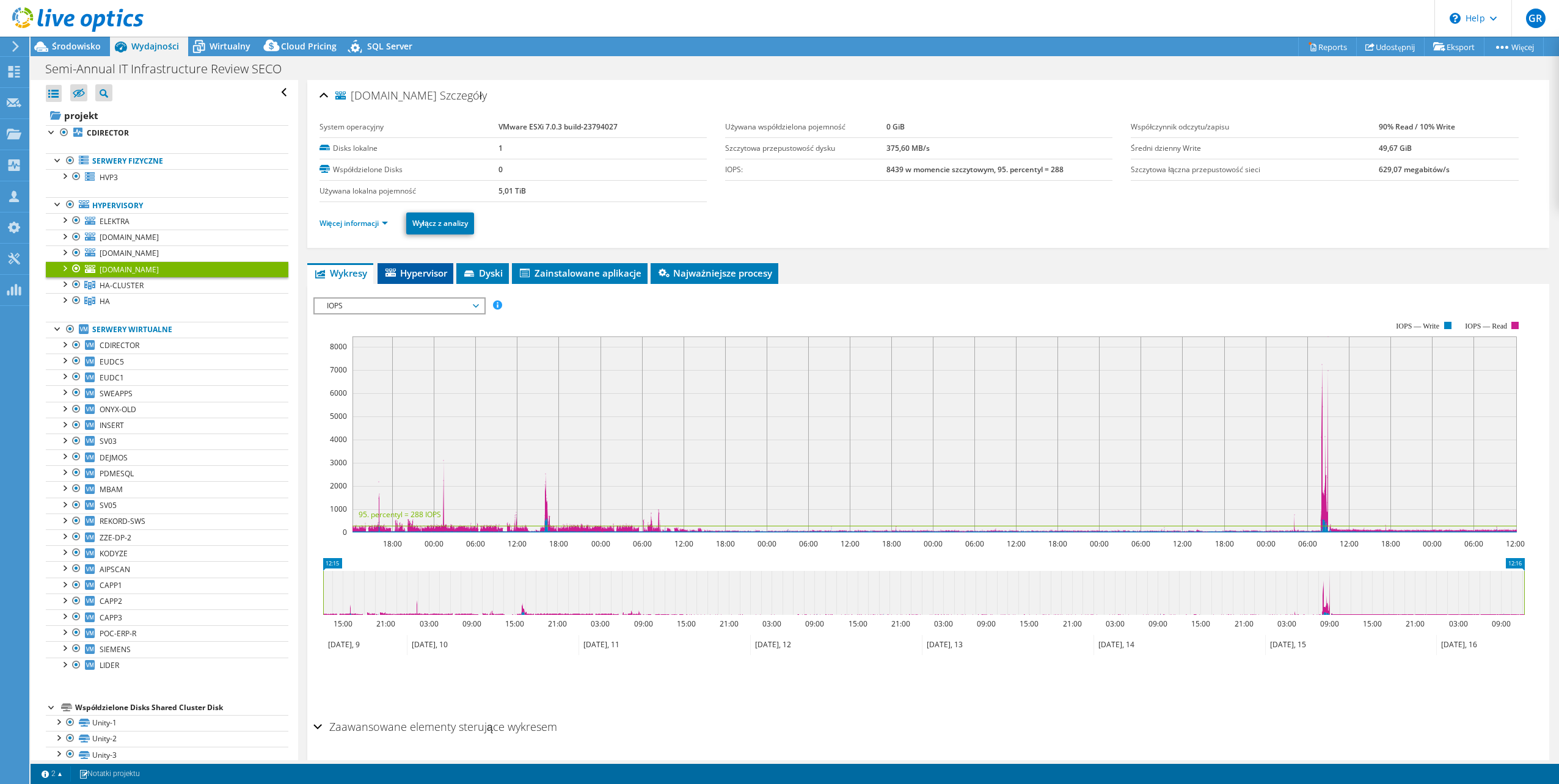
drag, startPoint x: 418, startPoint y: 271, endPoint x: 469, endPoint y: 281, distance: 52.0
click at [419, 271] on span "Hypervisor" at bounding box center [415, 273] width 64 height 12
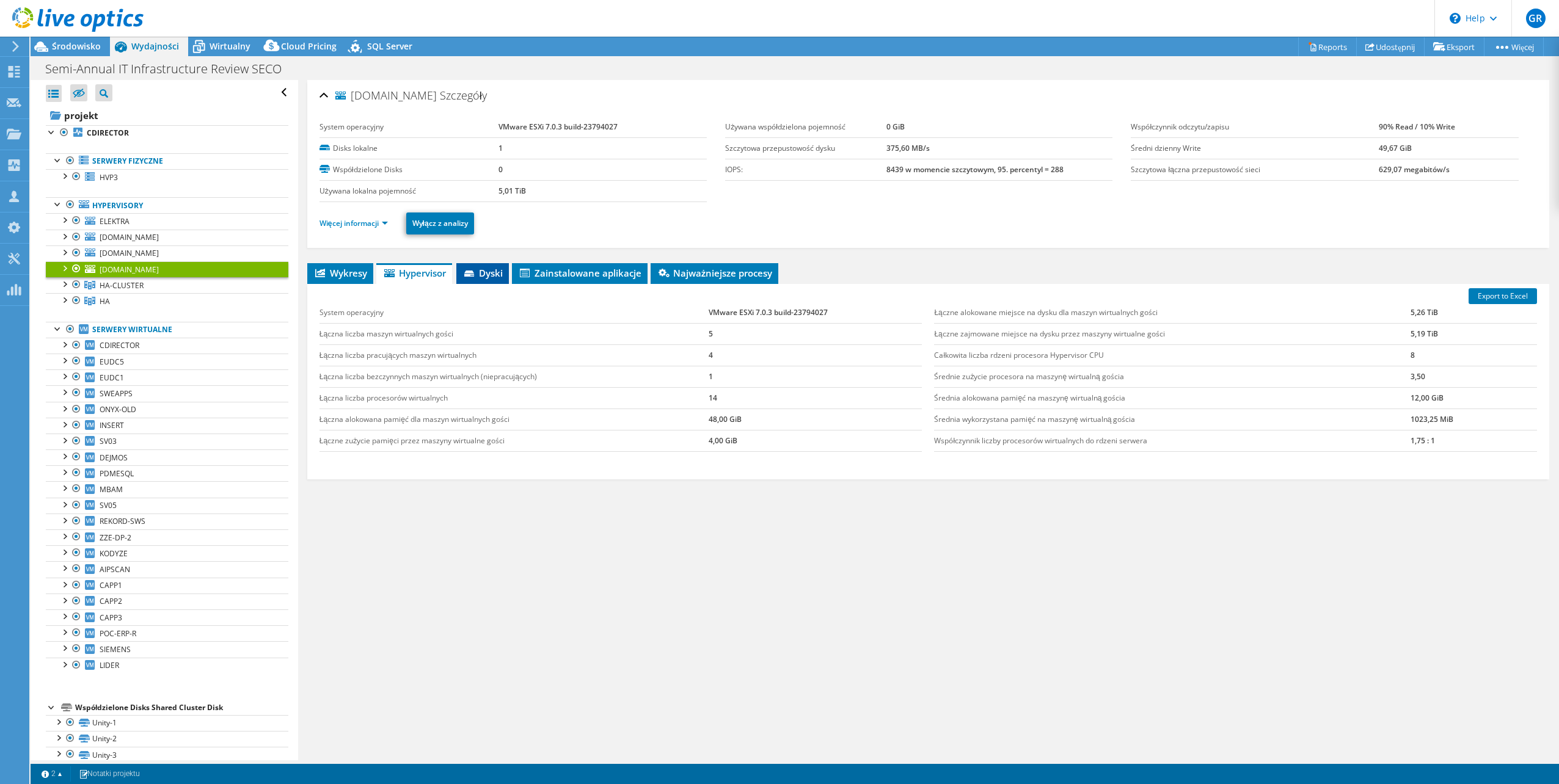
click at [490, 268] on span "Dyski" at bounding box center [482, 273] width 40 height 12
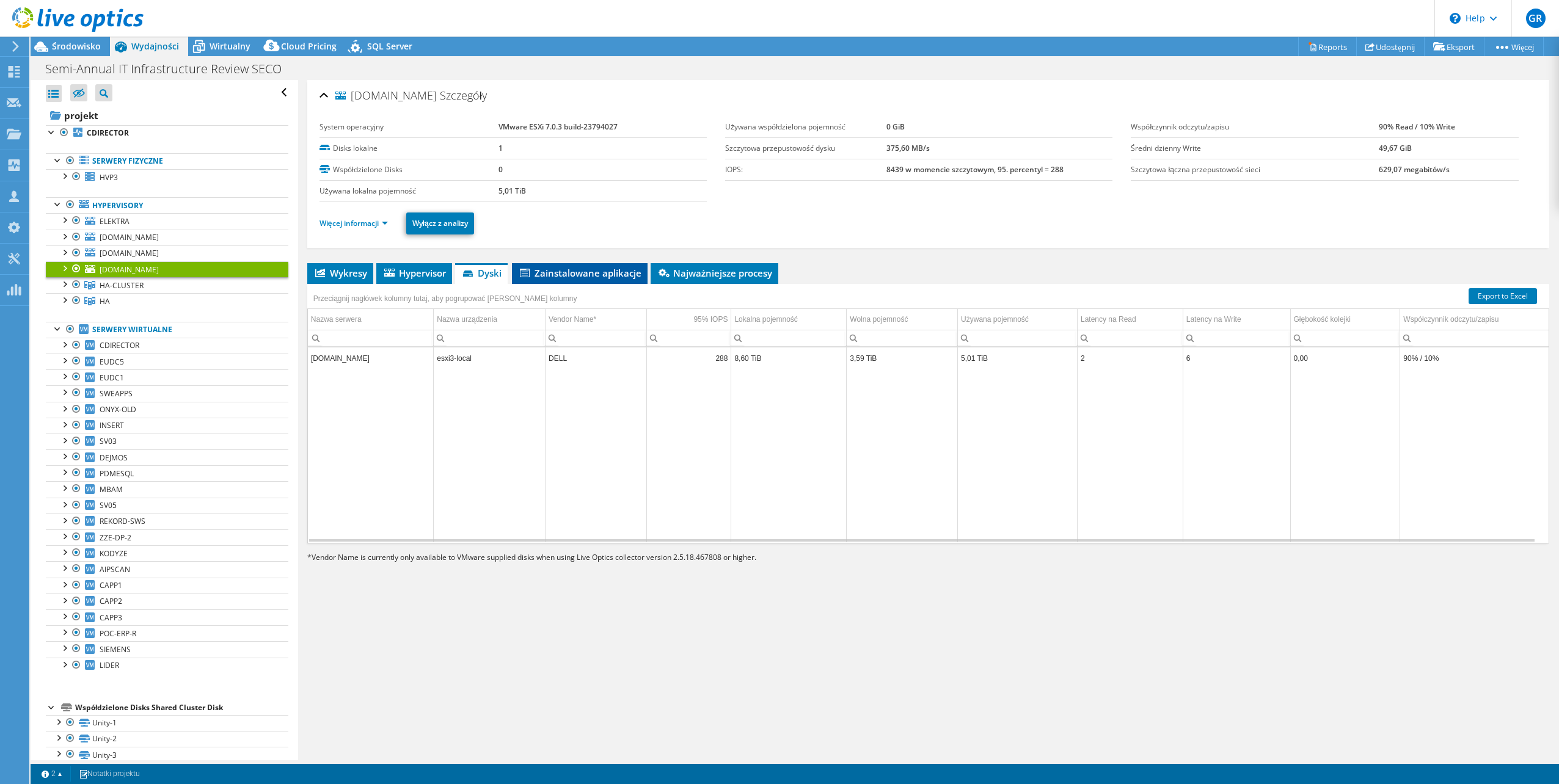
click at [583, 264] on li "Zainstalowane aplikacje" at bounding box center [579, 273] width 136 height 20
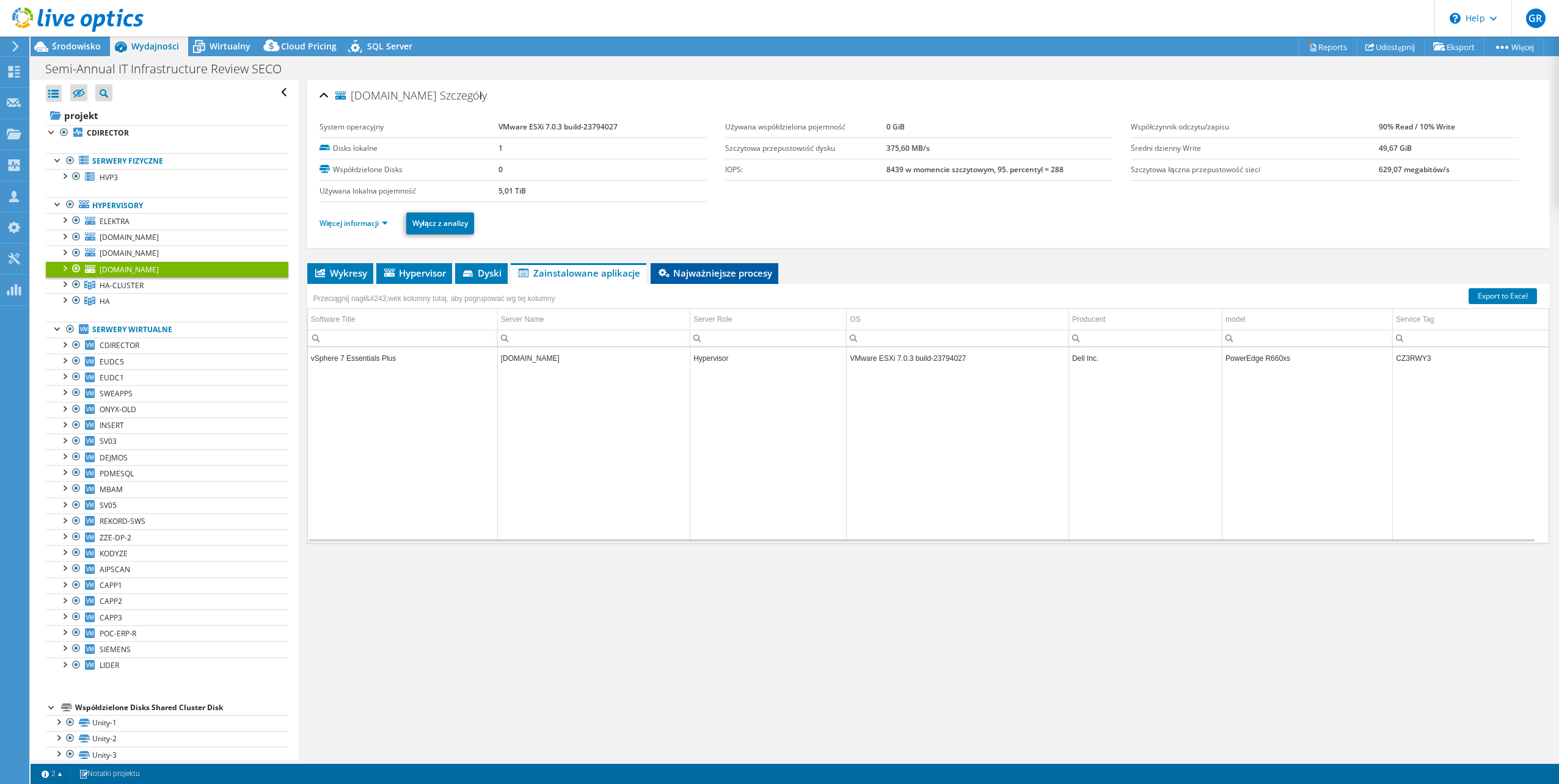
click at [745, 267] on span "Najważniejsze procesy" at bounding box center [715, 273] width 116 height 12
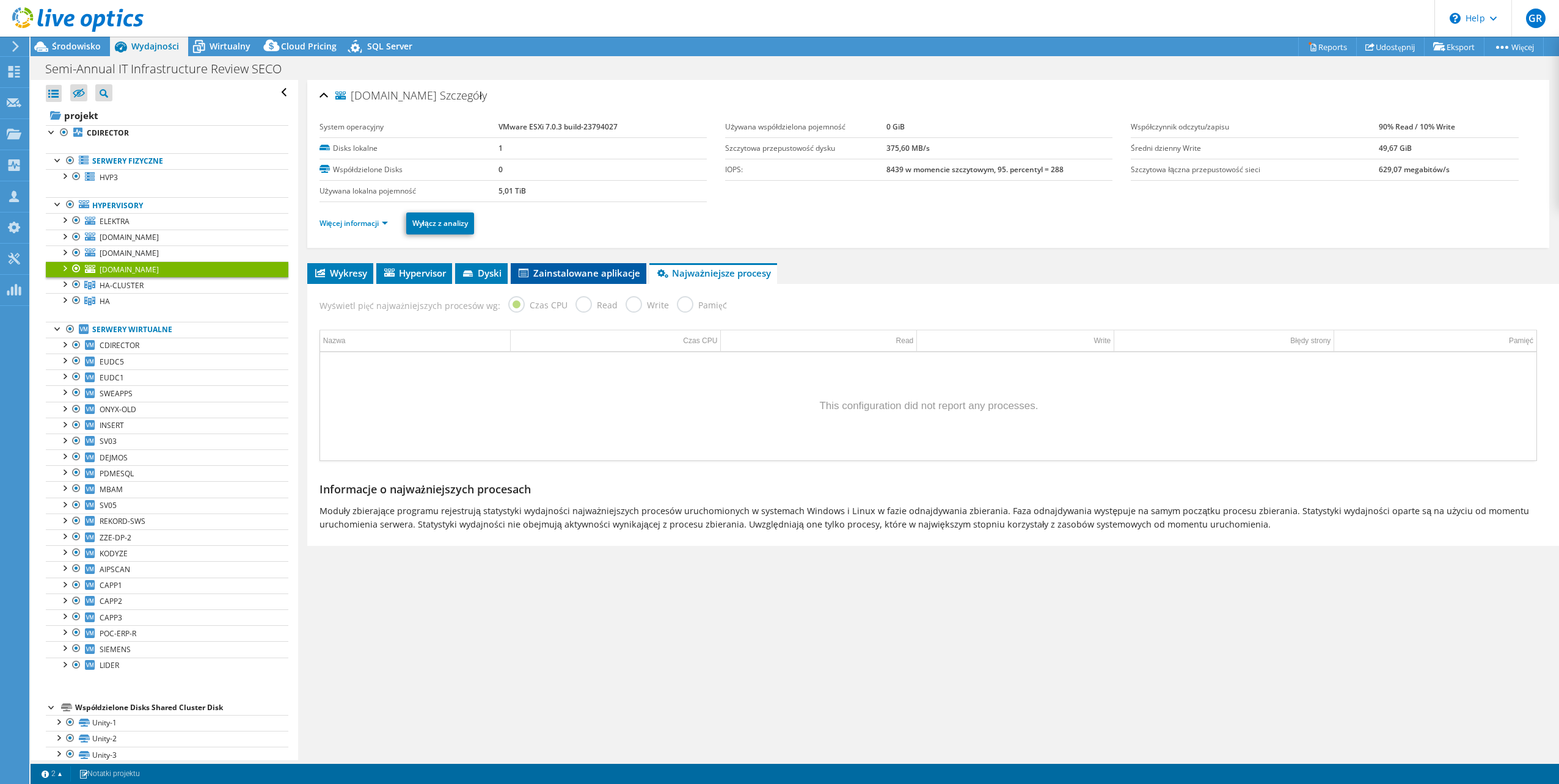
click at [553, 279] on span "Zainstalowane aplikacje" at bounding box center [579, 273] width 124 height 12
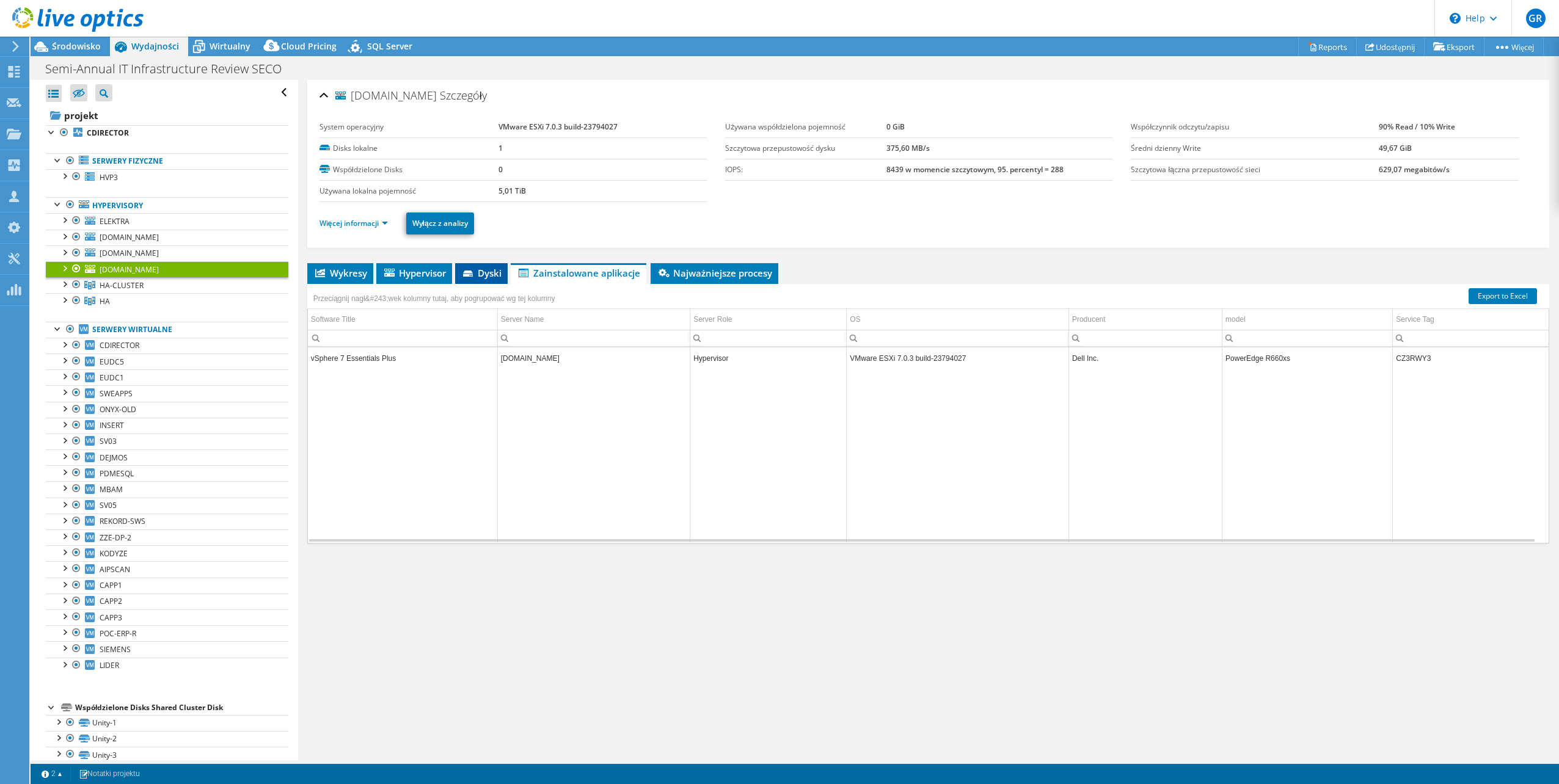
click at [482, 270] on span "Dyski" at bounding box center [481, 273] width 40 height 12
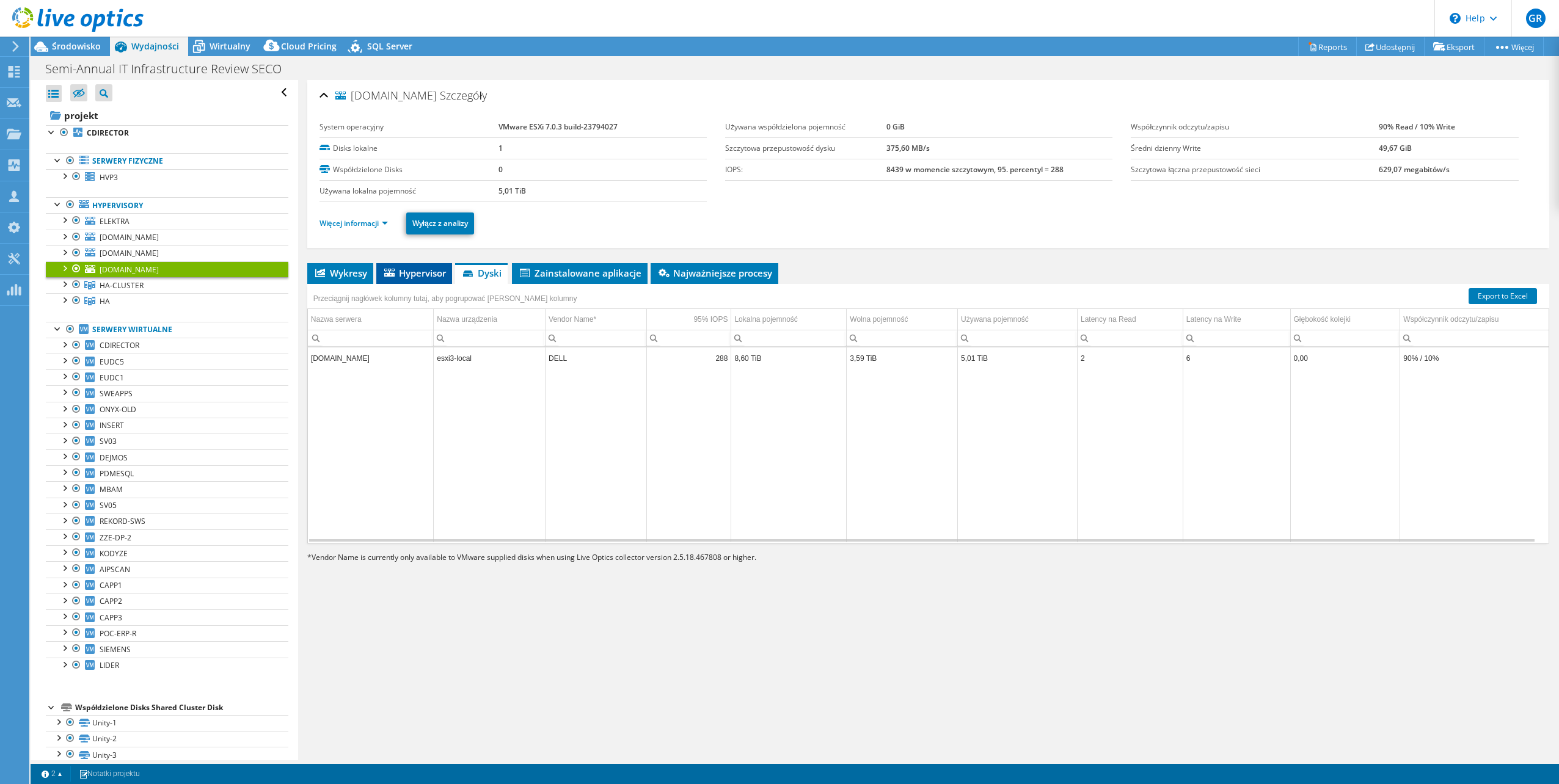
click at [421, 268] on span "Hypervisor" at bounding box center [414, 273] width 64 height 12
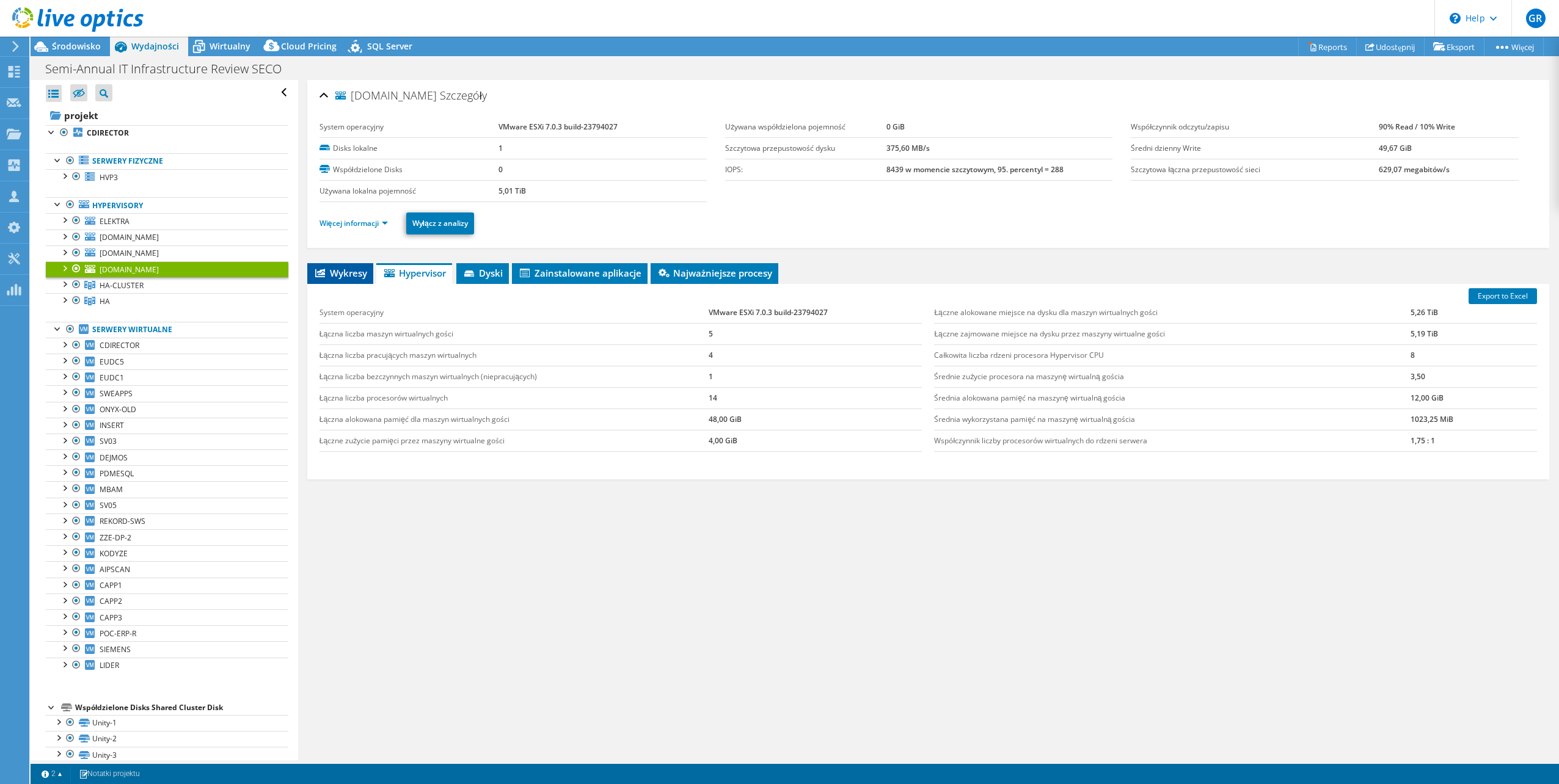
drag, startPoint x: 321, startPoint y: 268, endPoint x: 327, endPoint y: 271, distance: 6.7
click at [322, 269] on icon at bounding box center [320, 273] width 10 height 9
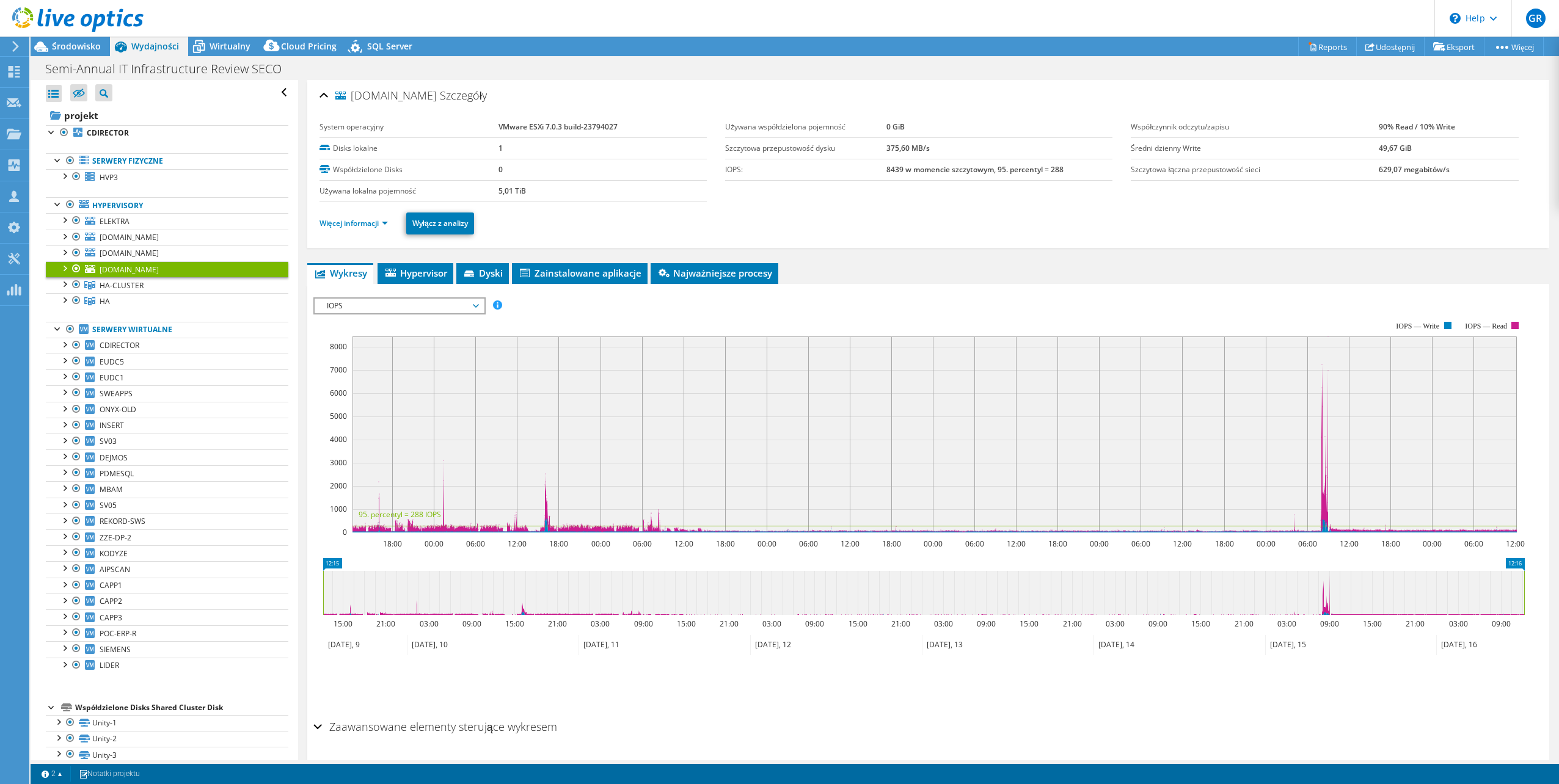
click at [432, 309] on span "IOPS" at bounding box center [400, 305] width 157 height 14
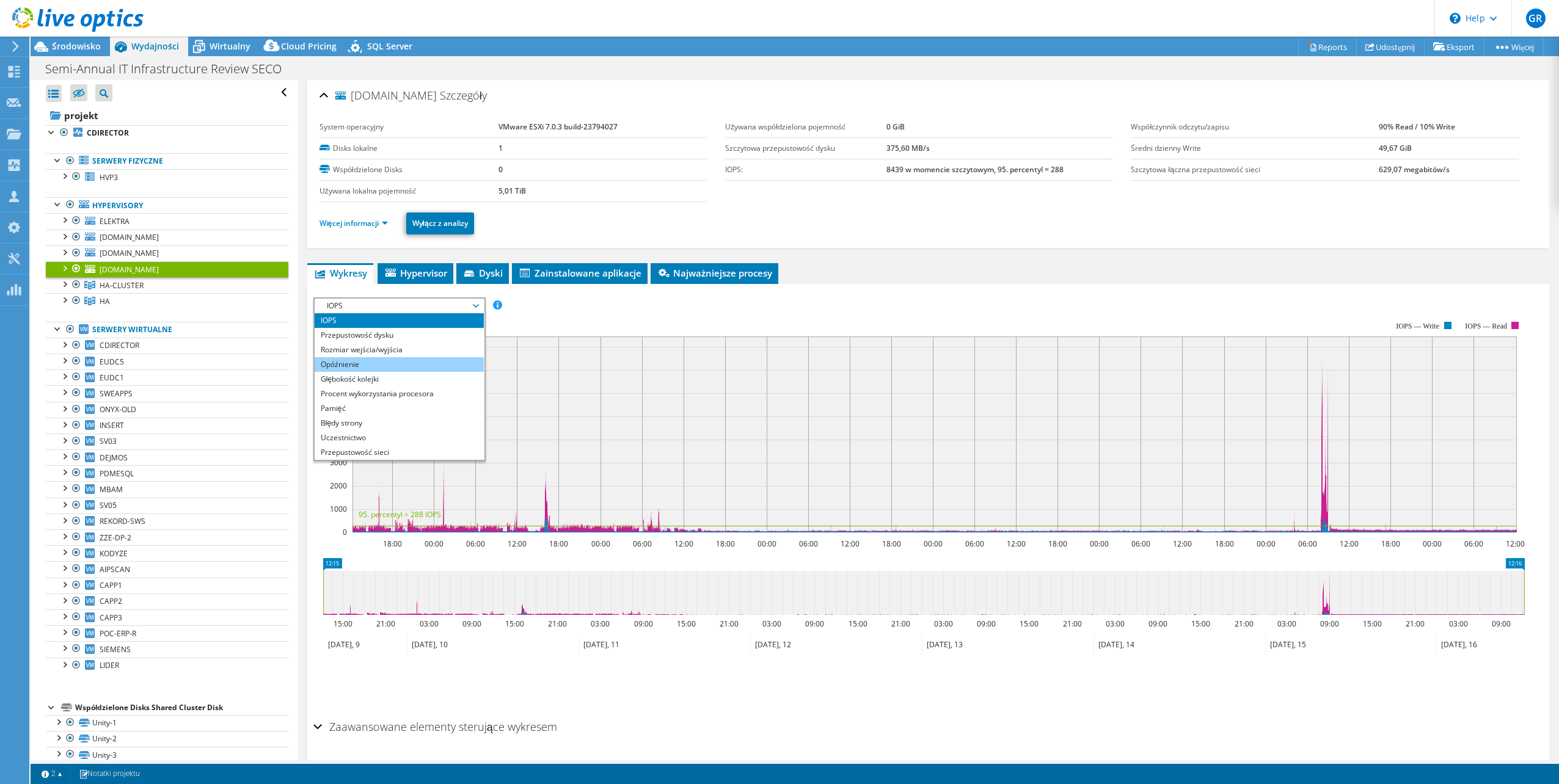
click at [379, 364] on li "Opóźnienie" at bounding box center [400, 364] width 169 height 14
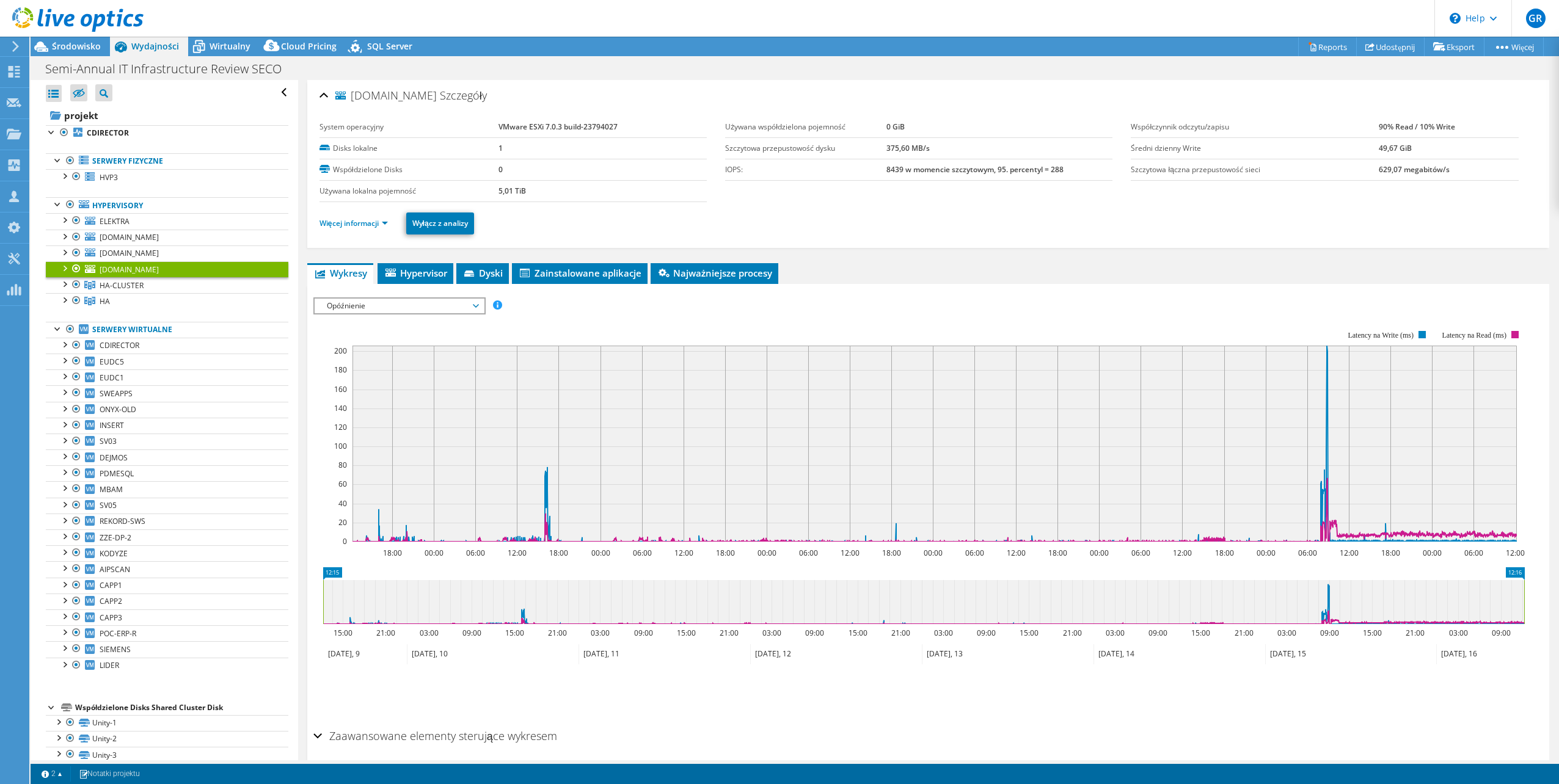
click at [452, 298] on span "Opóźnienie" at bounding box center [400, 305] width 157 height 14
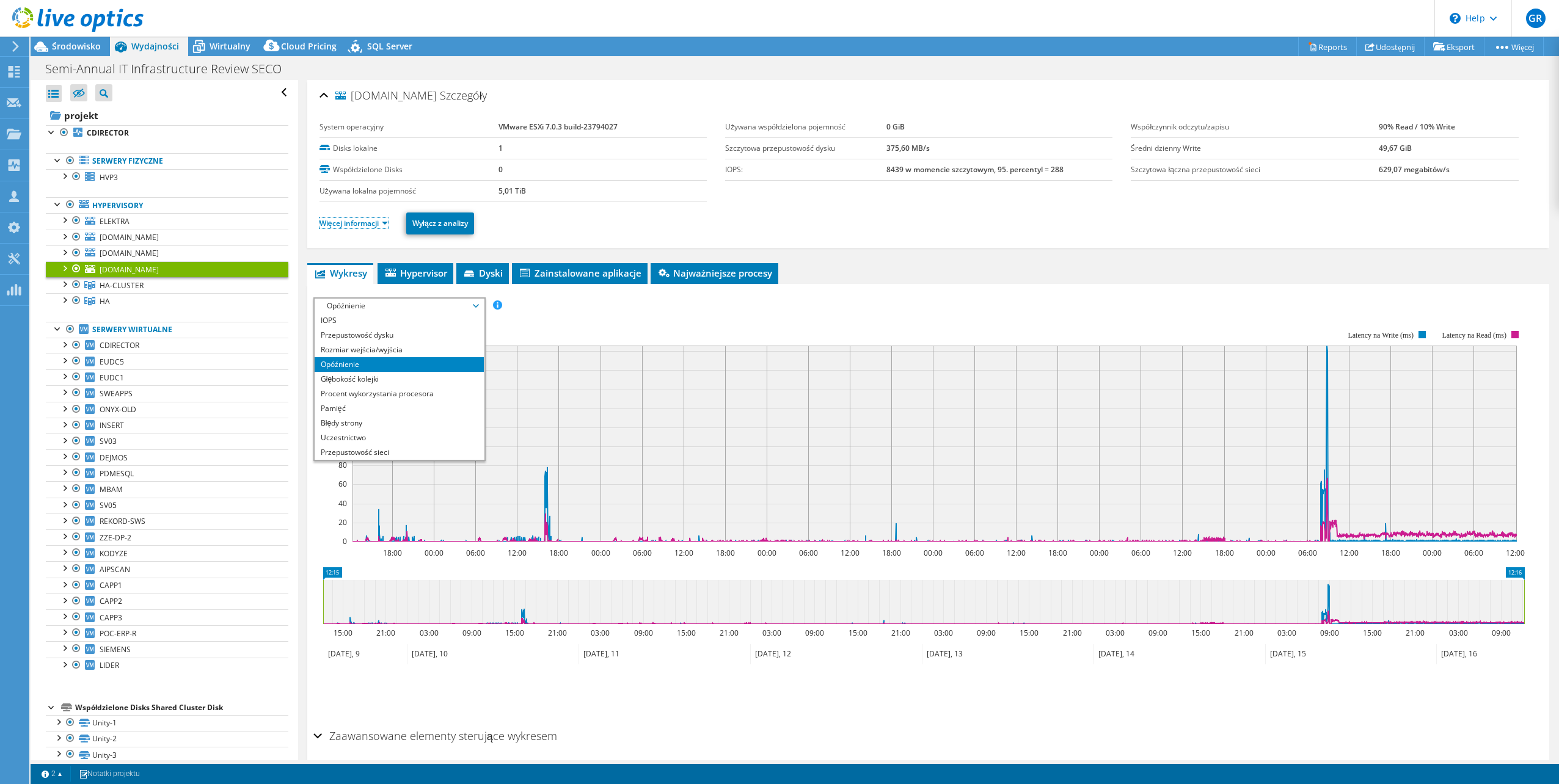
click at [365, 229] on li "Więcej informacji" at bounding box center [357, 224] width 76 height 14
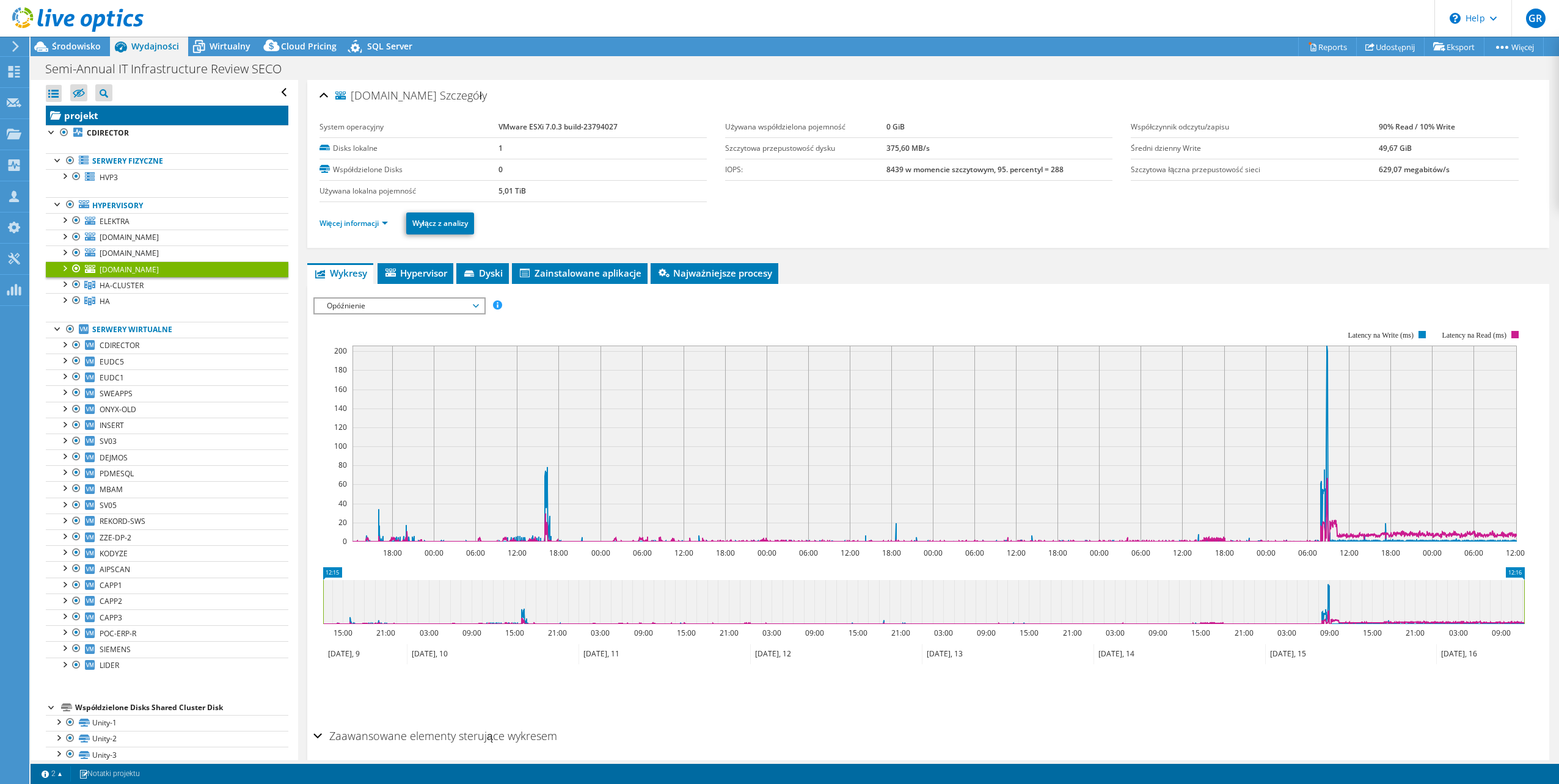
drag, startPoint x: 107, startPoint y: 118, endPoint x: 113, endPoint y: 122, distance: 7.2
click at [107, 118] on link "projekt" at bounding box center [167, 115] width 243 height 20
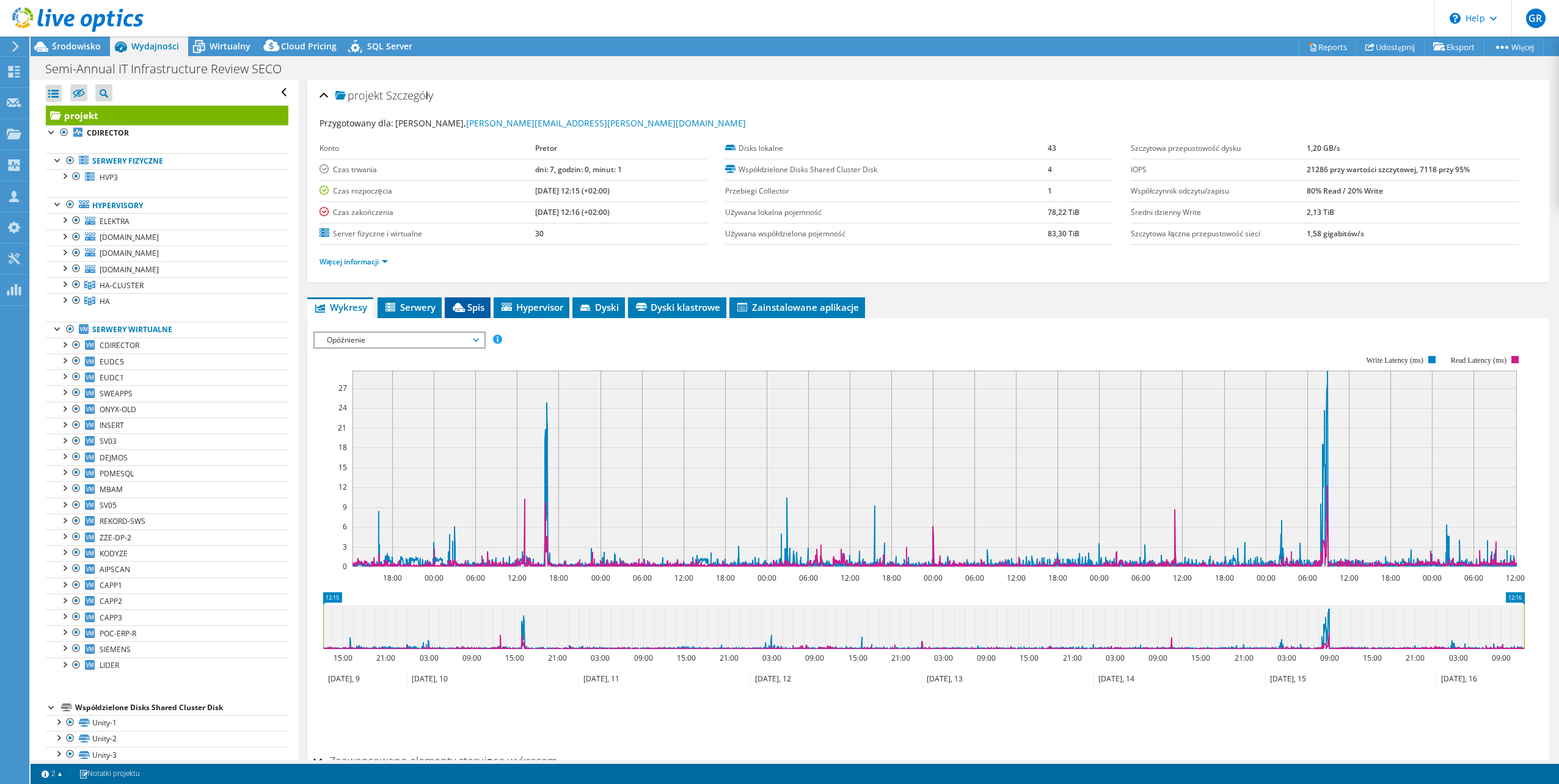
click at [471, 302] on span "Spis" at bounding box center [467, 307] width 33 height 12
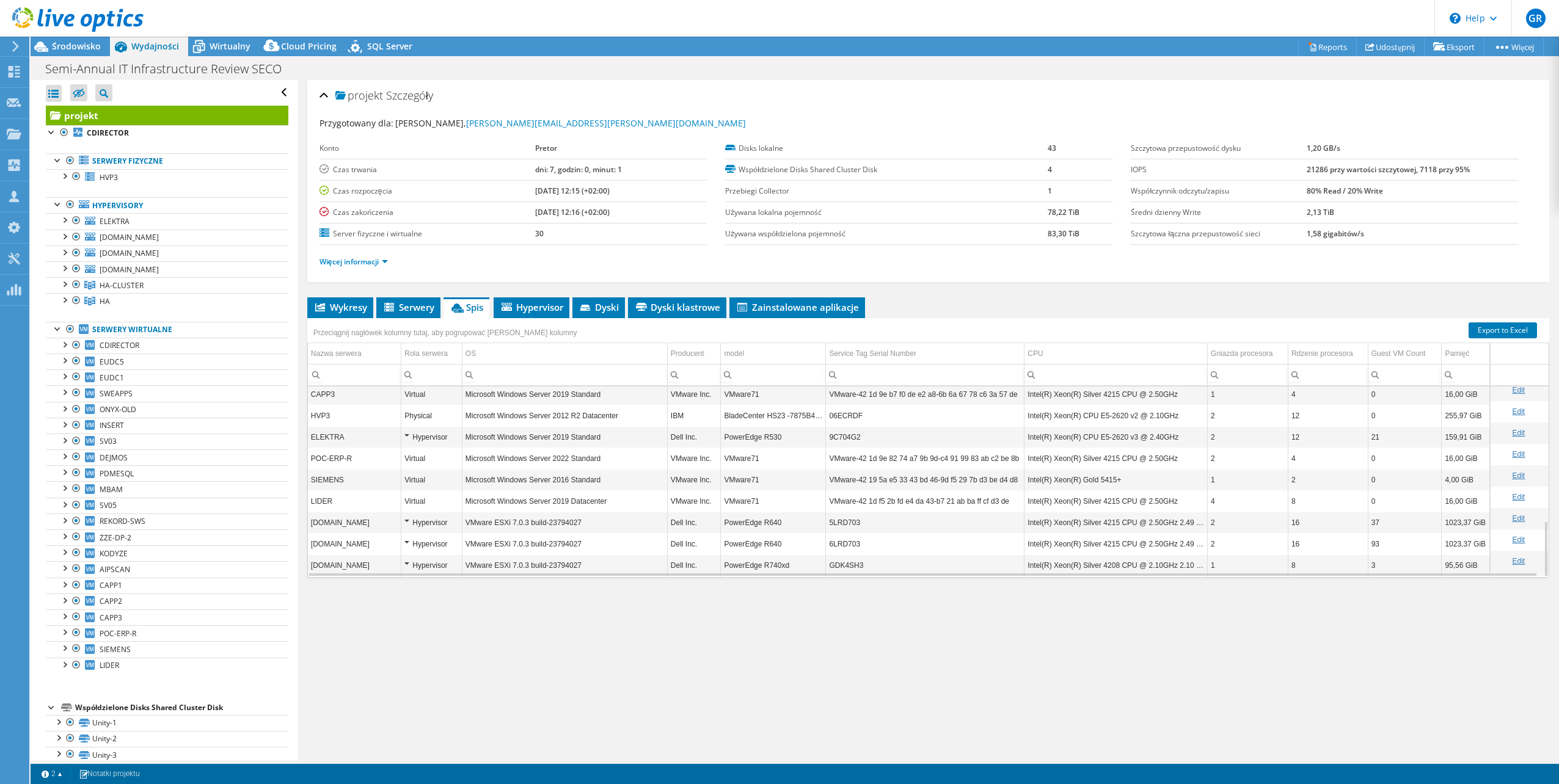
scroll to position [456, 0]
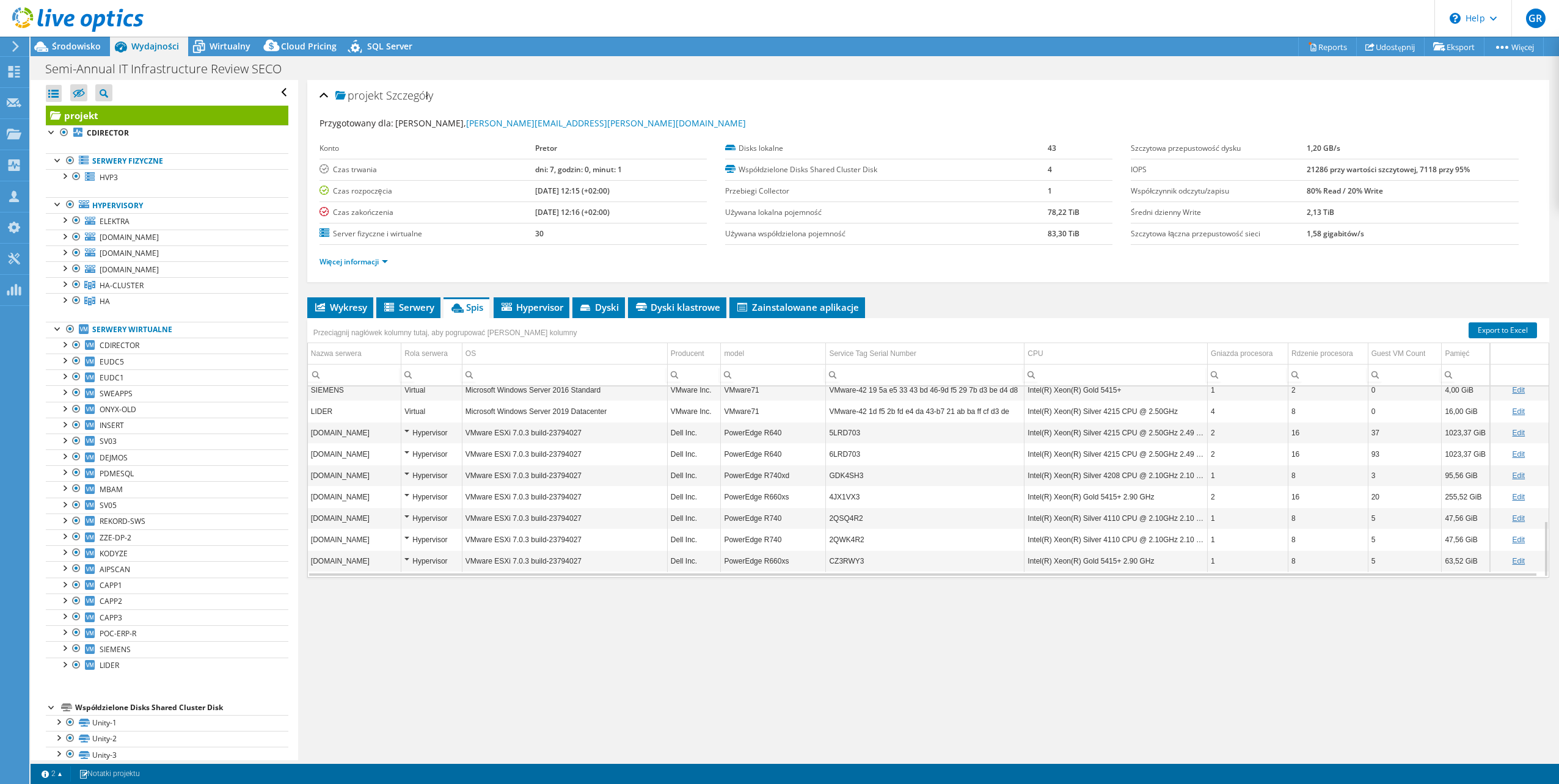
click at [383, 564] on td "[DOMAIN_NAME]" at bounding box center [355, 561] width 94 height 21
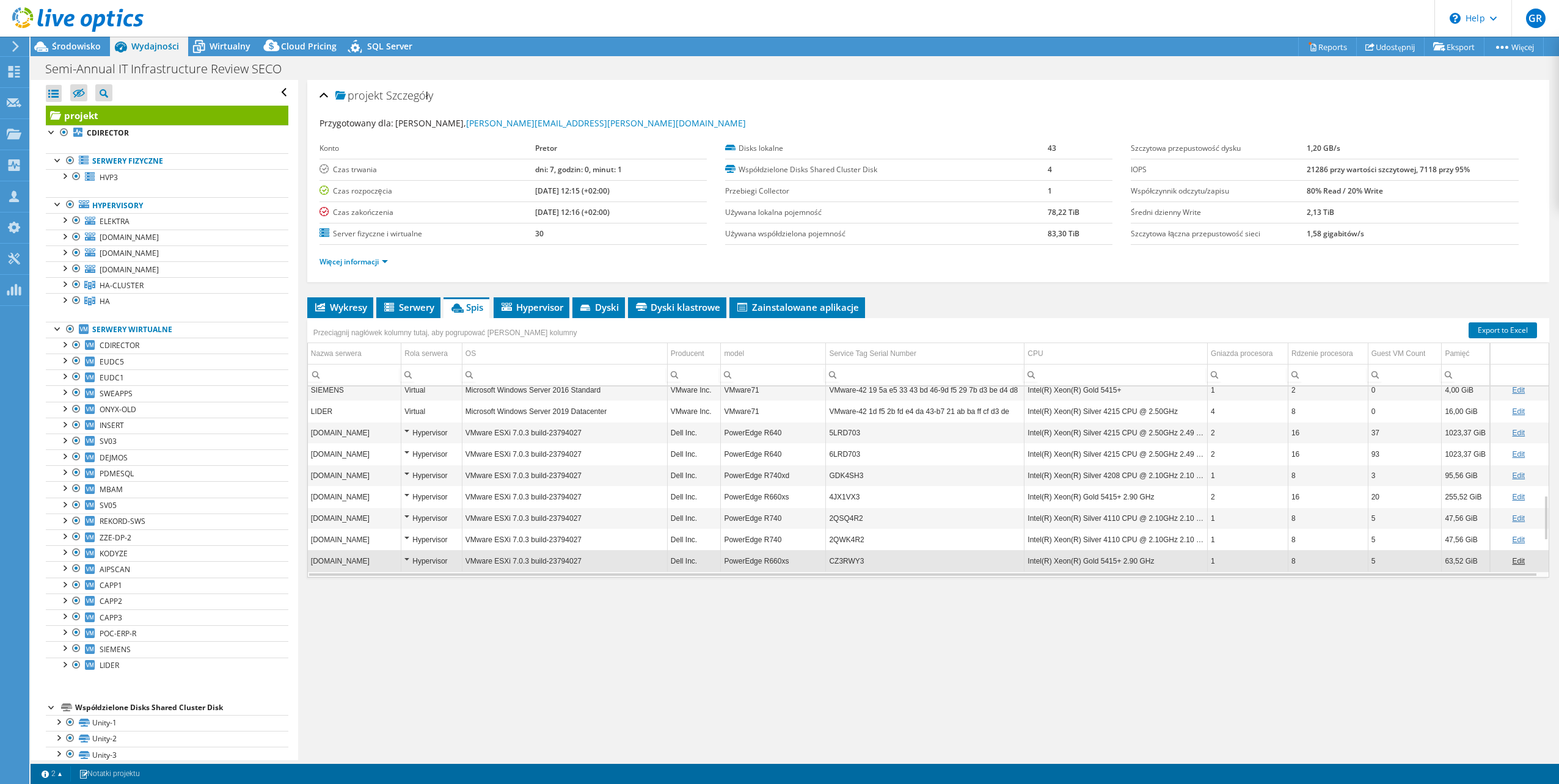
click at [416, 561] on div "Hypervisor" at bounding box center [432, 561] width 55 height 14
click at [406, 557] on div "Hypervisor" at bounding box center [432, 561] width 55 height 14
click at [406, 560] on div "Hypervisor" at bounding box center [432, 561] width 55 height 14
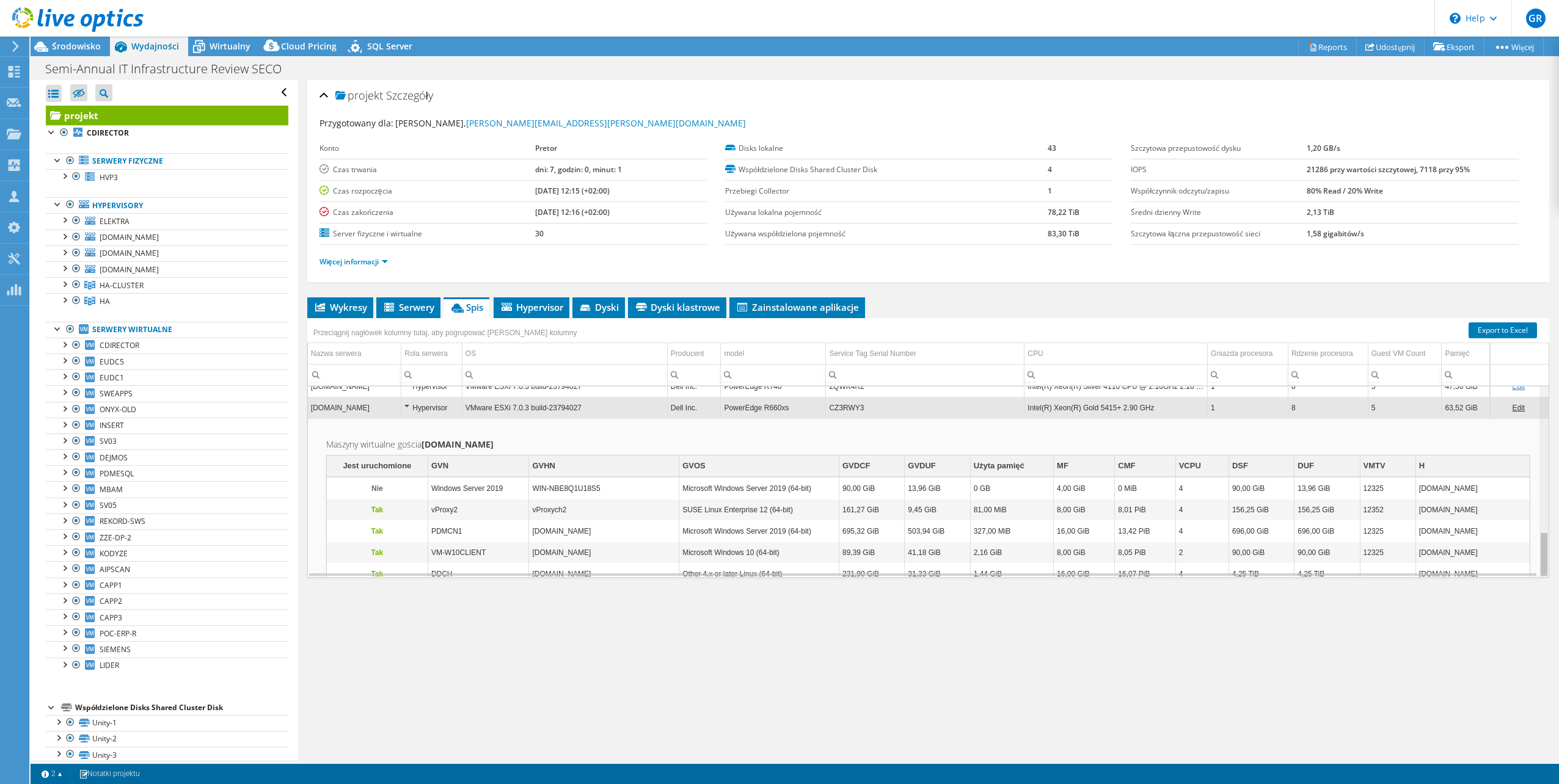
click at [1541, 555] on div "Data grid" at bounding box center [1545, 555] width 7 height 43
